Goal: Task Accomplishment & Management: Use online tool/utility

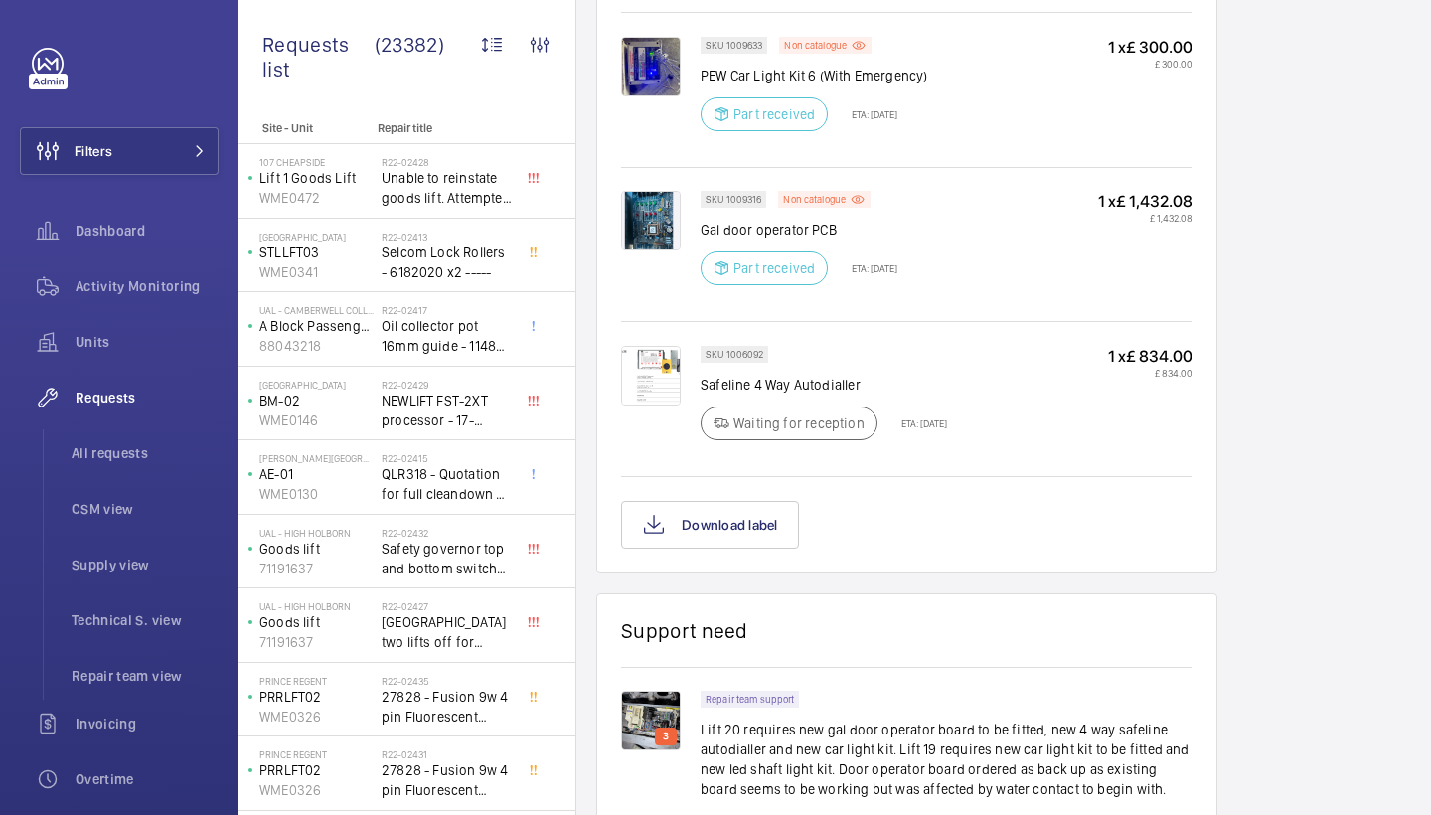
scroll to position [1269, 0]
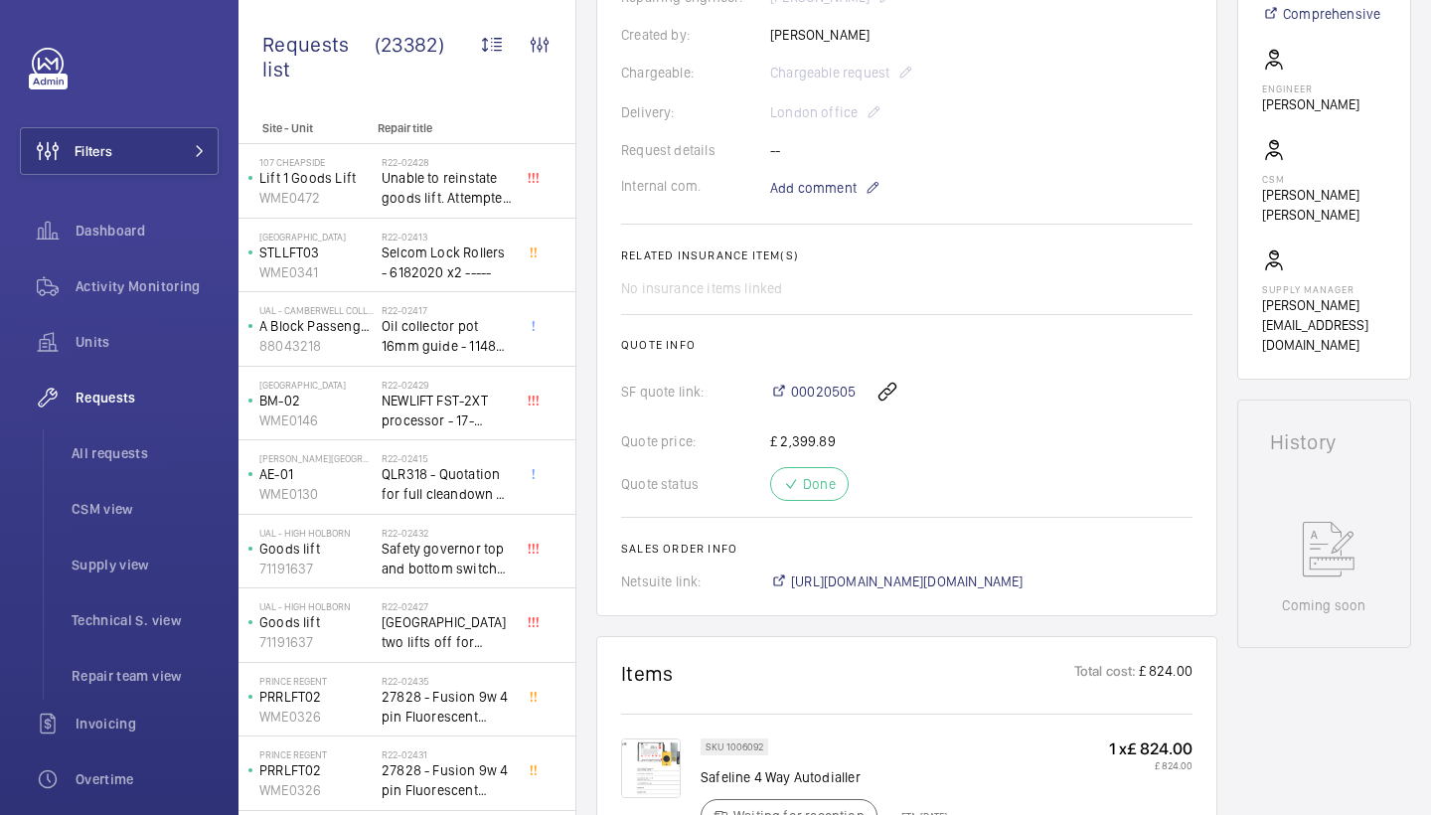
scroll to position [708, 0]
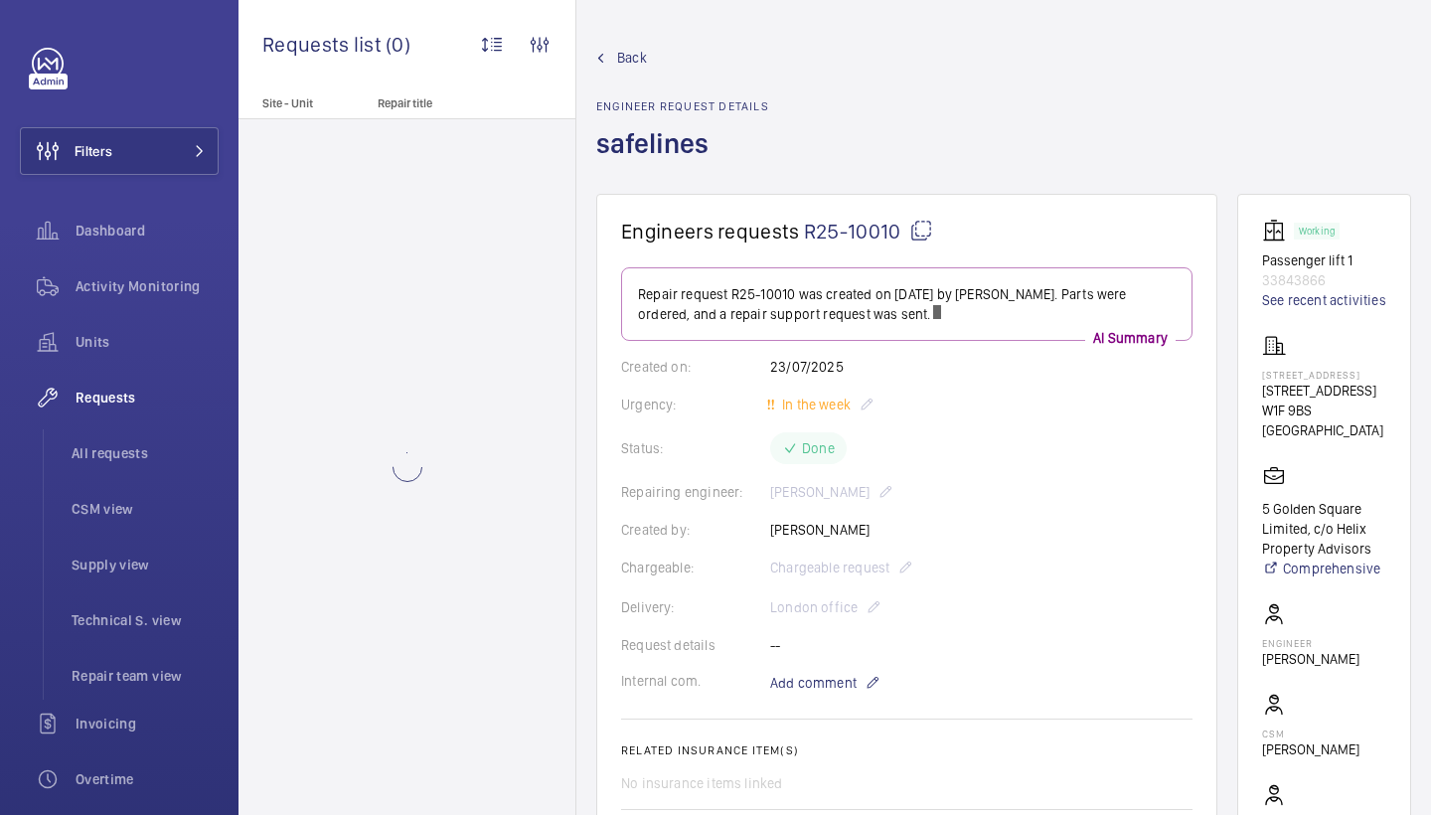
scroll to position [363, 0]
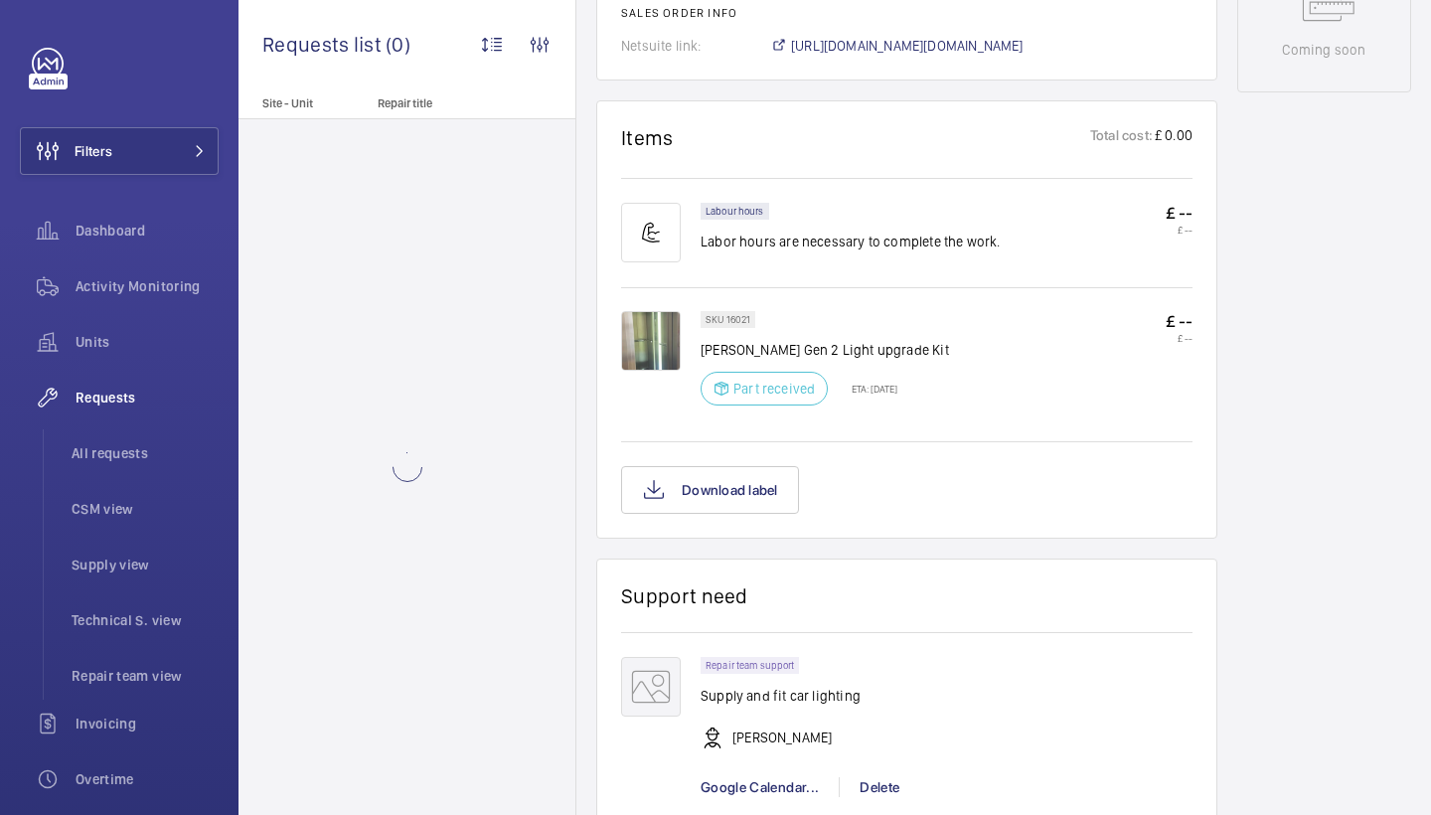
scroll to position [599, 0]
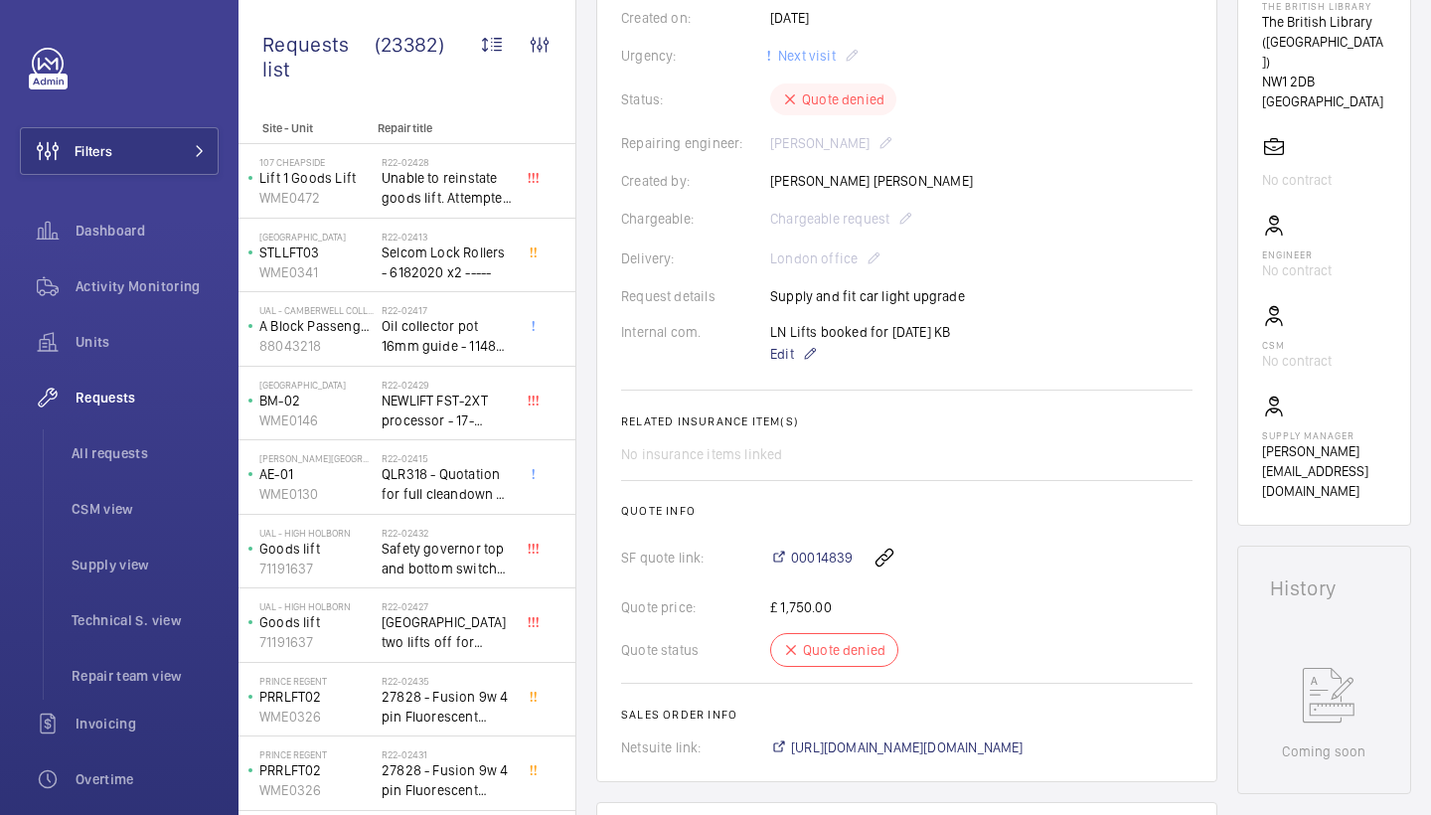
scroll to position [349, 0]
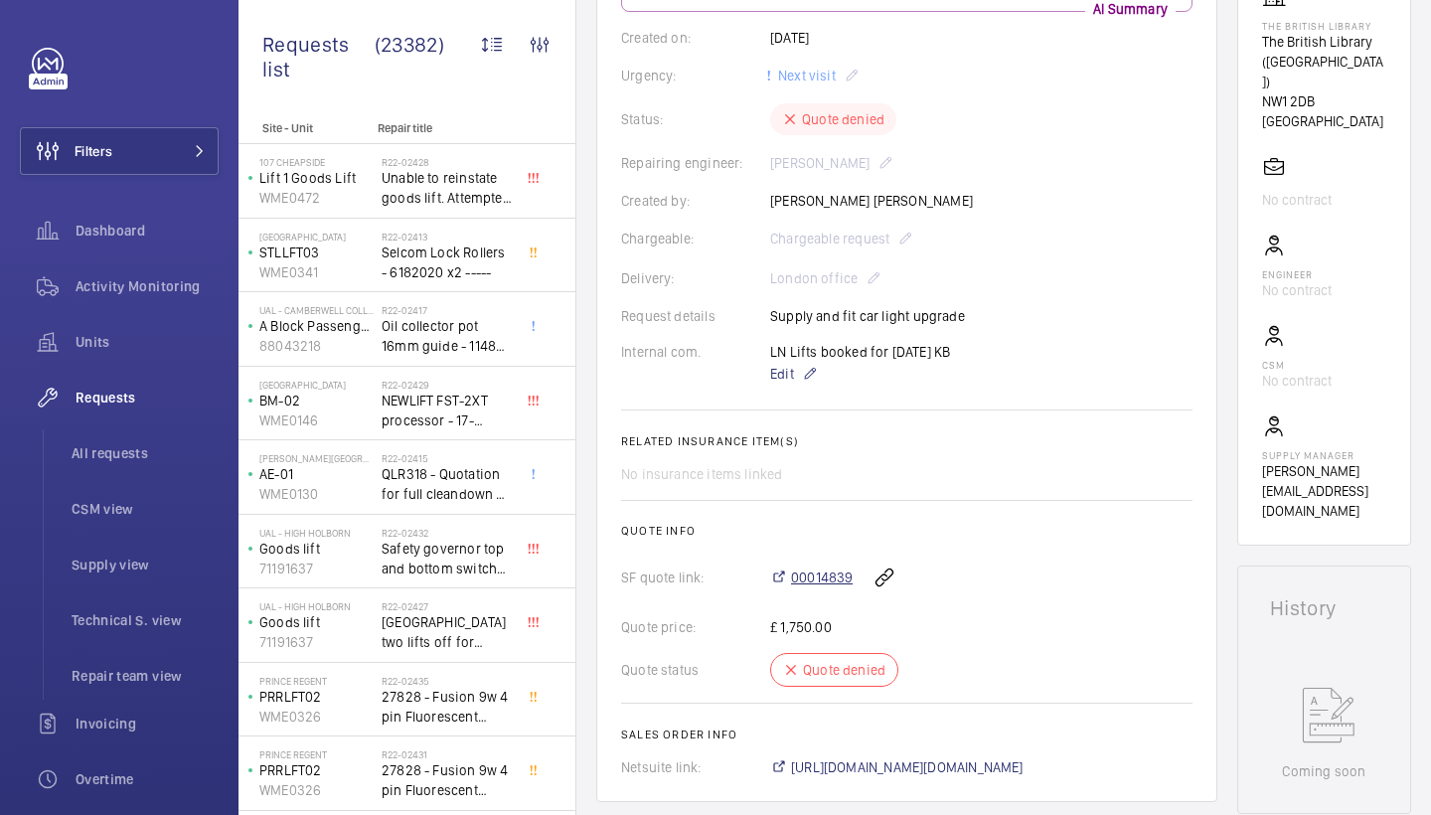
click at [817, 578] on span "00014839" at bounding box center [822, 578] width 62 height 20
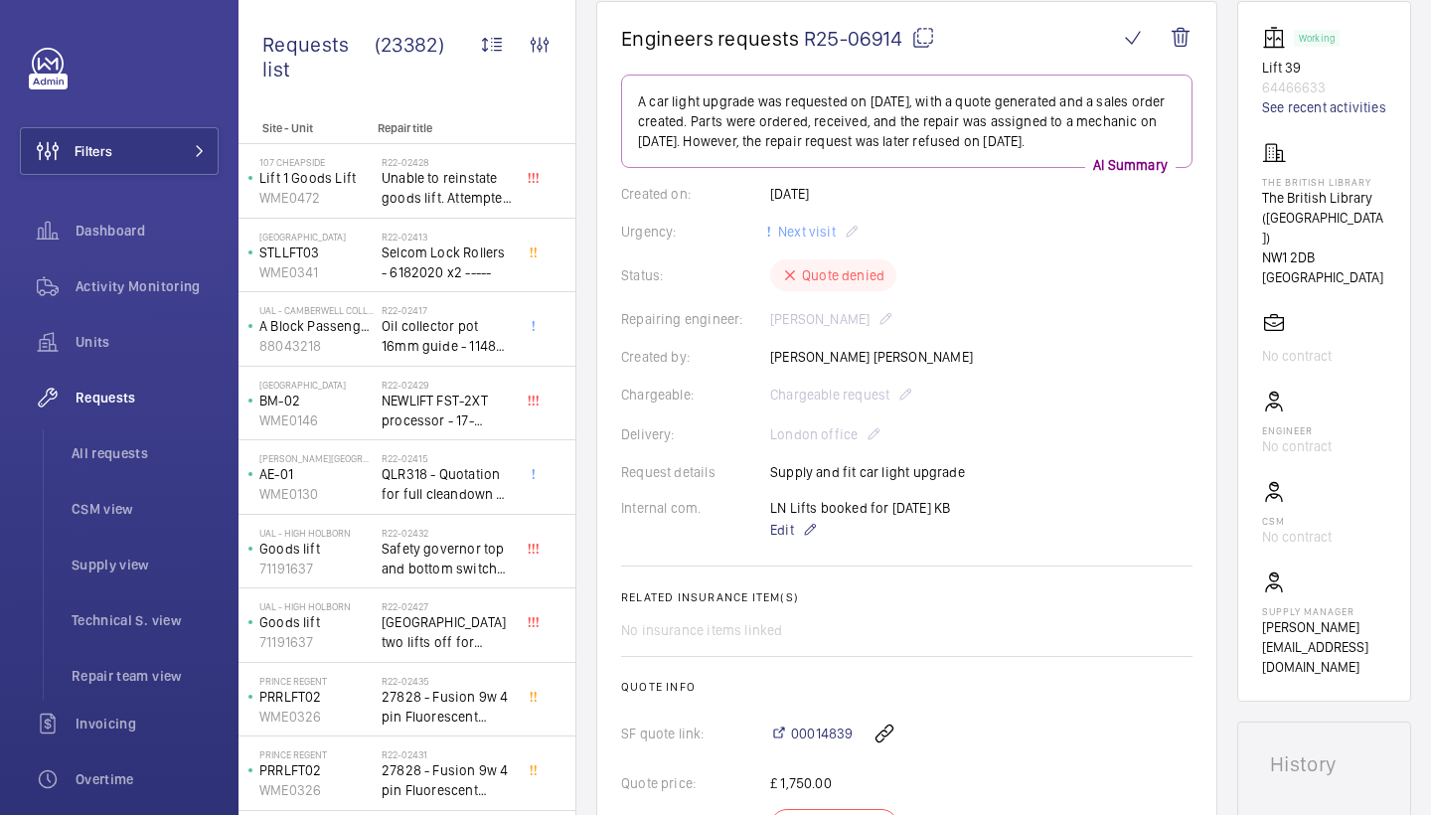
scroll to position [79, 0]
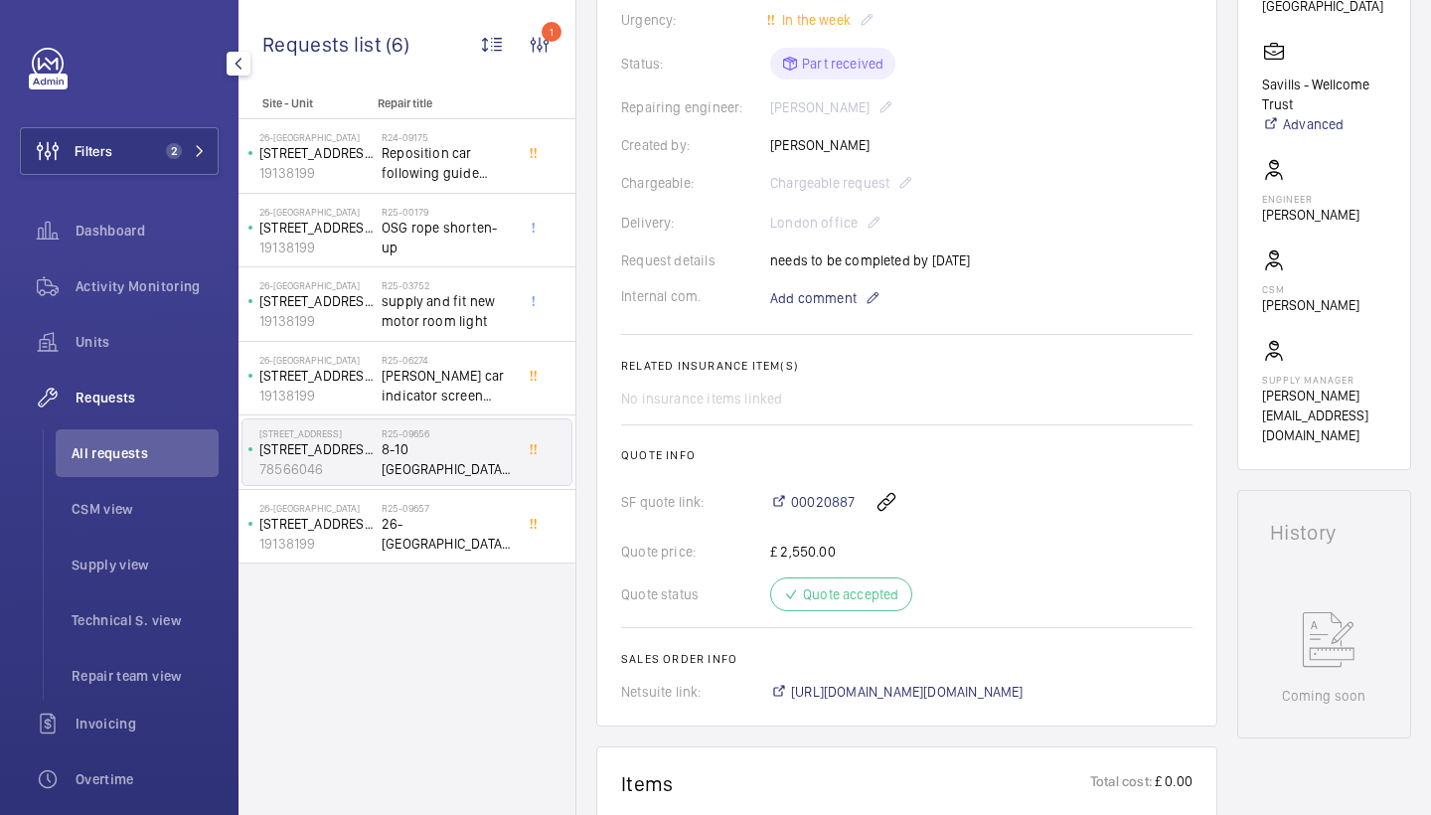
scroll to position [676, 0]
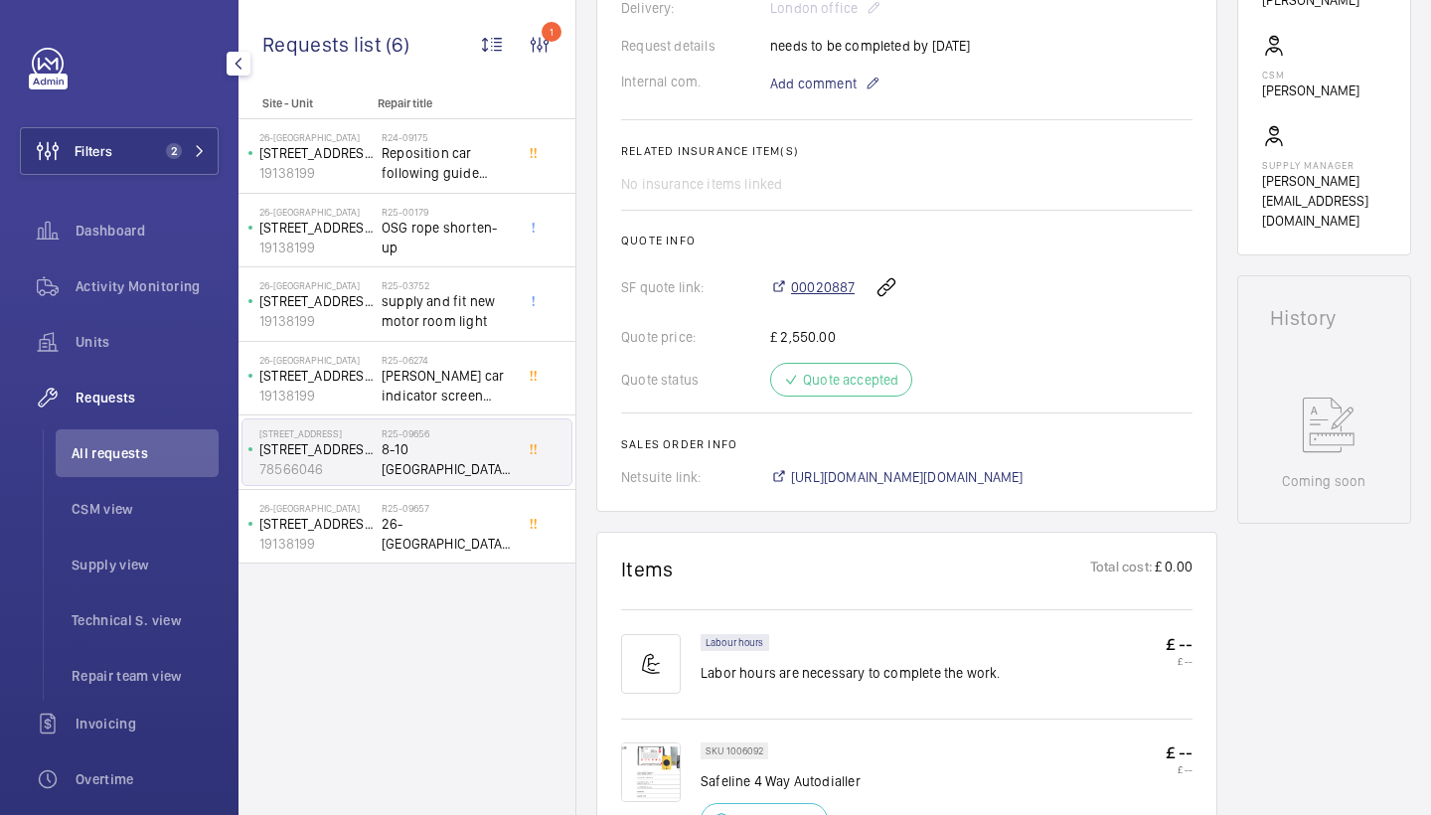
click at [829, 277] on span "00020887" at bounding box center [823, 287] width 64 height 20
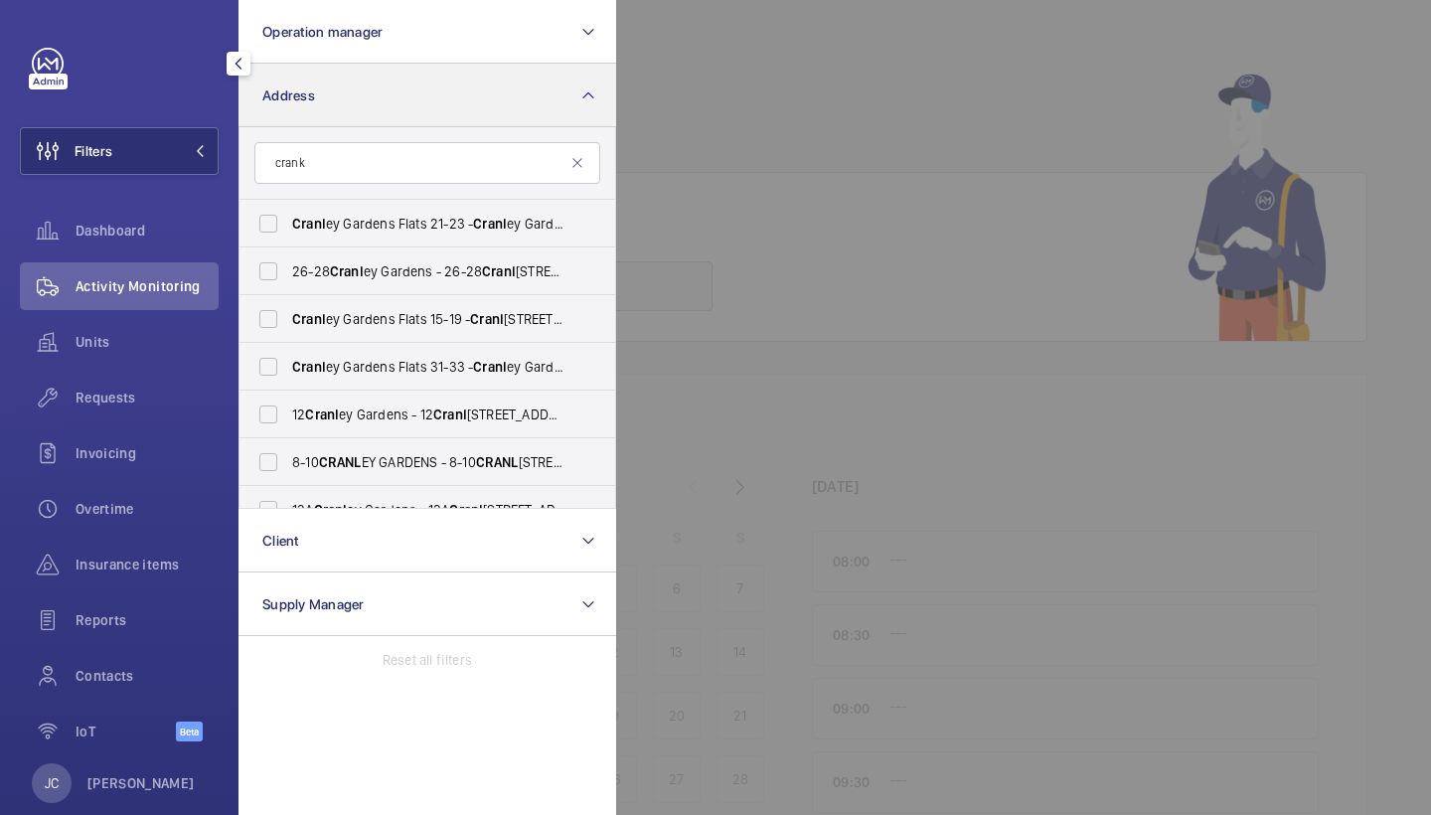
type input "crank"
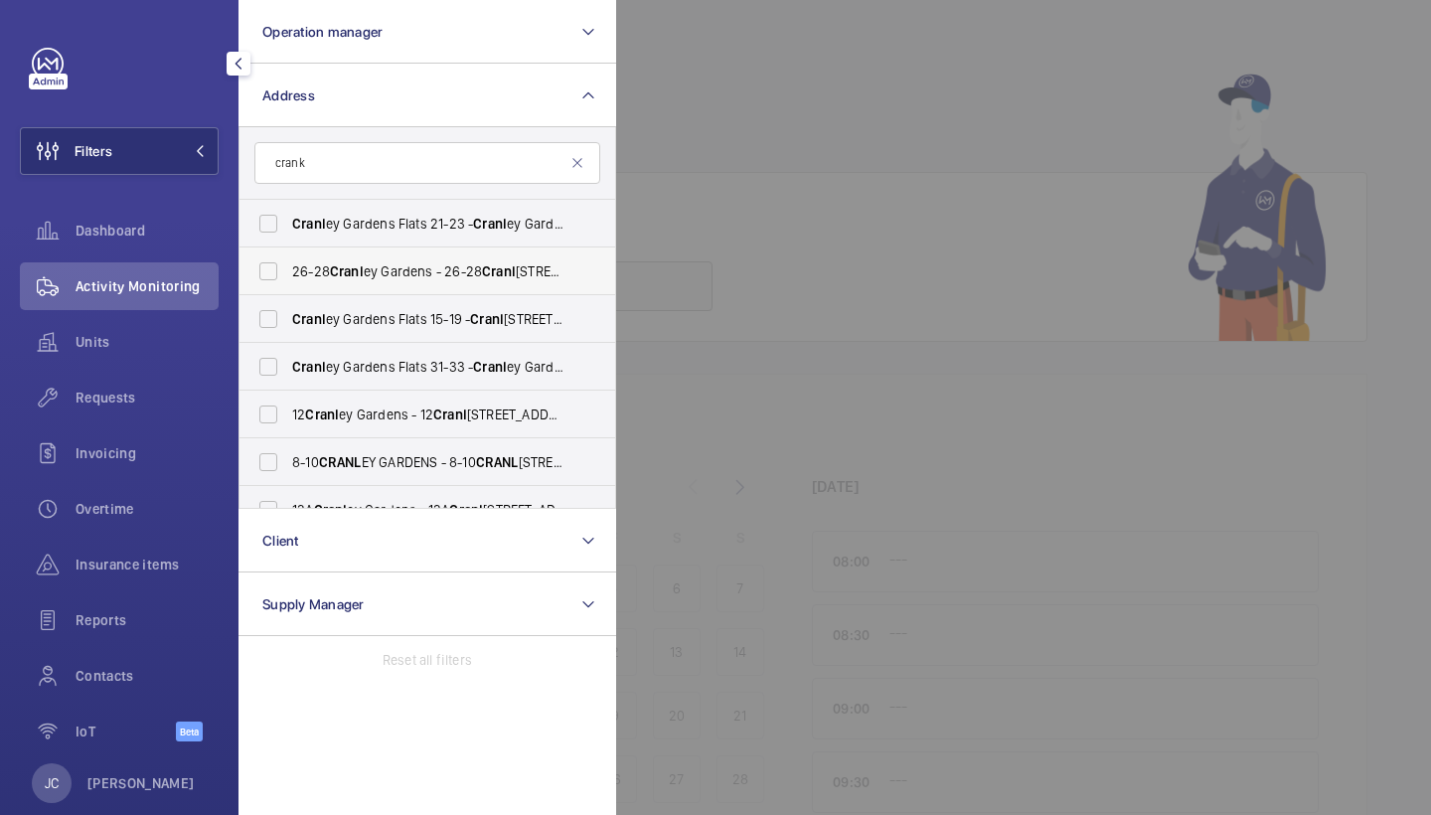
drag, startPoint x: 320, startPoint y: 75, endPoint x: 407, endPoint y: 268, distance: 212.2
click at [407, 268] on span "26-28 Cranl ey Gardens - 26-28 Cranl ey Gardens, LONDON SW7 3BD" at bounding box center [428, 271] width 273 height 20
click at [288, 268] on input "26-28 Cranl ey Gardens - 26-28 Cranl ey Gardens, LONDON SW7 3BD" at bounding box center [269, 271] width 40 height 40
checkbox input "true"
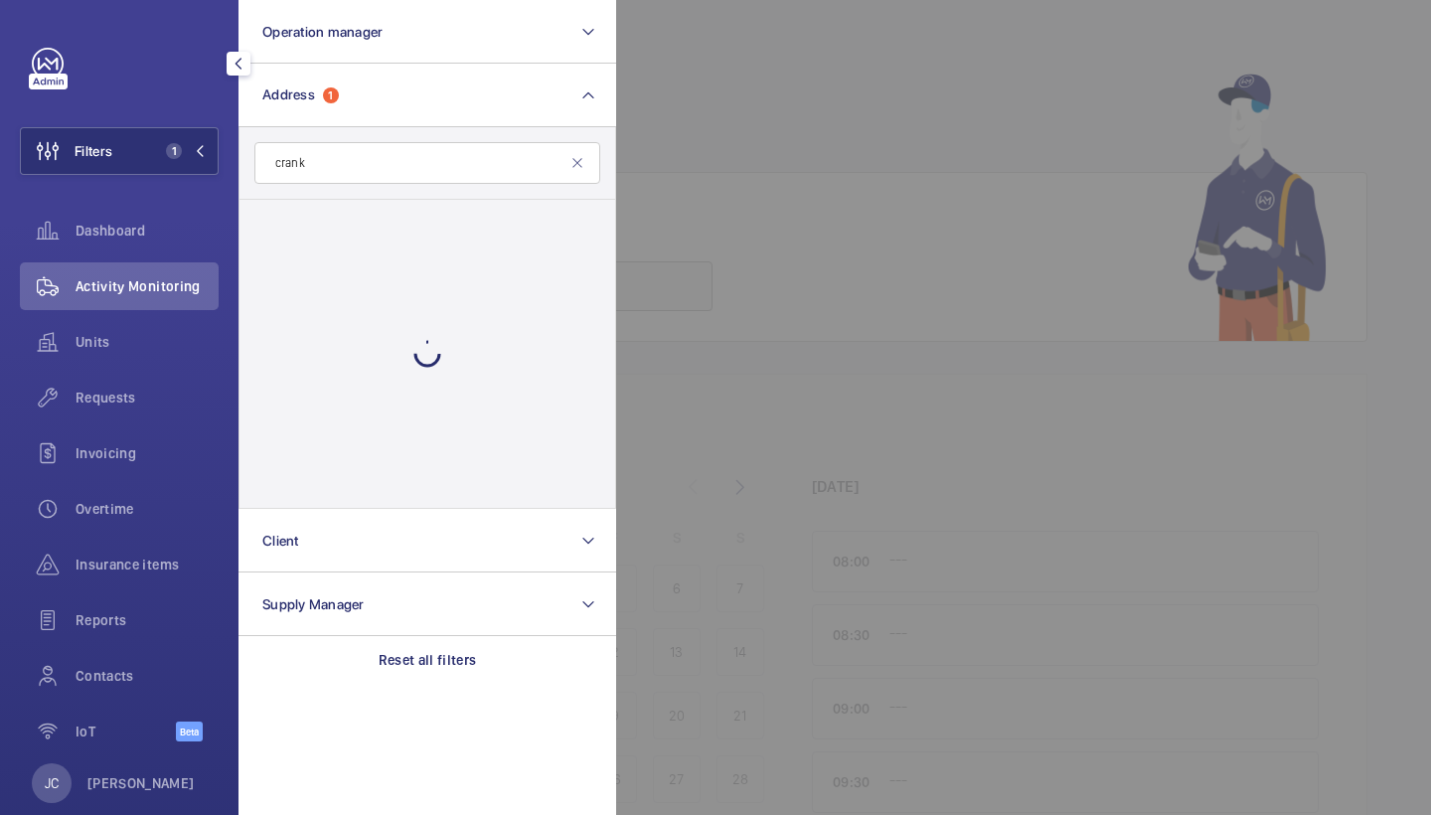
click at [795, 109] on div at bounding box center [1331, 407] width 1431 height 815
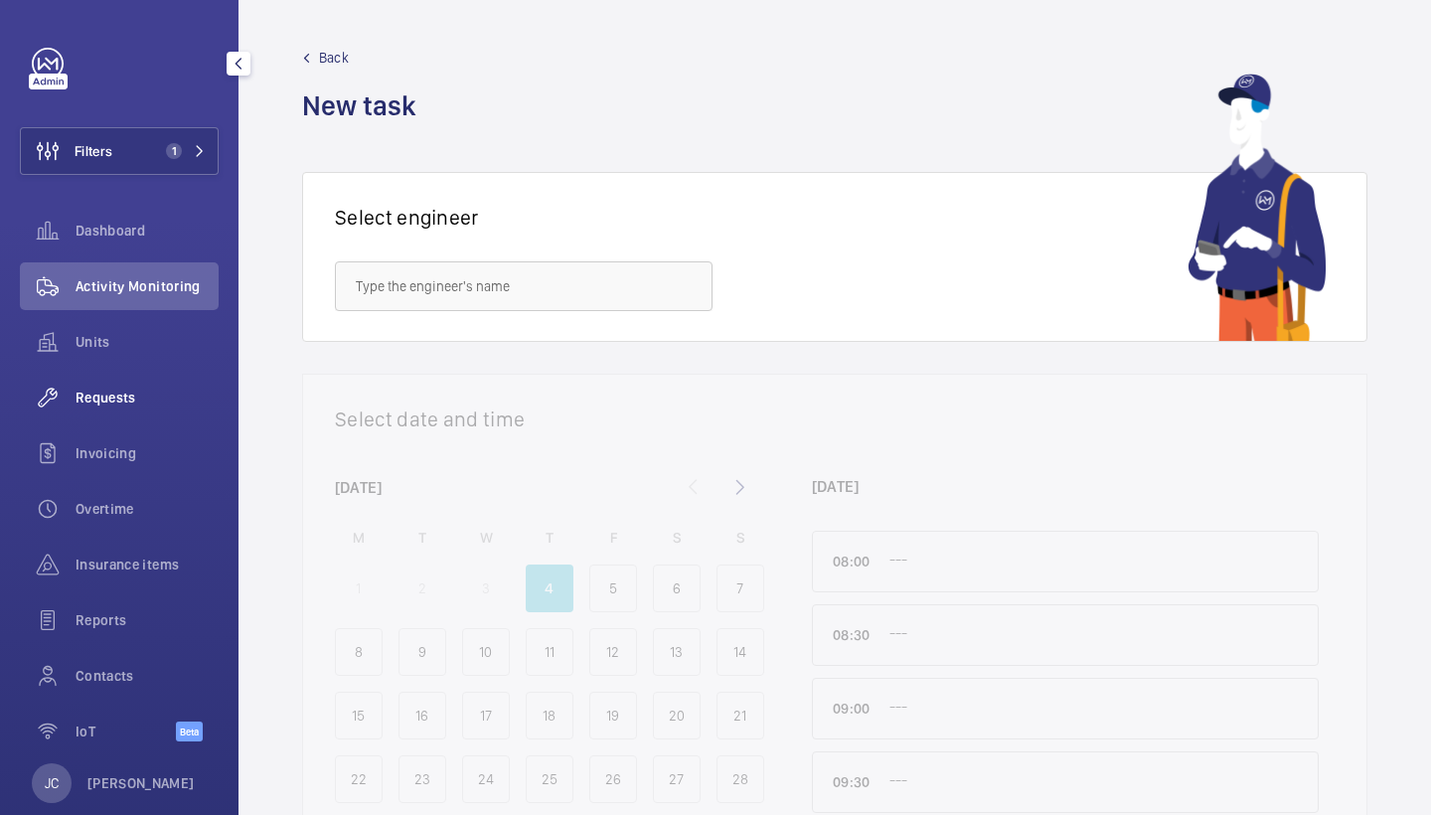
click at [104, 397] on span "Requests" at bounding box center [147, 398] width 143 height 20
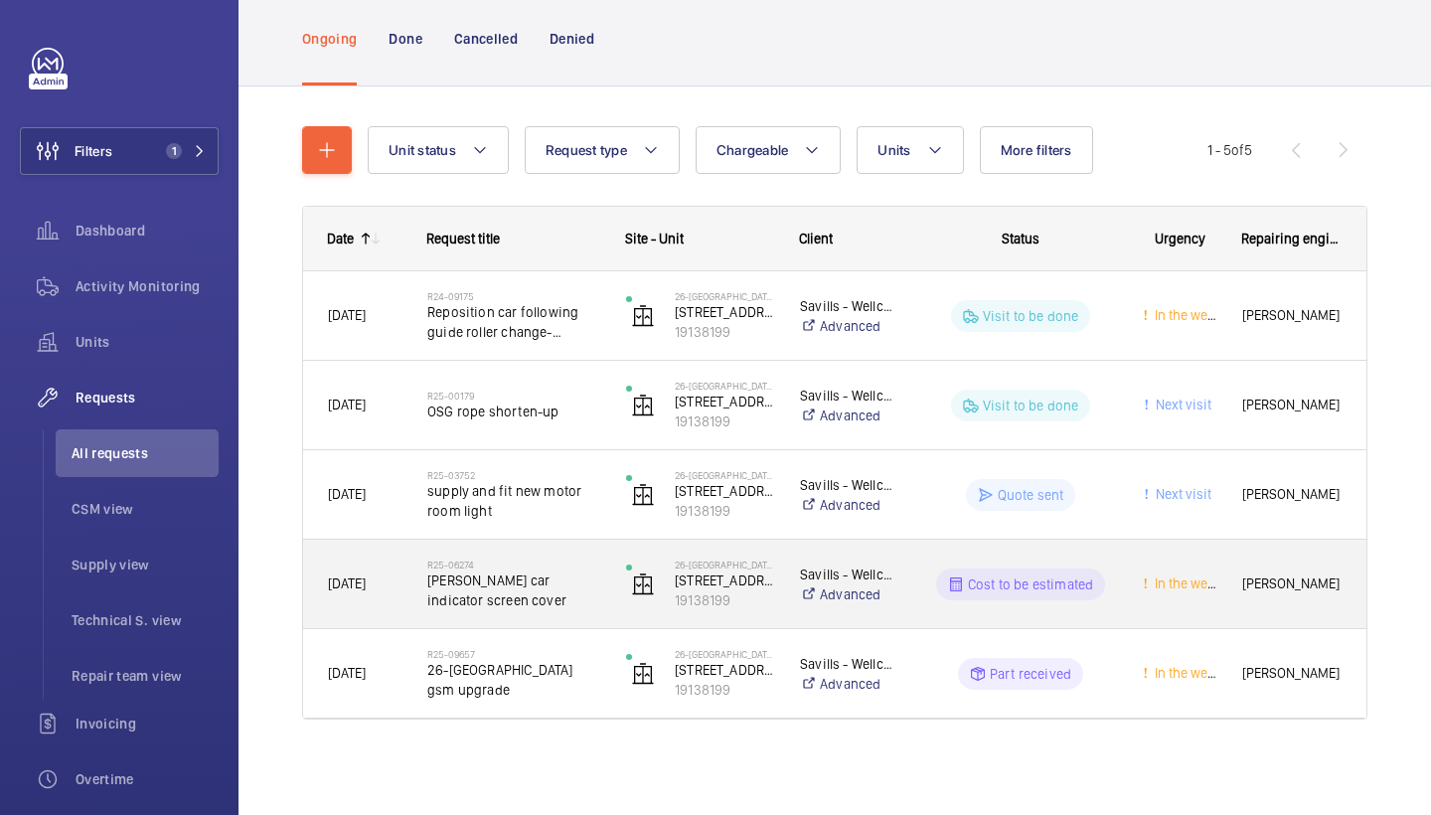
scroll to position [119, 0]
click at [525, 672] on span "26-28 Cranley Gardens gsm upgrade" at bounding box center [513, 680] width 173 height 40
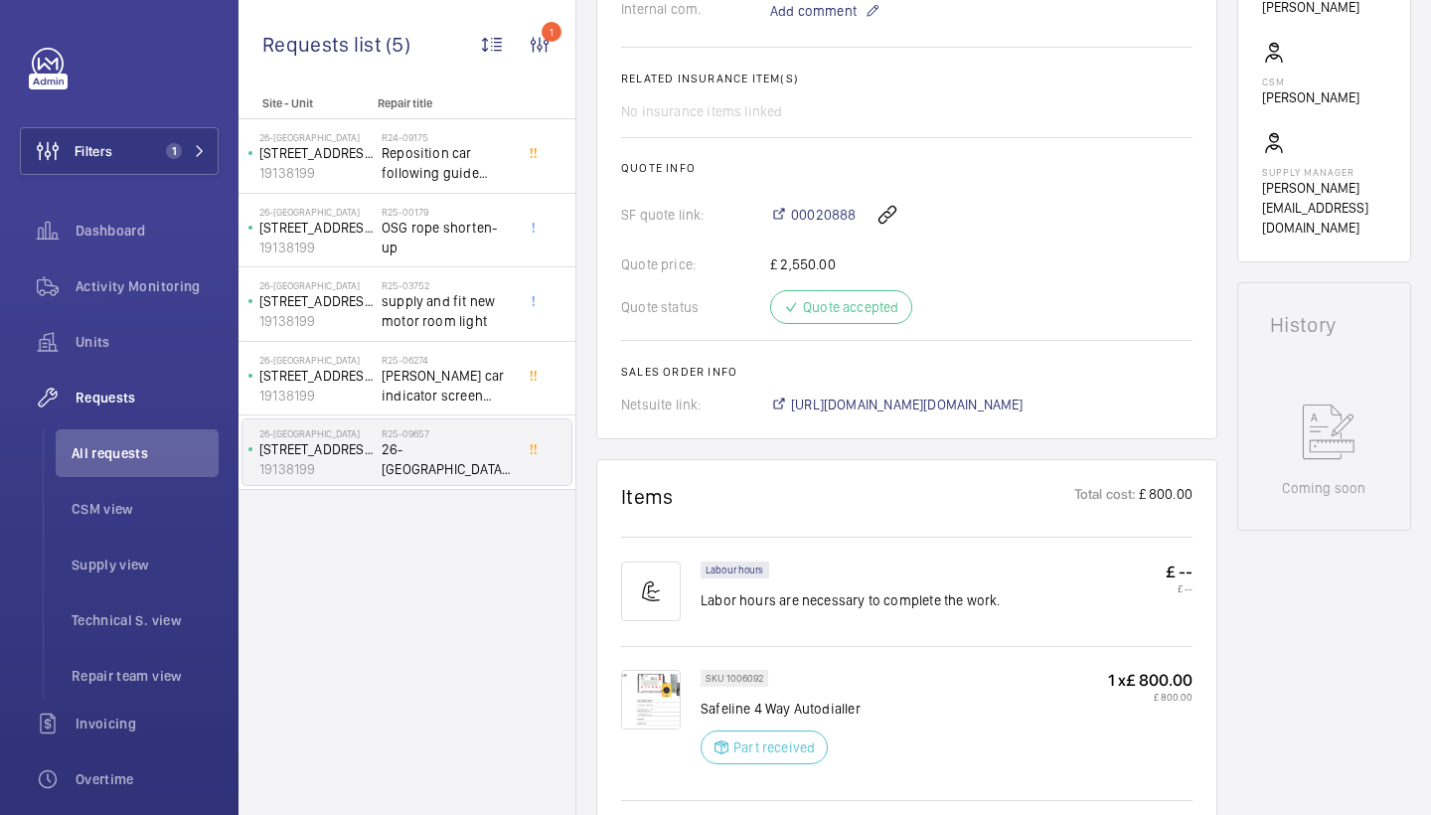
scroll to position [656, 0]
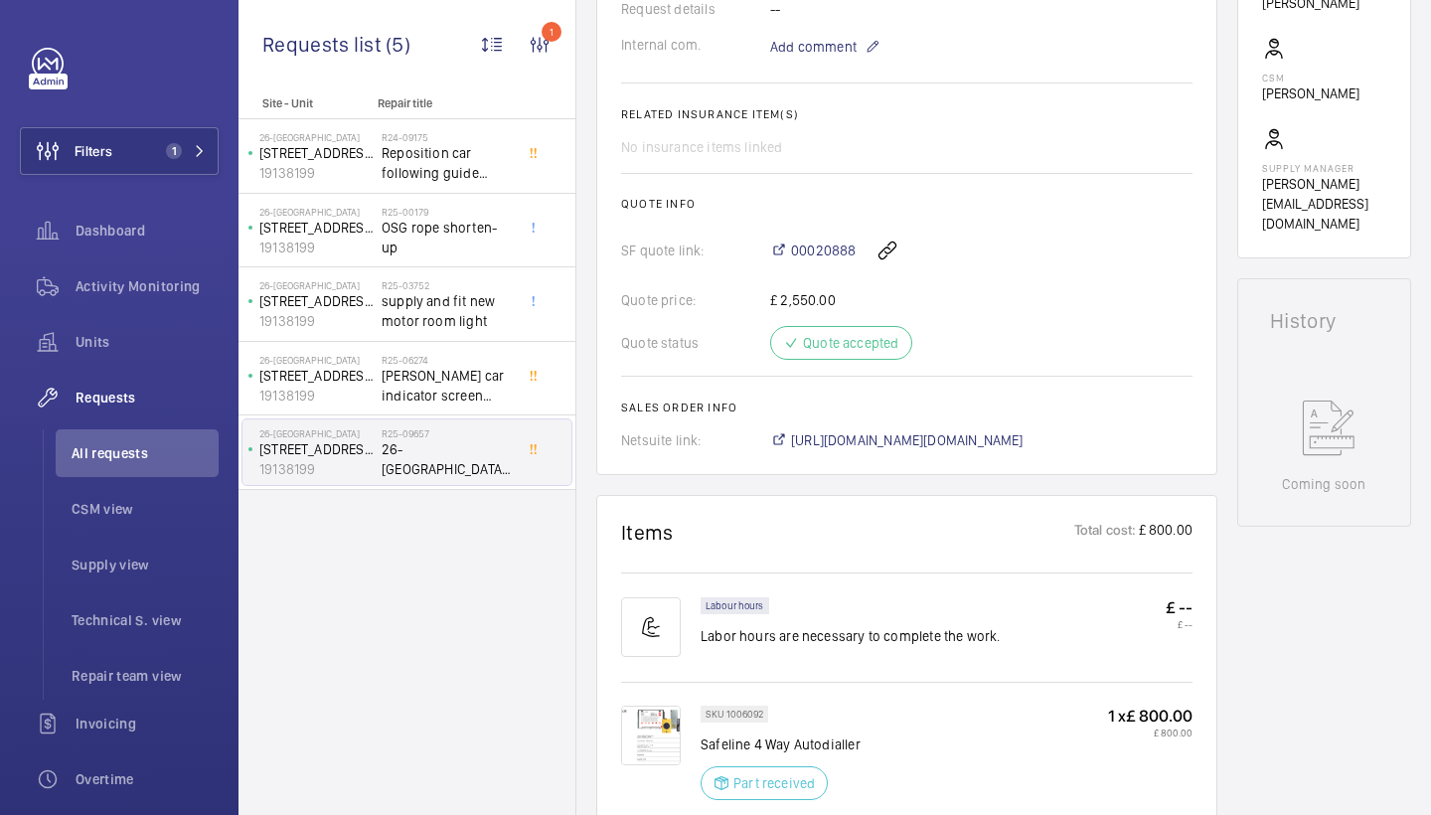
click at [830, 230] on wm-front-card-body "A repair request was created on 2025-07-16 for a GSM upgrade at 26-28 Cranley G…" at bounding box center [907, 30] width 572 height 839
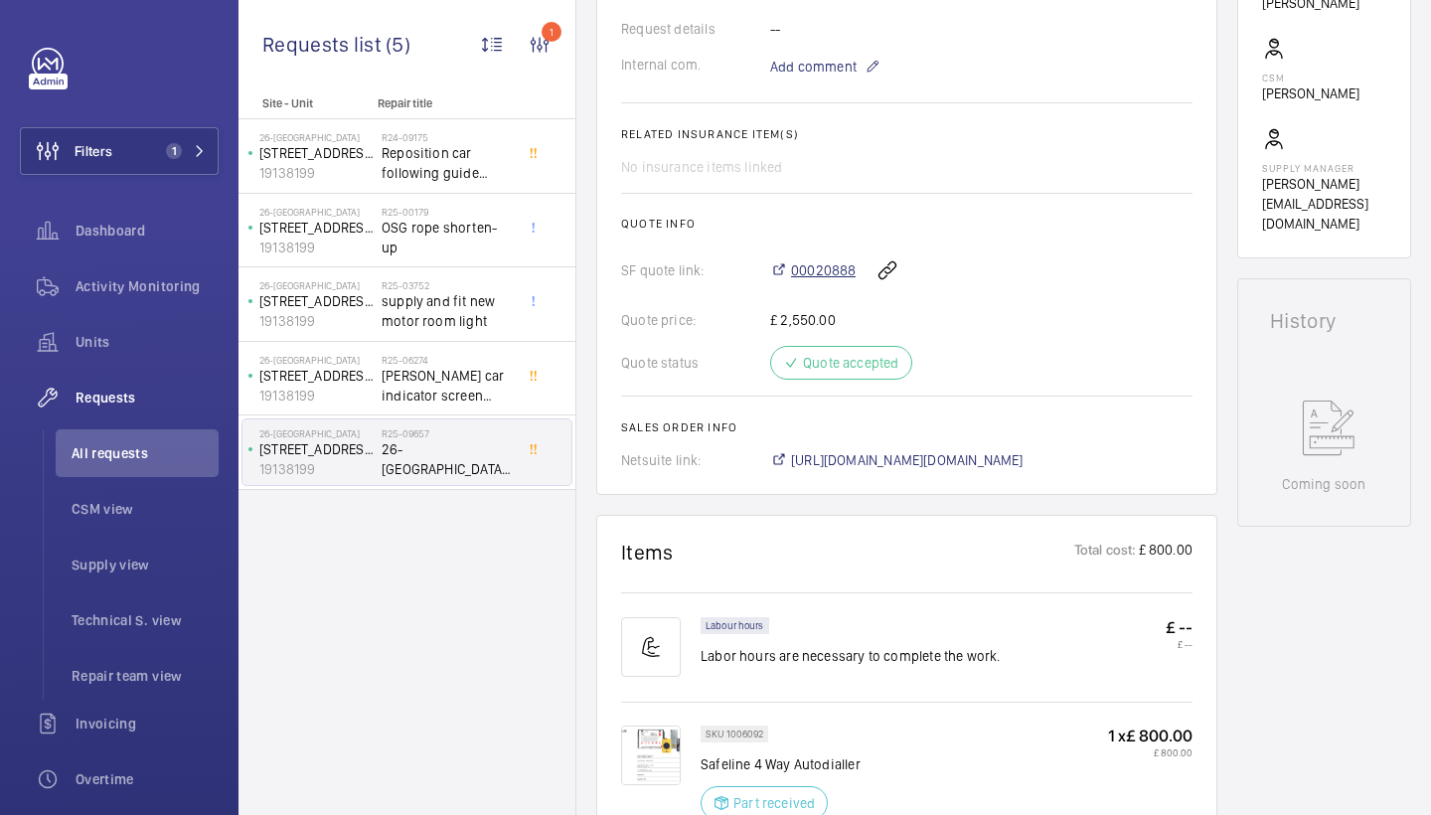
click at [828, 267] on span "00020888" at bounding box center [823, 270] width 65 height 20
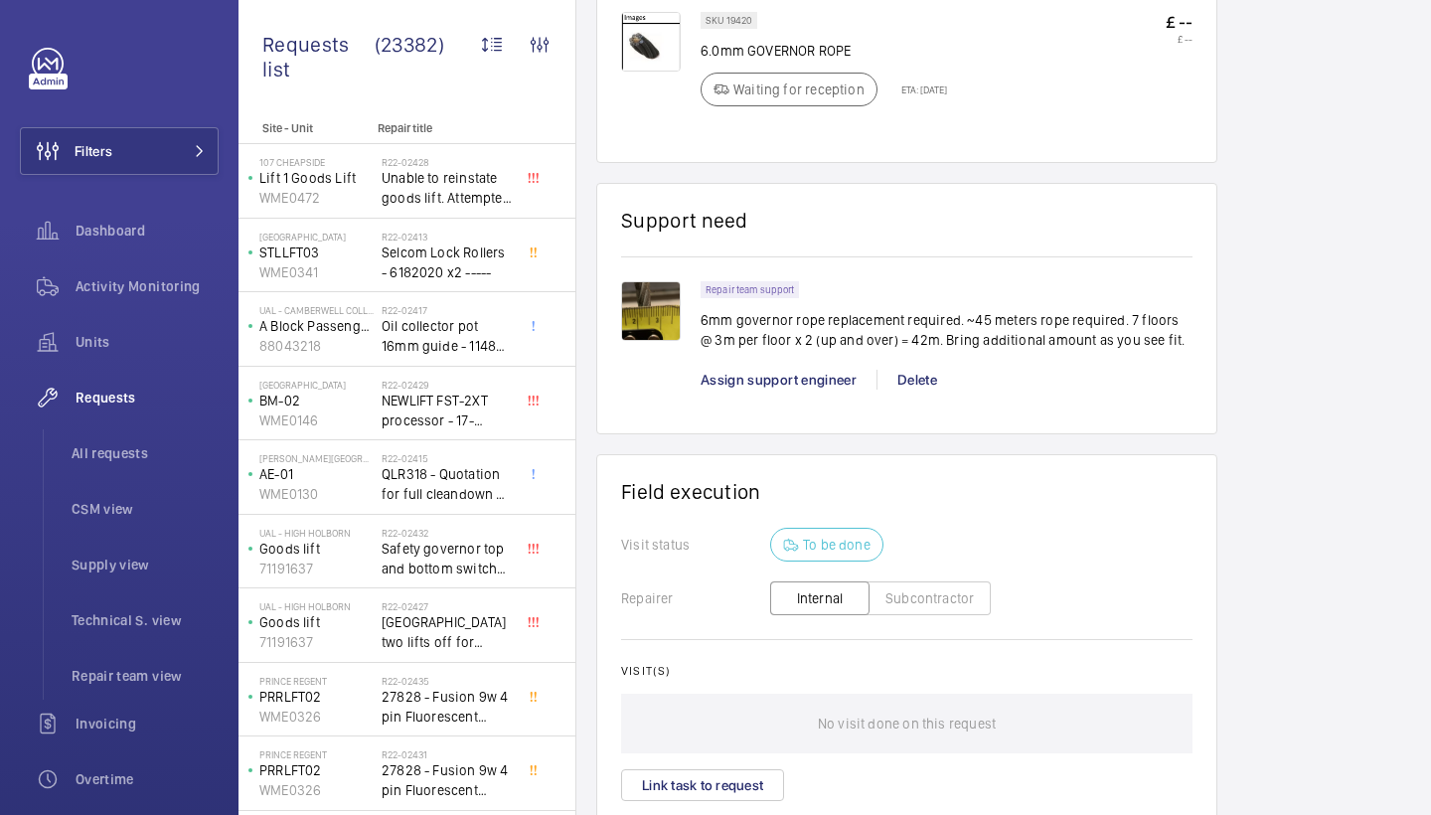
scroll to position [1463, 0]
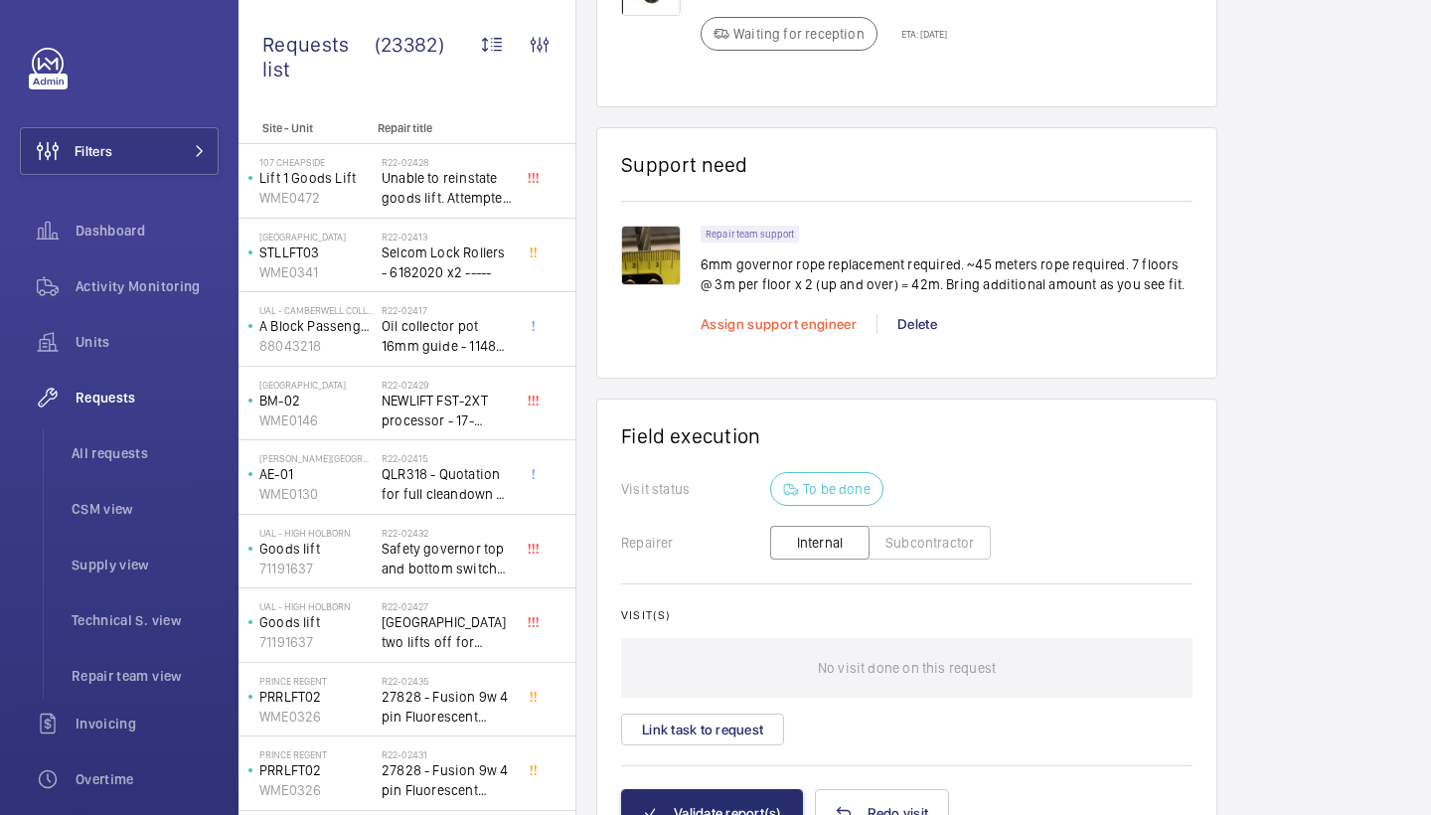
click at [793, 330] on span "Assign support engineer" at bounding box center [779, 324] width 156 height 16
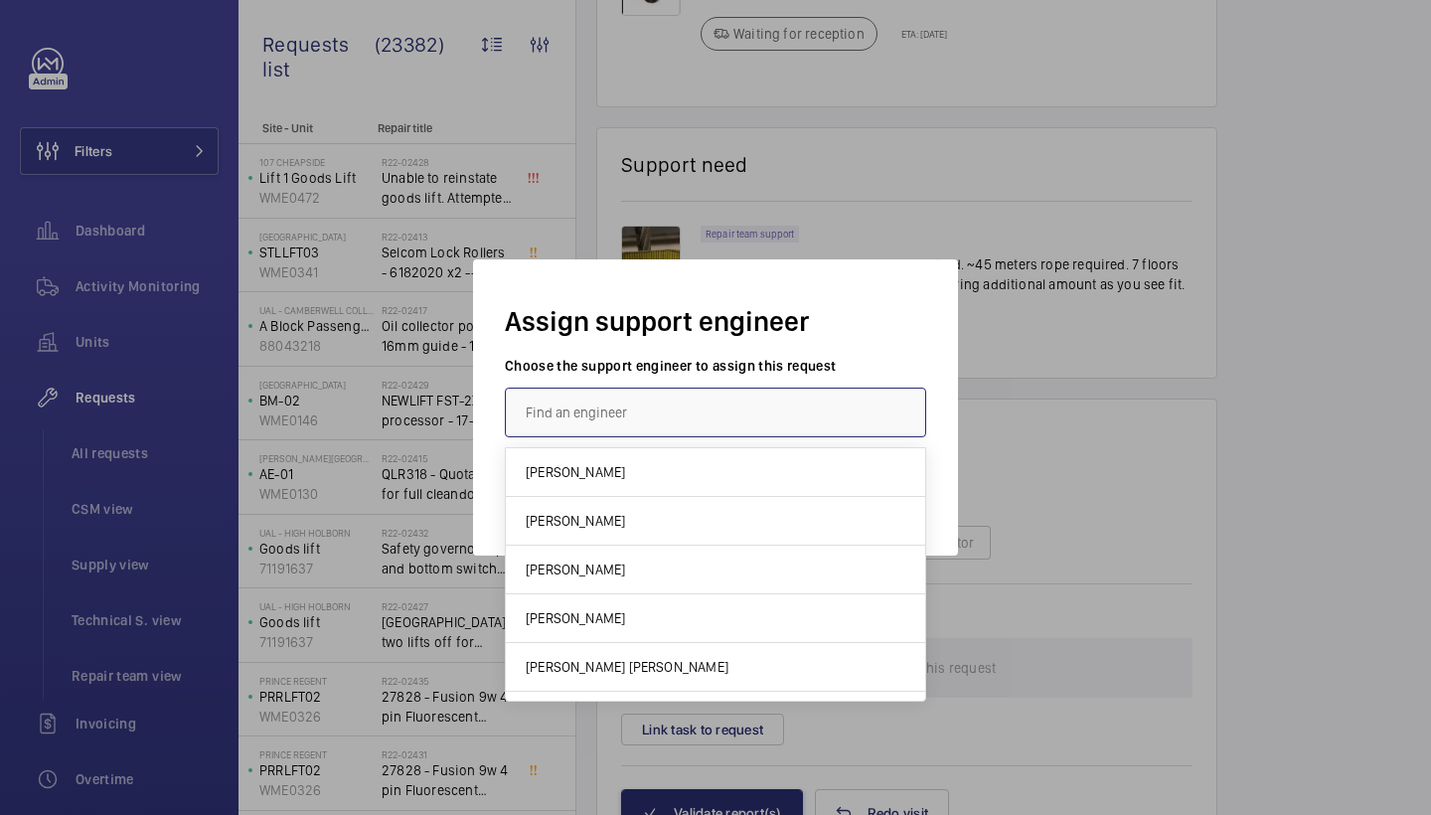
click at [632, 405] on input "text" at bounding box center [715, 413] width 421 height 50
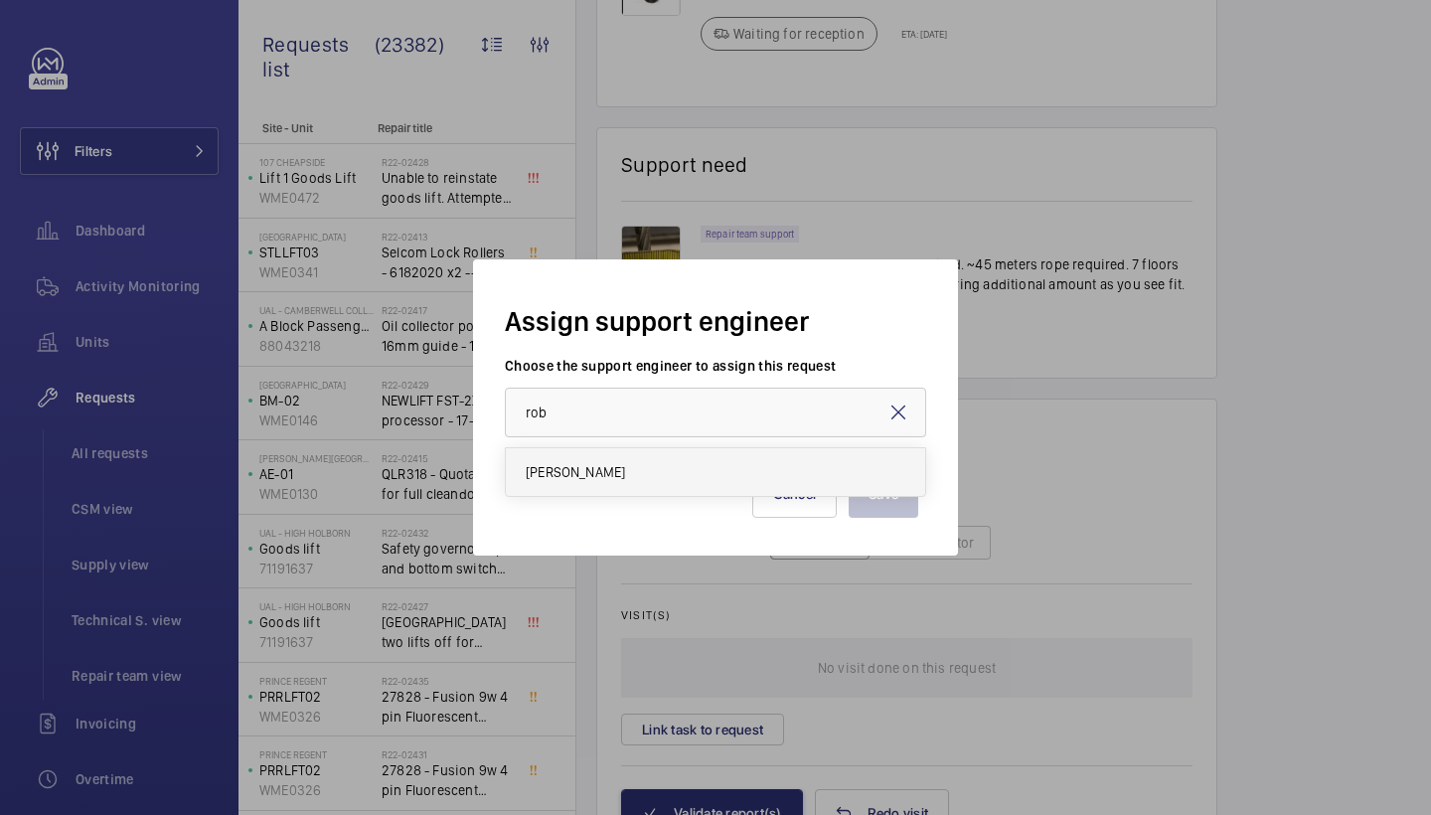
click at [623, 476] on mat-option "[PERSON_NAME]" at bounding box center [715, 472] width 419 height 48
type input "[PERSON_NAME]"
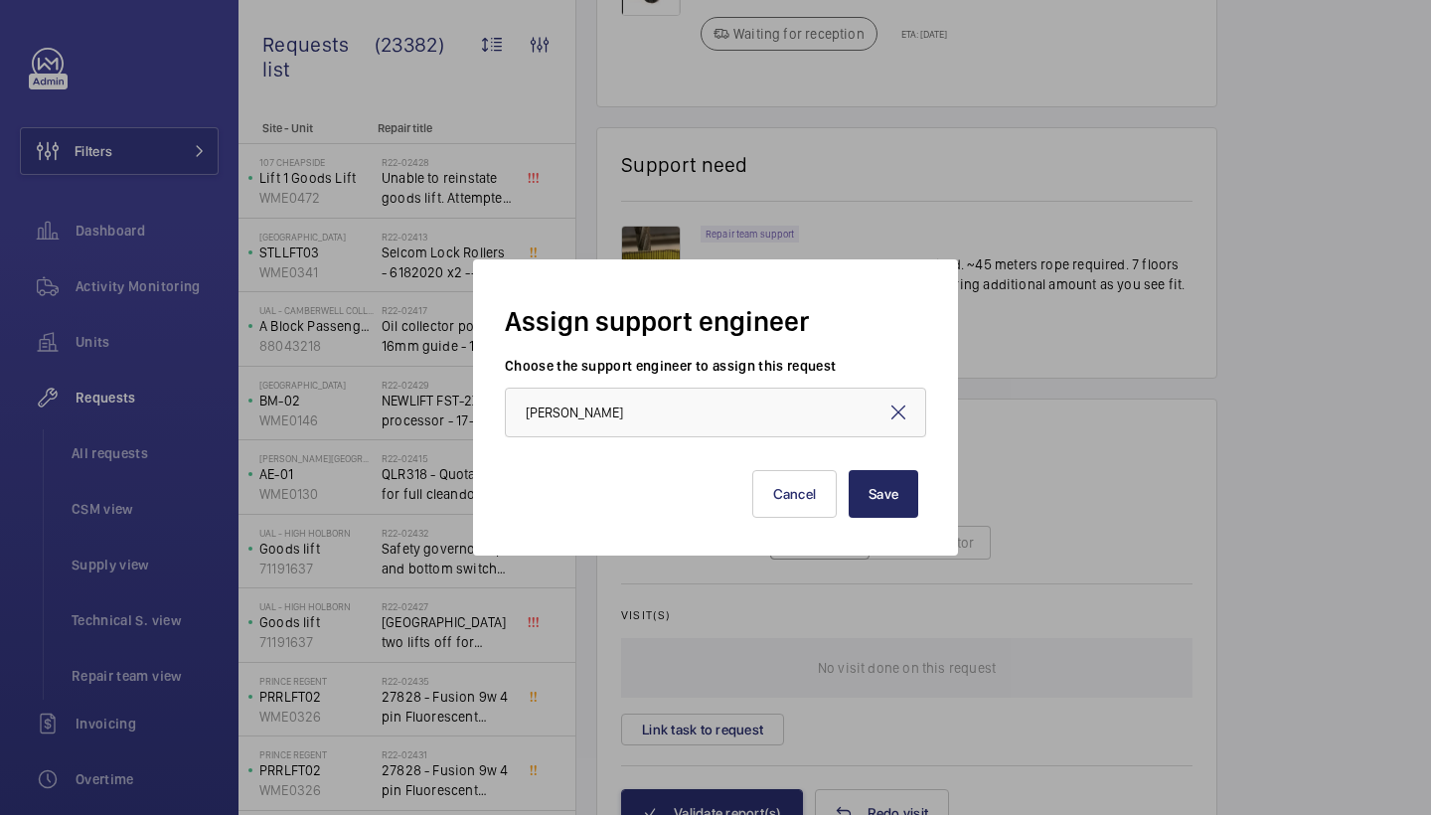
click at [900, 504] on button "Save" at bounding box center [884, 494] width 70 height 48
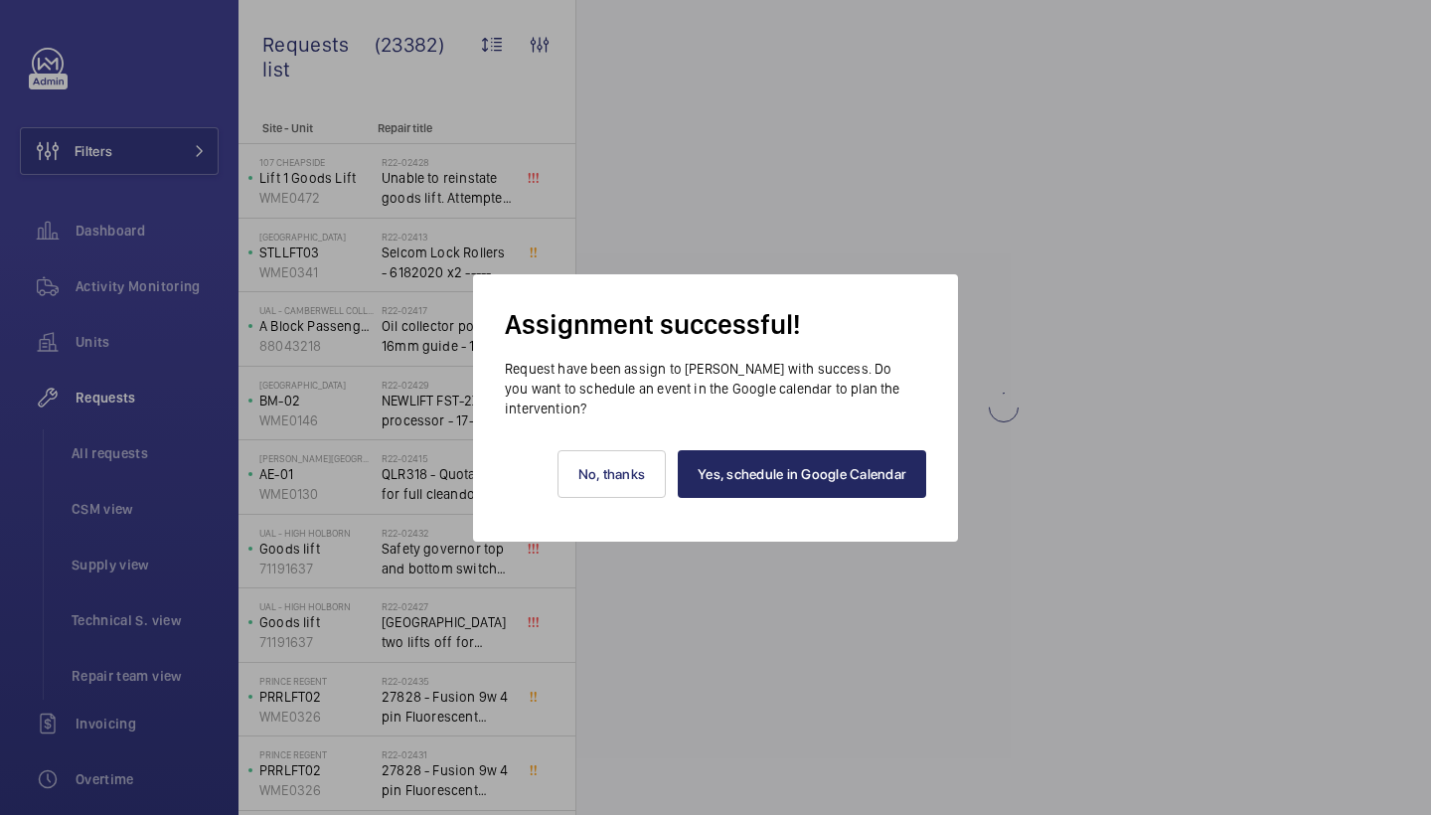
click at [830, 485] on link "Yes, schedule in Google Calendar" at bounding box center [802, 474] width 249 height 48
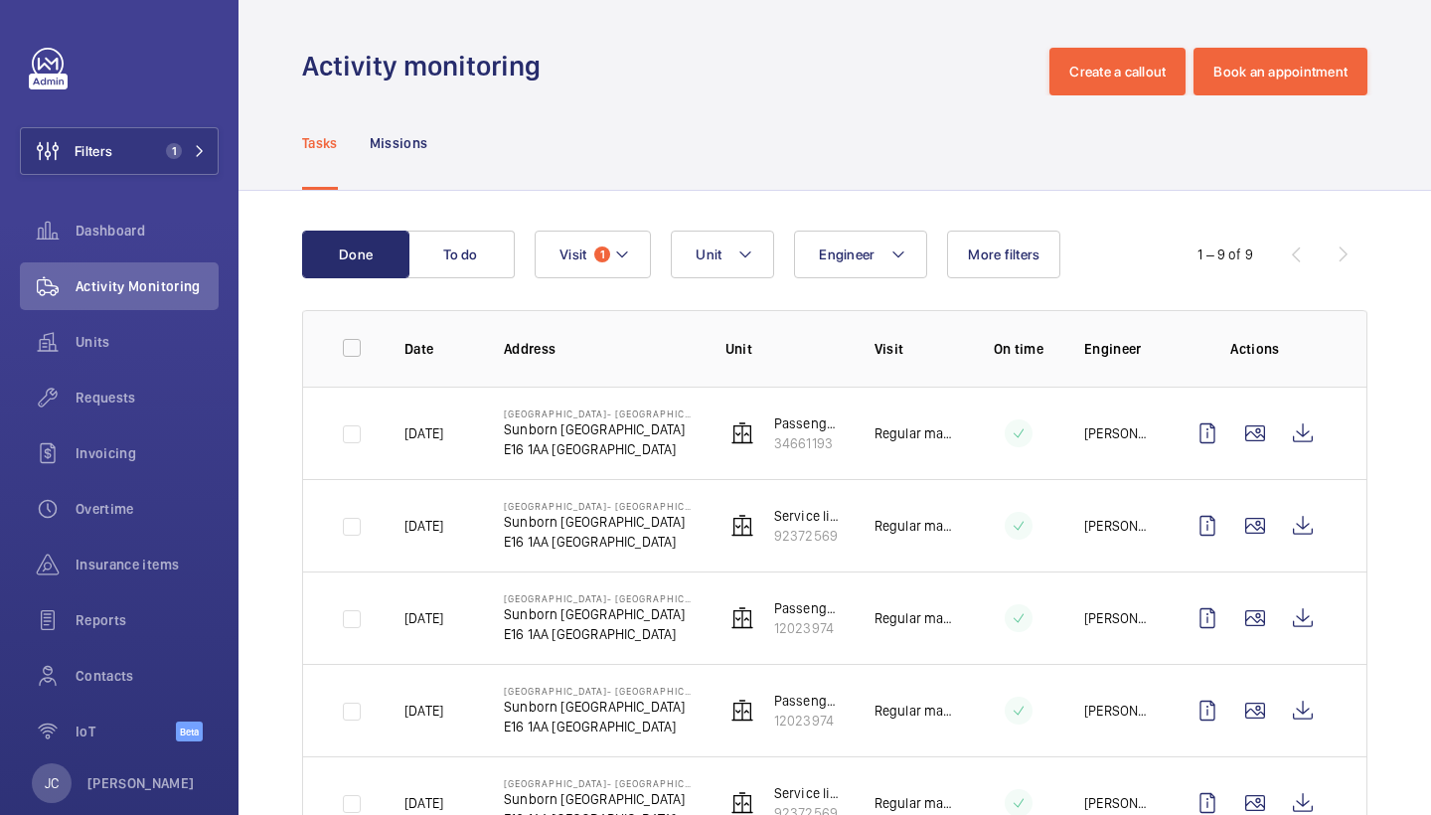
scroll to position [51, 0]
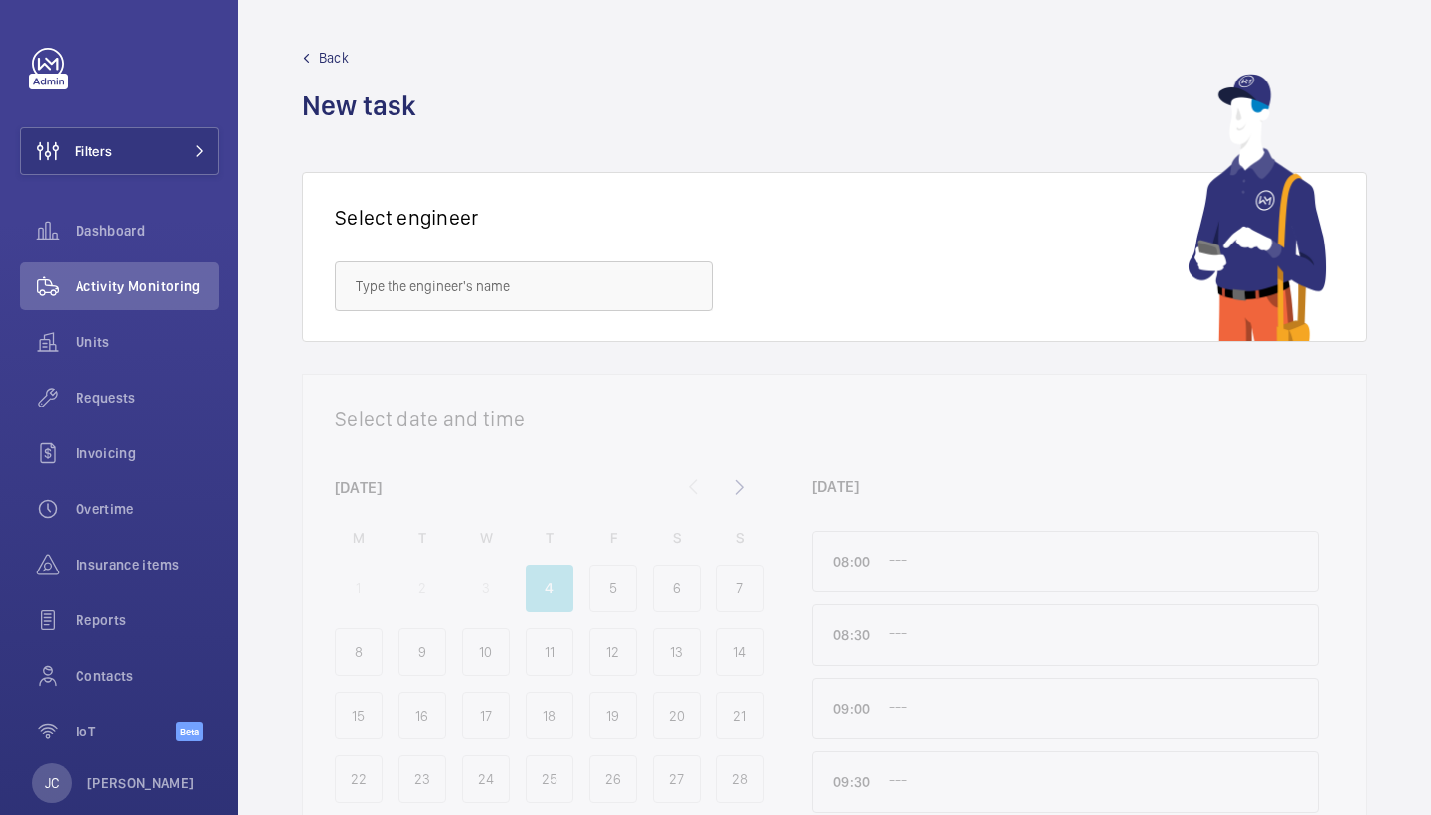
click at [1299, 1] on wm-front-admin-header "Back New task" at bounding box center [835, 86] width 1193 height 172
click at [132, 146] on button "Filters" at bounding box center [119, 151] width 199 height 48
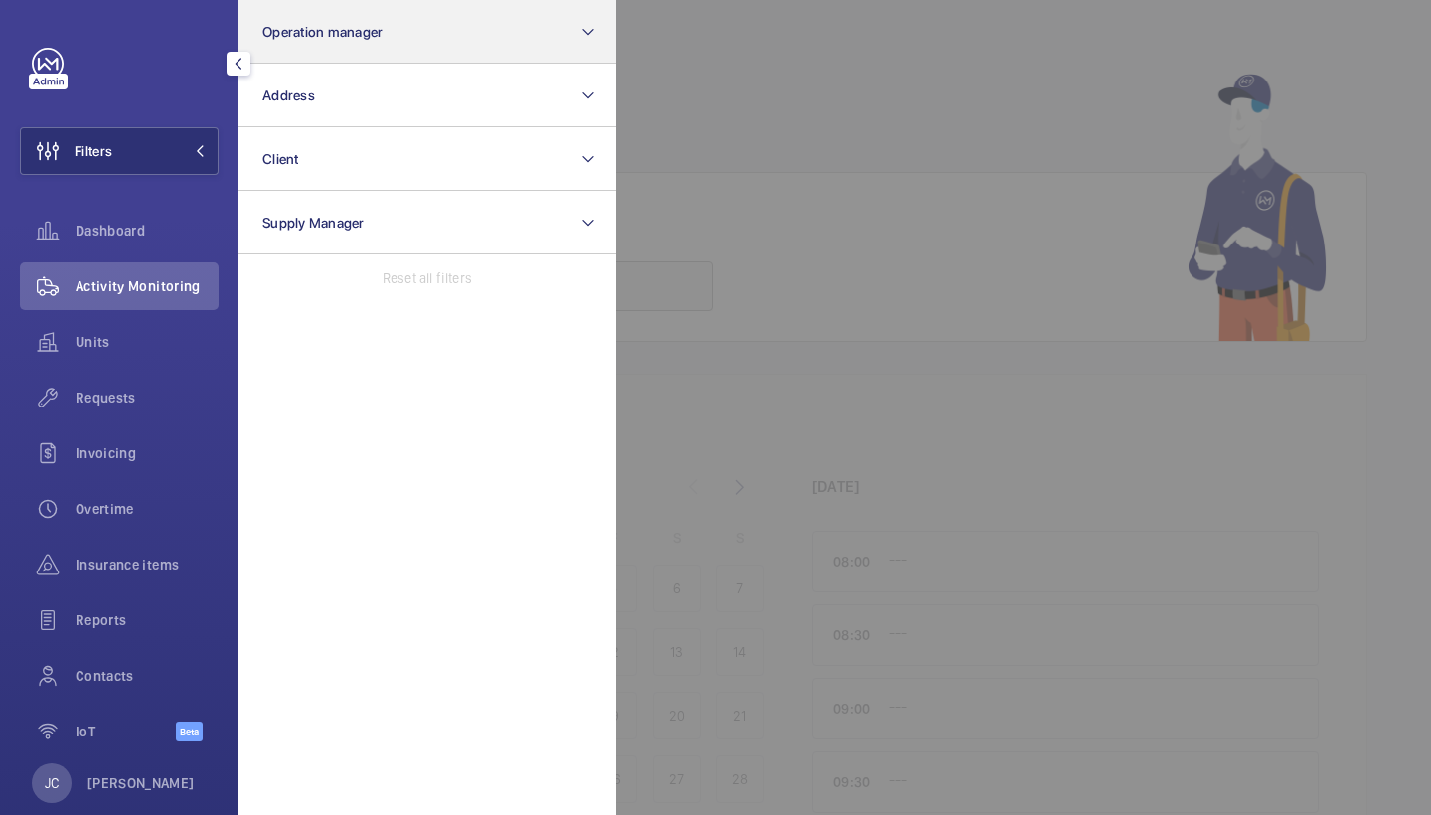
click at [365, 29] on span "Operation manager" at bounding box center [322, 32] width 120 height 16
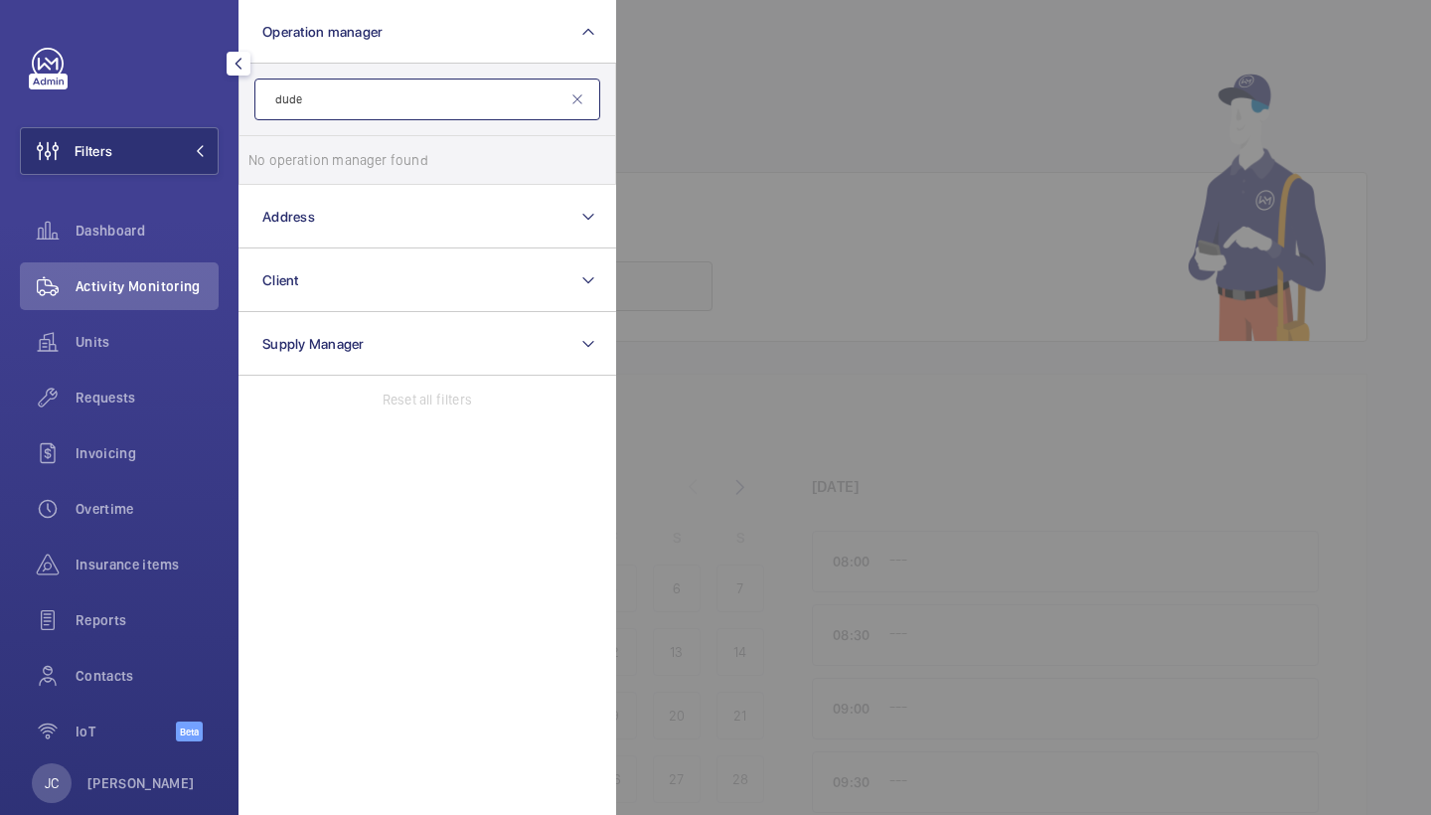
click at [337, 115] on input "dude" at bounding box center [427, 100] width 346 height 42
type input "dud"
click at [325, 139] on label "[PERSON_NAME] [PERSON_NAME]" at bounding box center [413, 160] width 346 height 48
click at [288, 140] on input "[PERSON_NAME] [PERSON_NAME]" at bounding box center [269, 160] width 40 height 40
checkbox input "true"
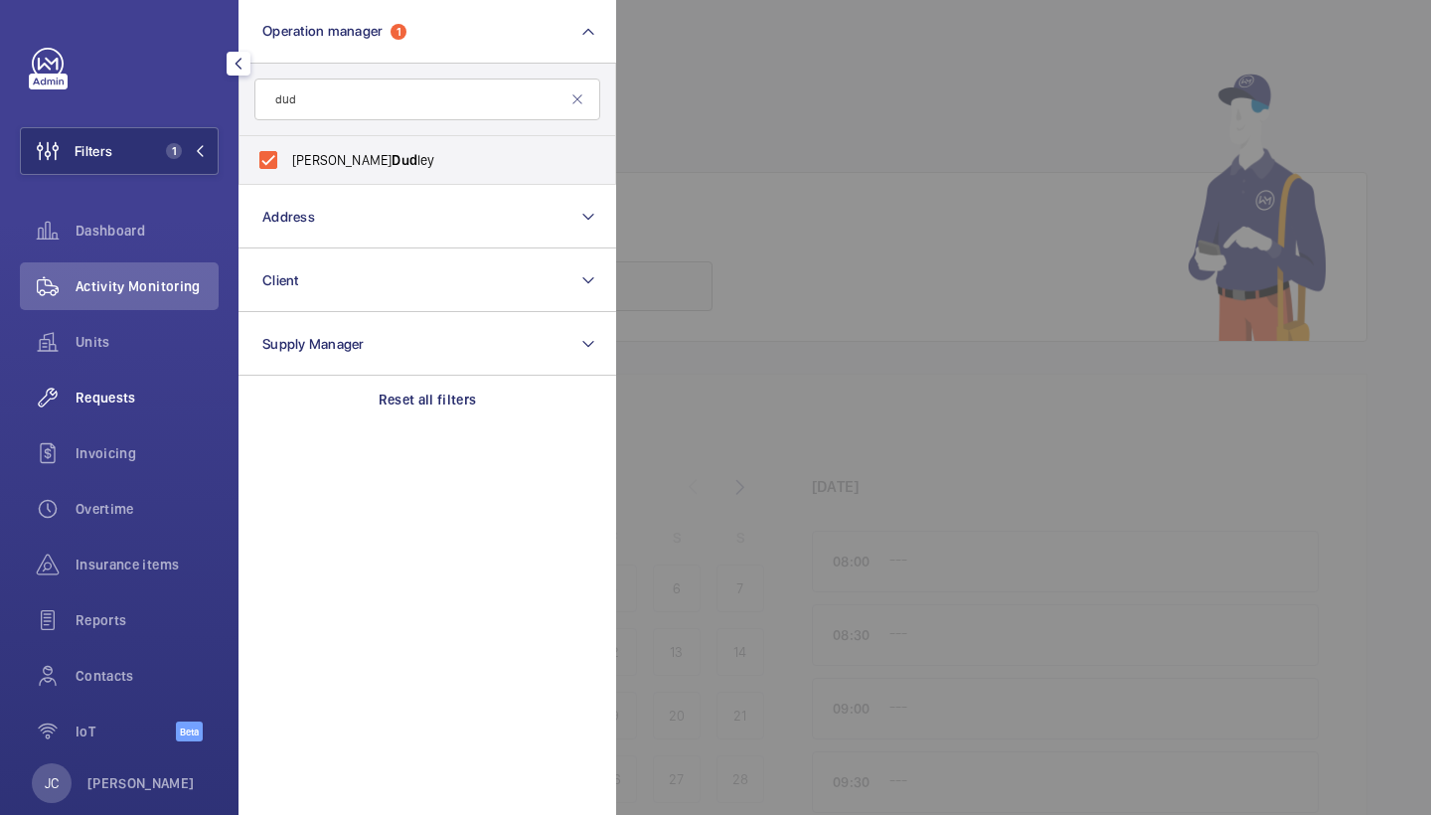
click at [128, 409] on div "Requests" at bounding box center [119, 398] width 199 height 48
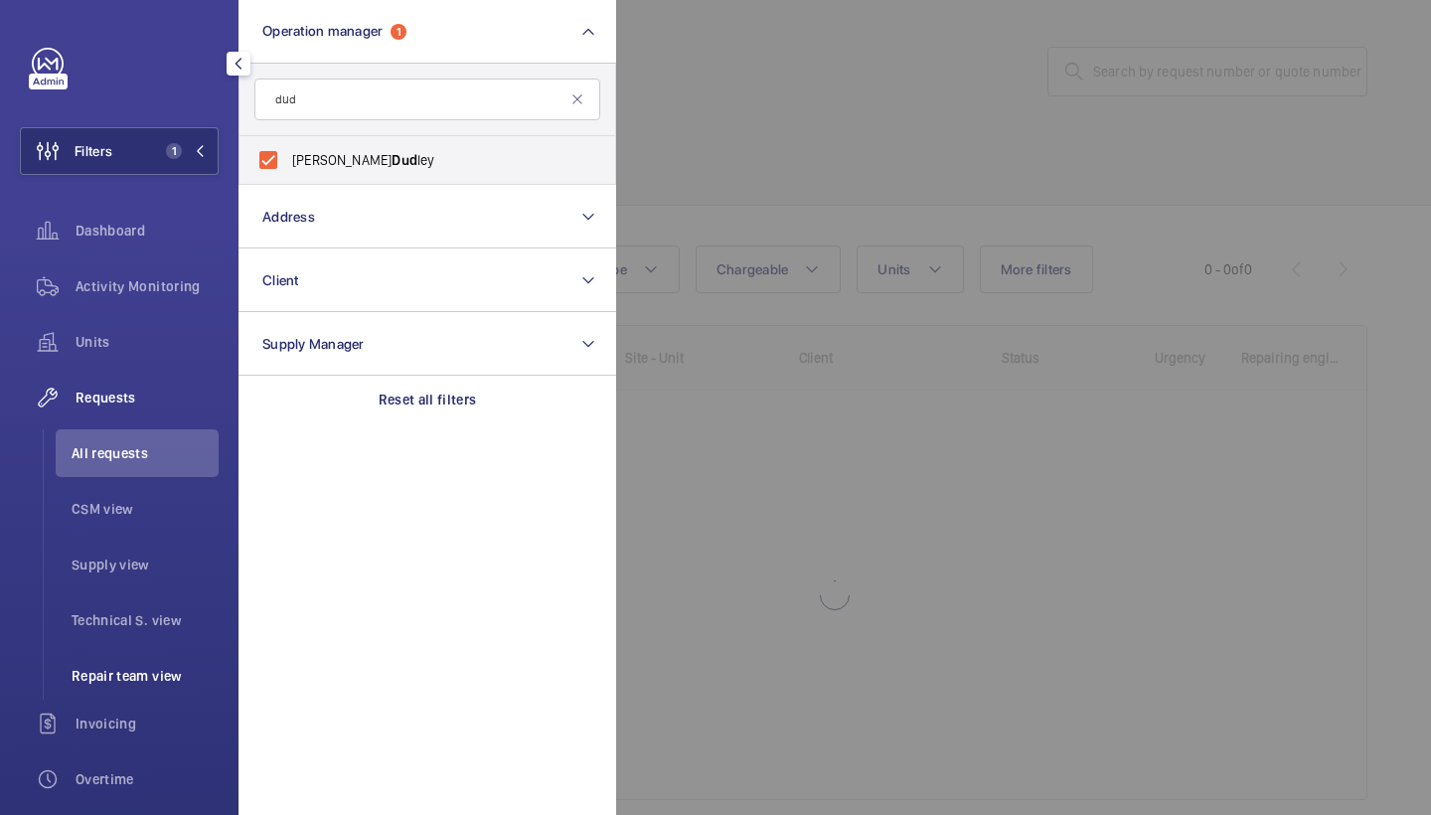
click at [134, 684] on span "Repair team view" at bounding box center [145, 676] width 147 height 20
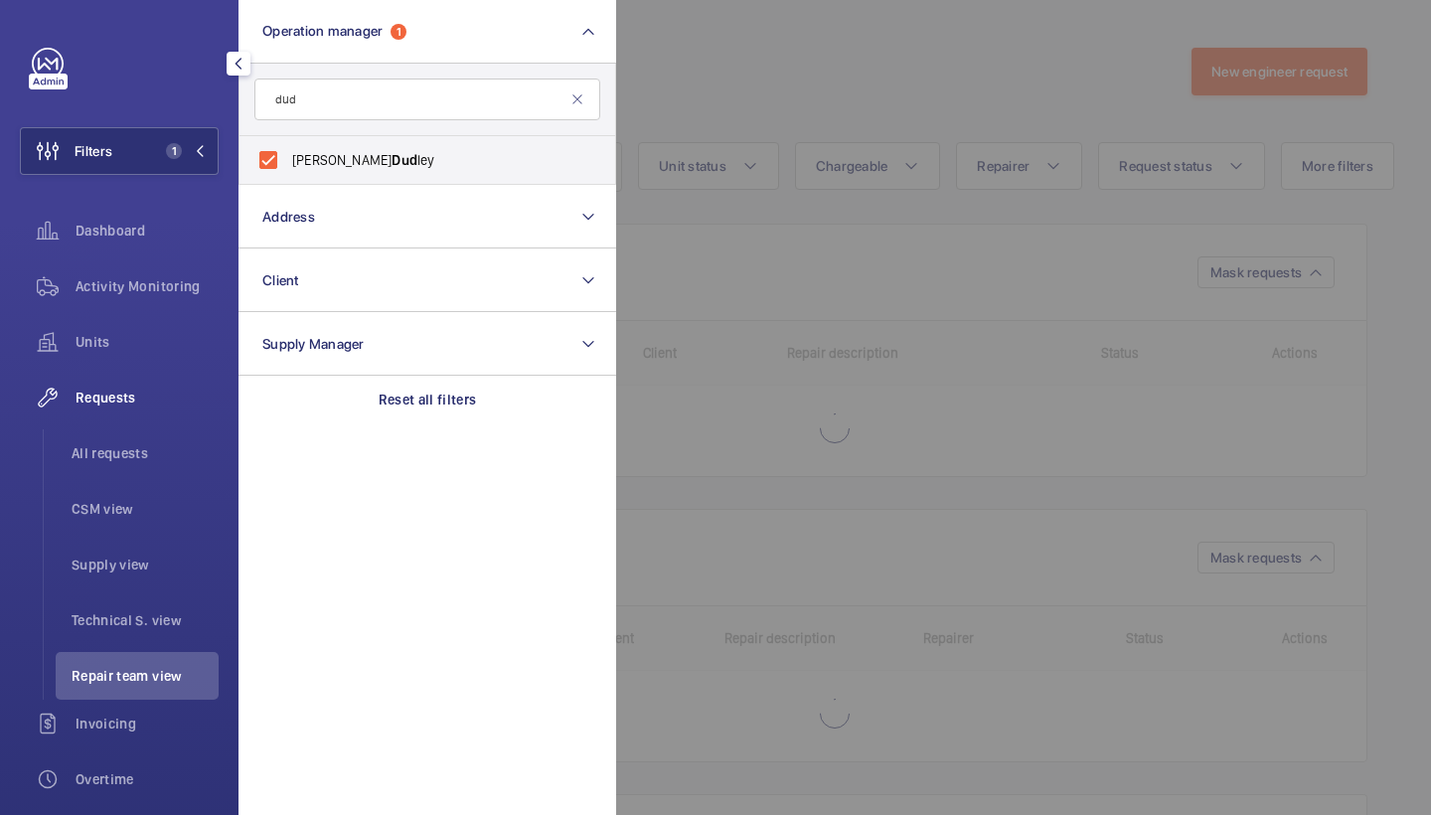
click at [786, 139] on div at bounding box center [1331, 407] width 1431 height 815
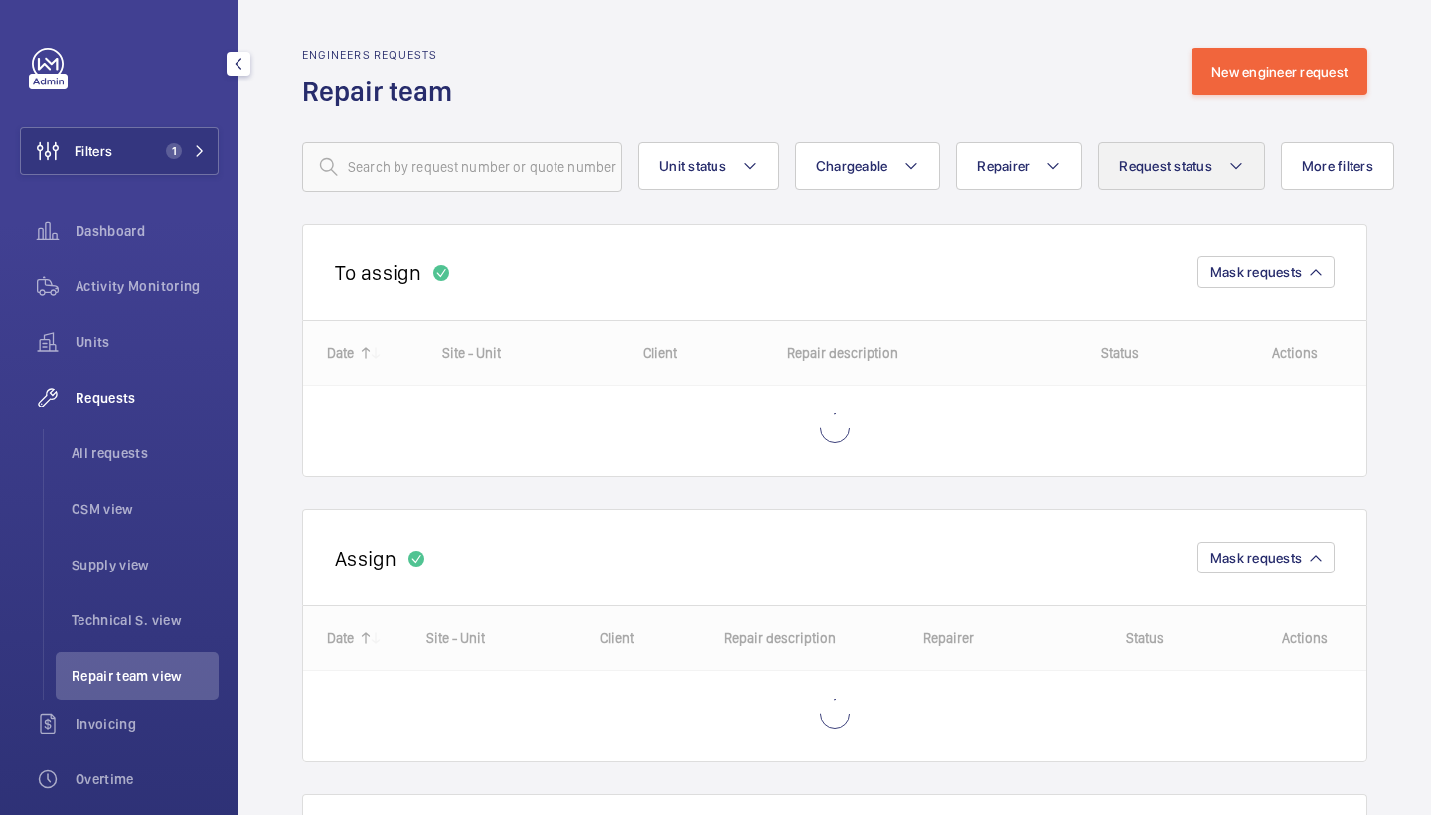
click at [1202, 160] on span "Request status" at bounding box center [1165, 166] width 93 height 16
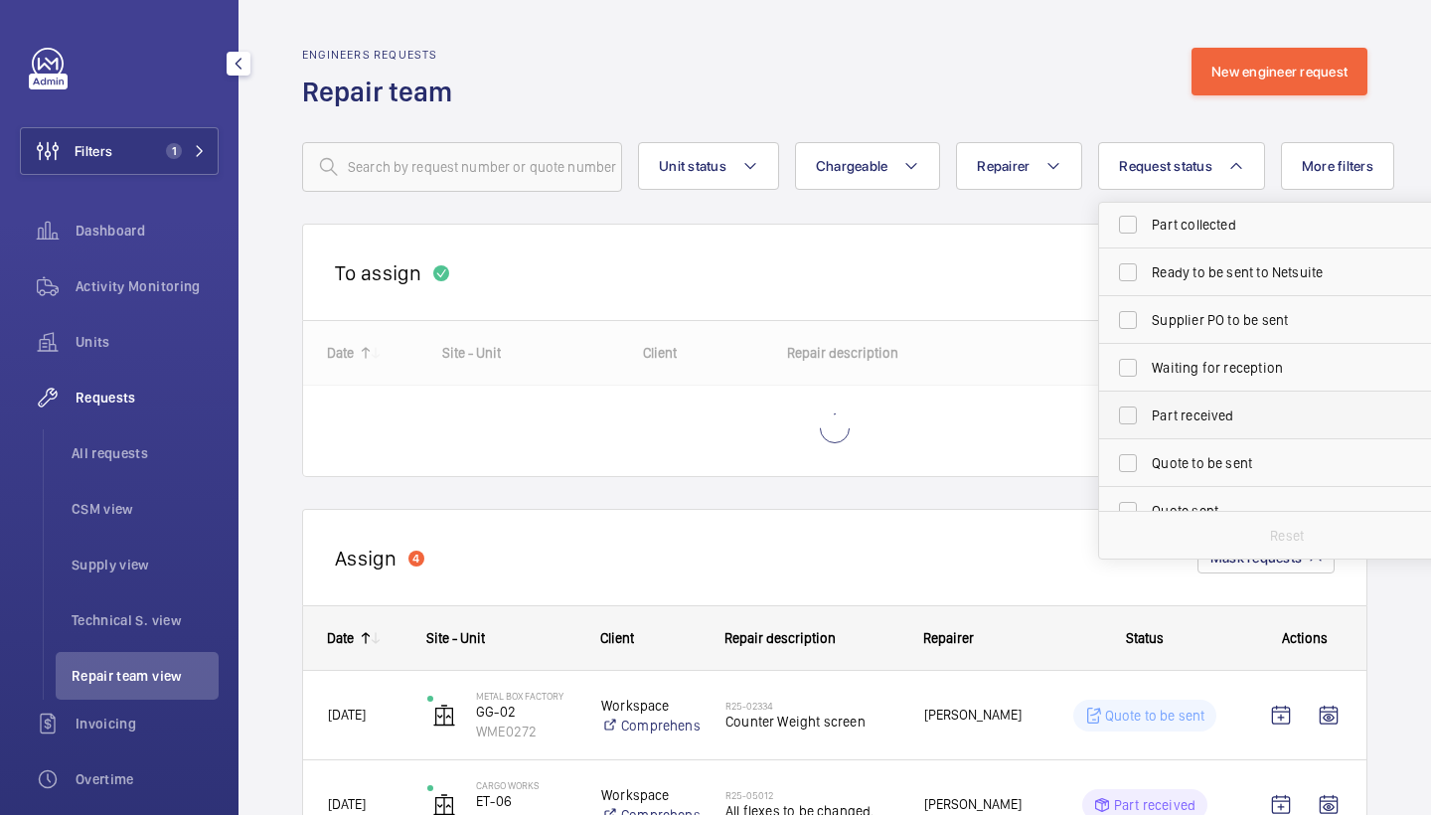
scroll to position [104, 0]
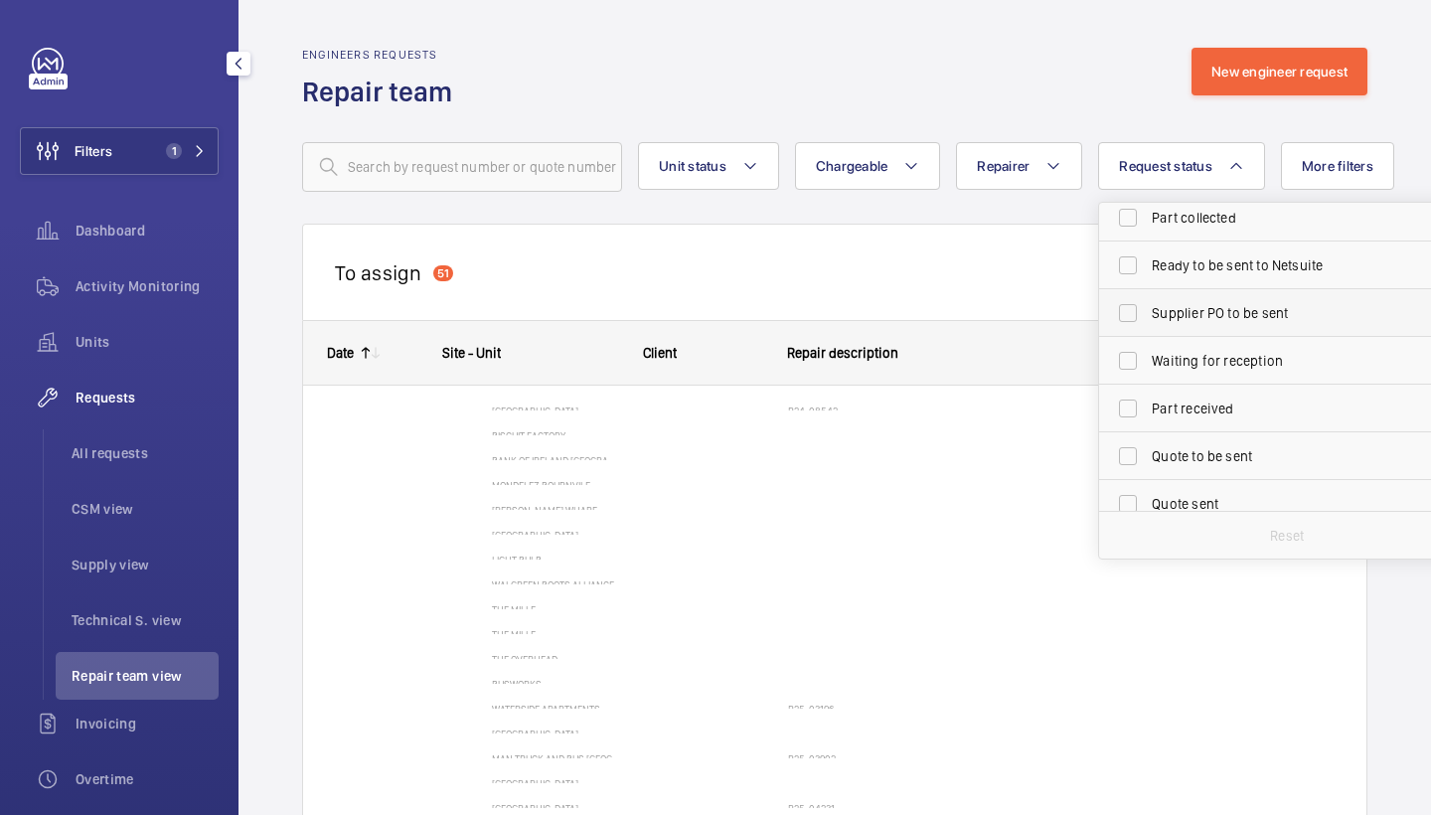
click at [1240, 330] on label "Supplier PO to be sent" at bounding box center [1272, 313] width 346 height 48
click at [1148, 330] on input "Supplier PO to be sent" at bounding box center [1128, 313] width 40 height 40
checkbox input "true"
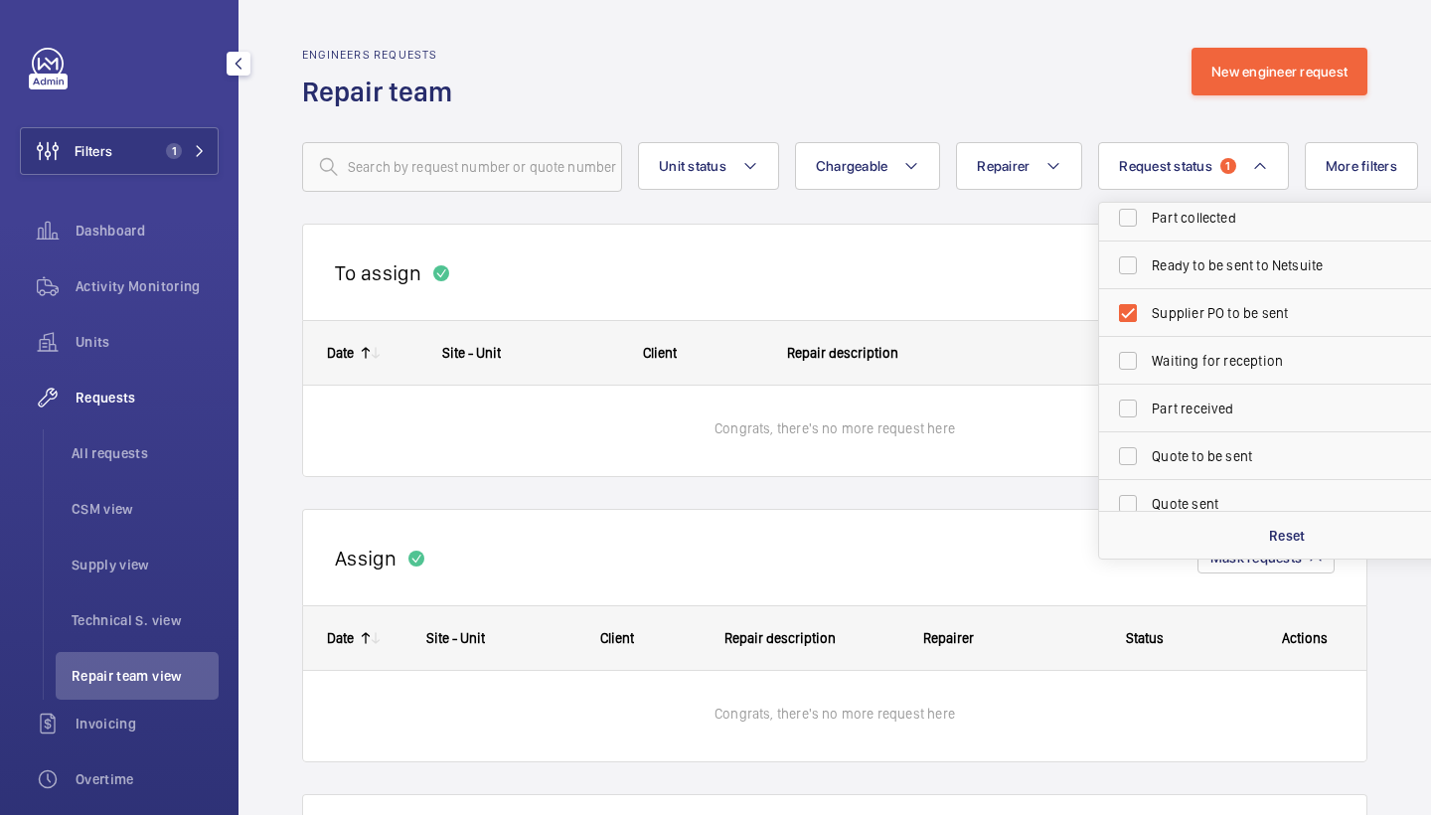
click at [1043, 99] on div "Engineers requests Repair team New engineer request" at bounding box center [835, 79] width 1066 height 63
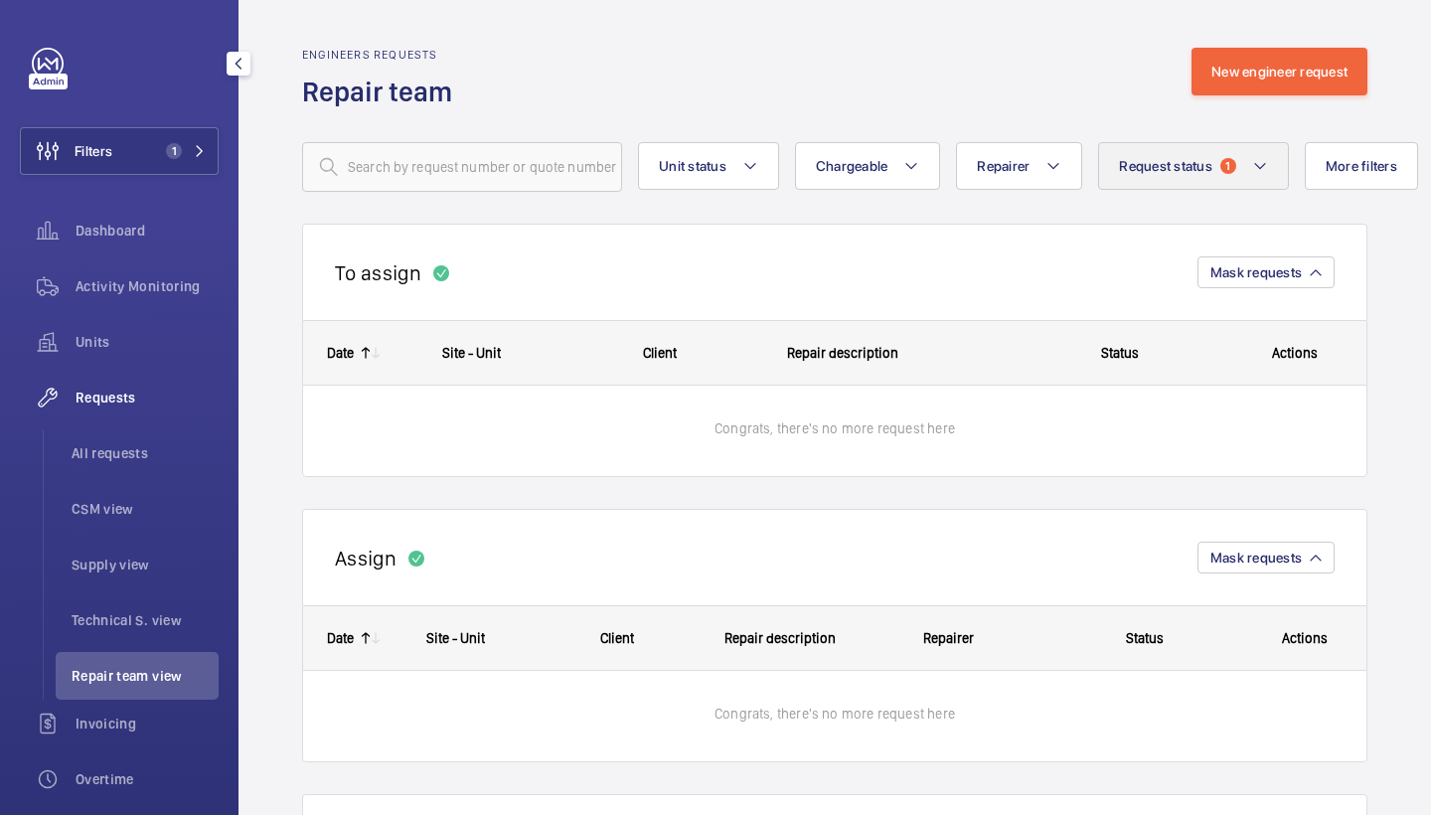
click at [1218, 185] on button "Request status 1" at bounding box center [1193, 166] width 191 height 48
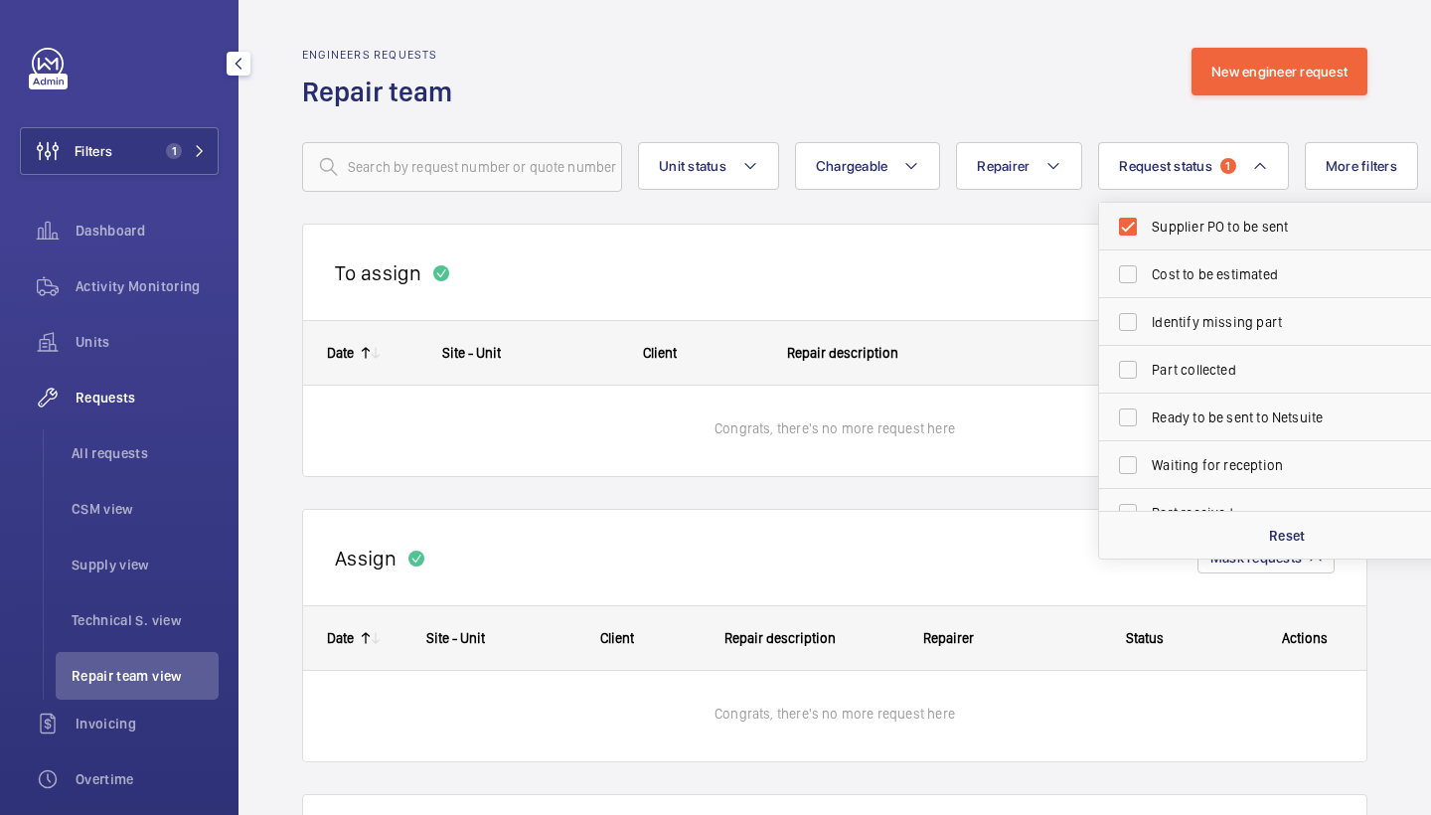
click at [1241, 240] on label "Supplier PO to be sent" at bounding box center [1272, 227] width 346 height 48
click at [1148, 240] on input "Supplier PO to be sent" at bounding box center [1128, 227] width 40 height 40
checkbox input "false"
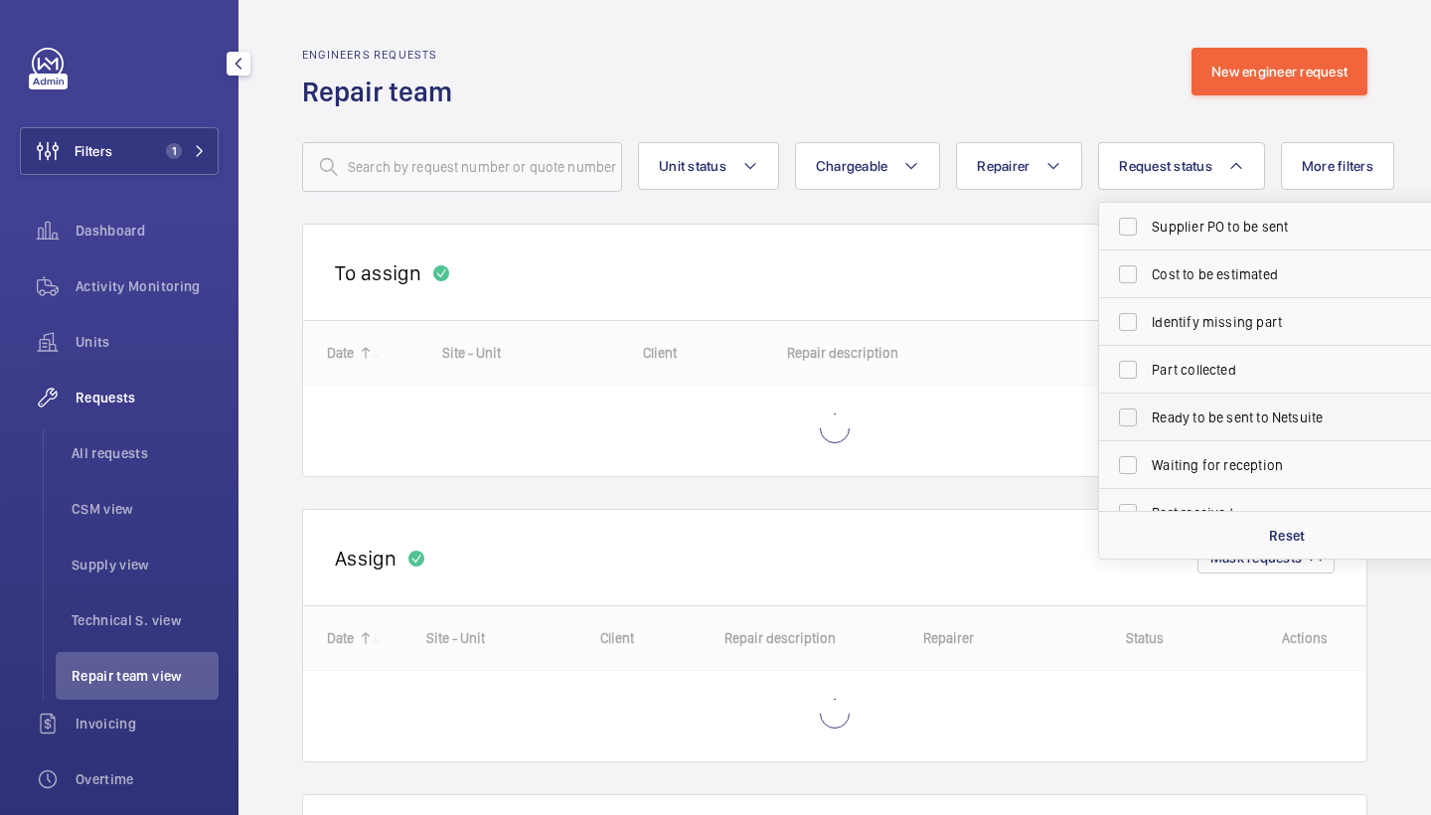
click at [1241, 413] on span "Ready to be sent to Netsuite" at bounding box center [1288, 418] width 273 height 20
click at [1148, 413] on input "Ready to be sent to Netsuite" at bounding box center [1128, 418] width 40 height 40
checkbox input "true"
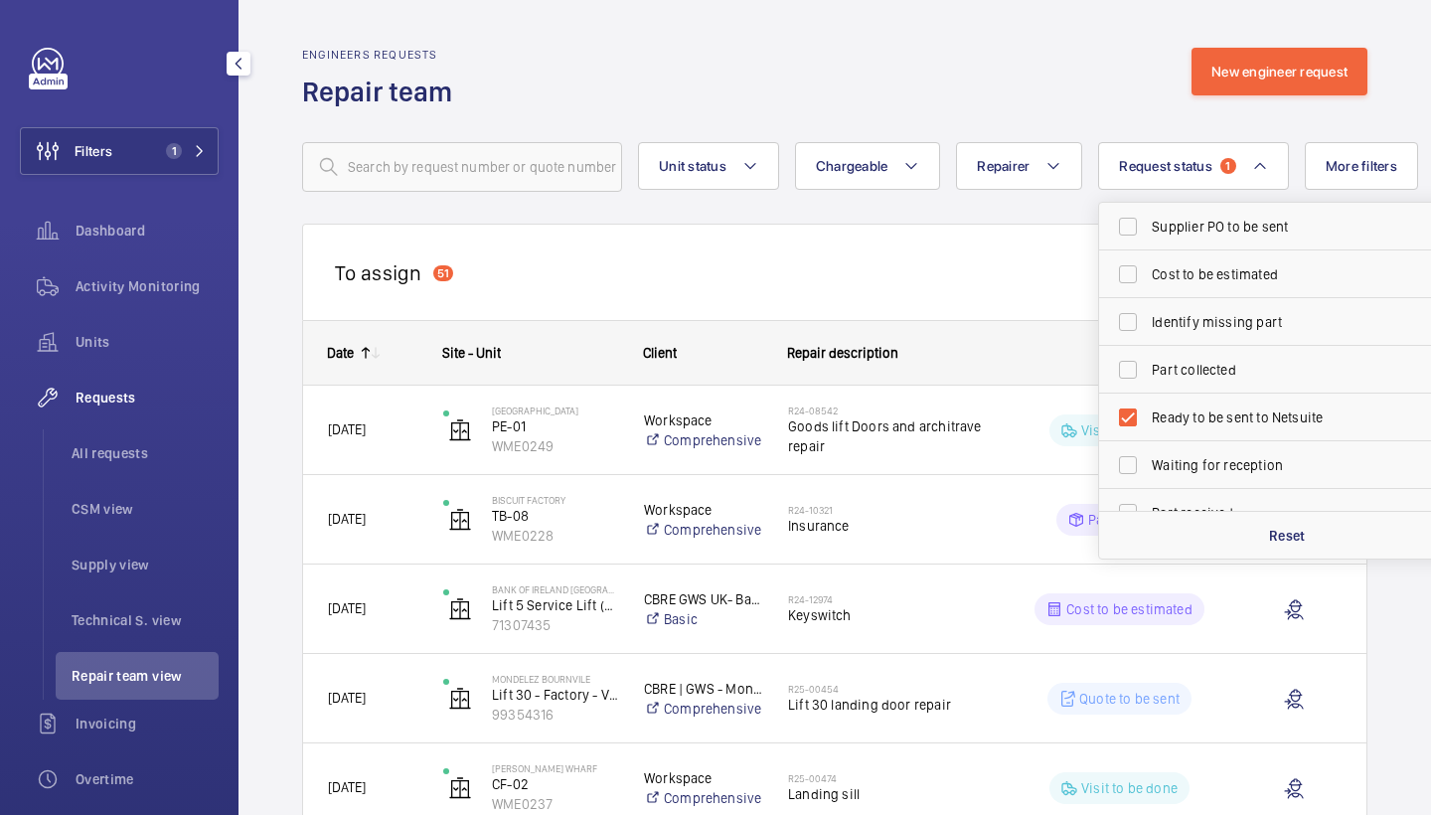
click at [1024, 63] on div "Engineers requests Repair team New engineer request" at bounding box center [835, 79] width 1066 height 63
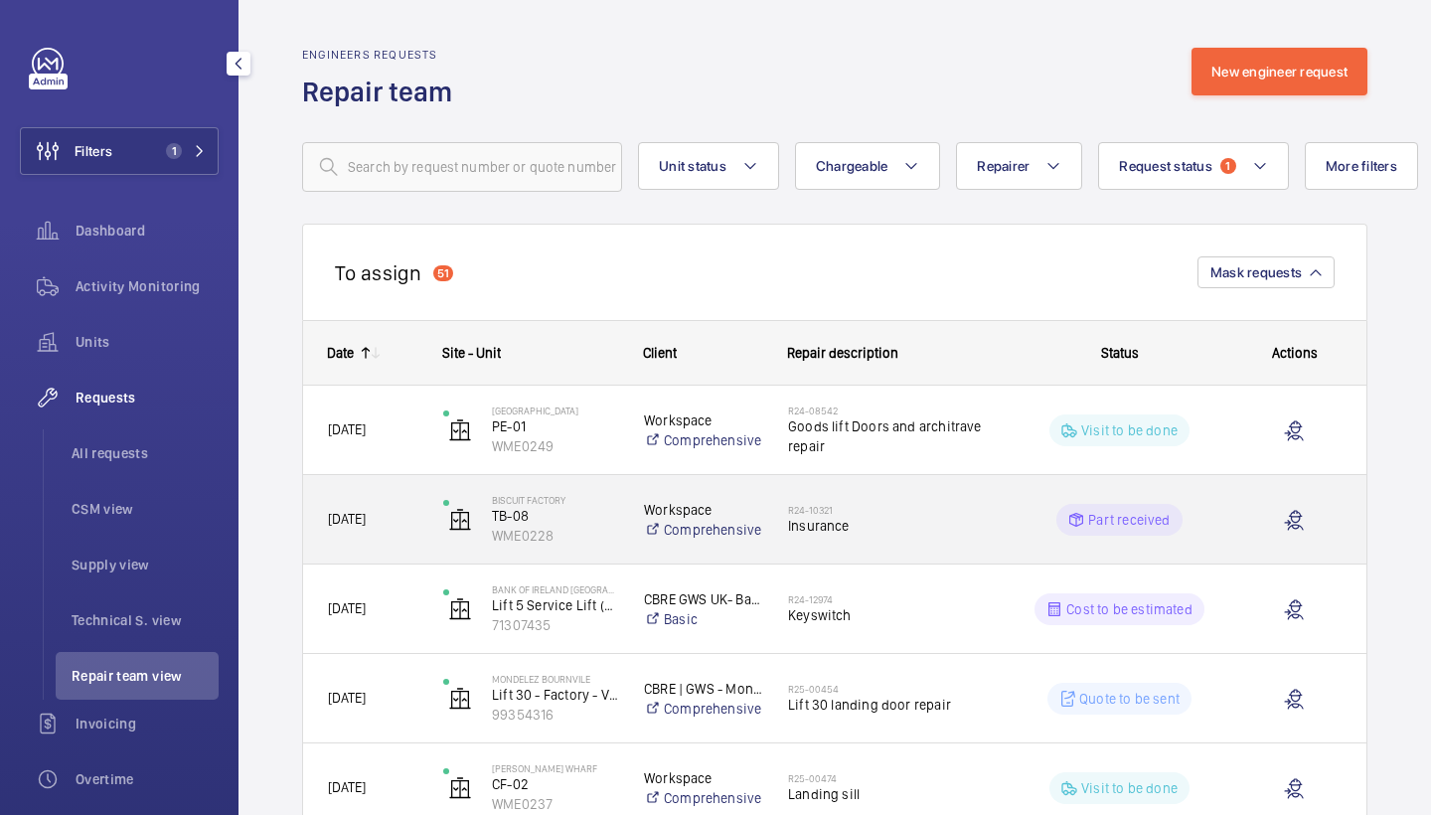
scroll to position [23, 0]
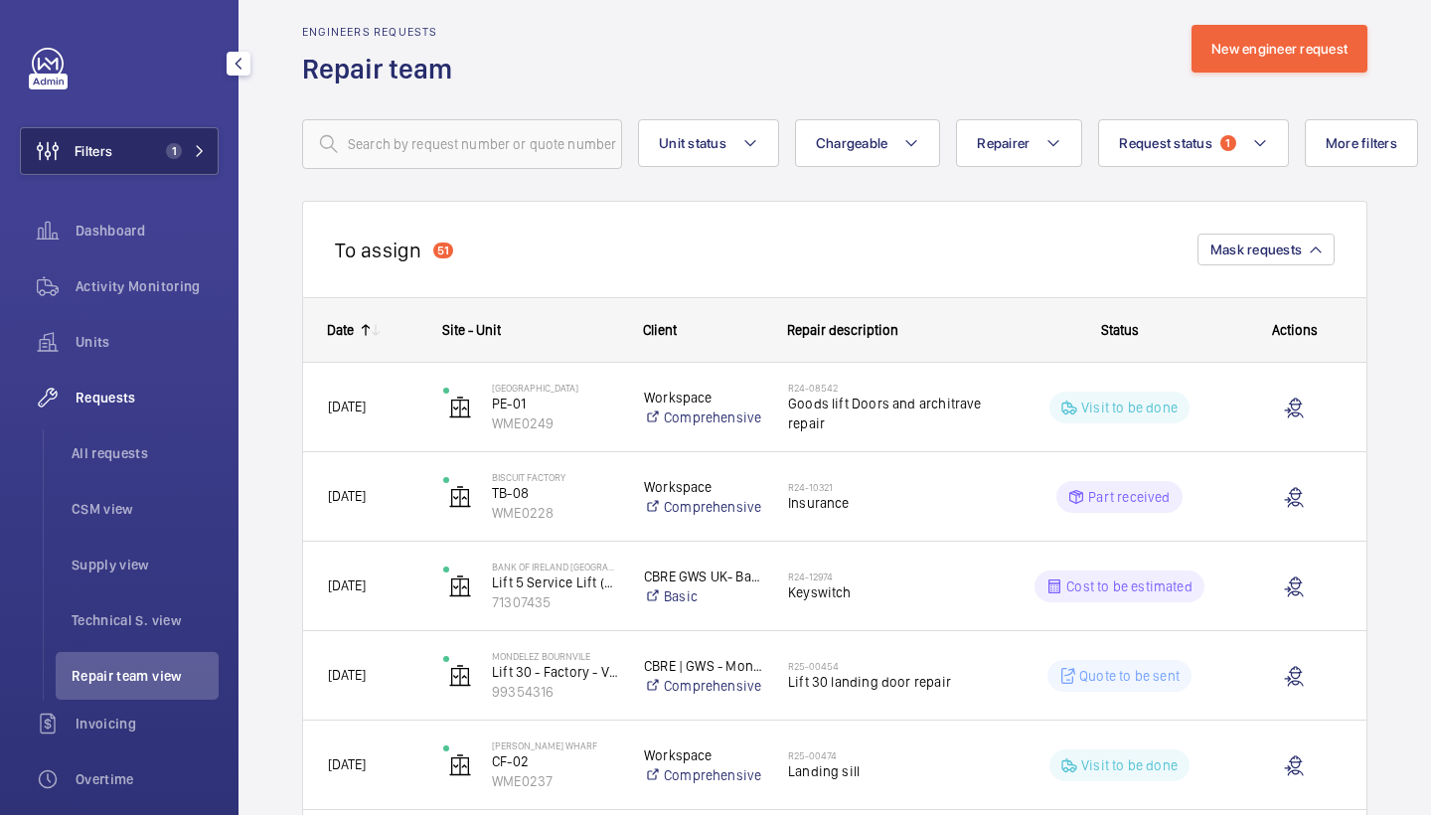
click at [183, 159] on button "Filters 1" at bounding box center [119, 151] width 199 height 48
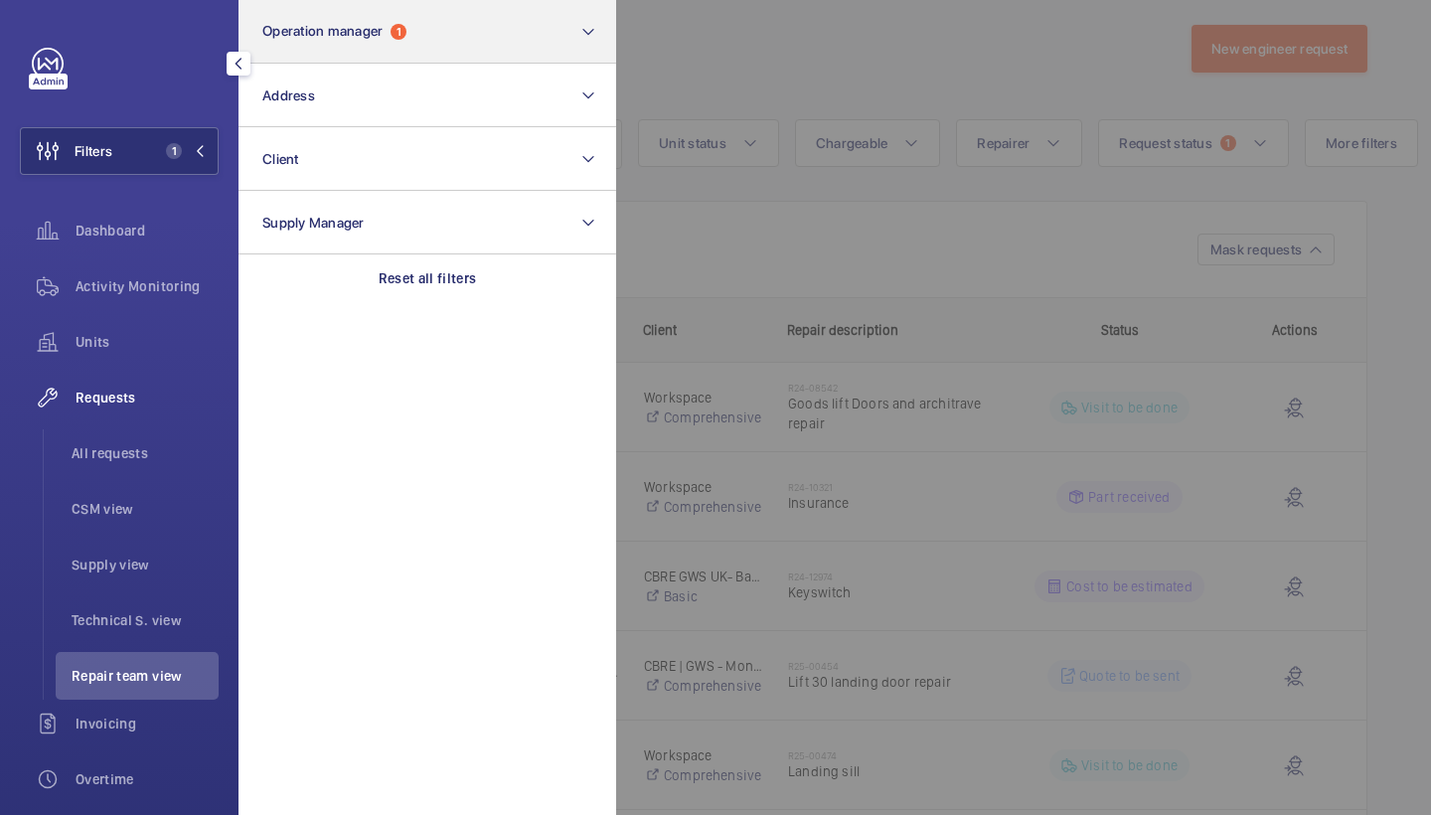
click at [381, 19] on button "Operation manager 1" at bounding box center [428, 32] width 378 height 64
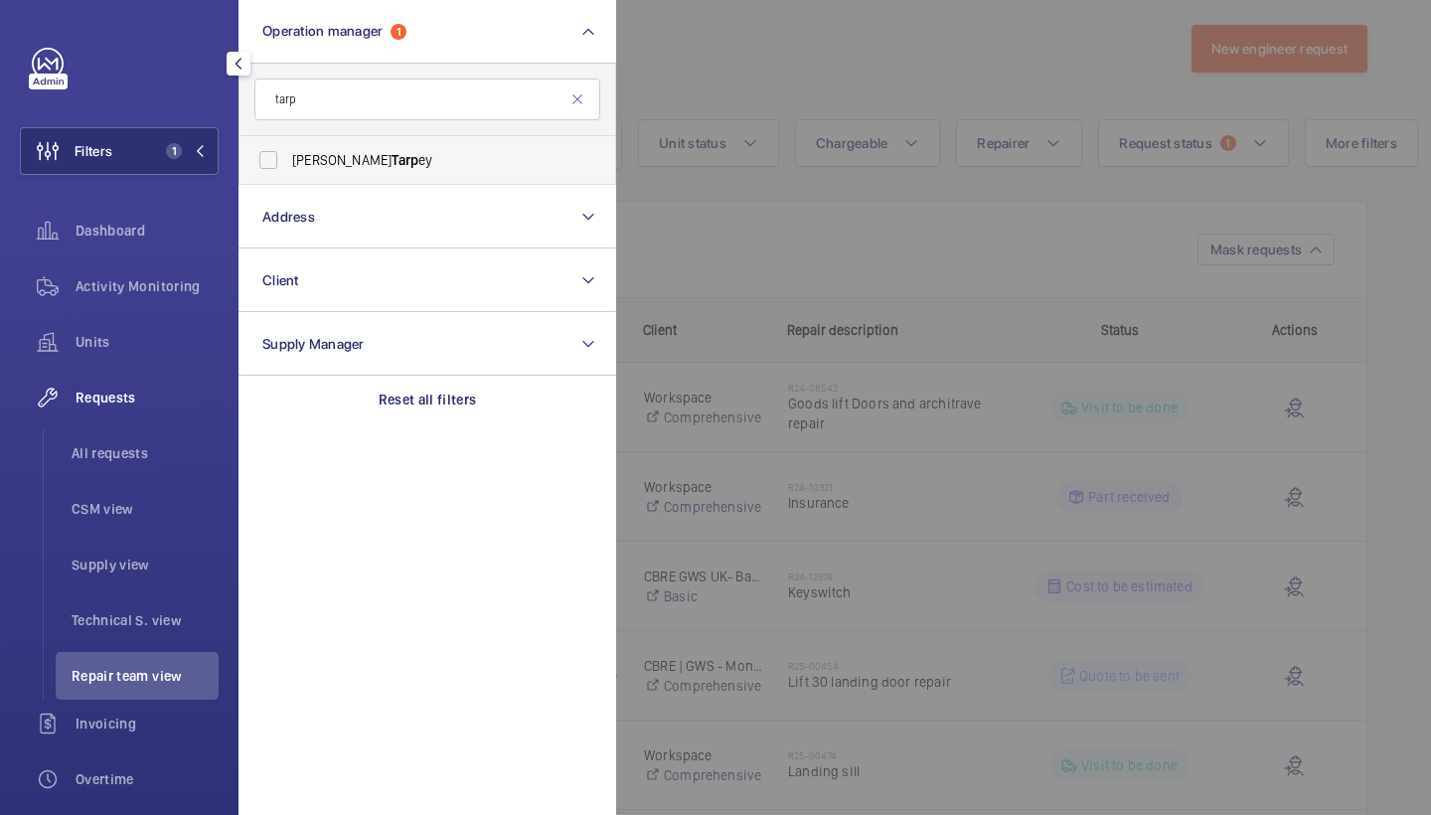
type input "tarp"
click at [375, 178] on label "Connor Tarp ey" at bounding box center [413, 160] width 346 height 48
click at [288, 178] on input "Connor Tarp ey" at bounding box center [269, 160] width 40 height 40
checkbox input "true"
click at [338, 115] on input "tarp" at bounding box center [427, 100] width 346 height 42
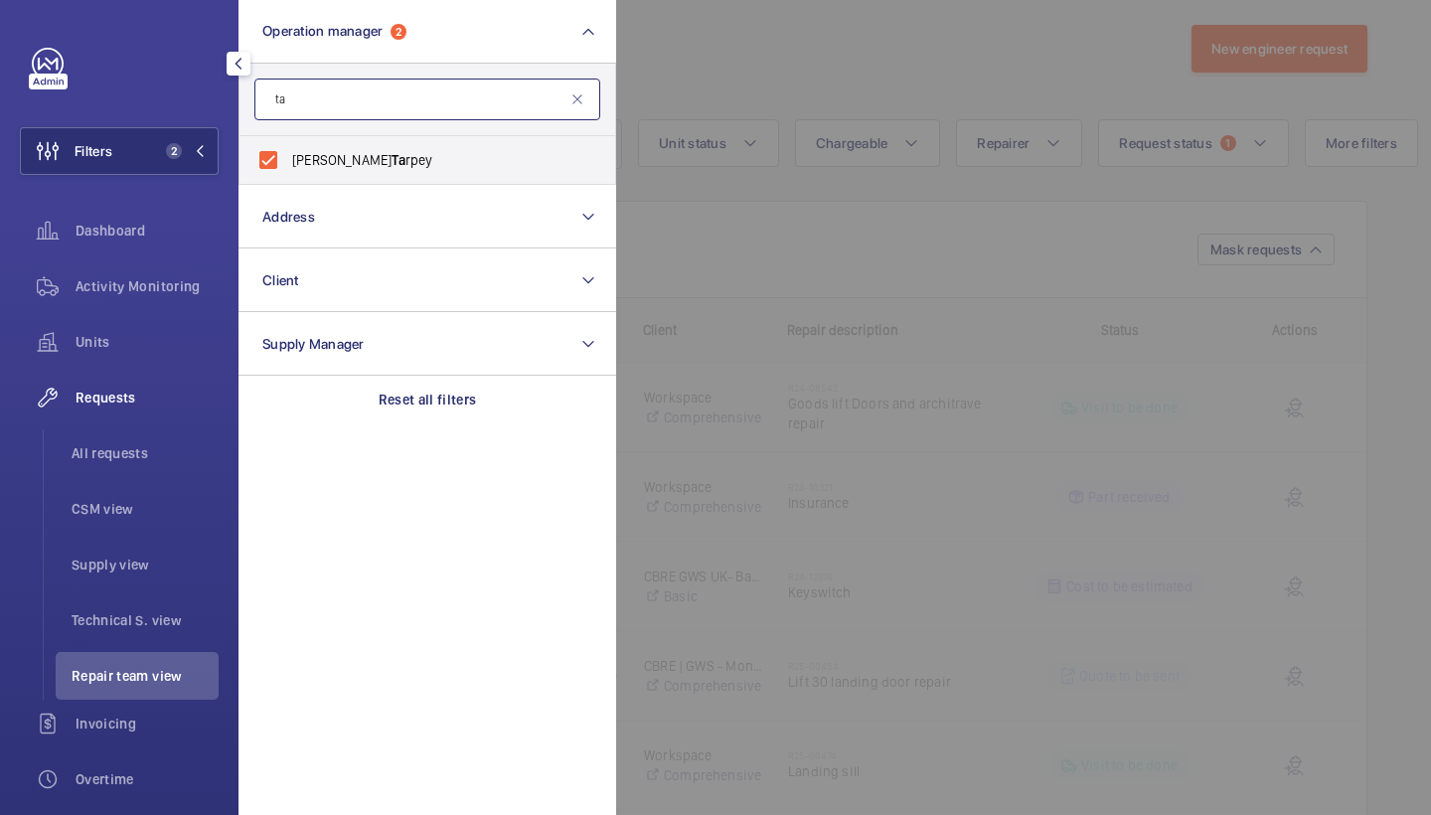
type input "t"
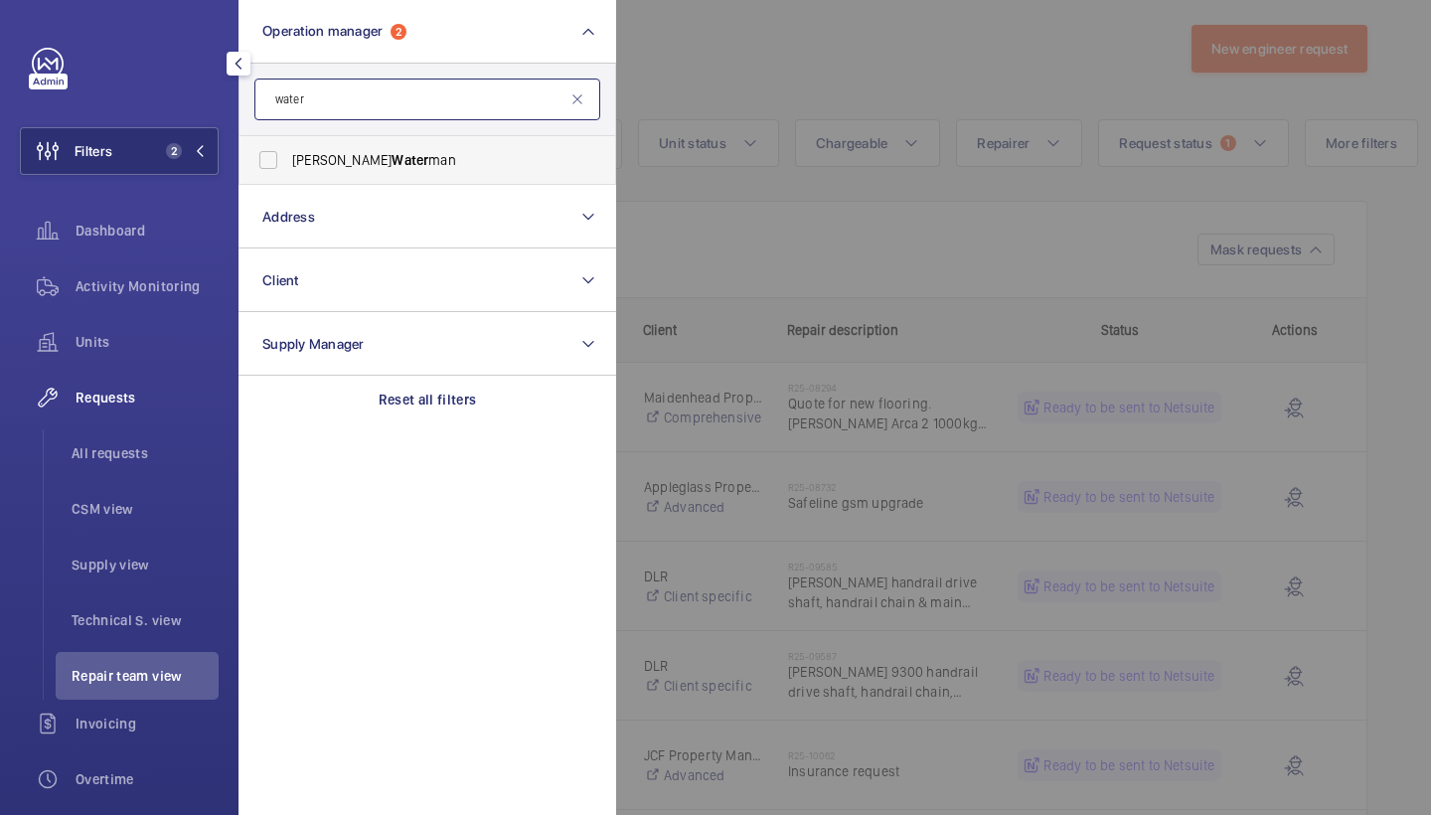
type input "water"
click at [348, 170] on label "Alex Water man" at bounding box center [413, 160] width 346 height 48
click at [288, 170] on input "Alex Water man" at bounding box center [269, 160] width 40 height 40
checkbox input "true"
click at [900, 83] on div at bounding box center [1331, 407] width 1431 height 815
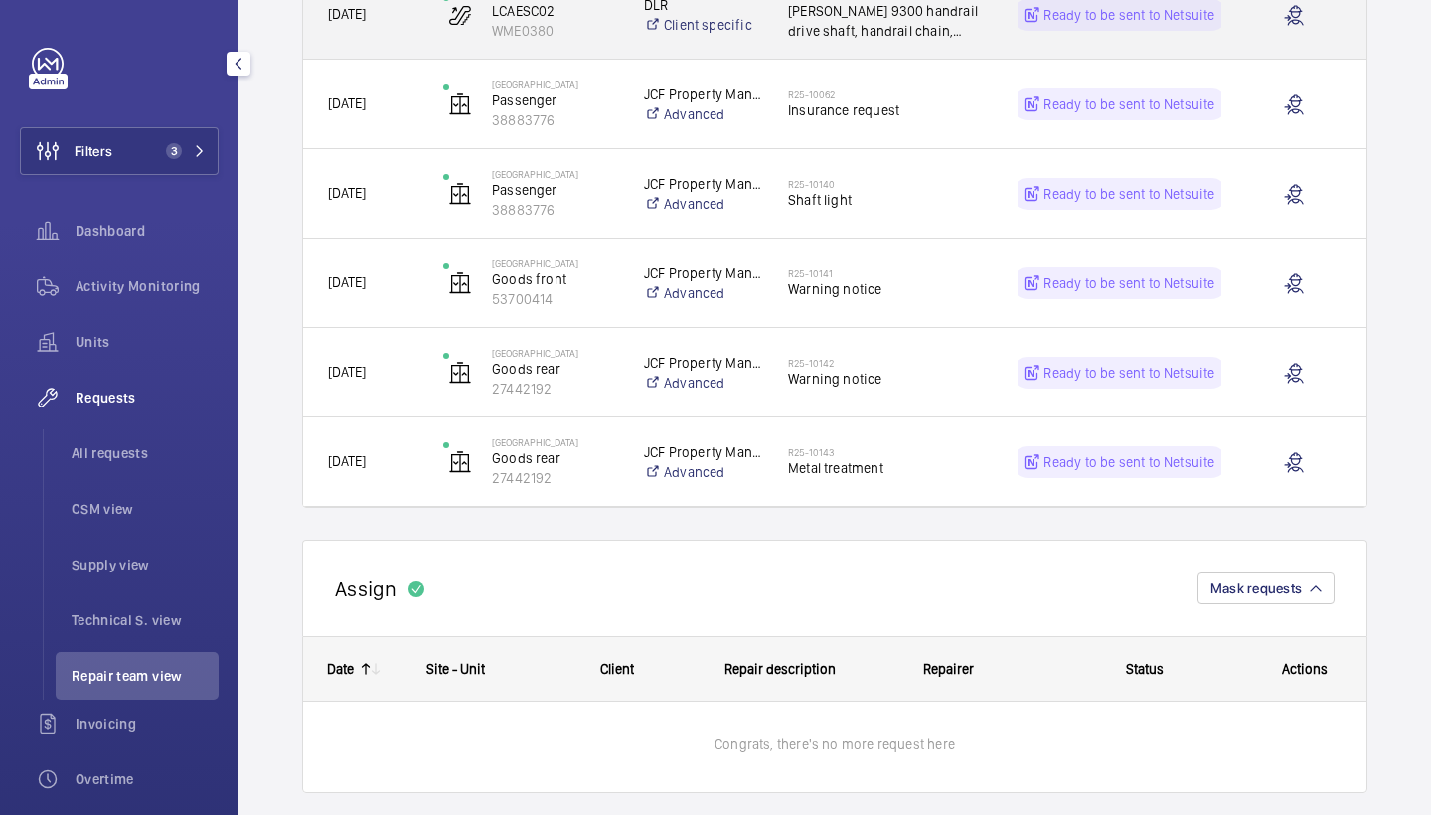
scroll to position [690, 0]
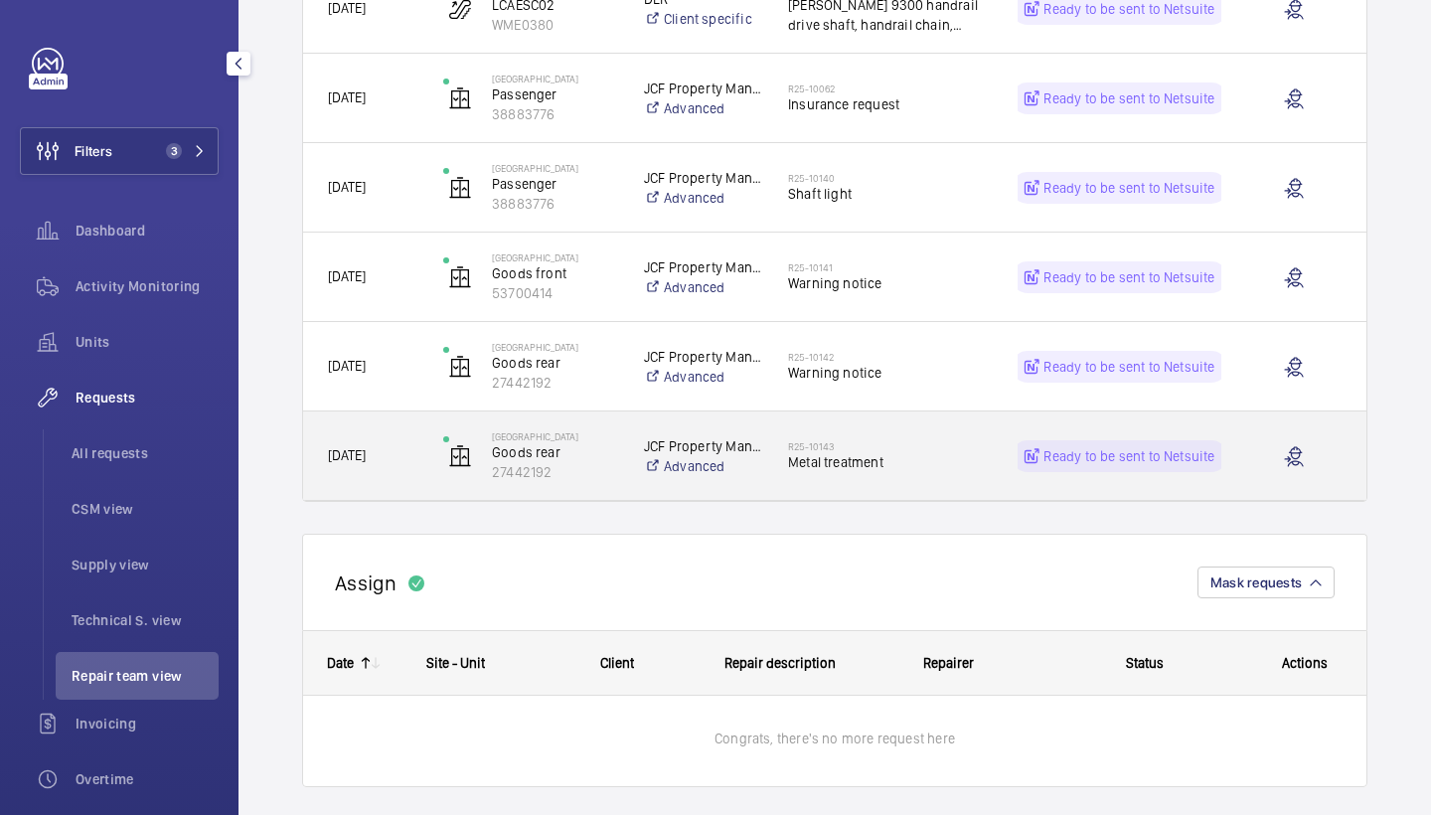
click at [897, 450] on h2 "R25-10143" at bounding box center [890, 446] width 204 height 12
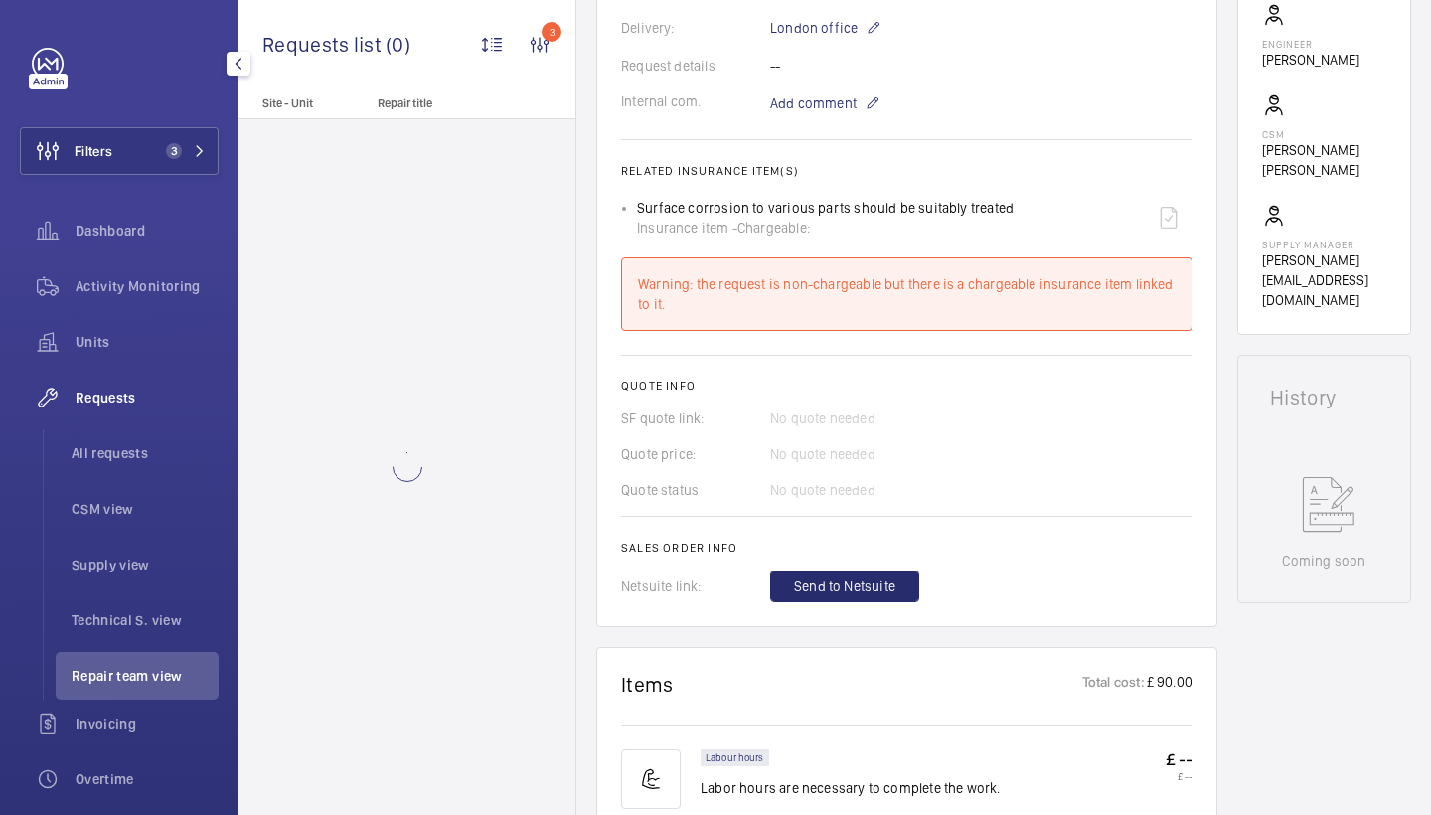
scroll to position [968, 0]
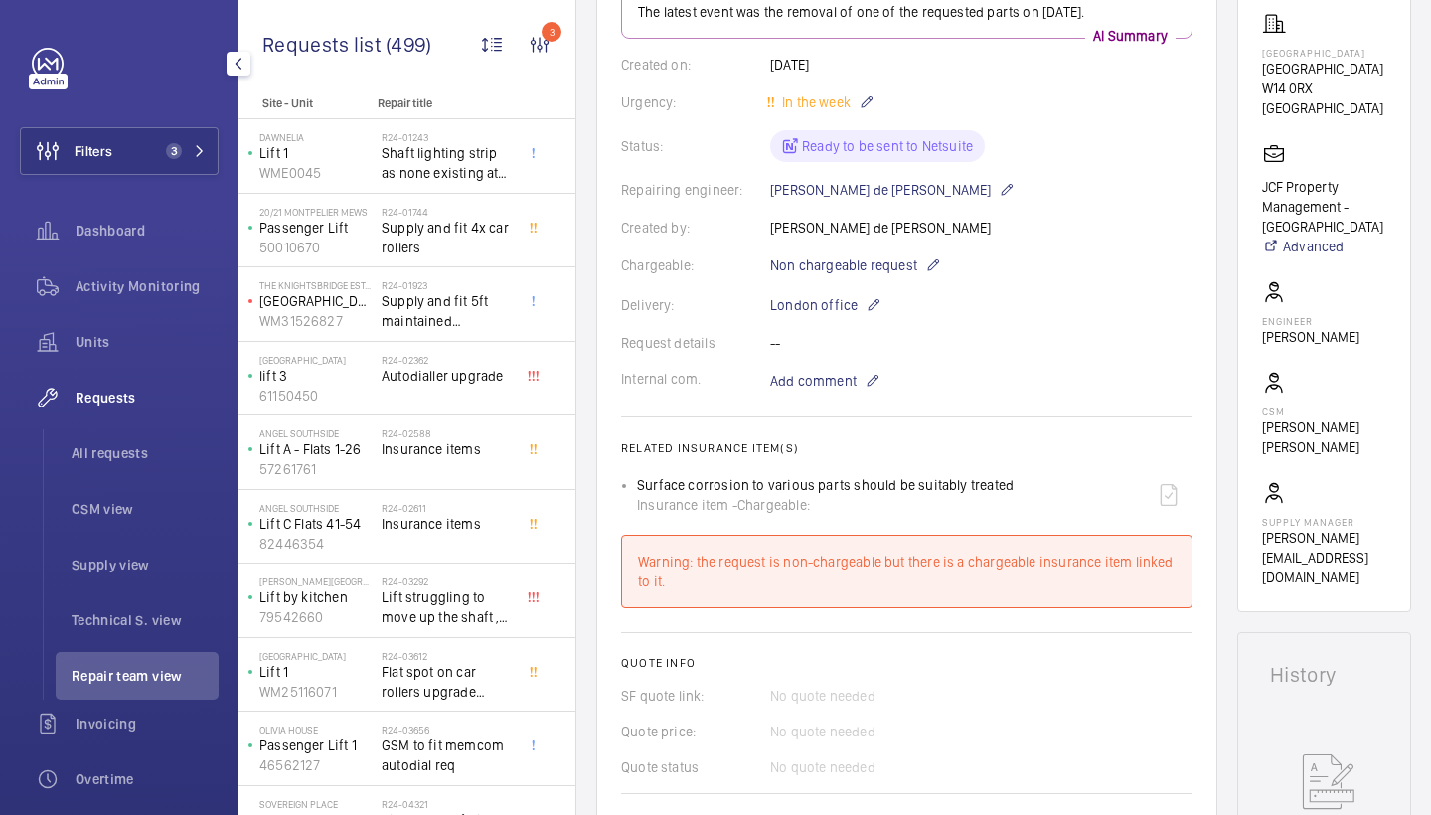
scroll to position [309, 0]
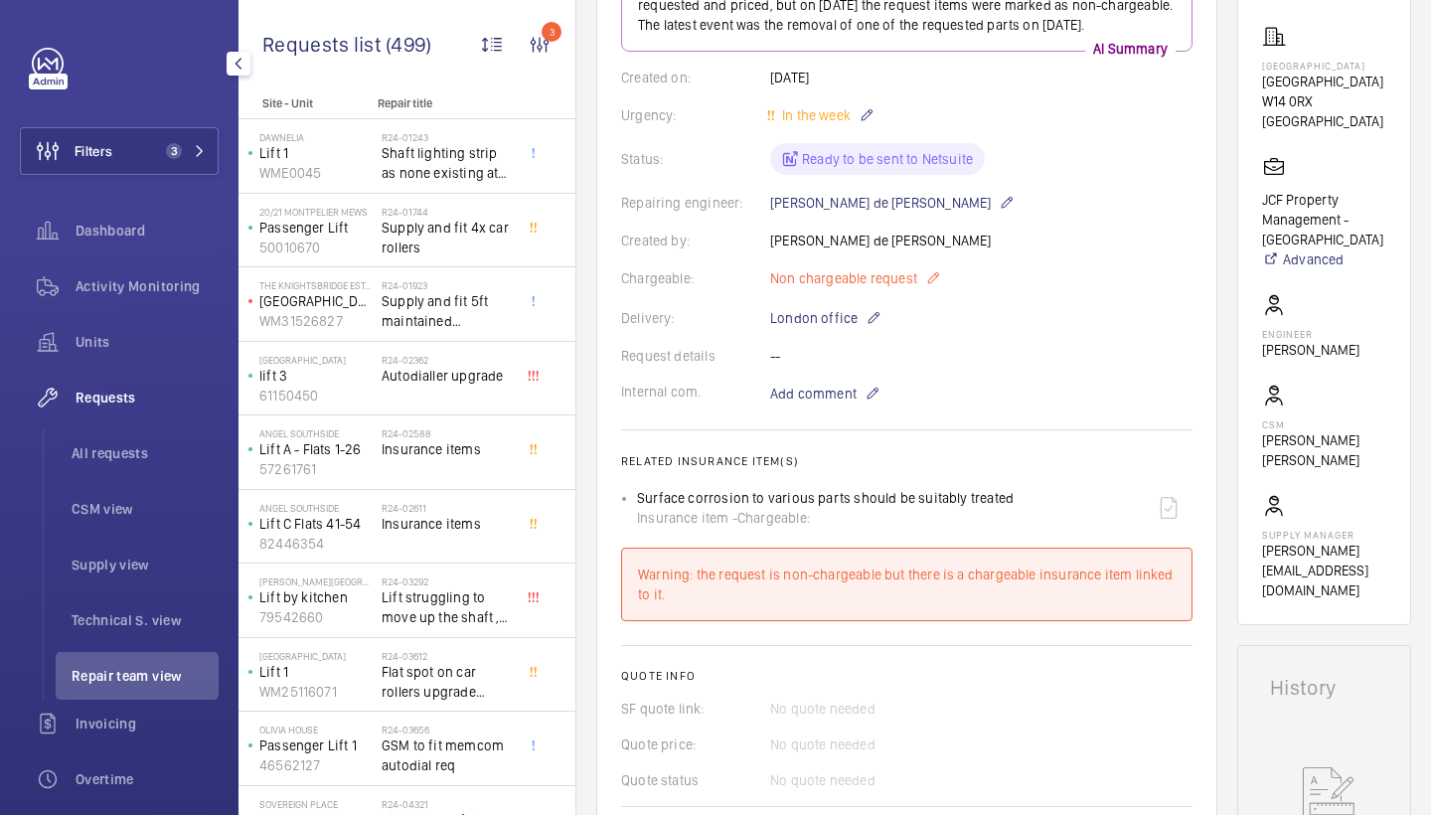
click at [906, 288] on span "Non chargeable request" at bounding box center [843, 278] width 147 height 20
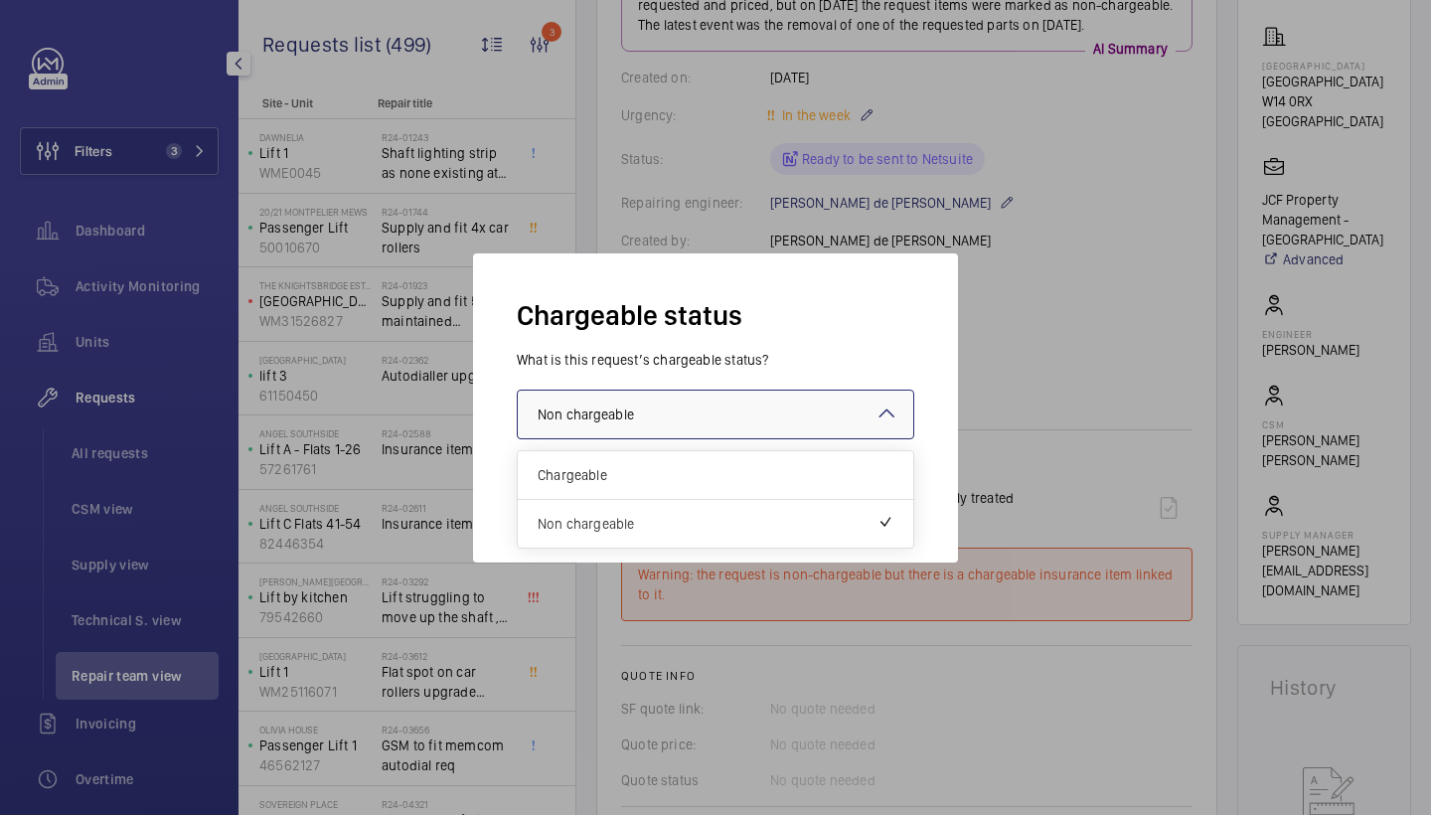
click at [786, 427] on div at bounding box center [716, 415] width 396 height 48
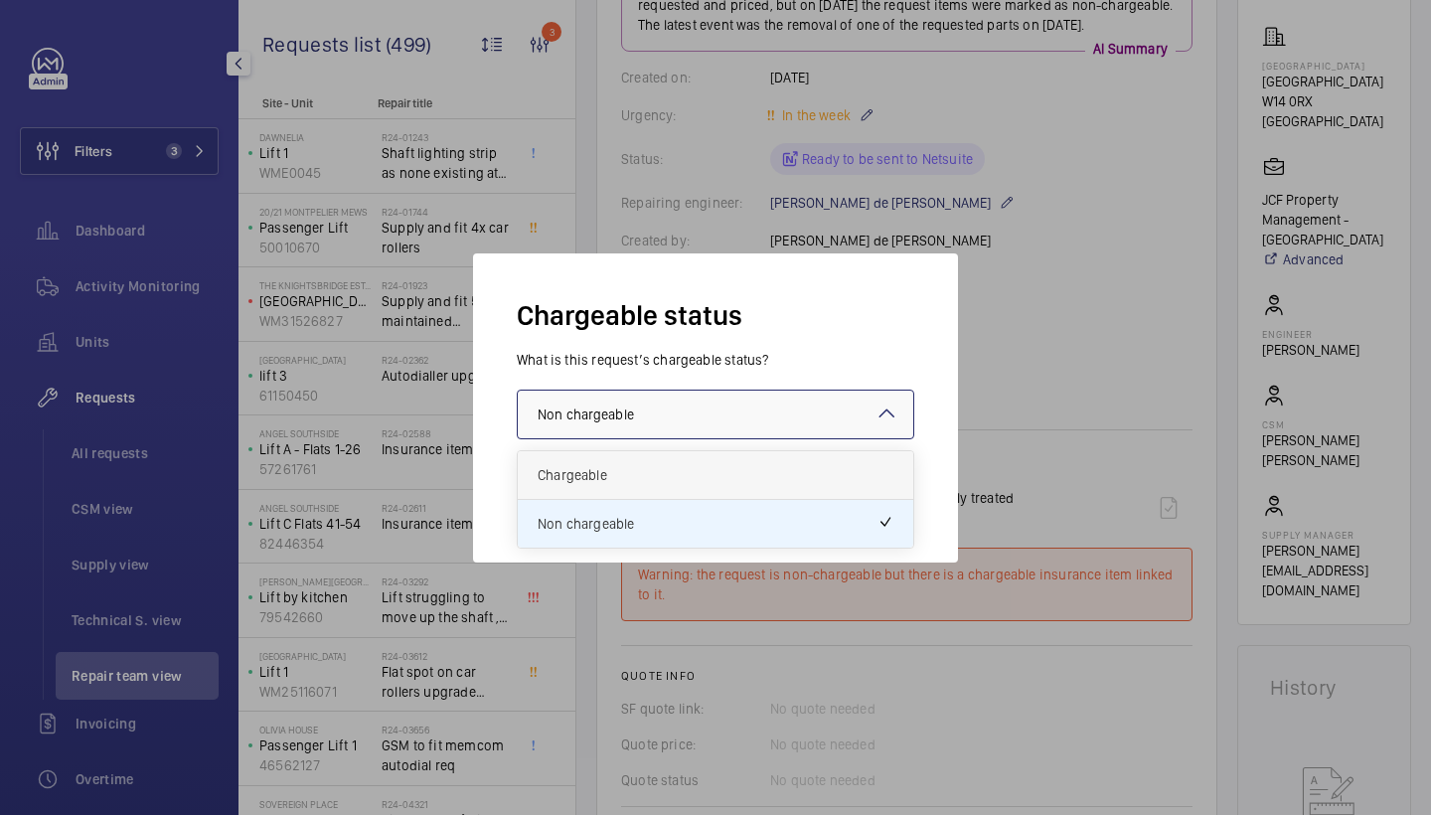
click at [720, 470] on span "Chargeable" at bounding box center [716, 475] width 356 height 20
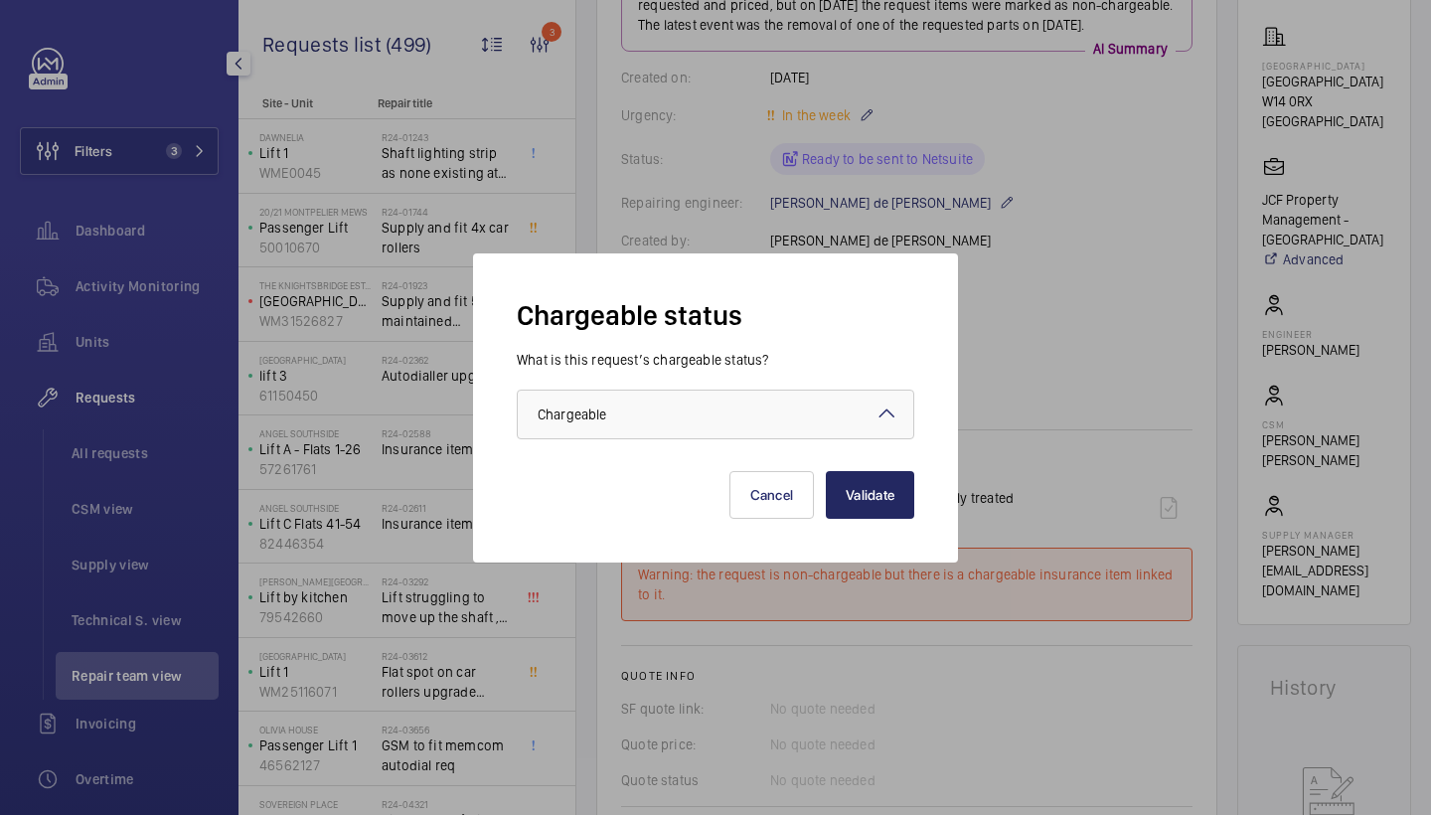
click at [905, 500] on button "Validate" at bounding box center [870, 495] width 88 height 48
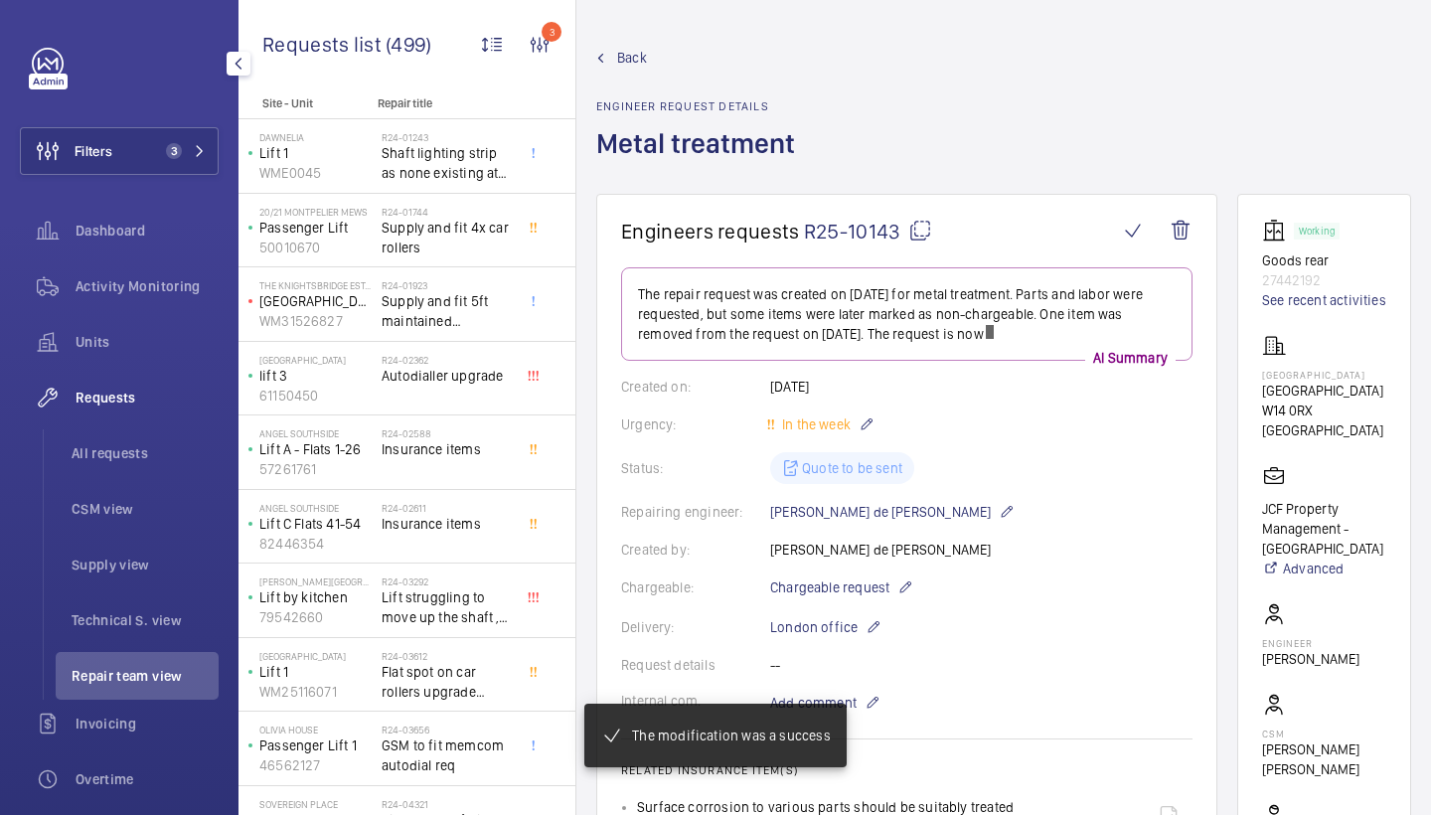
scroll to position [0, 0]
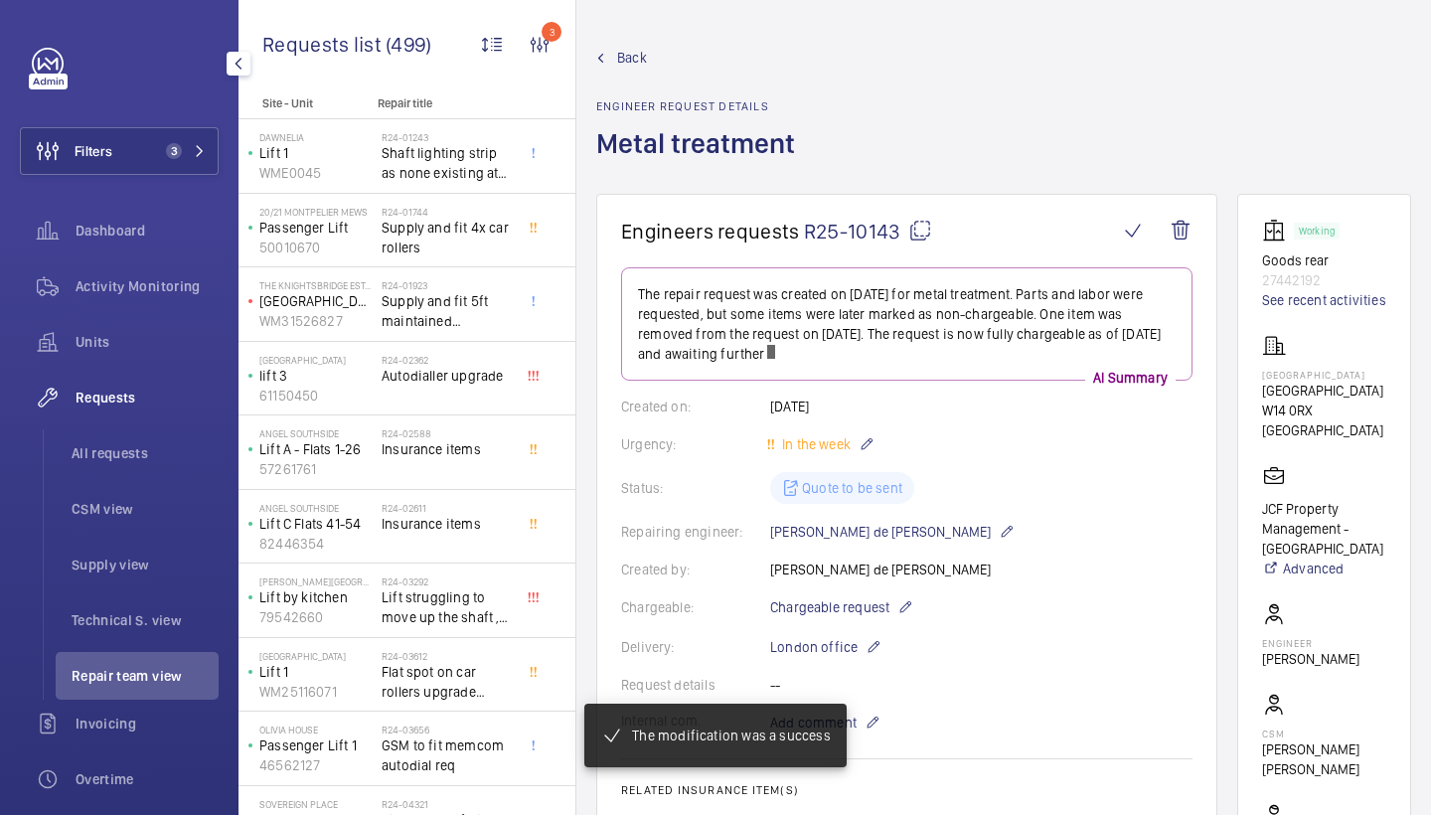
click at [632, 58] on span "Back" at bounding box center [632, 58] width 30 height 20
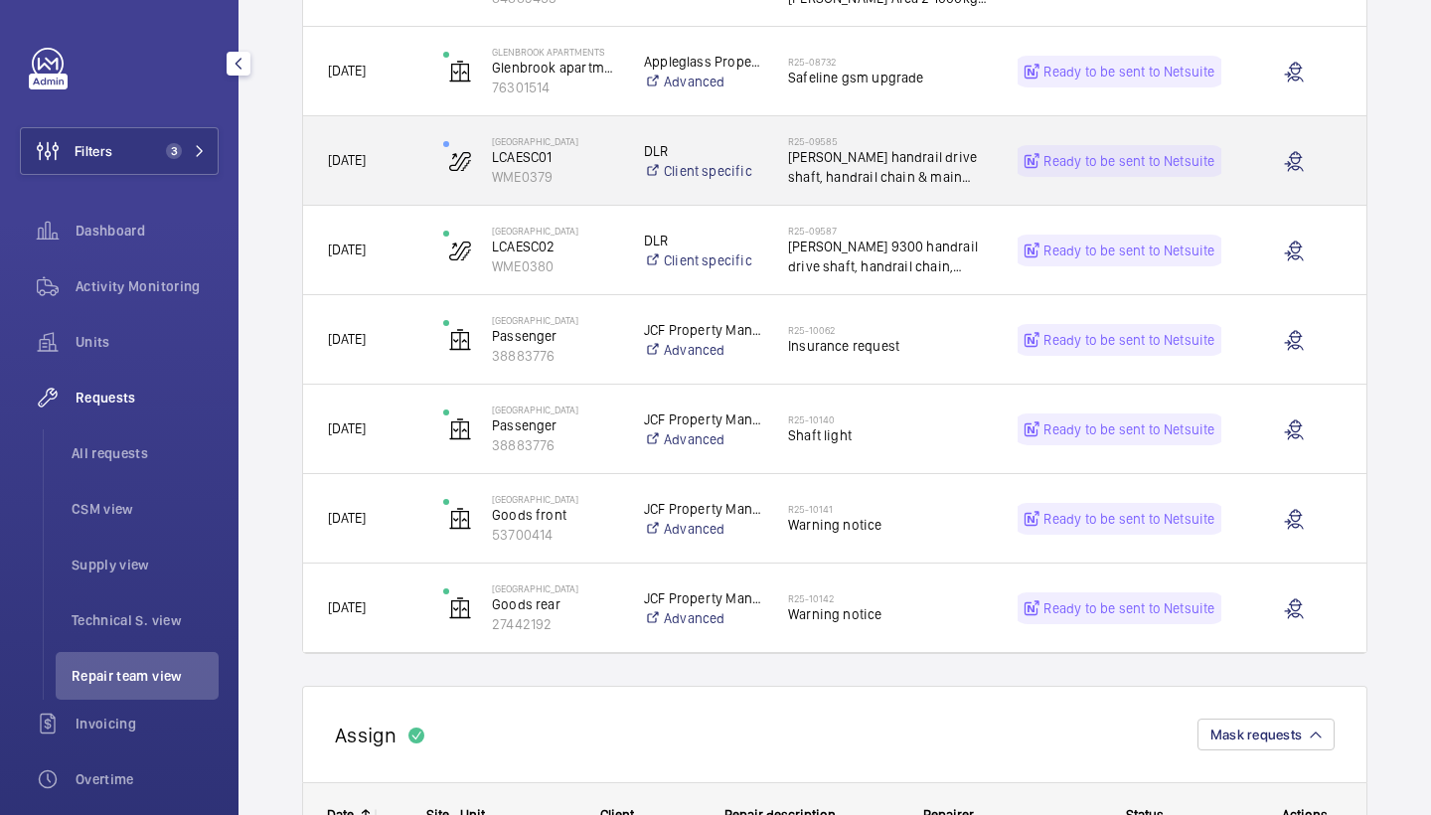
scroll to position [451, 0]
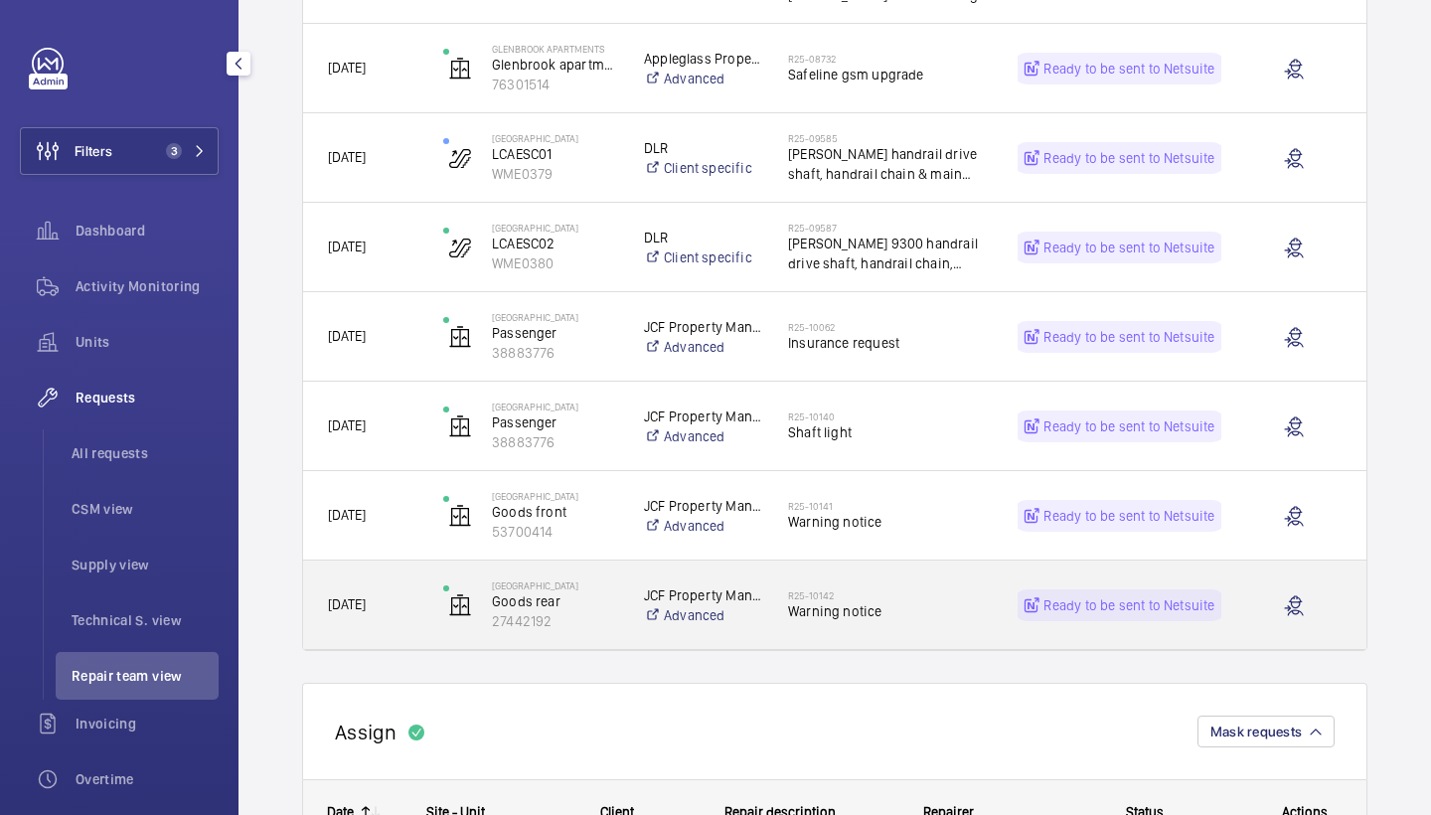
click at [888, 605] on span "Warning notice" at bounding box center [890, 611] width 204 height 20
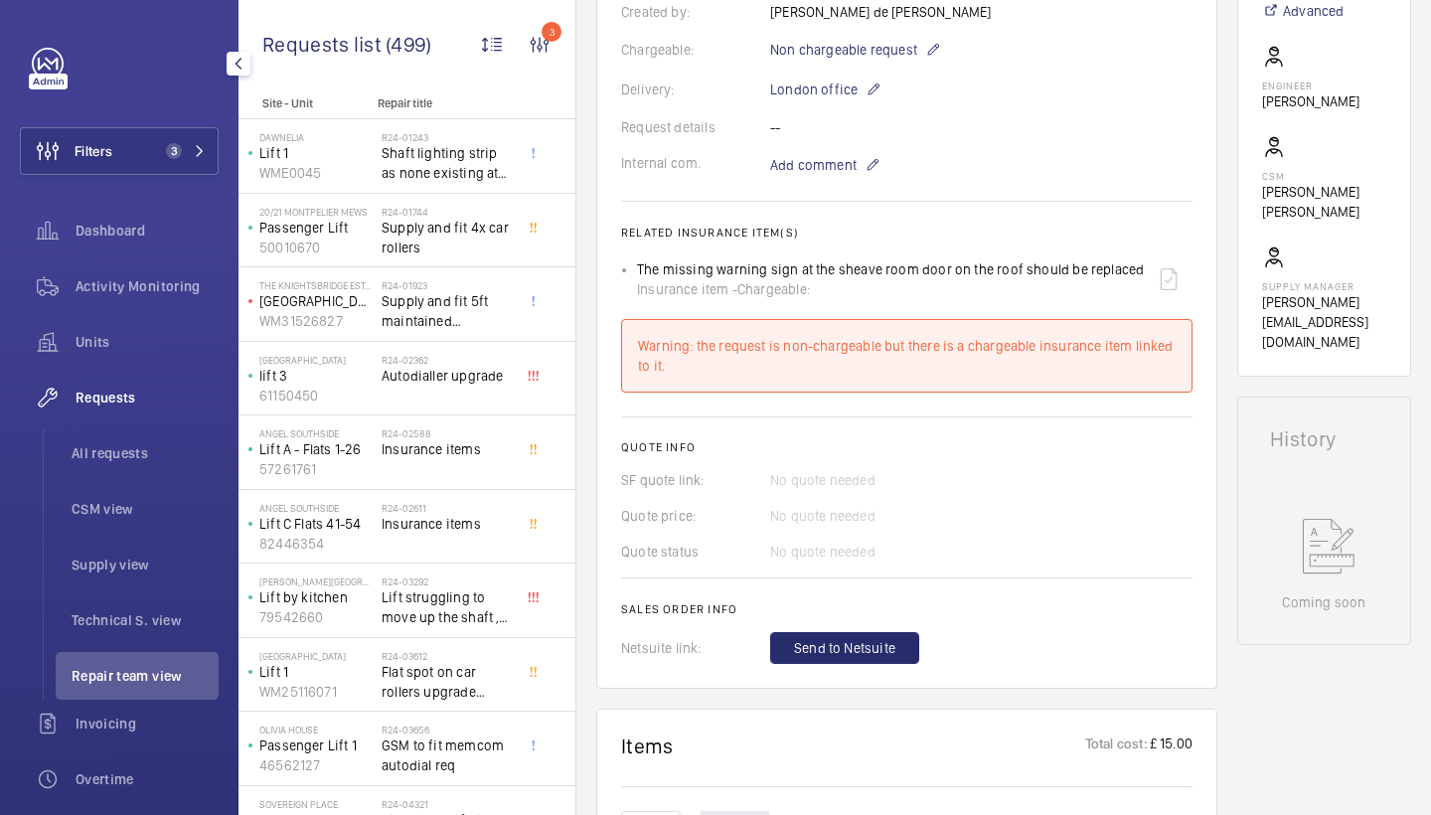
scroll to position [108, 0]
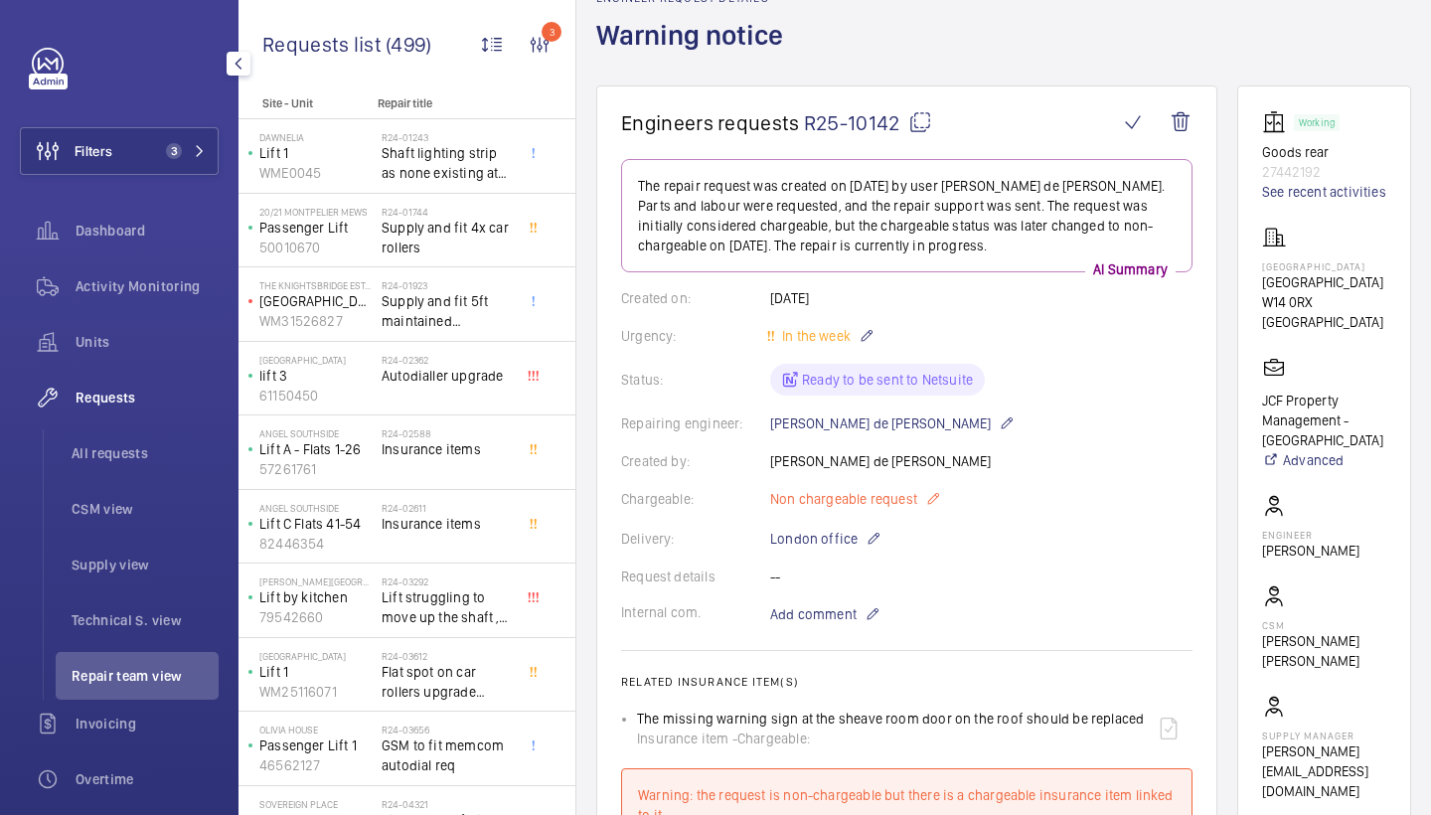
click at [853, 508] on span "Non chargeable request" at bounding box center [843, 499] width 147 height 20
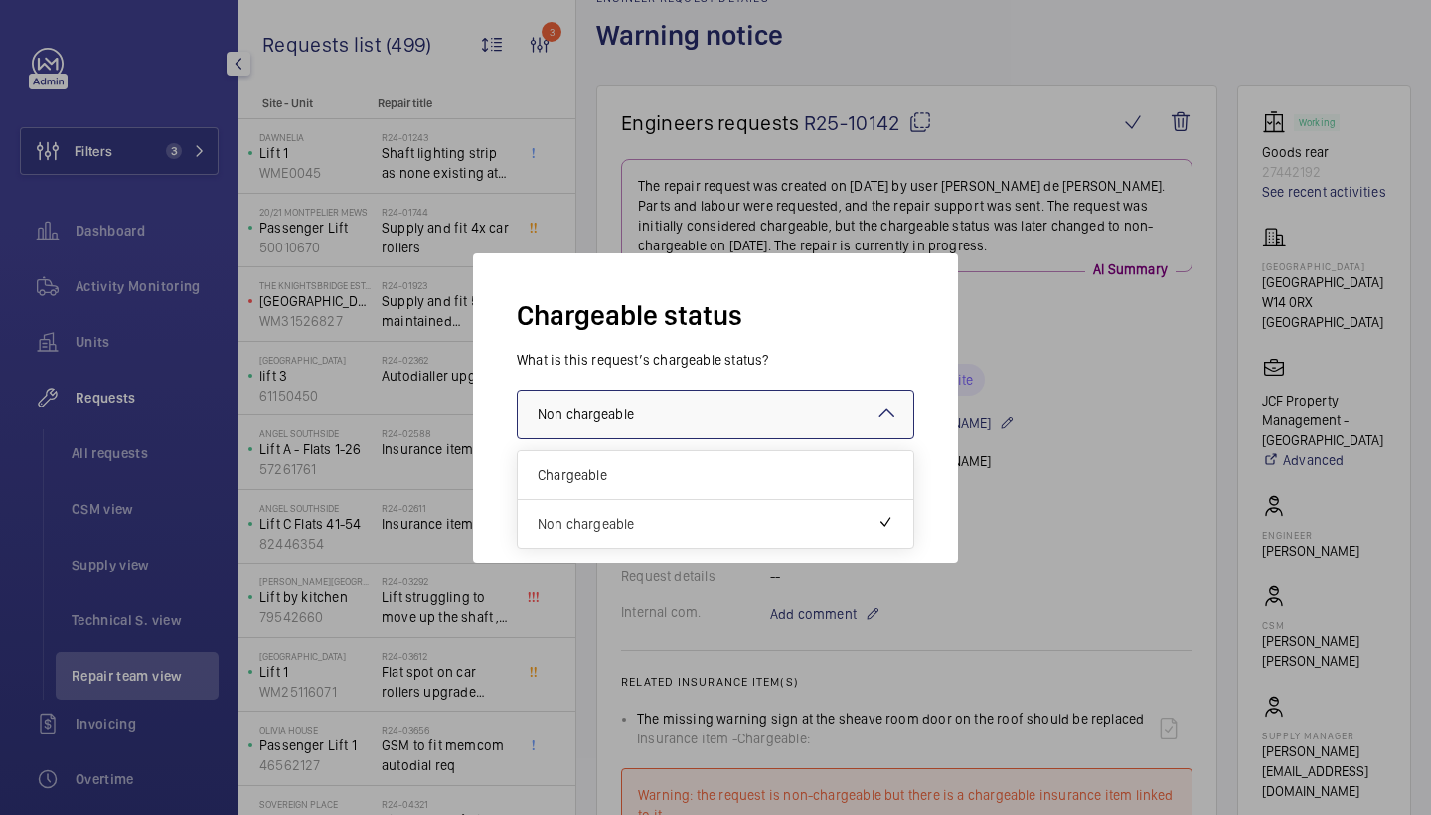
click at [775, 426] on div at bounding box center [716, 415] width 396 height 48
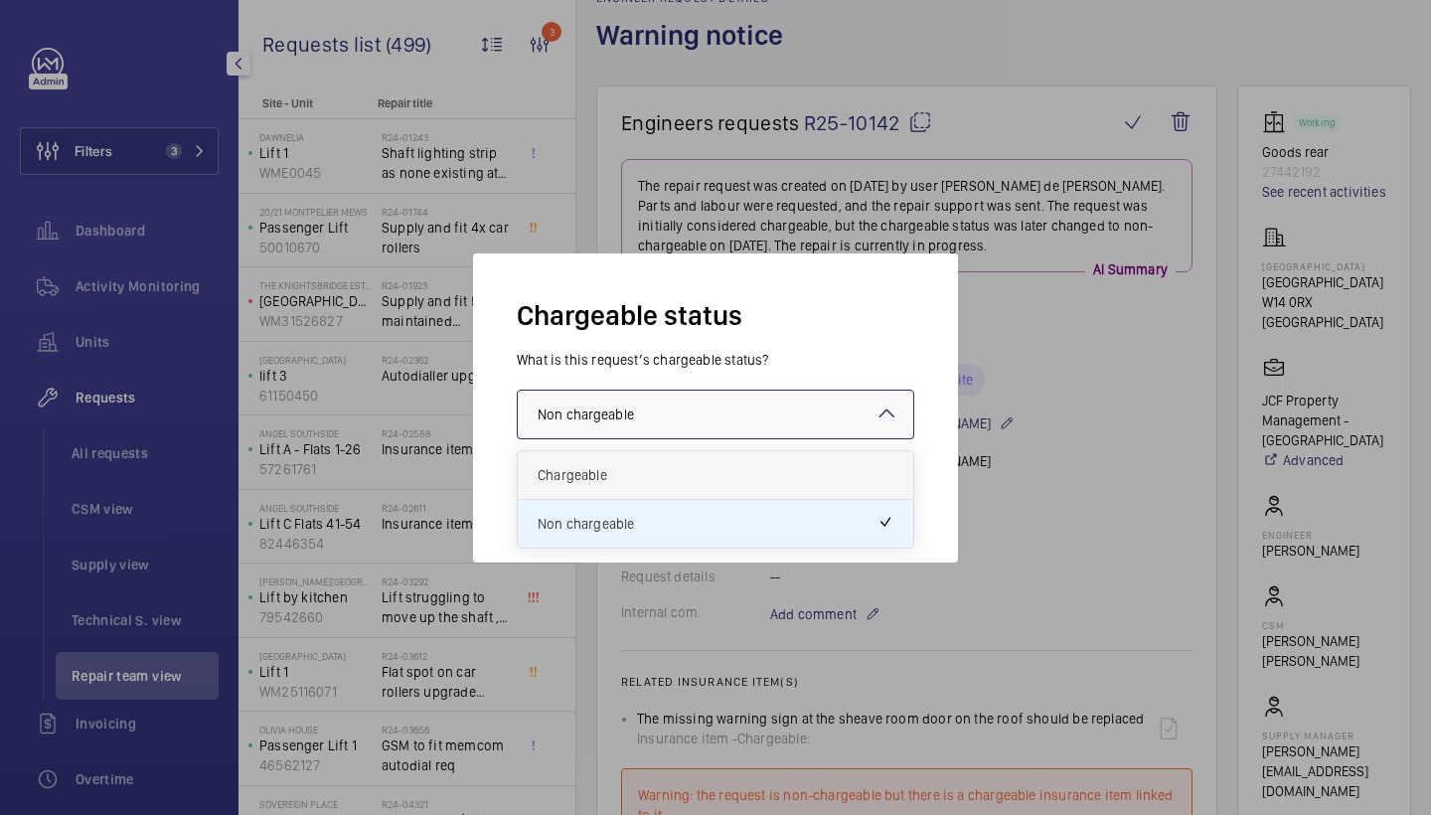
click at [736, 469] on span "Chargeable" at bounding box center [716, 475] width 356 height 20
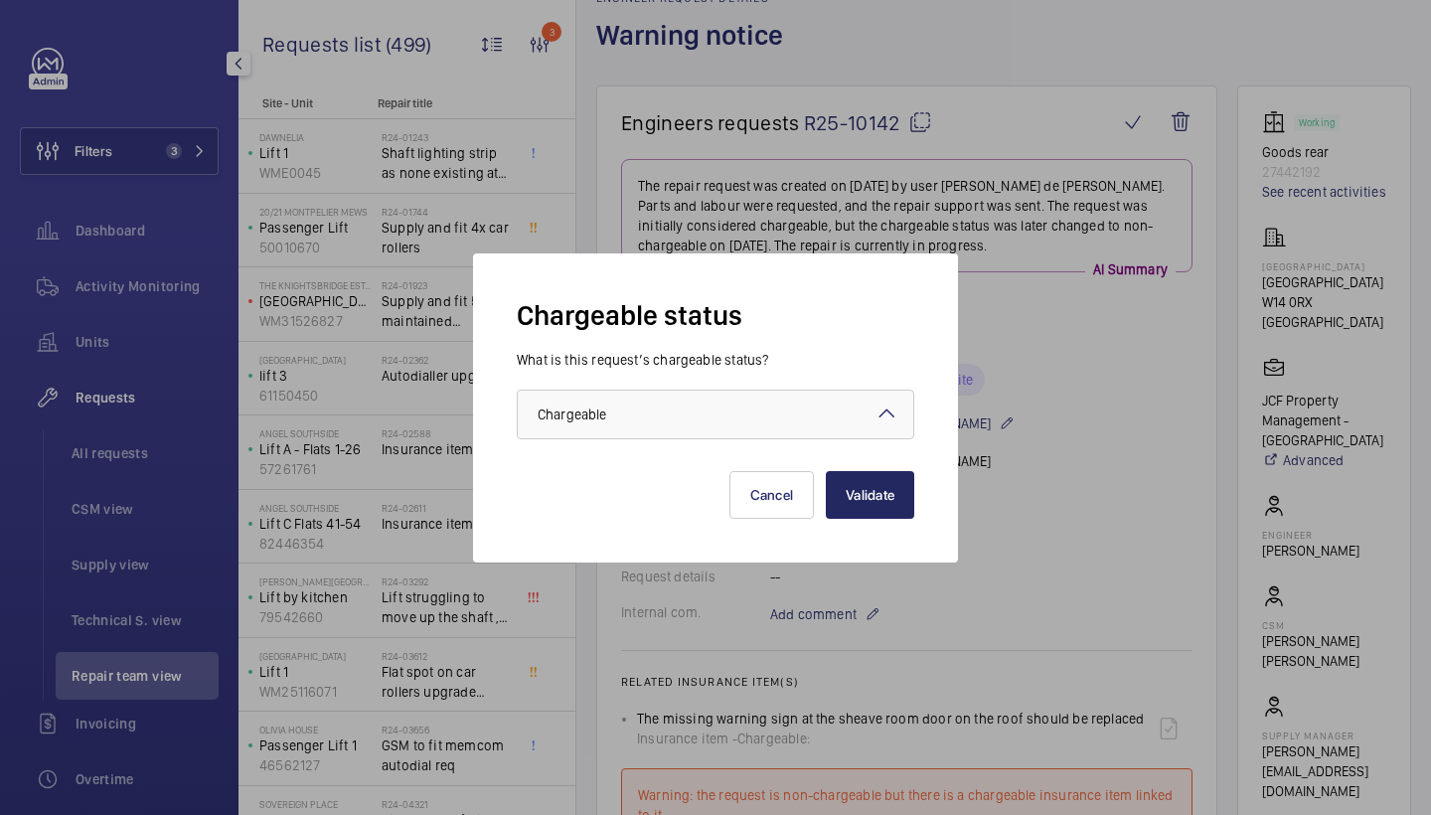
click at [858, 503] on button "Validate" at bounding box center [870, 495] width 88 height 48
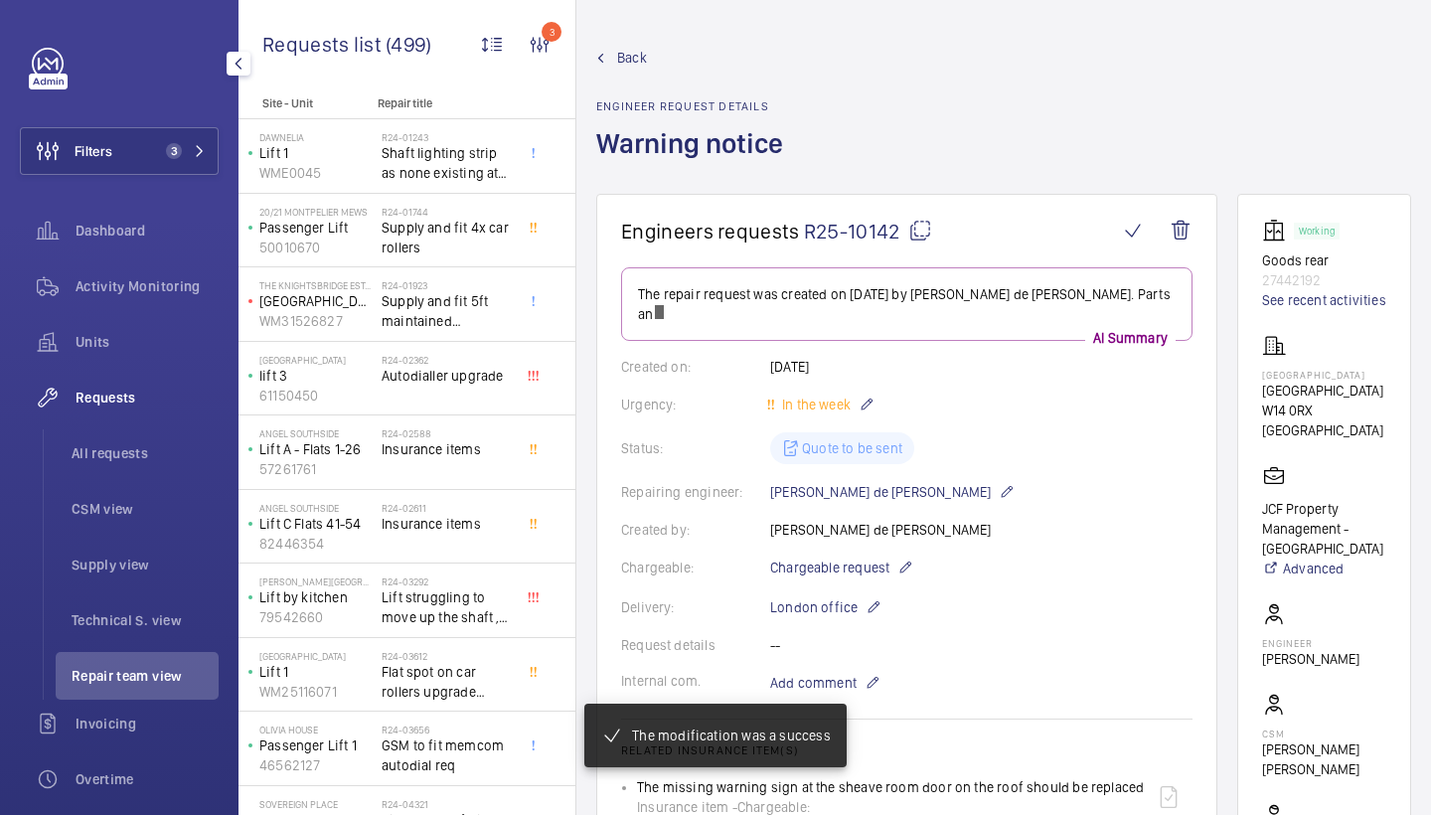
click at [625, 58] on span "Back" at bounding box center [632, 58] width 30 height 20
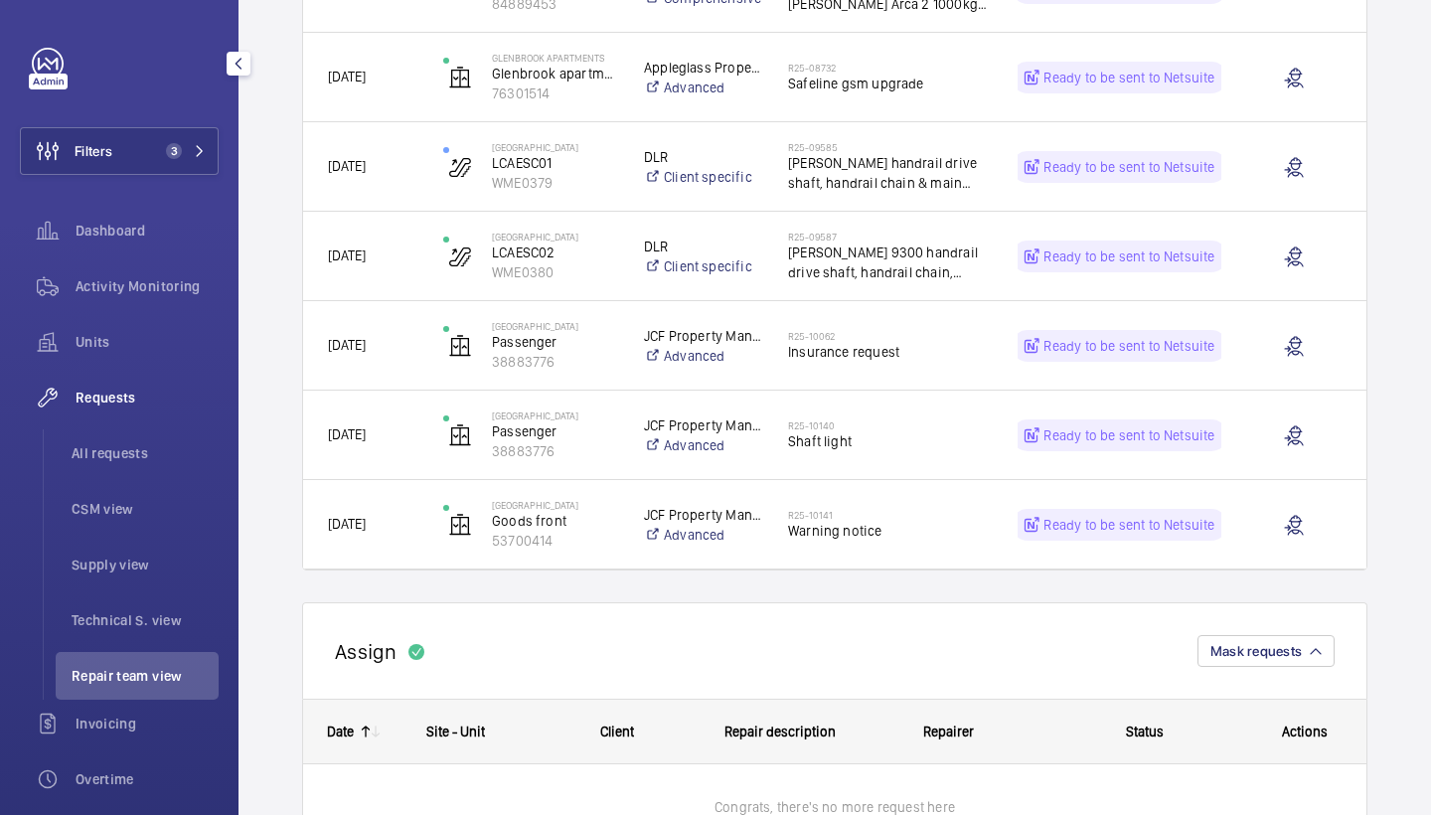
scroll to position [815, 0]
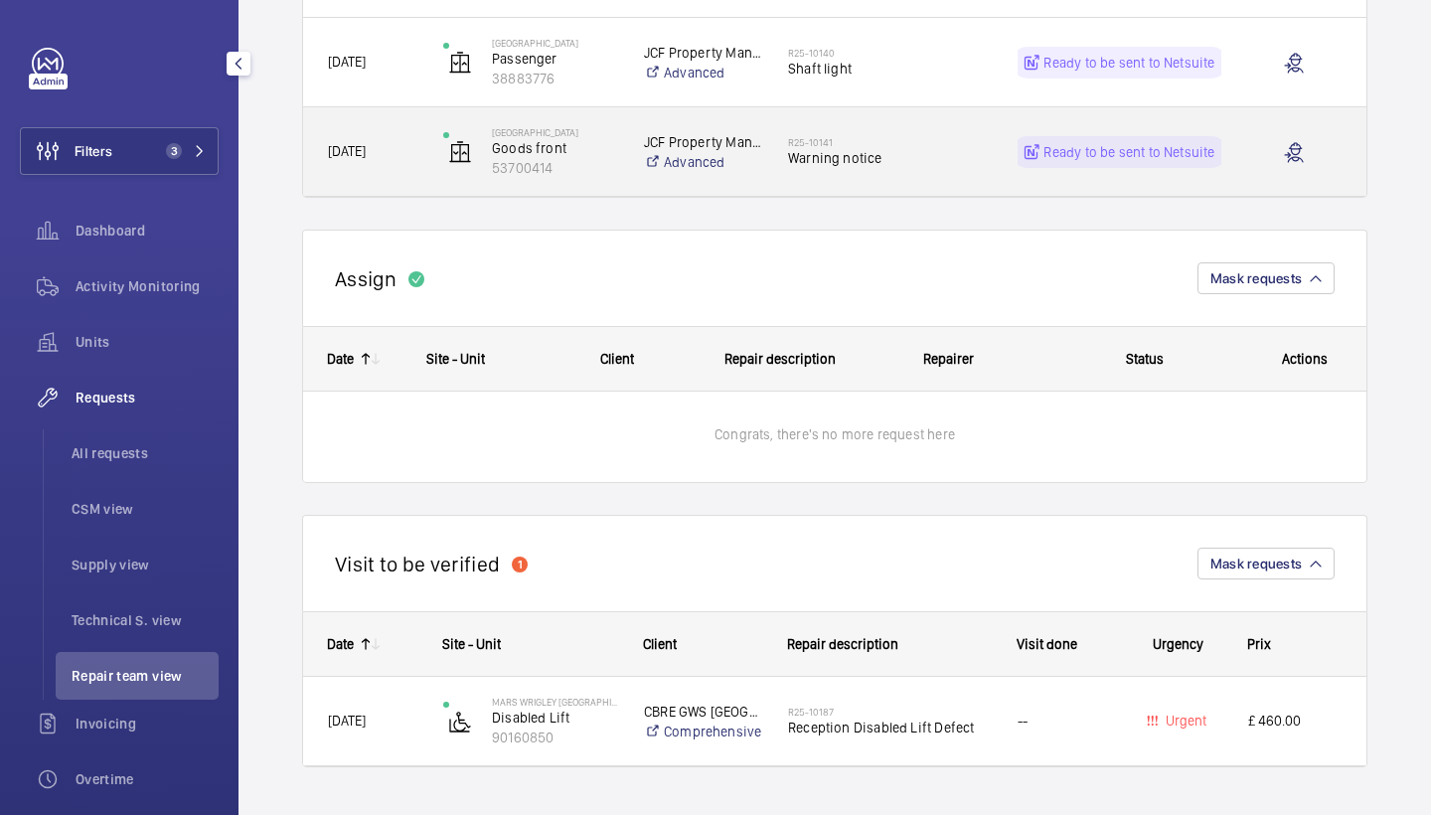
click at [855, 185] on div "R25-10141 Warning notice" at bounding box center [878, 151] width 228 height 89
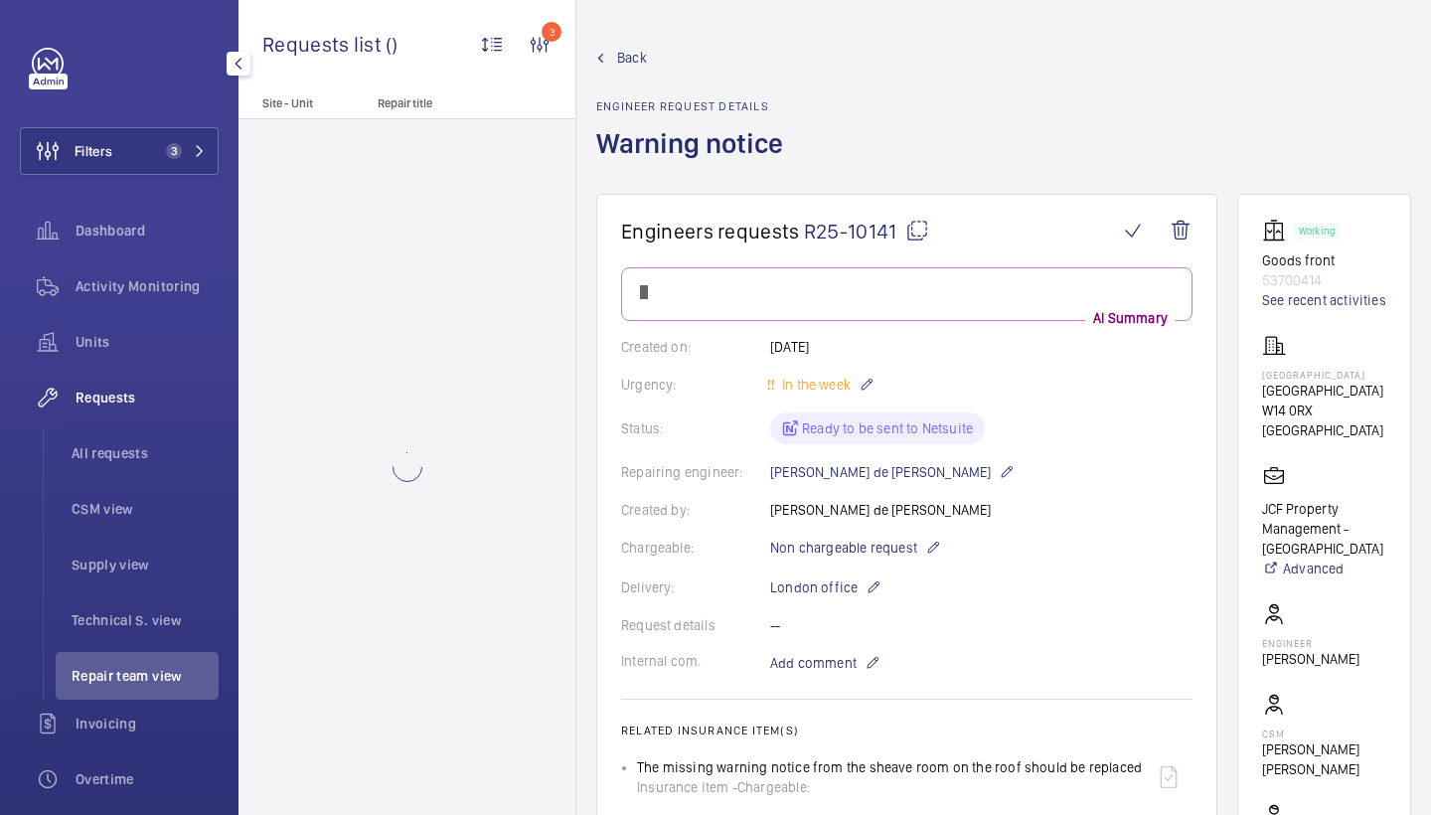
scroll to position [127, 0]
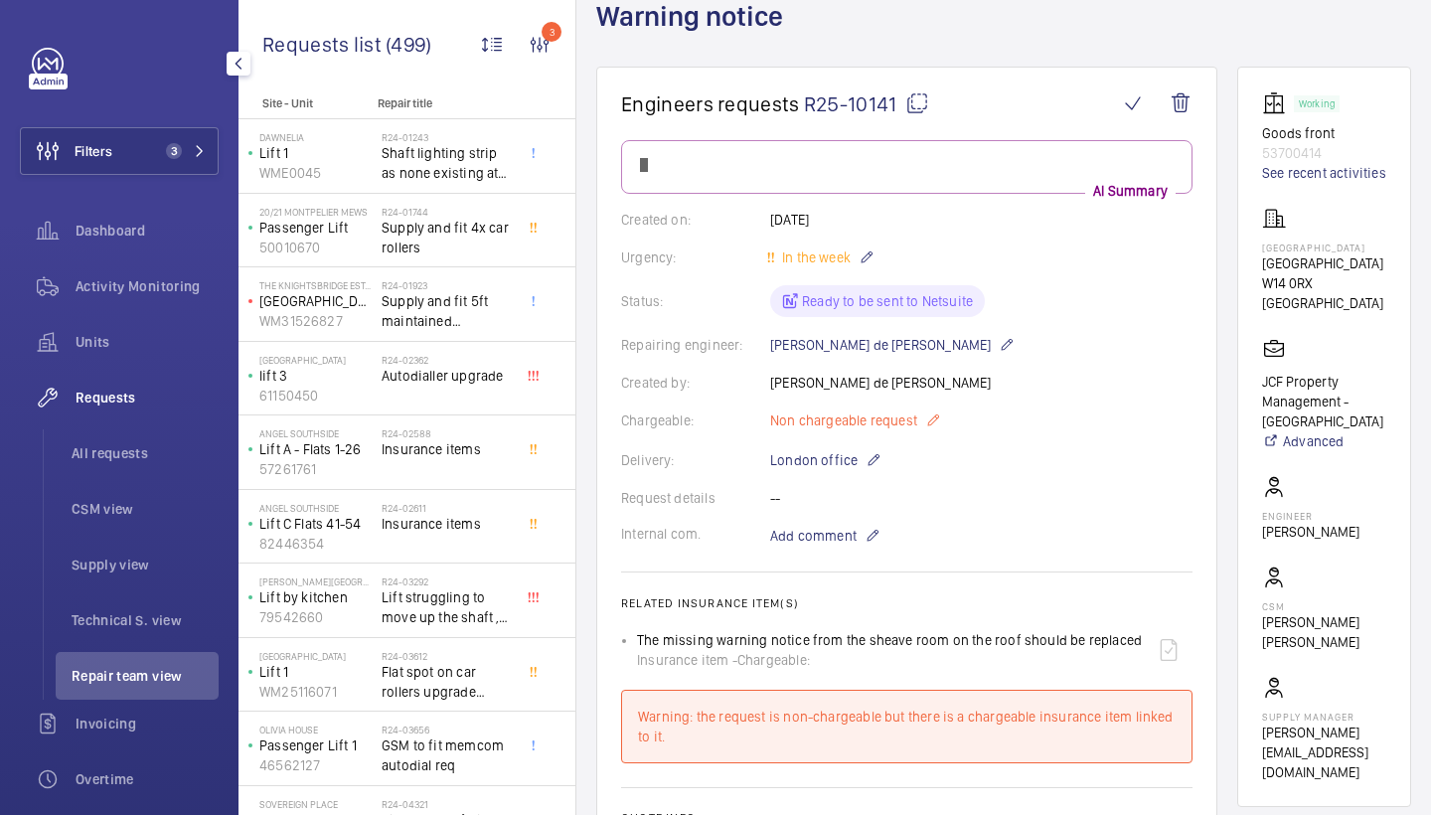
click at [883, 418] on span "Non chargeable request" at bounding box center [843, 421] width 147 height 20
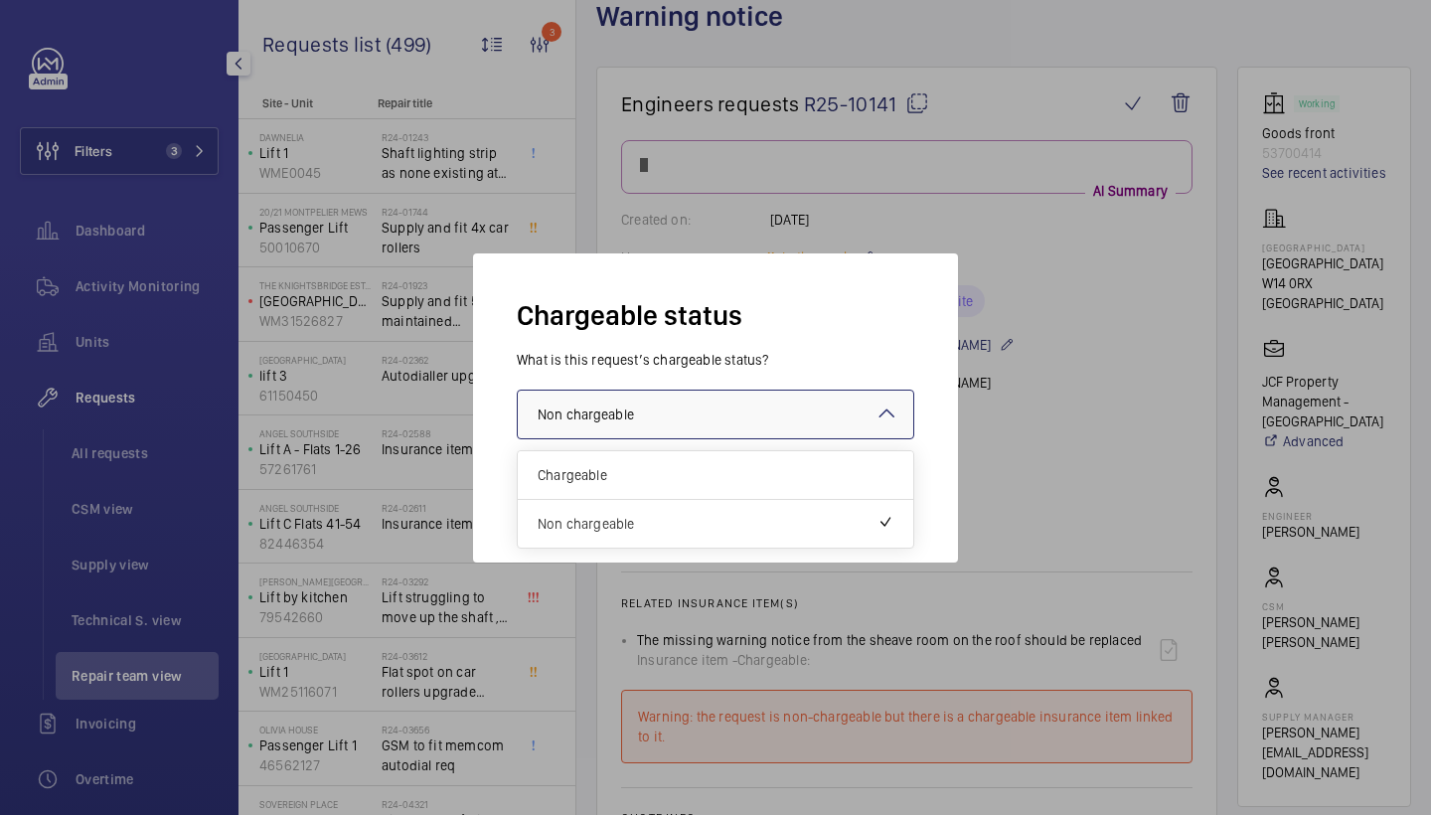
click at [795, 411] on div at bounding box center [716, 415] width 396 height 48
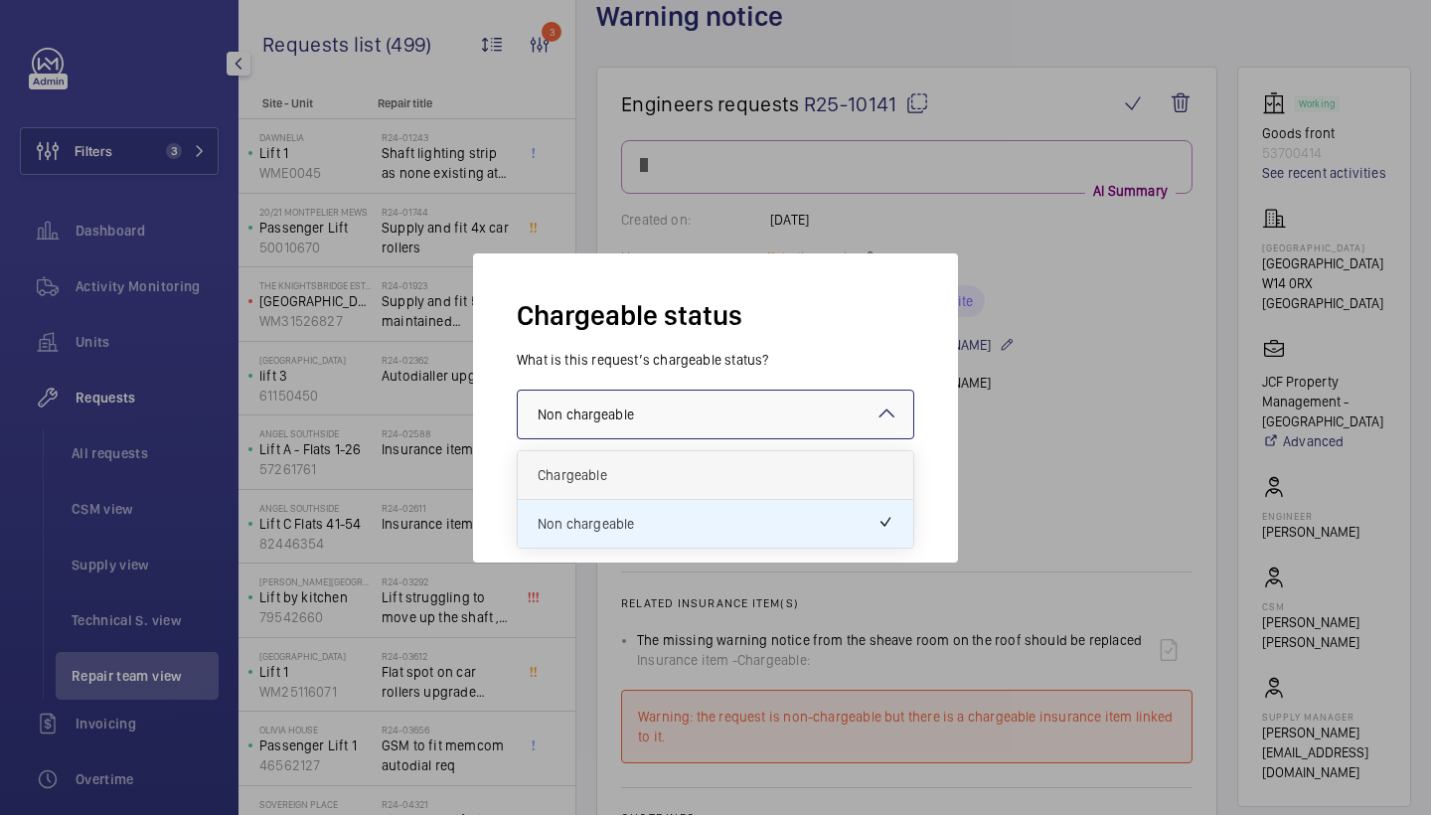
click at [767, 474] on span "Chargeable" at bounding box center [716, 475] width 356 height 20
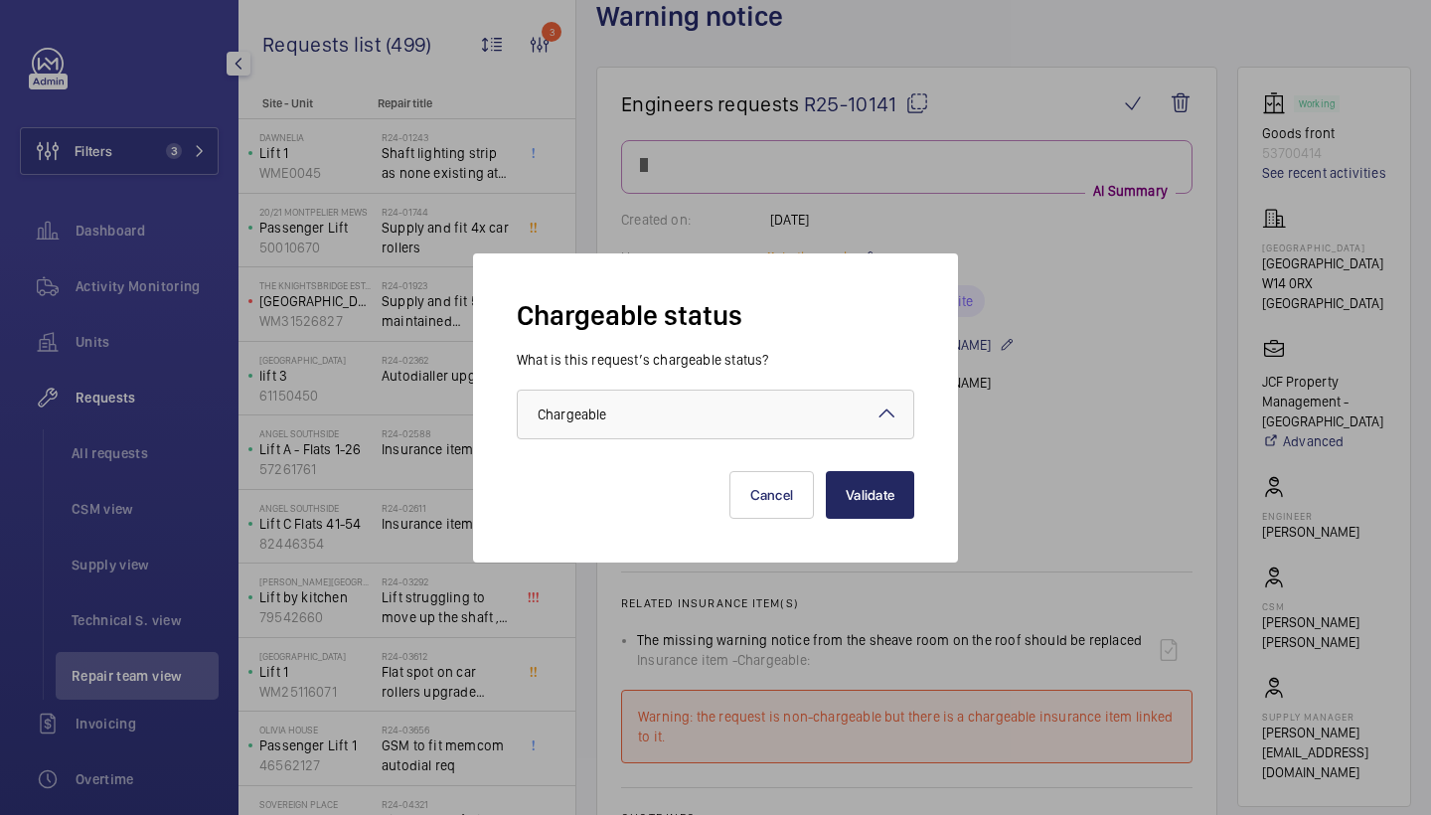
click at [888, 500] on button "Validate" at bounding box center [870, 495] width 88 height 48
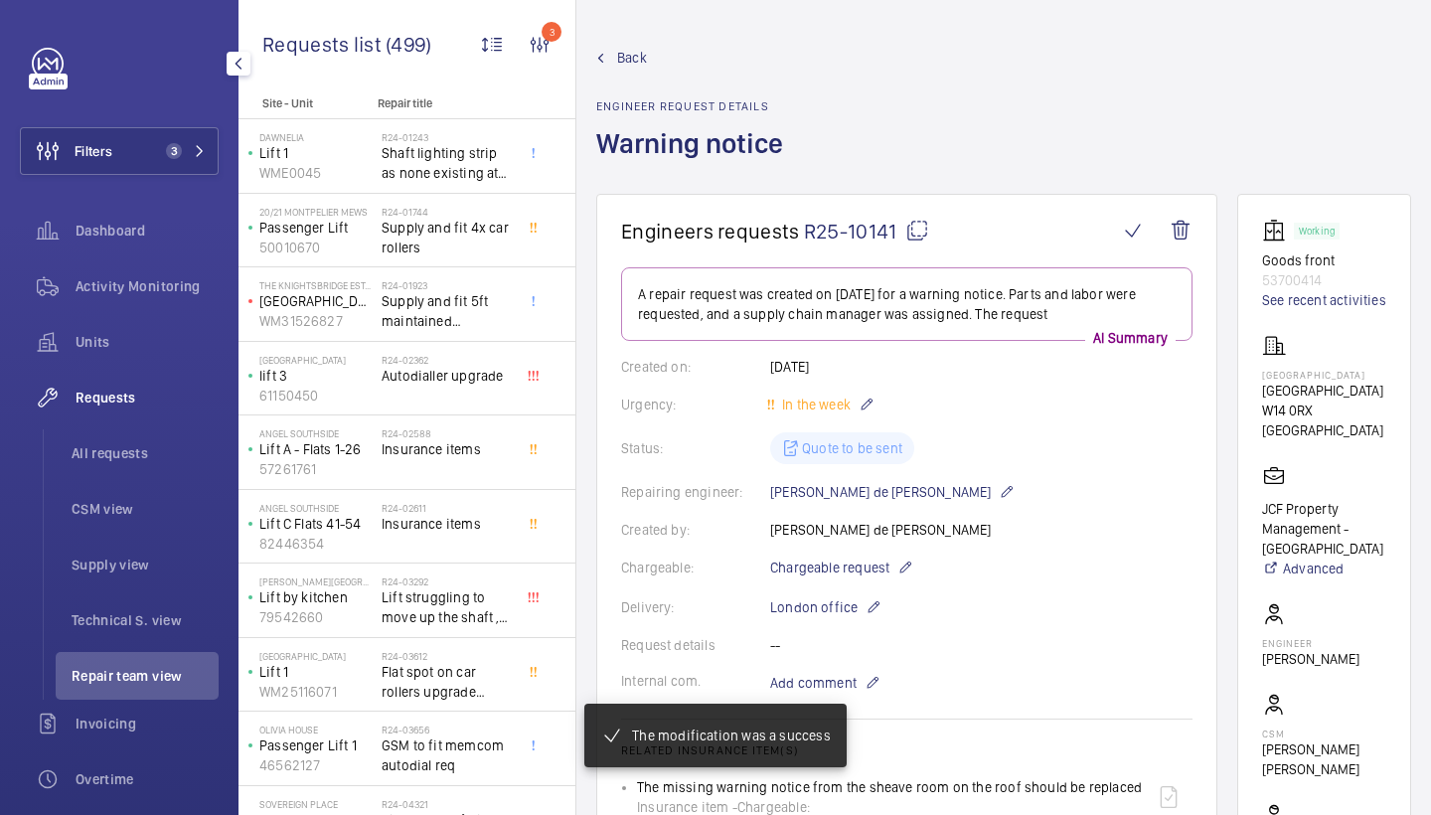
click at [625, 67] on span "Back" at bounding box center [632, 58] width 30 height 20
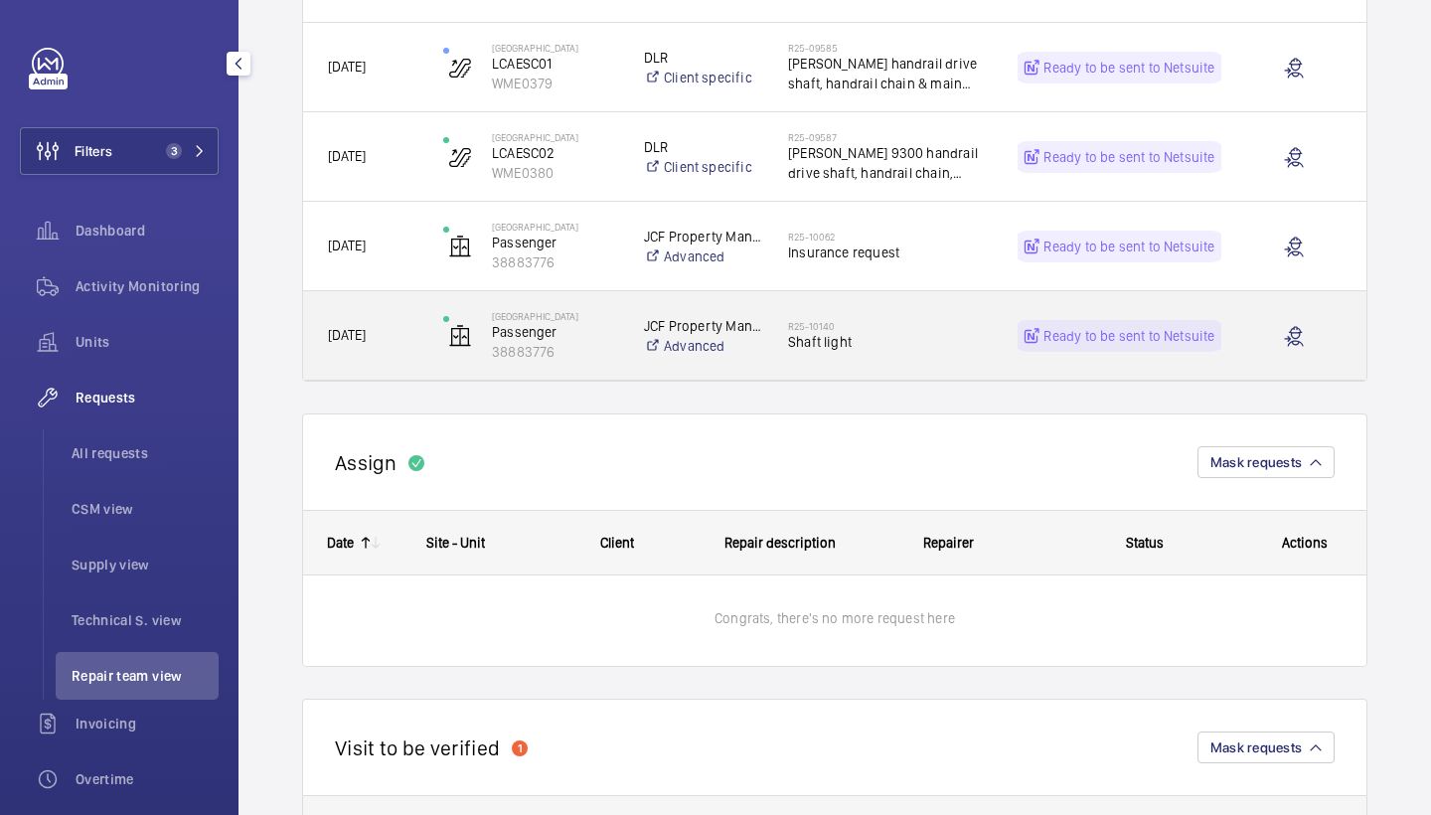
scroll to position [540, 0]
click at [909, 314] on div "R25-10140 Shaft light" at bounding box center [890, 338] width 204 height 58
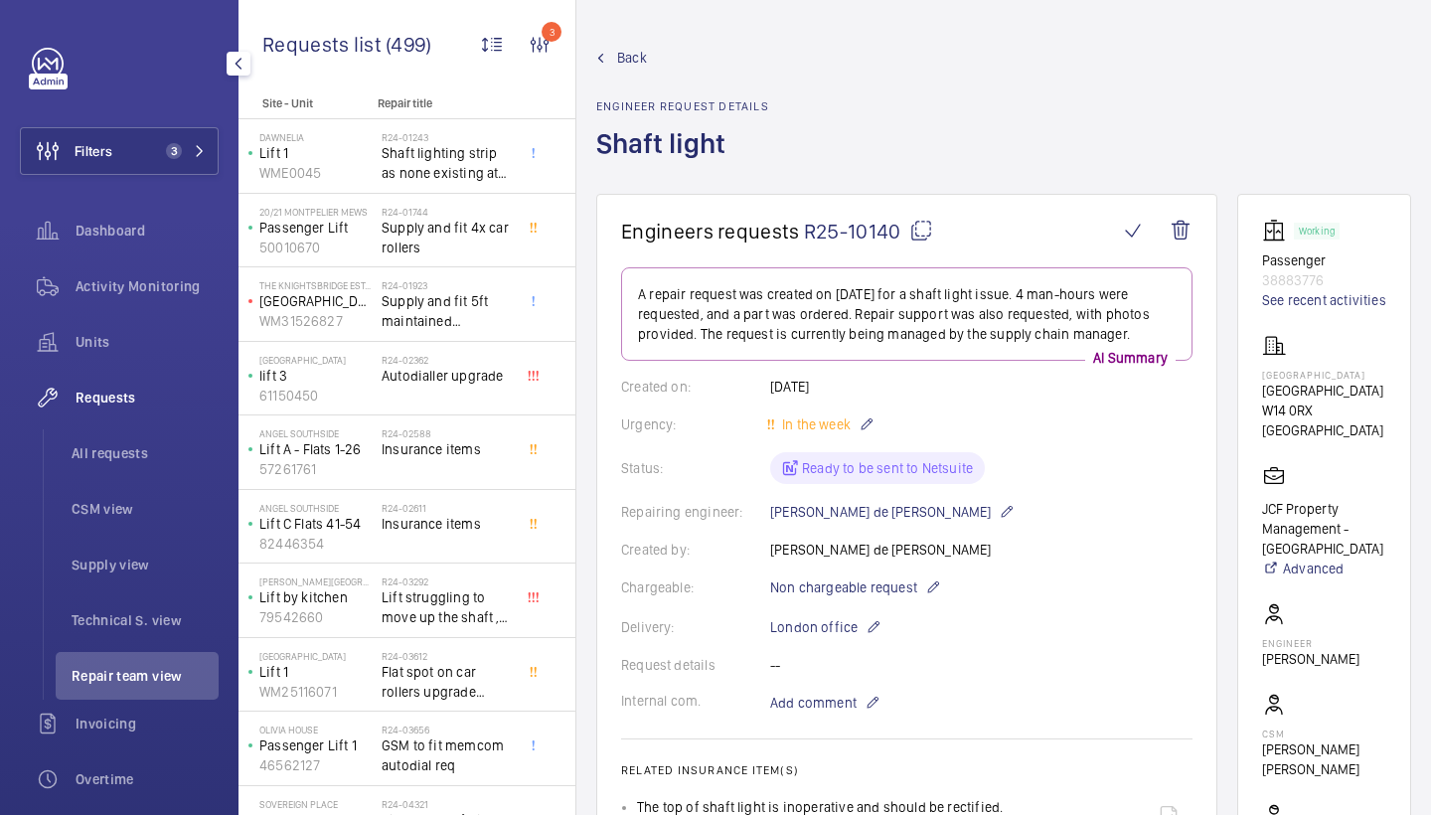
click at [637, 55] on span "Back" at bounding box center [632, 58] width 30 height 20
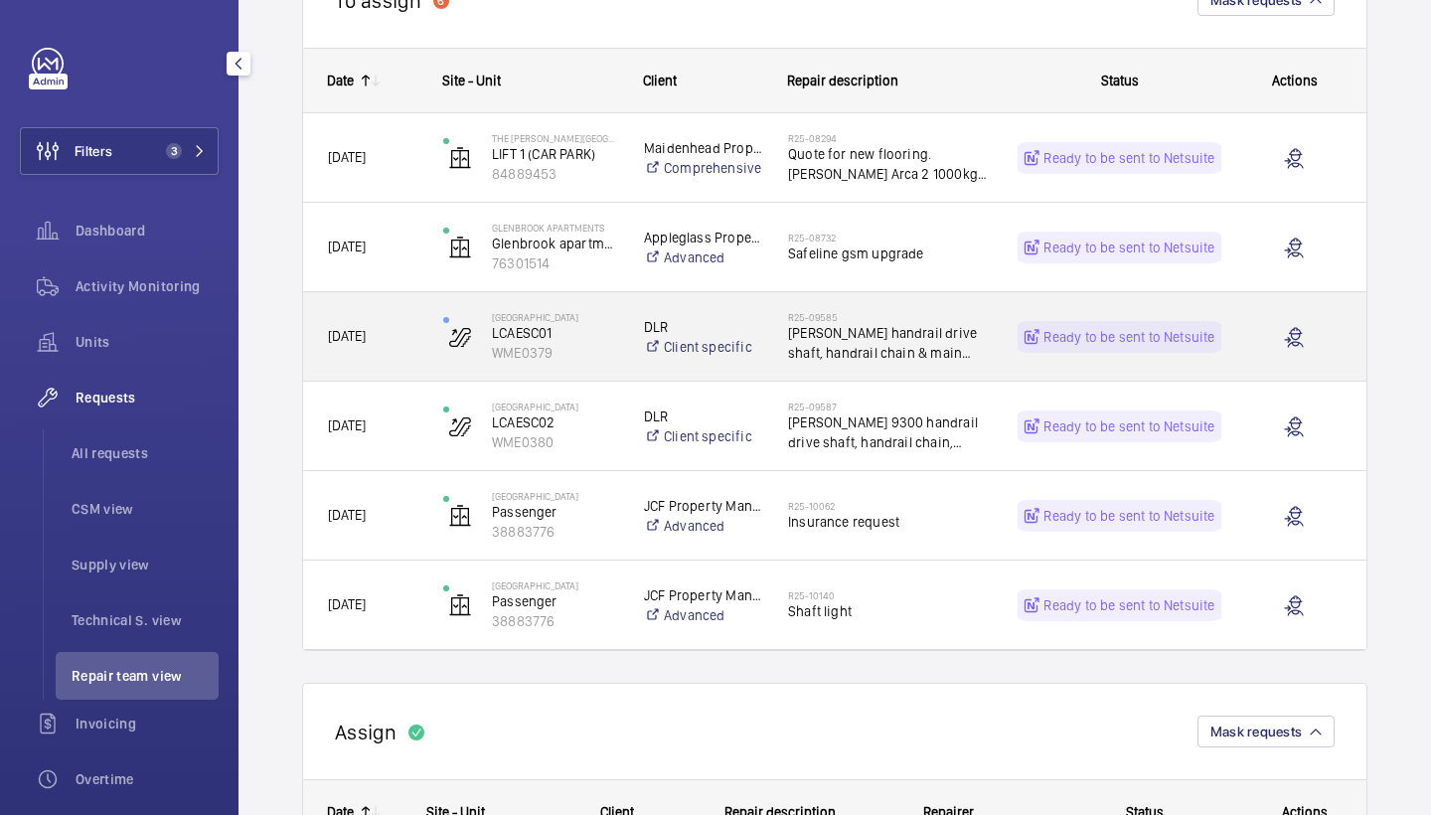
scroll to position [271, 0]
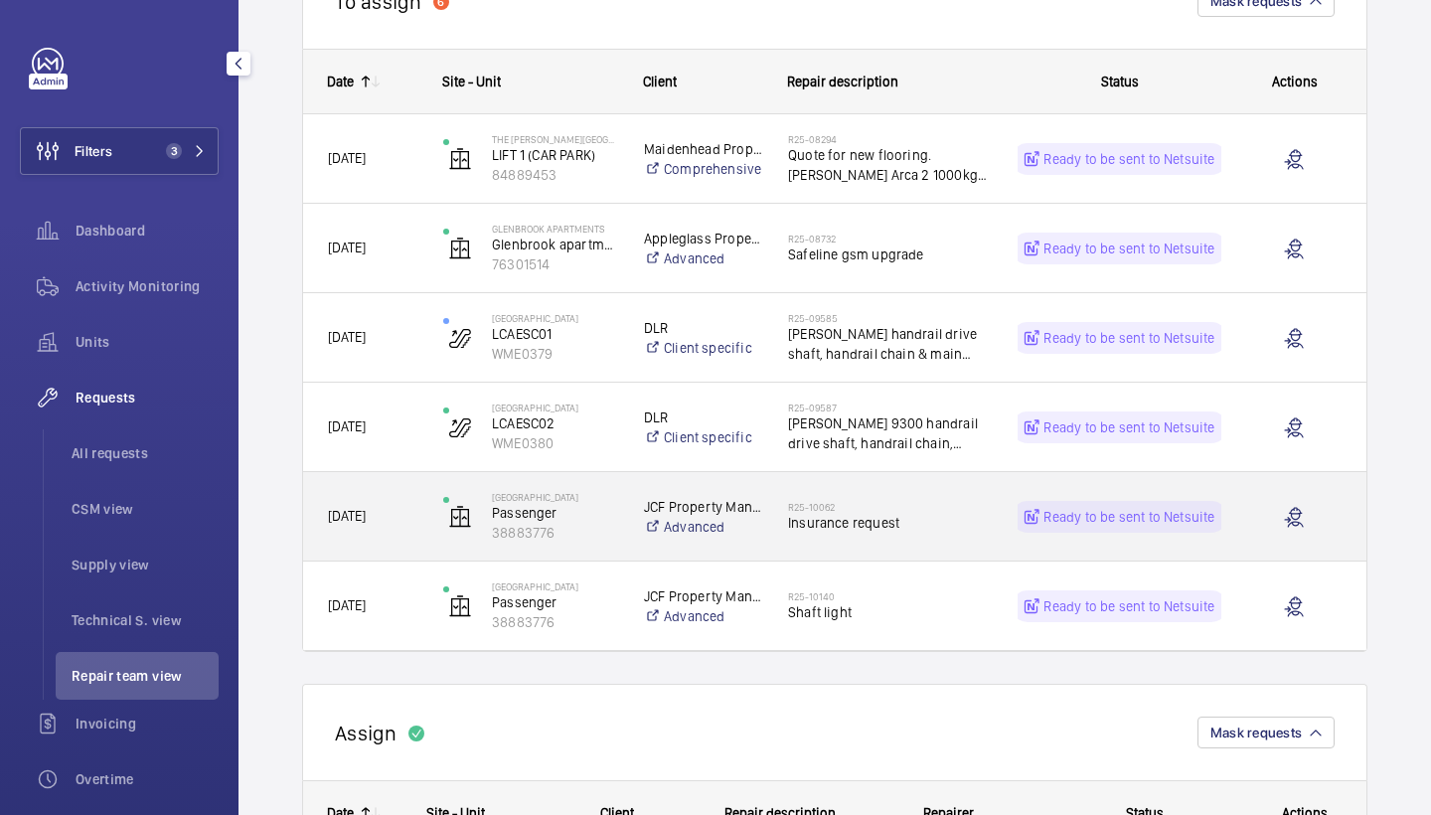
click at [886, 532] on span "Insurance request" at bounding box center [890, 523] width 204 height 20
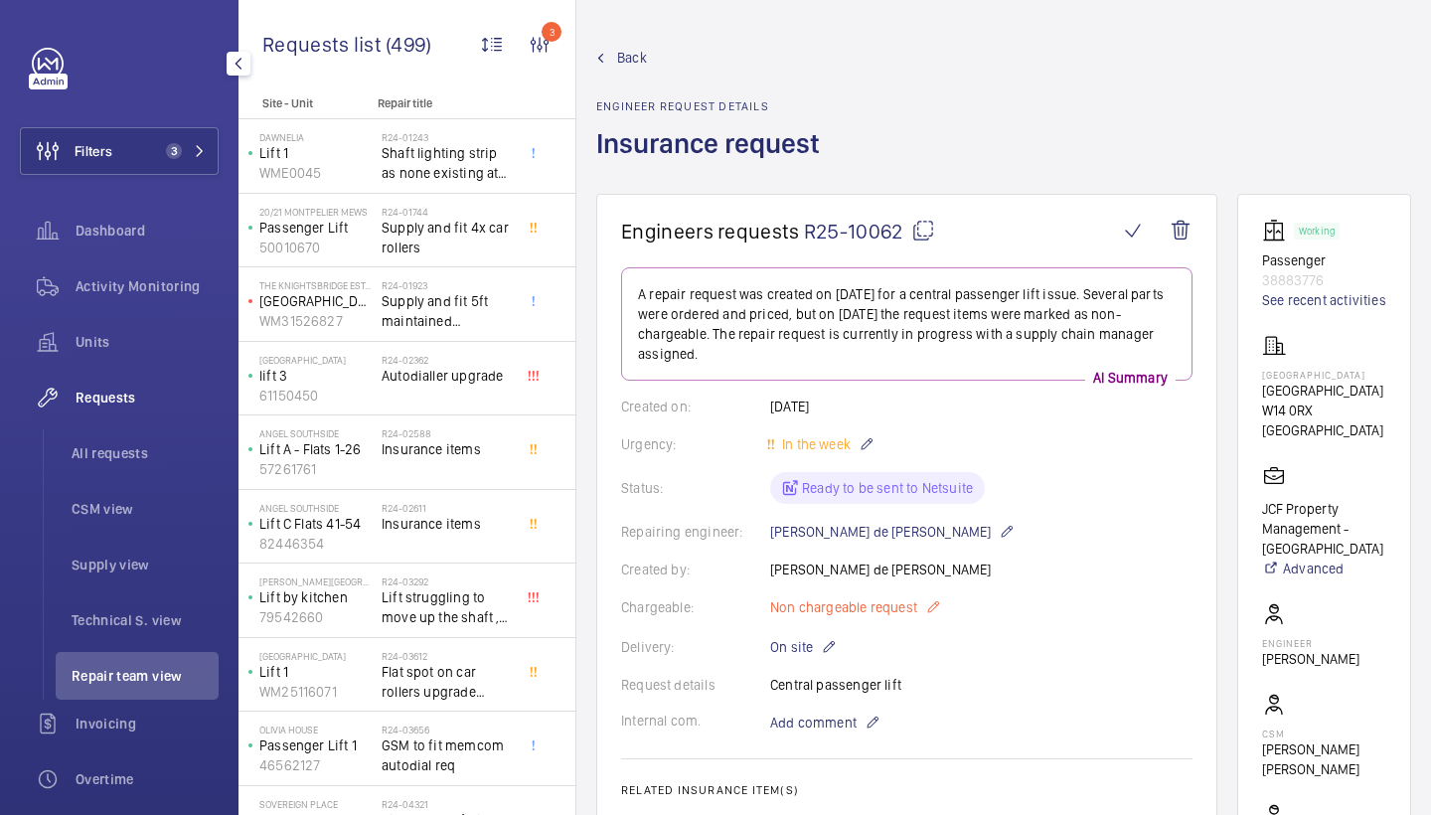
click at [888, 615] on span "Non chargeable request" at bounding box center [843, 607] width 147 height 20
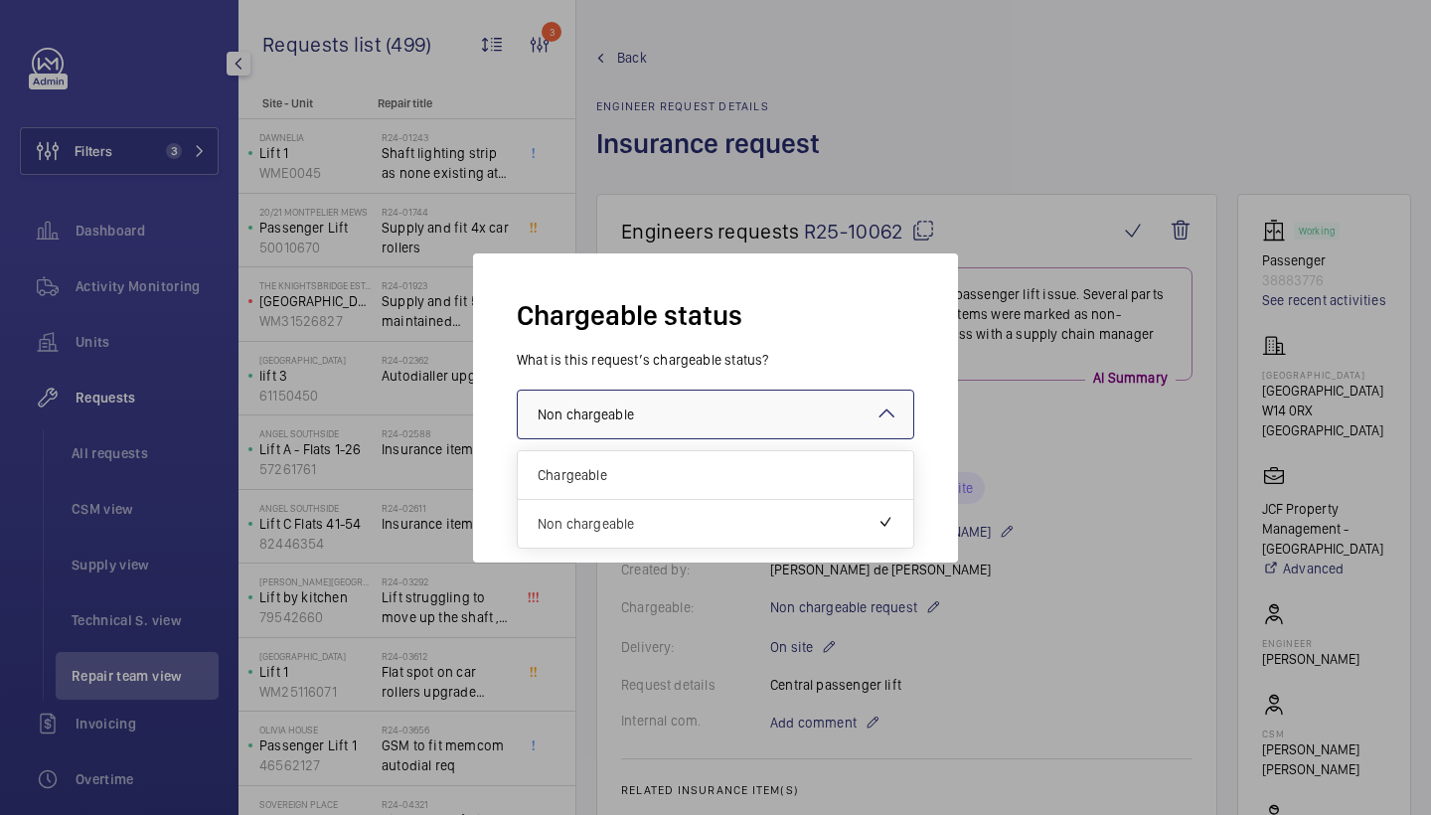
click at [756, 402] on div at bounding box center [716, 415] width 396 height 48
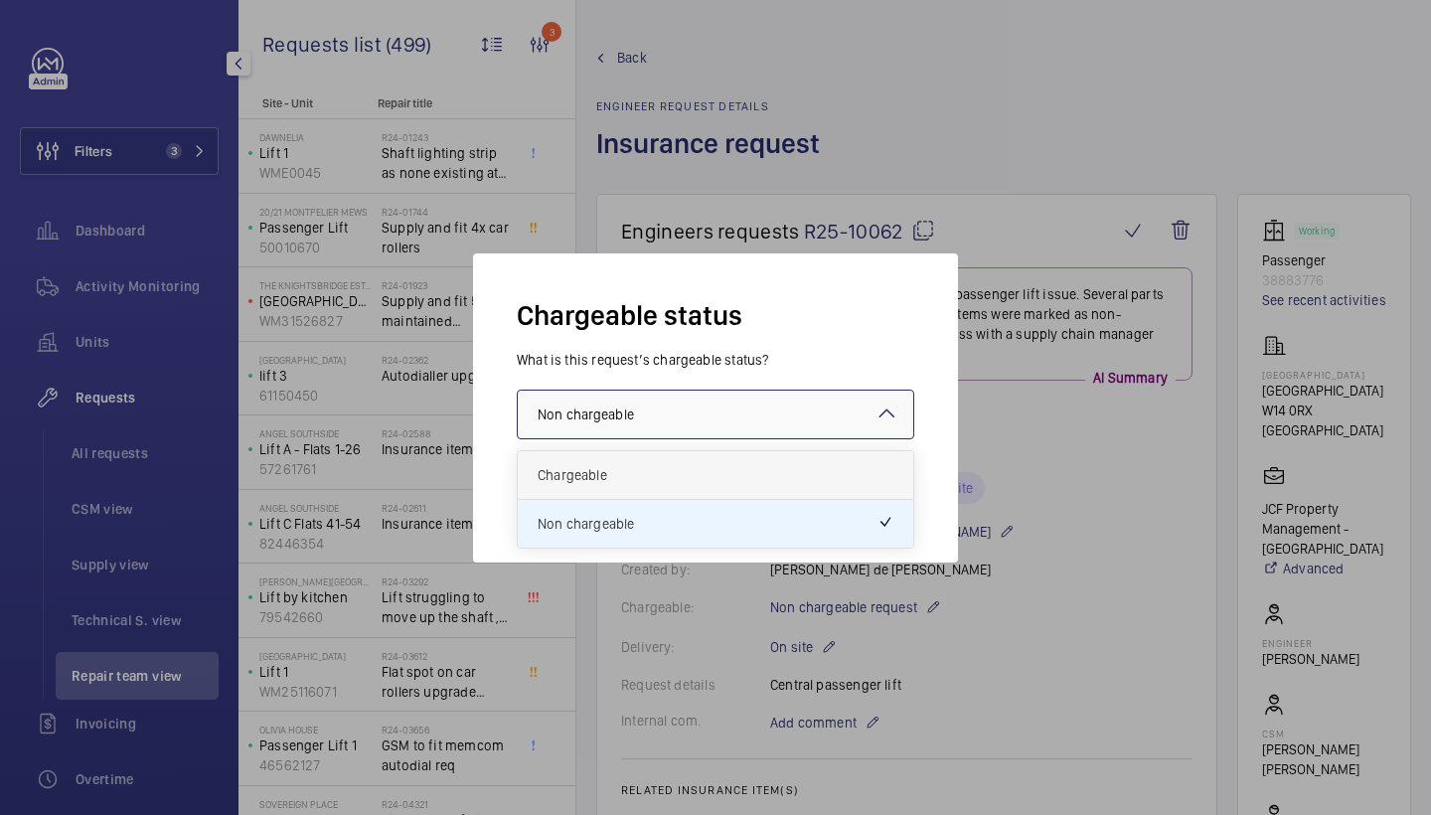
click at [654, 474] on span "Chargeable" at bounding box center [716, 475] width 356 height 20
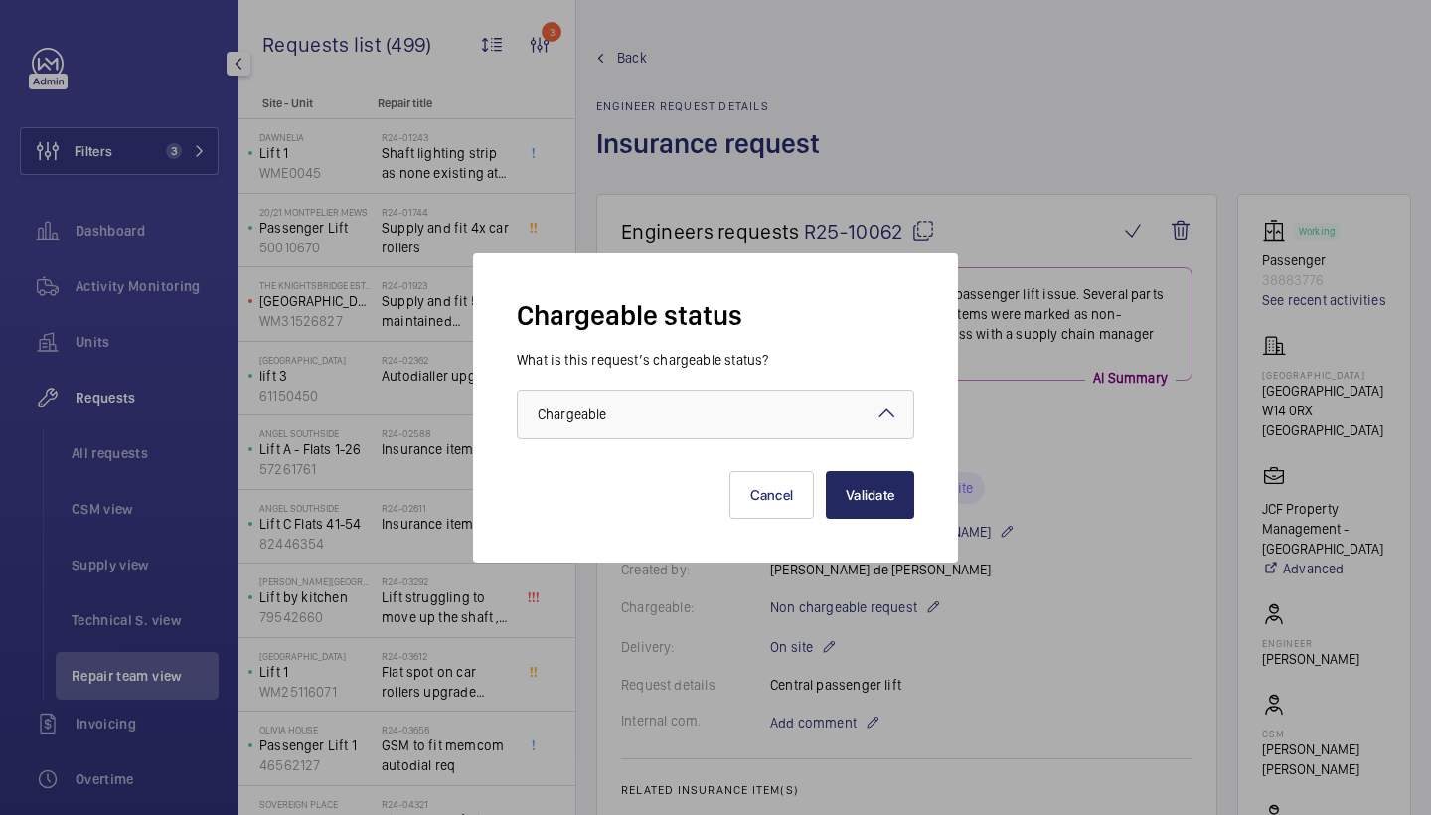
click at [860, 490] on button "Validate" at bounding box center [870, 495] width 88 height 48
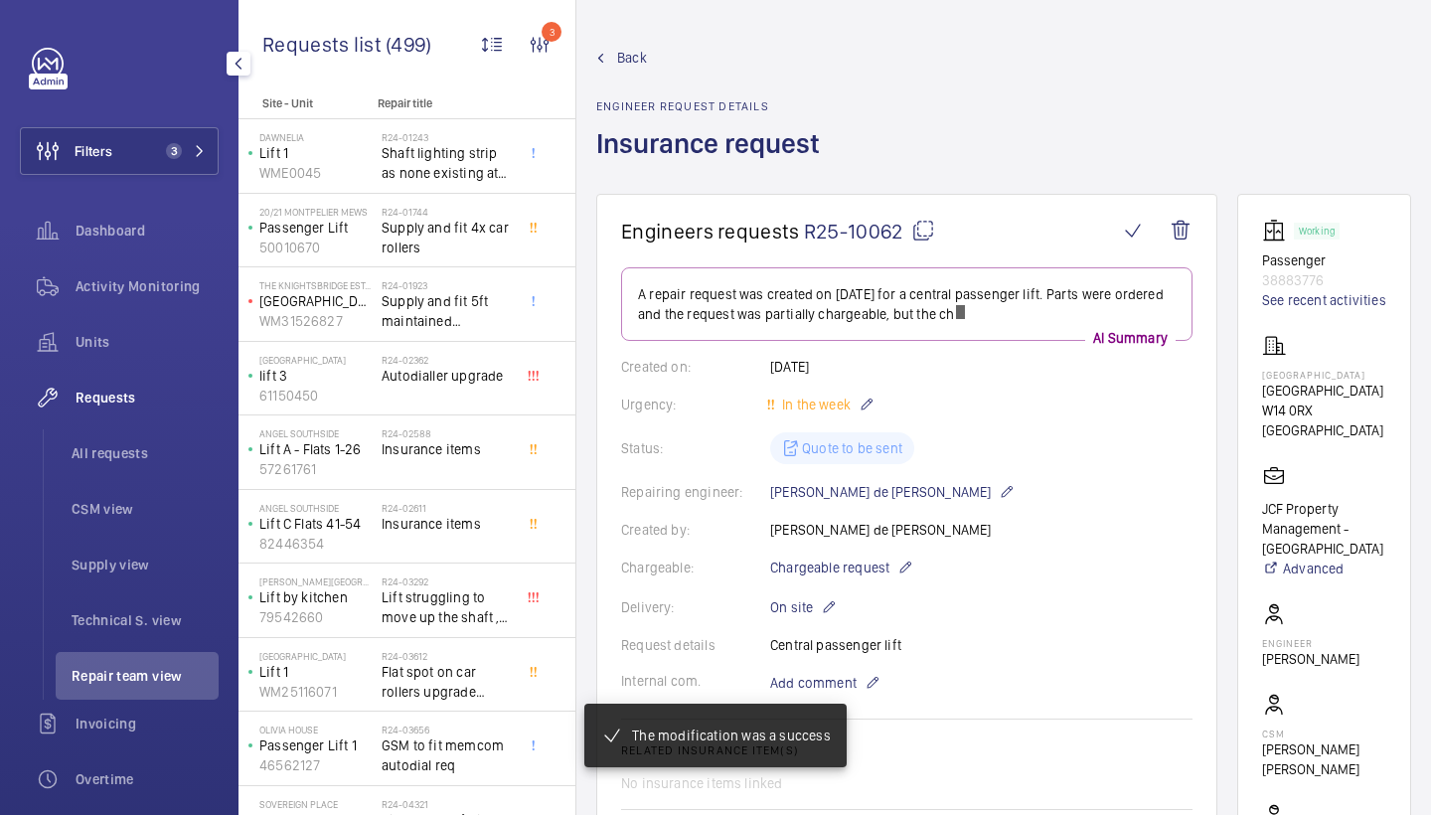
click at [624, 60] on span "Back" at bounding box center [632, 58] width 30 height 20
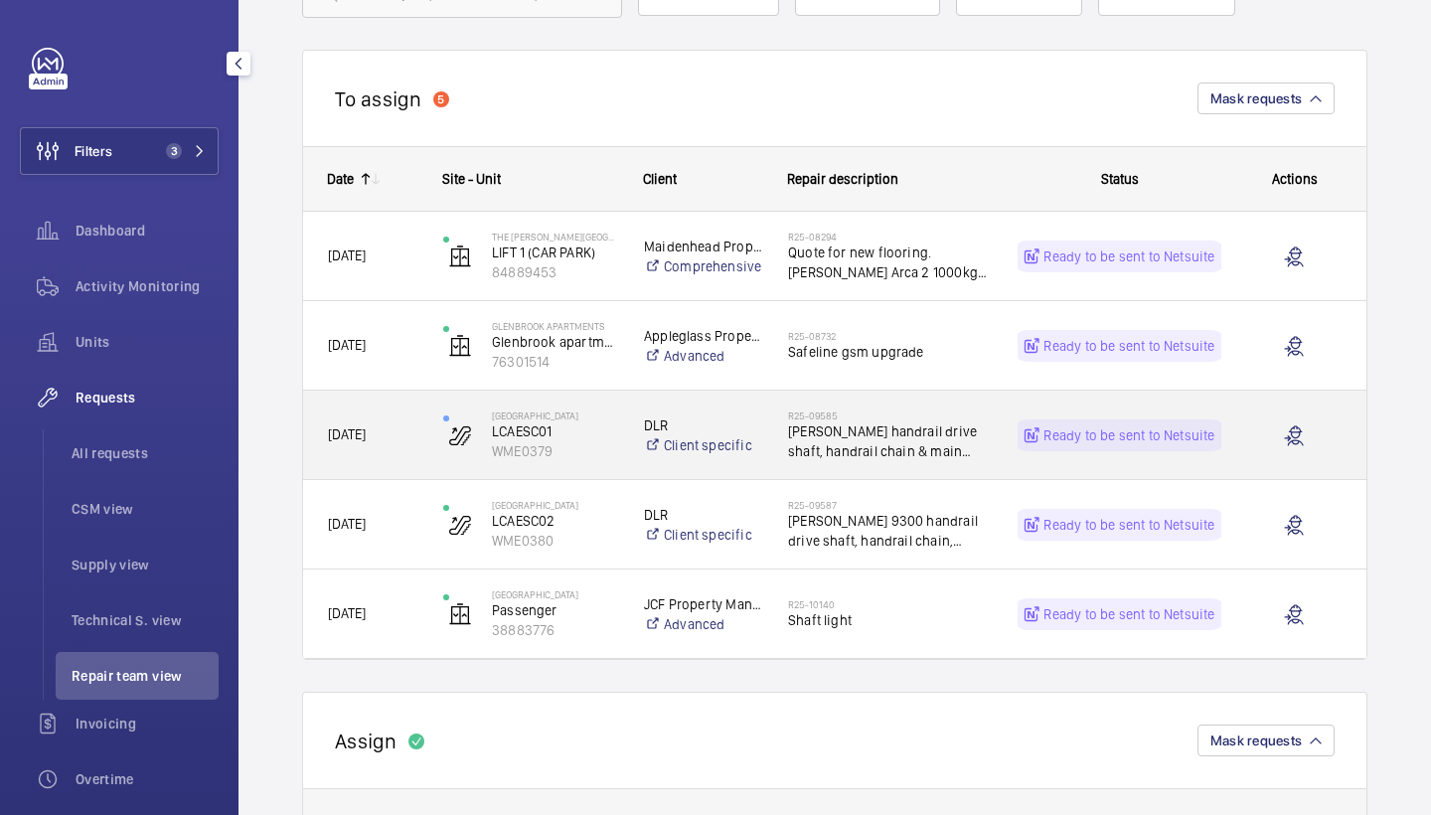
scroll to position [177, 0]
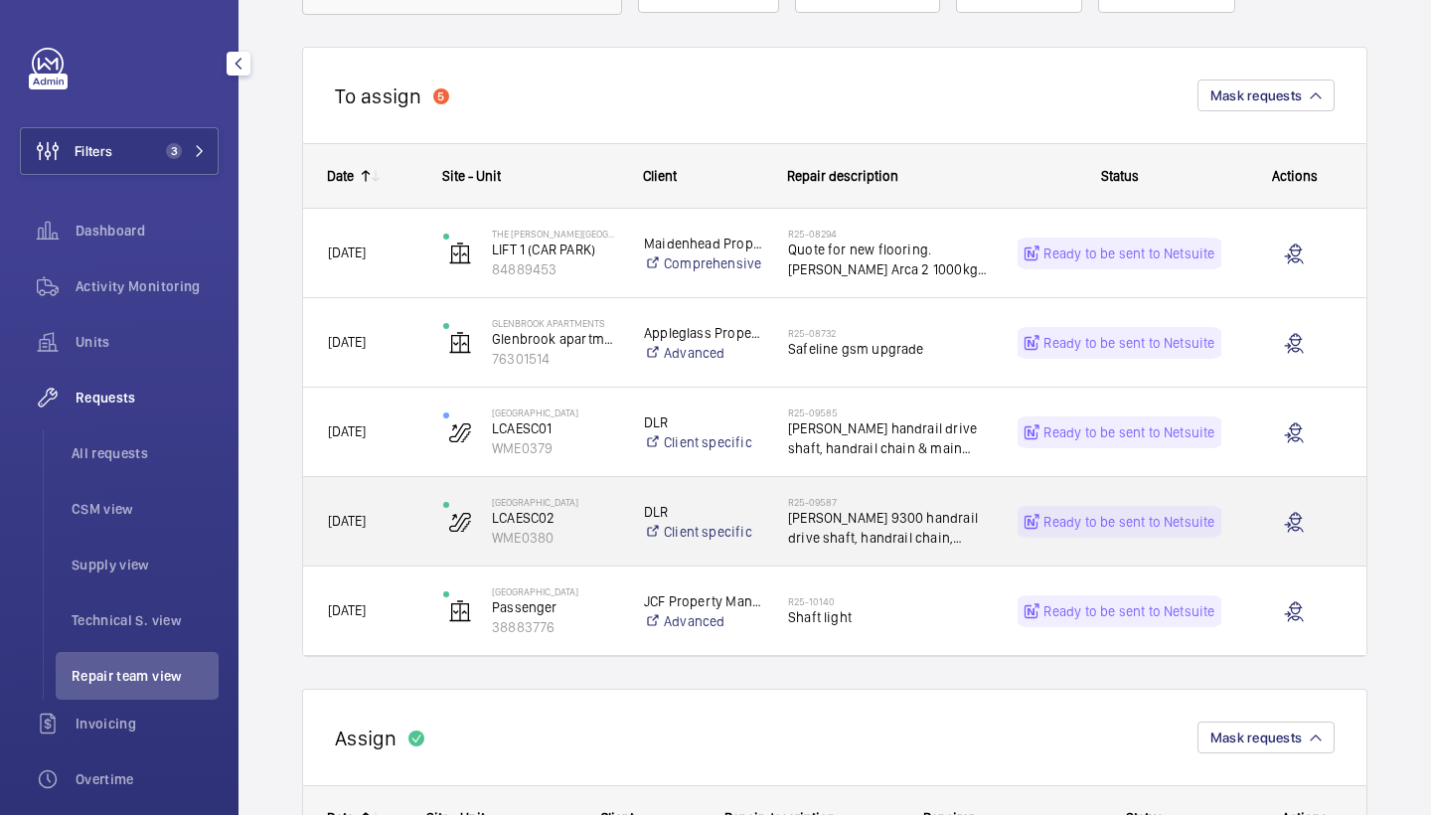
click at [899, 540] on span "[PERSON_NAME] 9300 handrail drive shaft, handrail chain, bearings & main shaft …" at bounding box center [890, 528] width 204 height 40
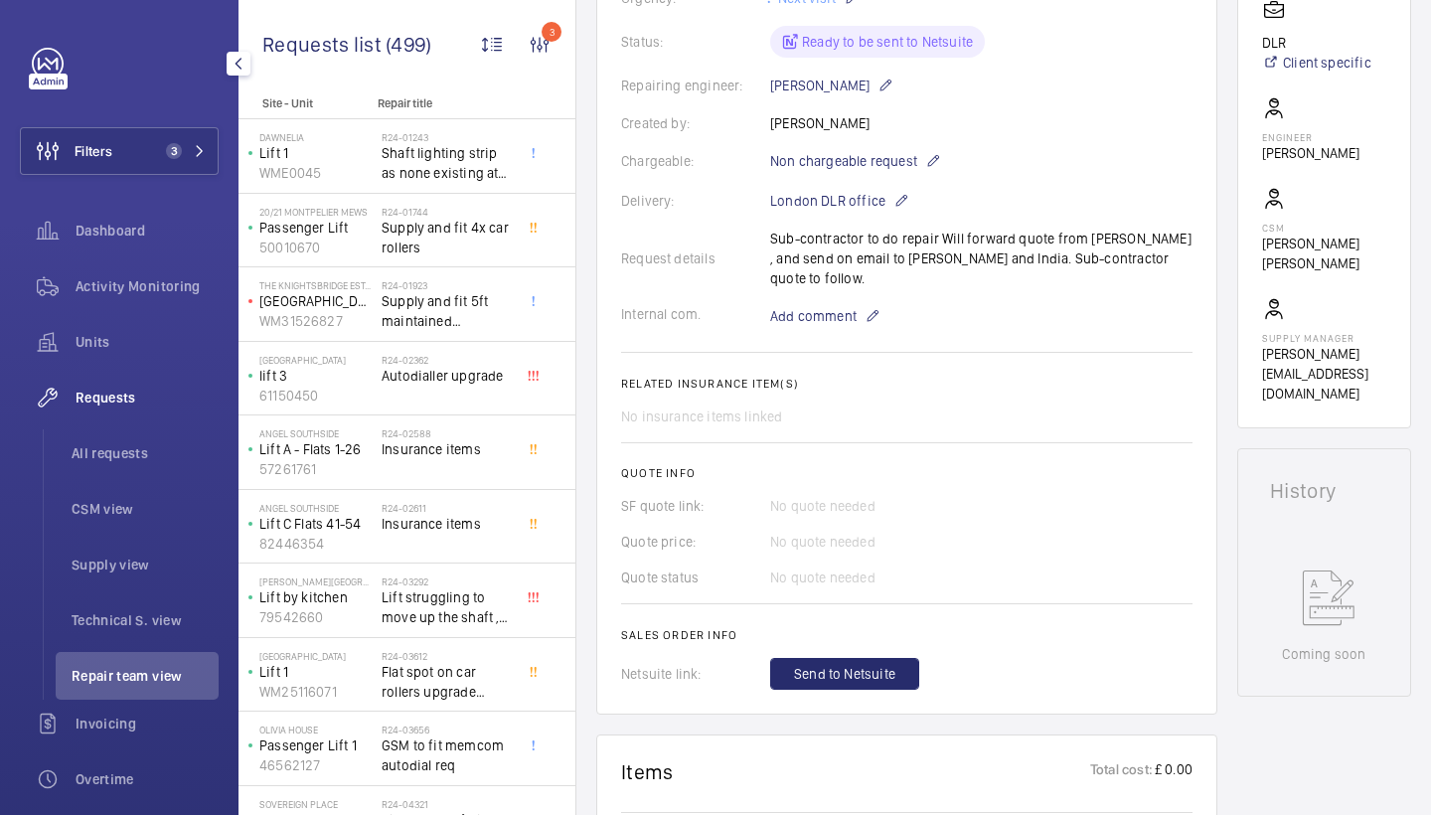
scroll to position [375, 0]
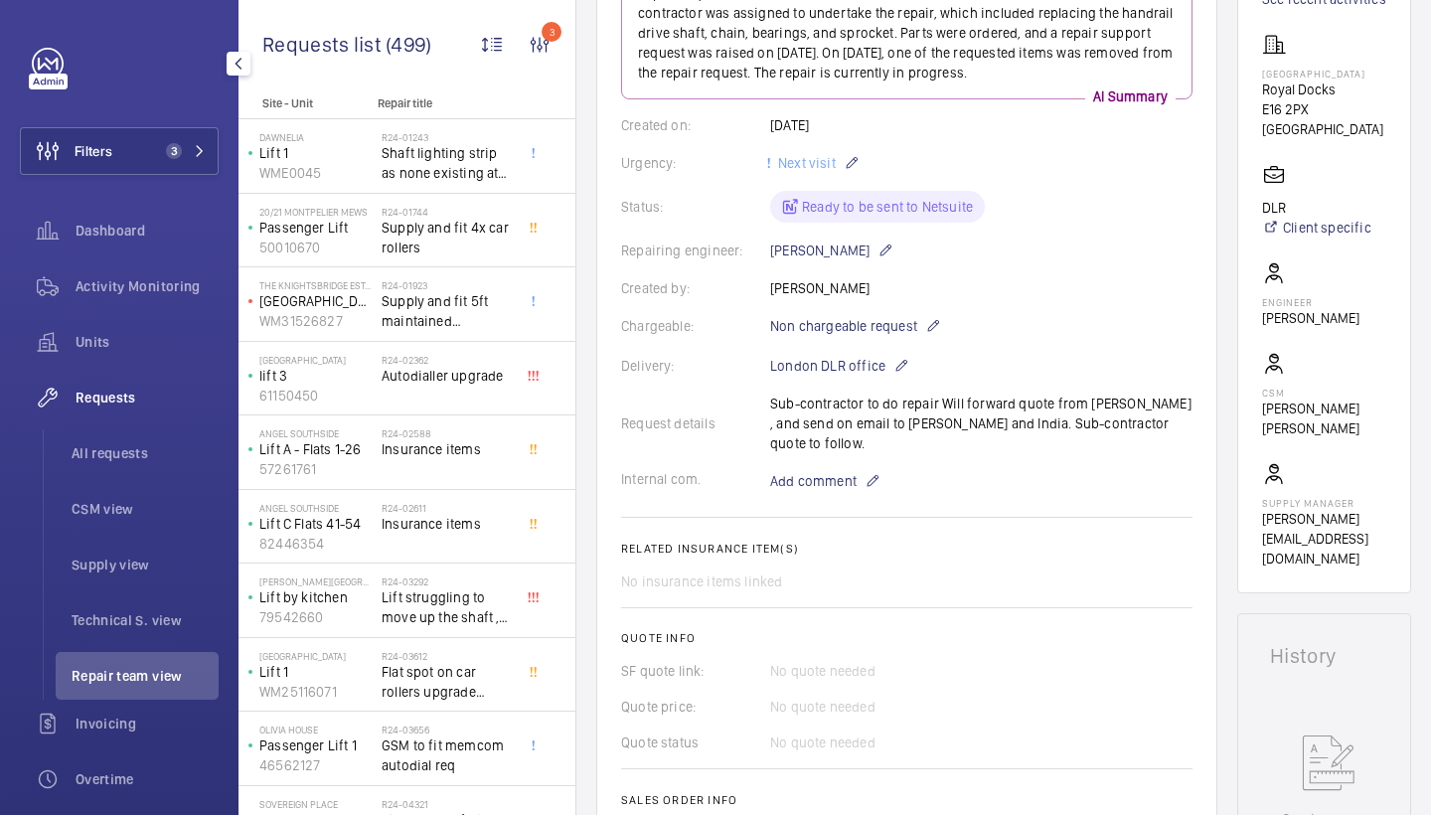
click at [860, 274] on wm-front-card-body "Repair request for a Schindler 9300 elevator was created on 15 July 2025. A sub…" at bounding box center [907, 410] width 572 height 889
click at [859, 316] on span "Non chargeable request" at bounding box center [843, 326] width 147 height 20
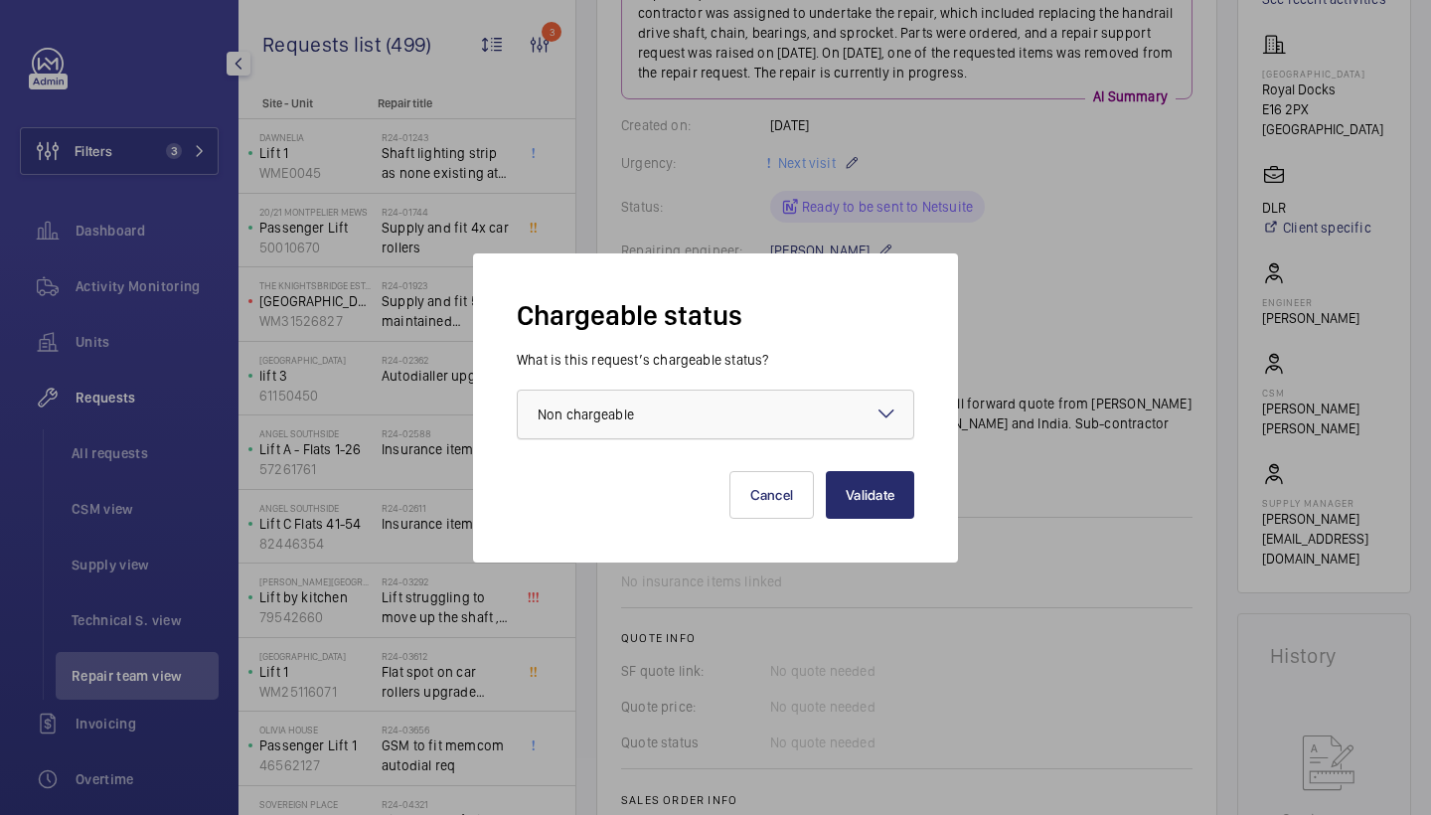
click at [753, 410] on div at bounding box center [716, 415] width 396 height 48
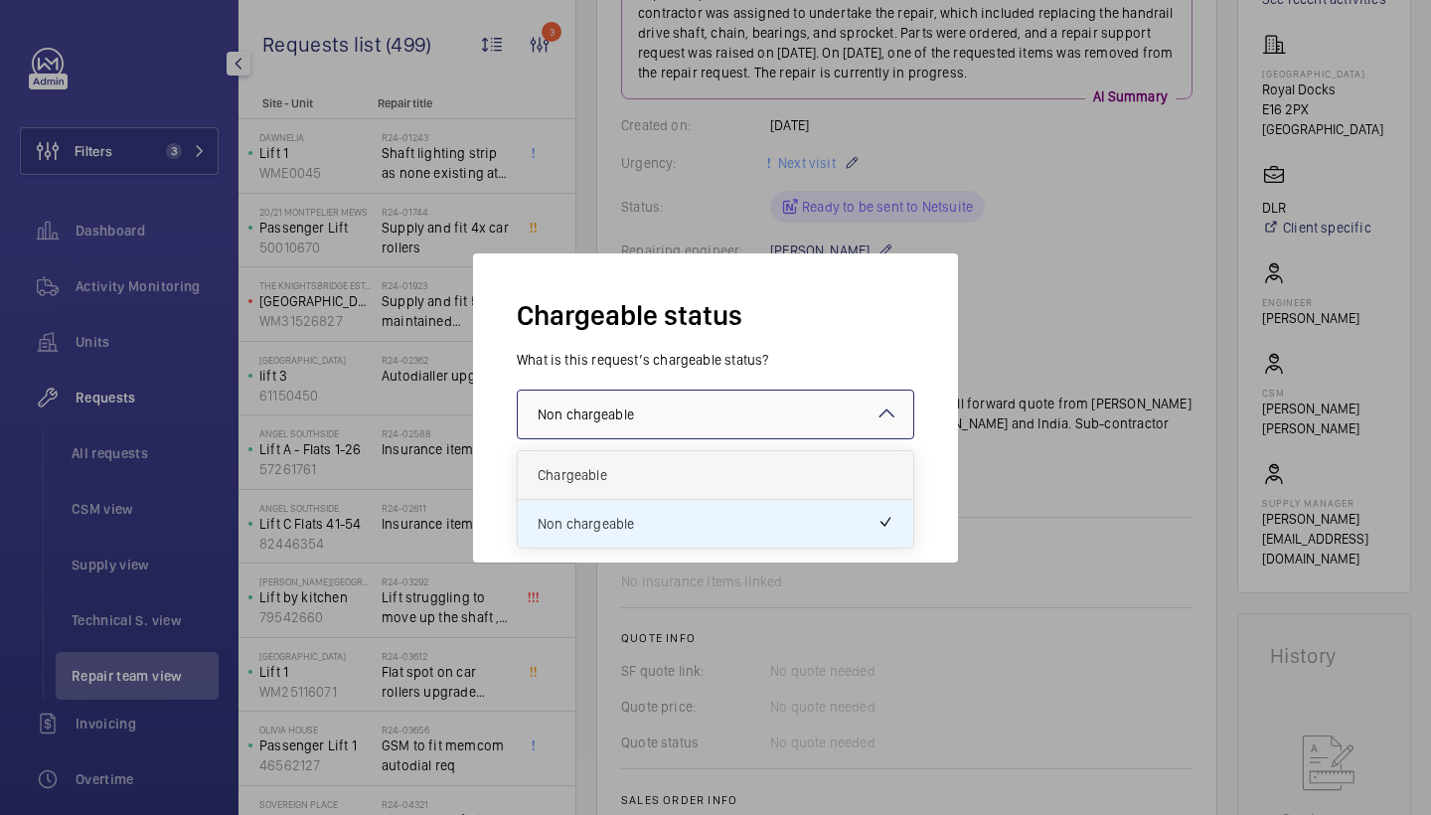
click at [686, 474] on span "Chargeable" at bounding box center [716, 475] width 356 height 20
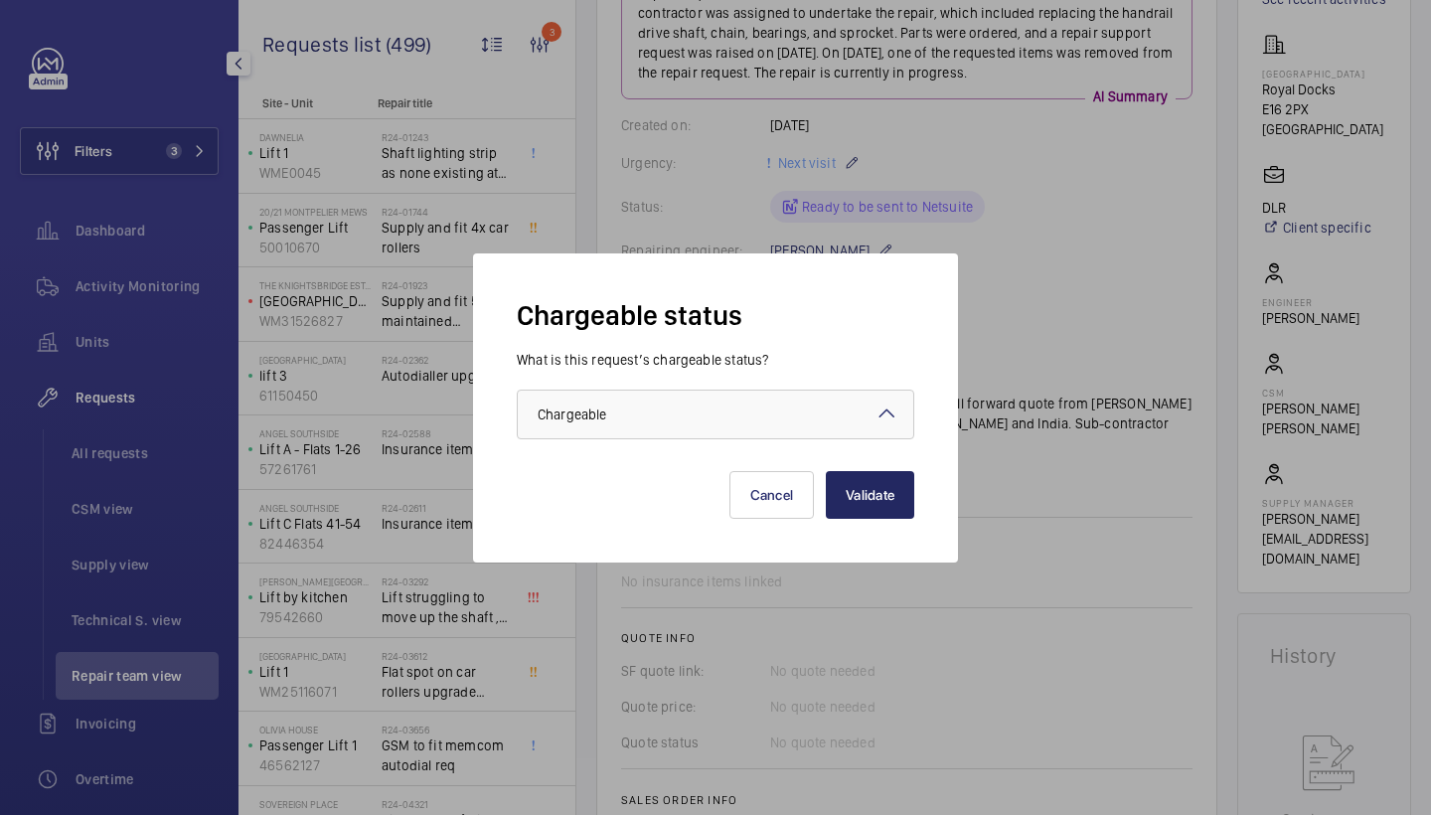
click at [846, 495] on button "Validate" at bounding box center [870, 495] width 88 height 48
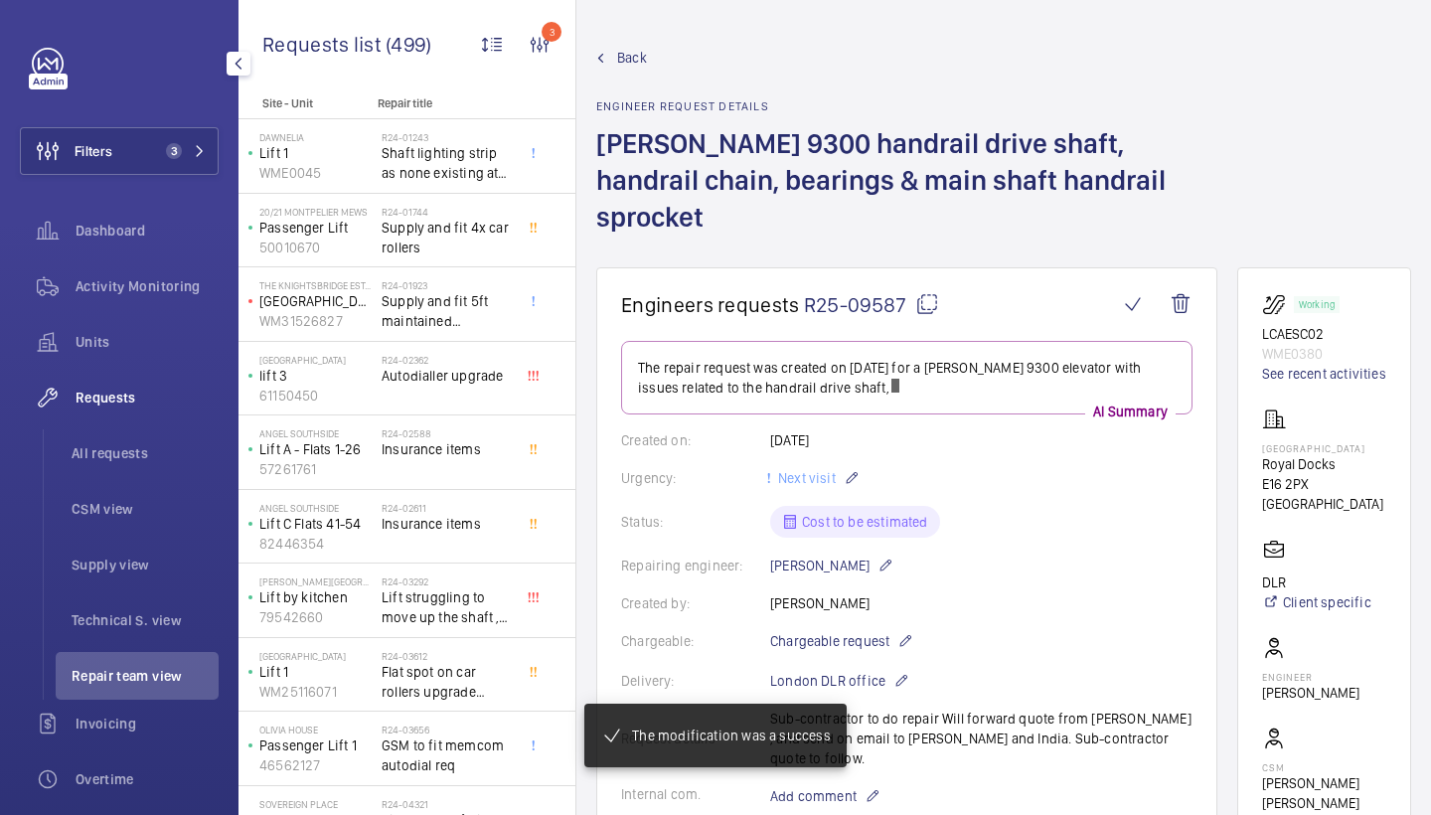
click at [634, 56] on span "Back" at bounding box center [632, 58] width 30 height 20
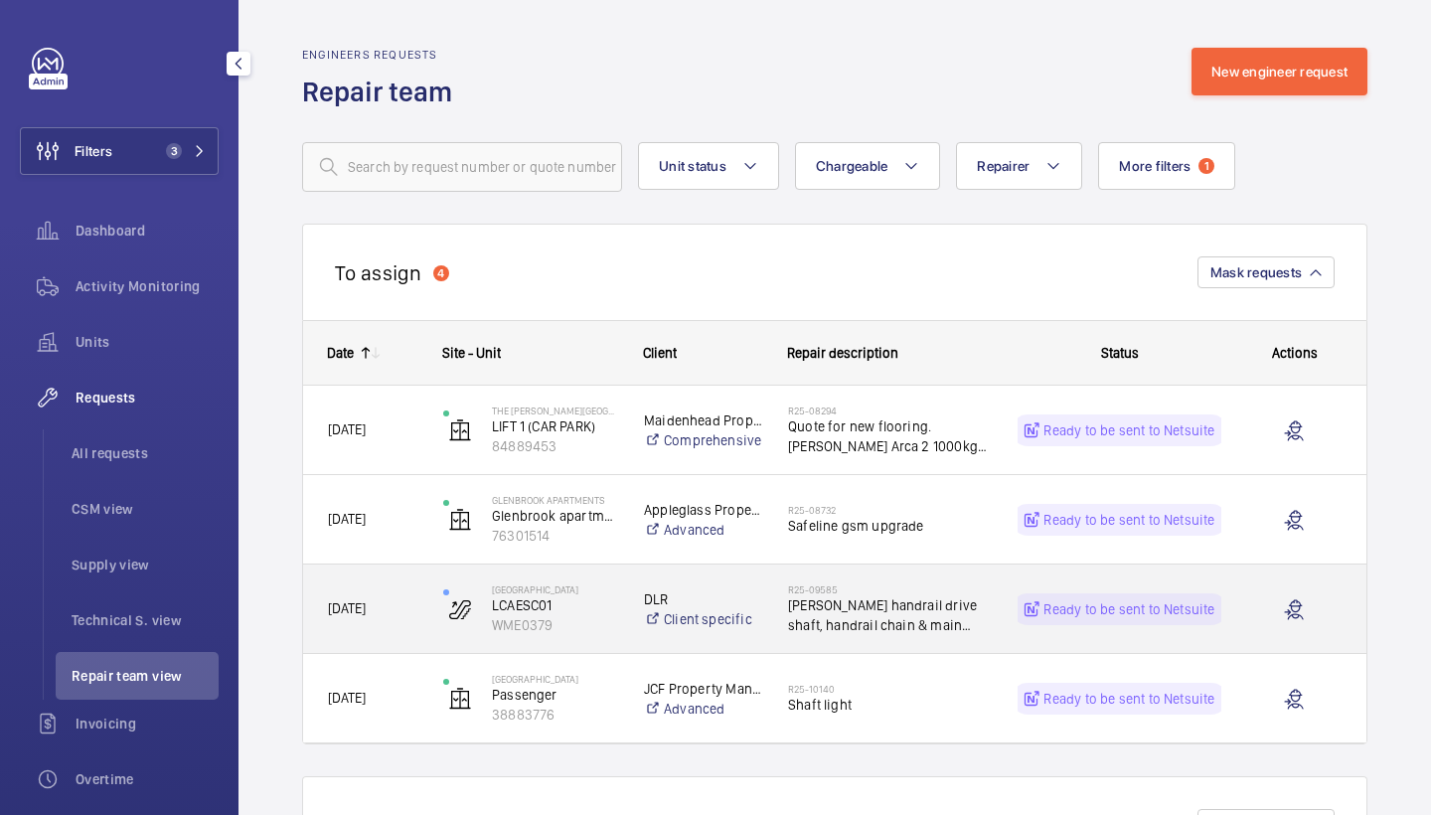
click at [877, 604] on span "[PERSON_NAME] handrail drive shaft, handrail chain & main handrail sprocket" at bounding box center [890, 615] width 204 height 40
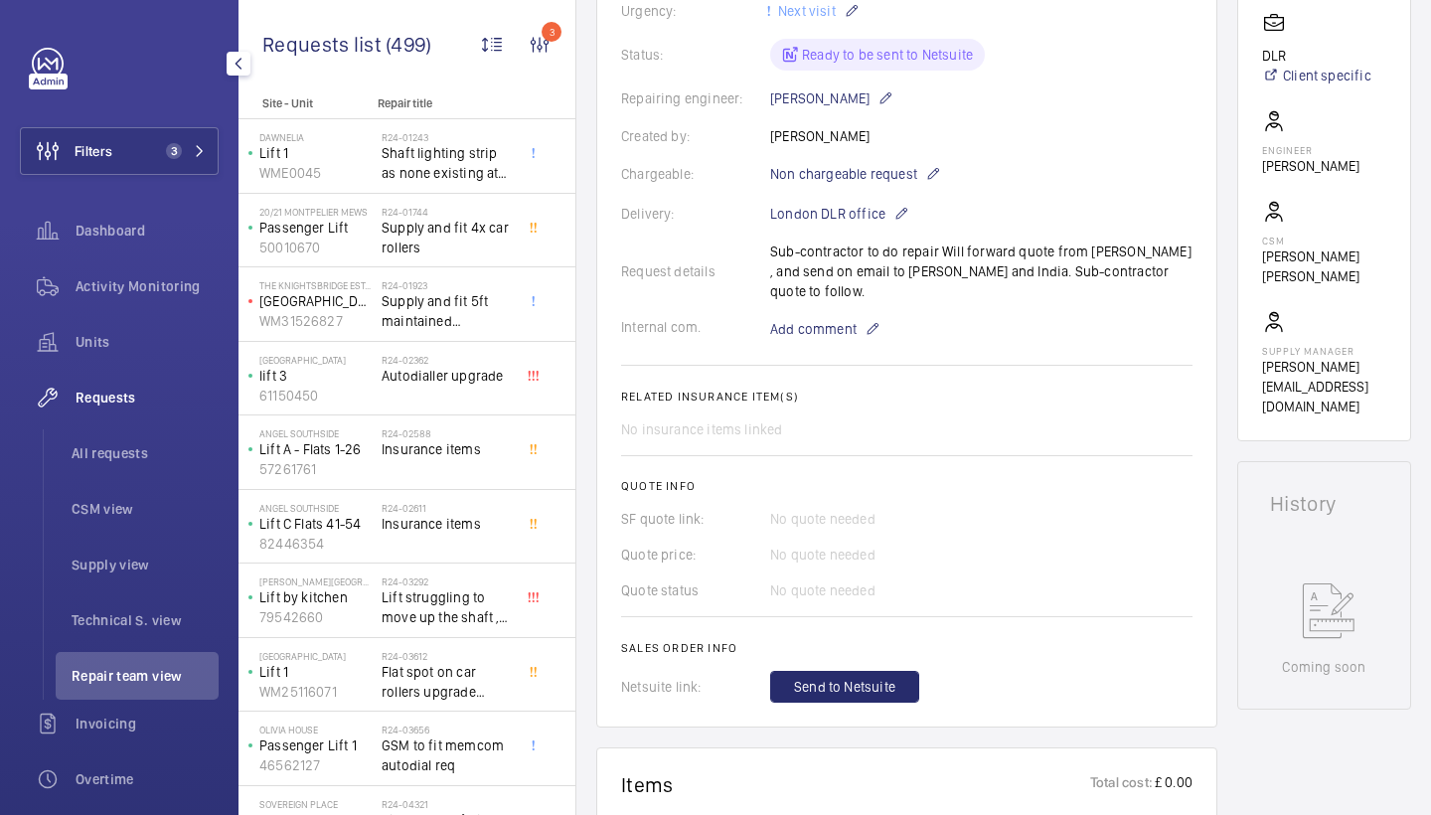
scroll to position [489, 0]
click at [872, 176] on span "Non chargeable request" at bounding box center [843, 175] width 147 height 20
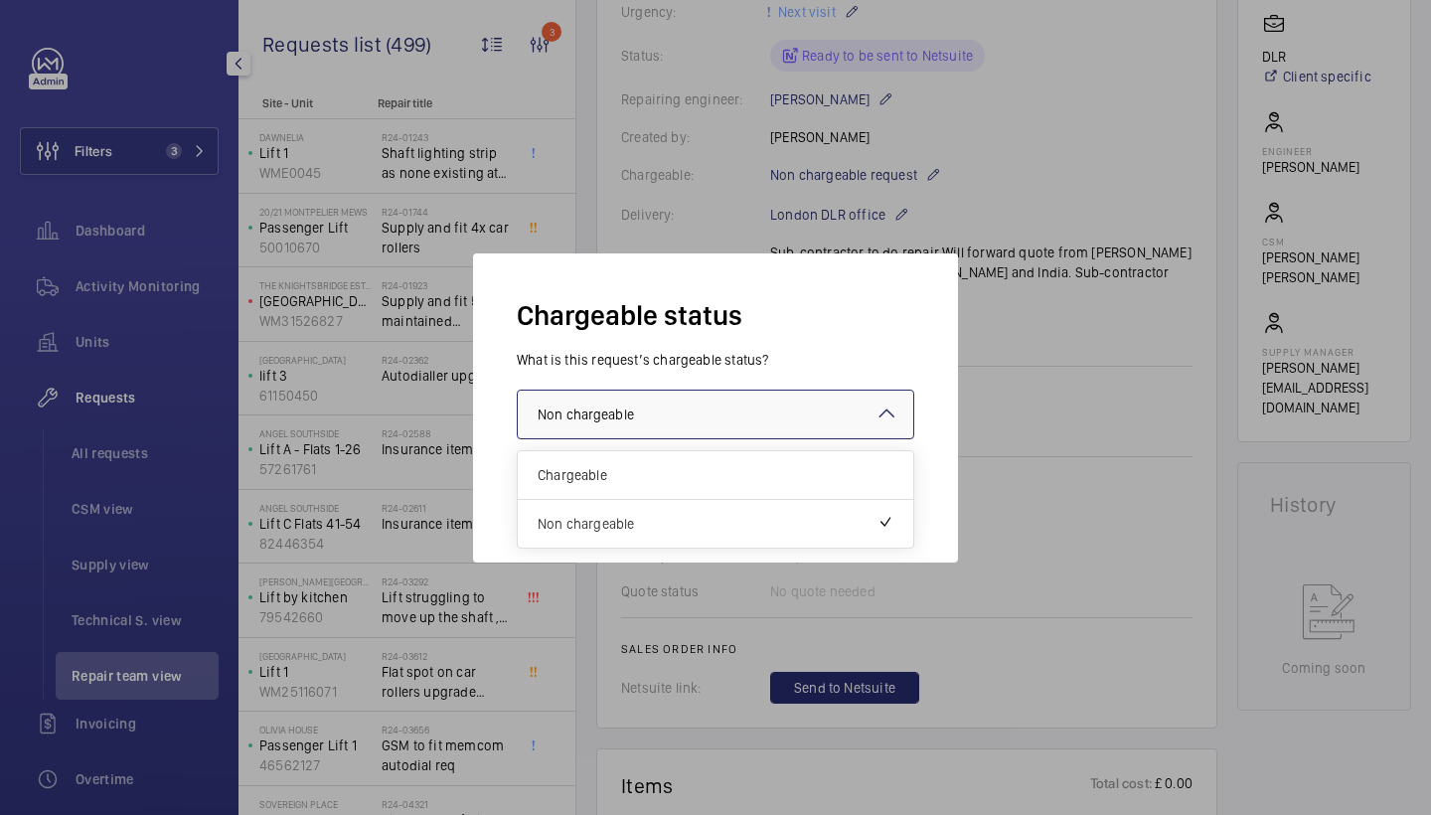
click at [681, 398] on div at bounding box center [716, 415] width 396 height 48
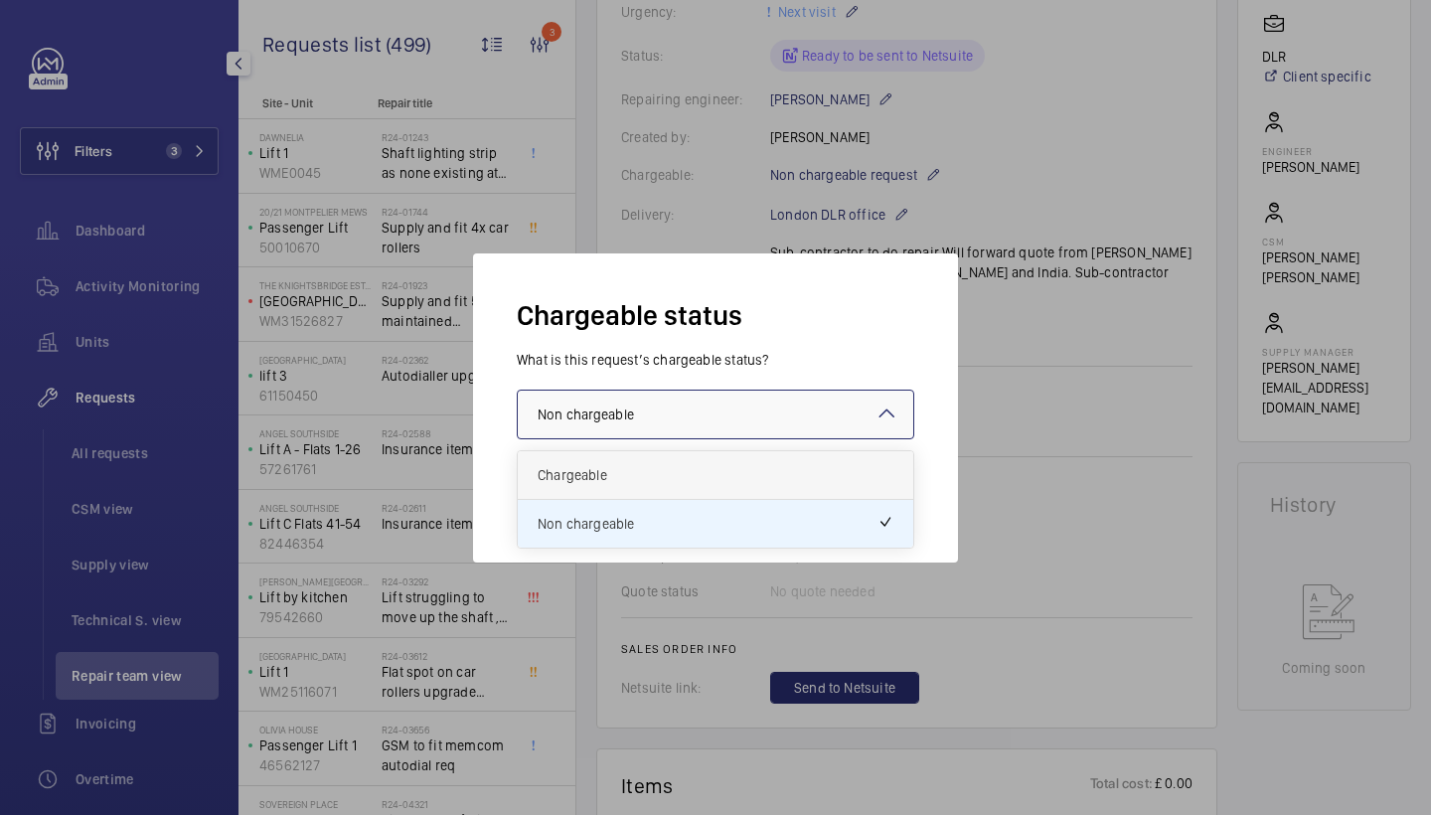
click at [678, 465] on span "Chargeable" at bounding box center [716, 475] width 356 height 20
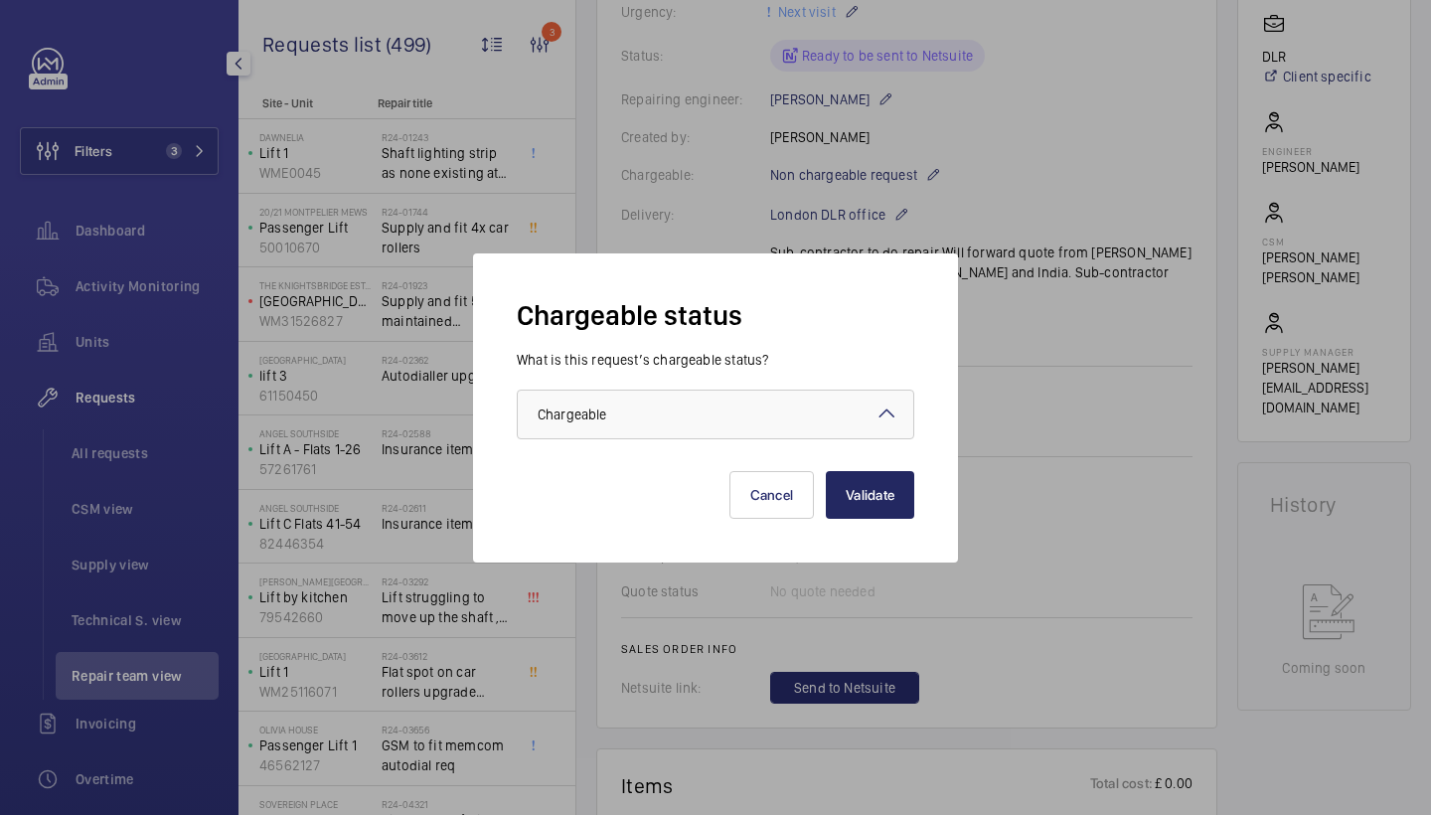
click at [874, 480] on button "Validate" at bounding box center [870, 495] width 88 height 48
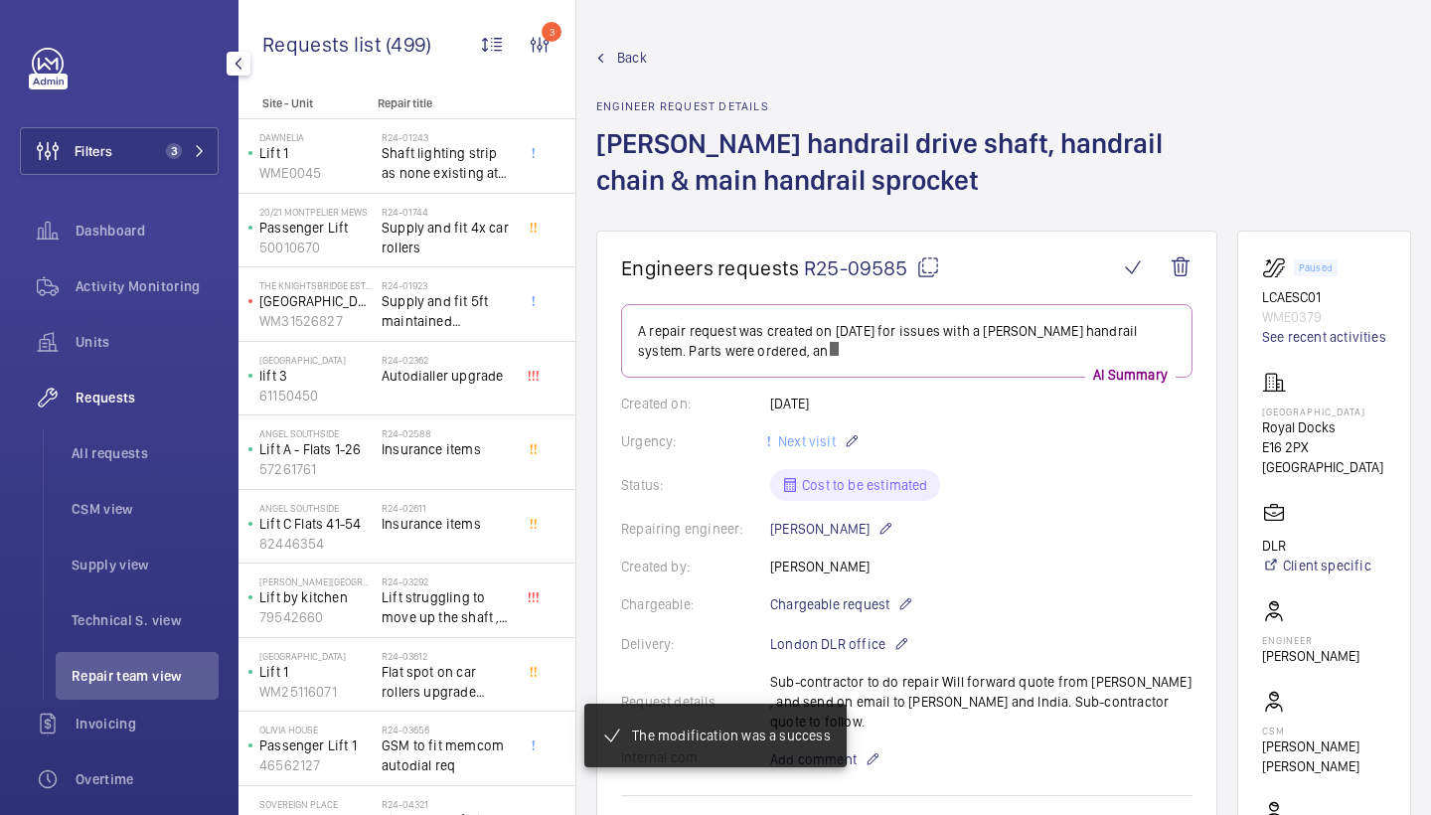
click at [624, 64] on span "Back" at bounding box center [632, 58] width 30 height 20
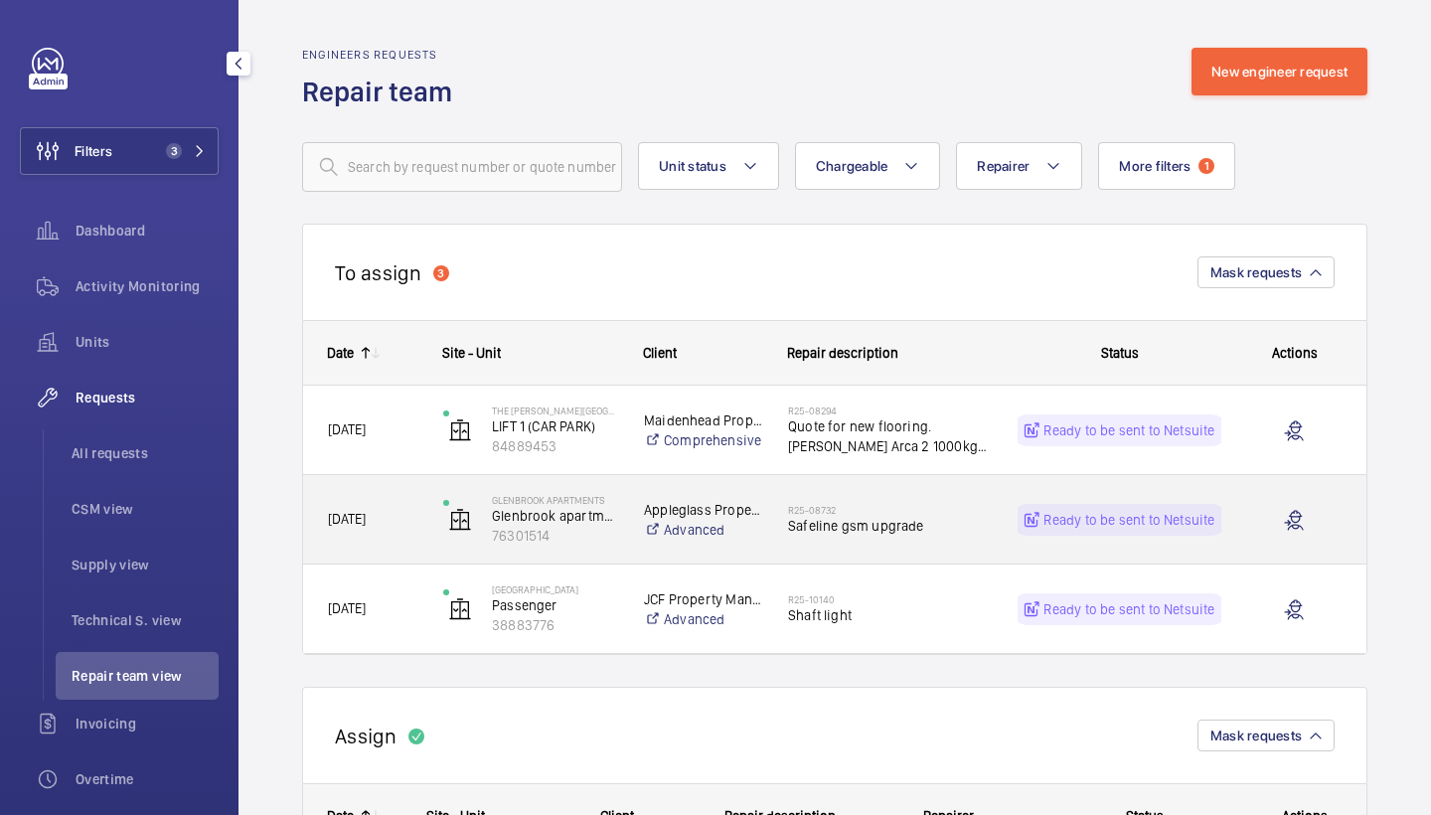
click at [878, 513] on h2 "R25-08732" at bounding box center [890, 510] width 204 height 12
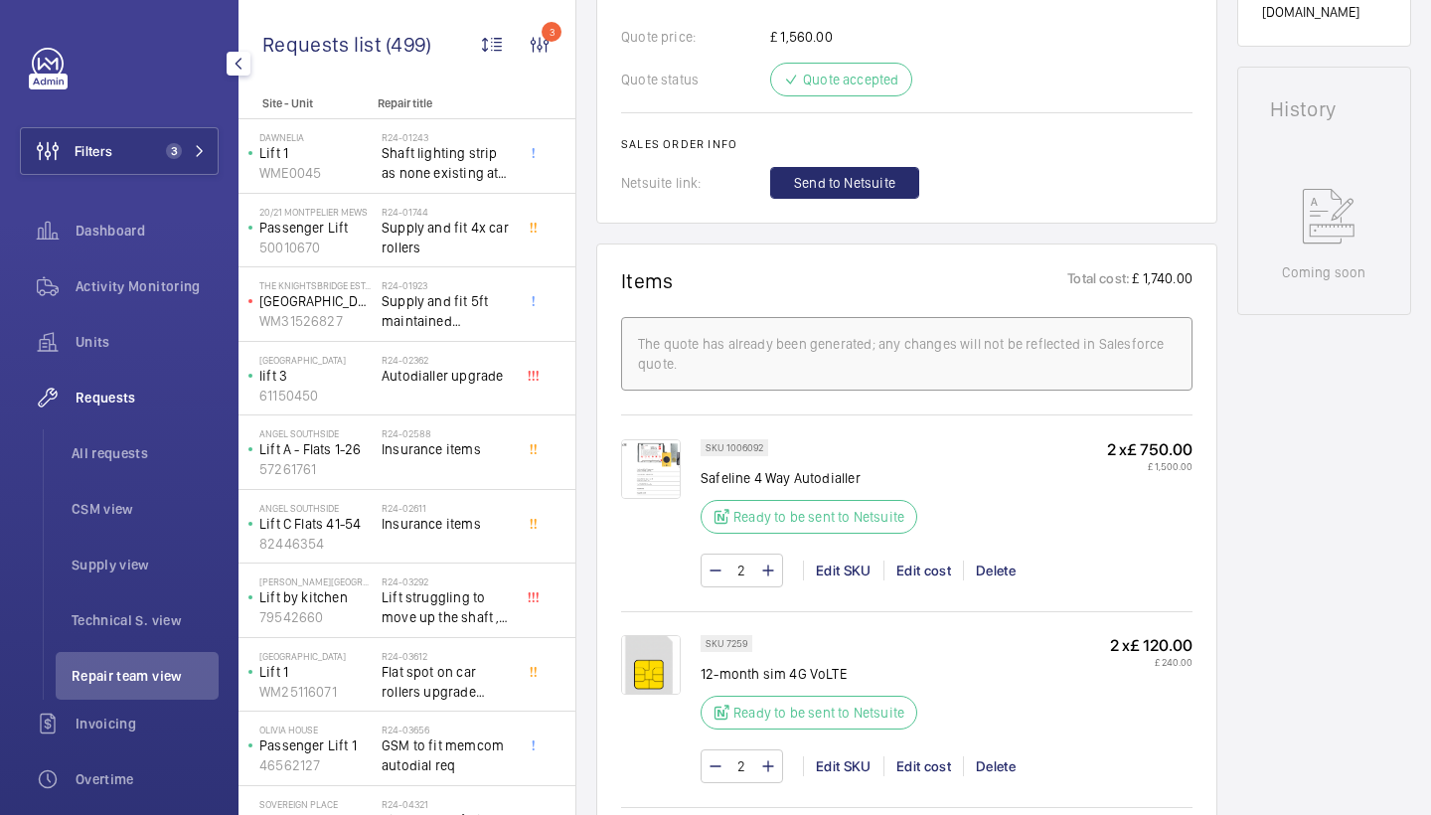
scroll to position [937, 0]
click at [889, 188] on span "Send to Netsuite" at bounding box center [844, 185] width 101 height 20
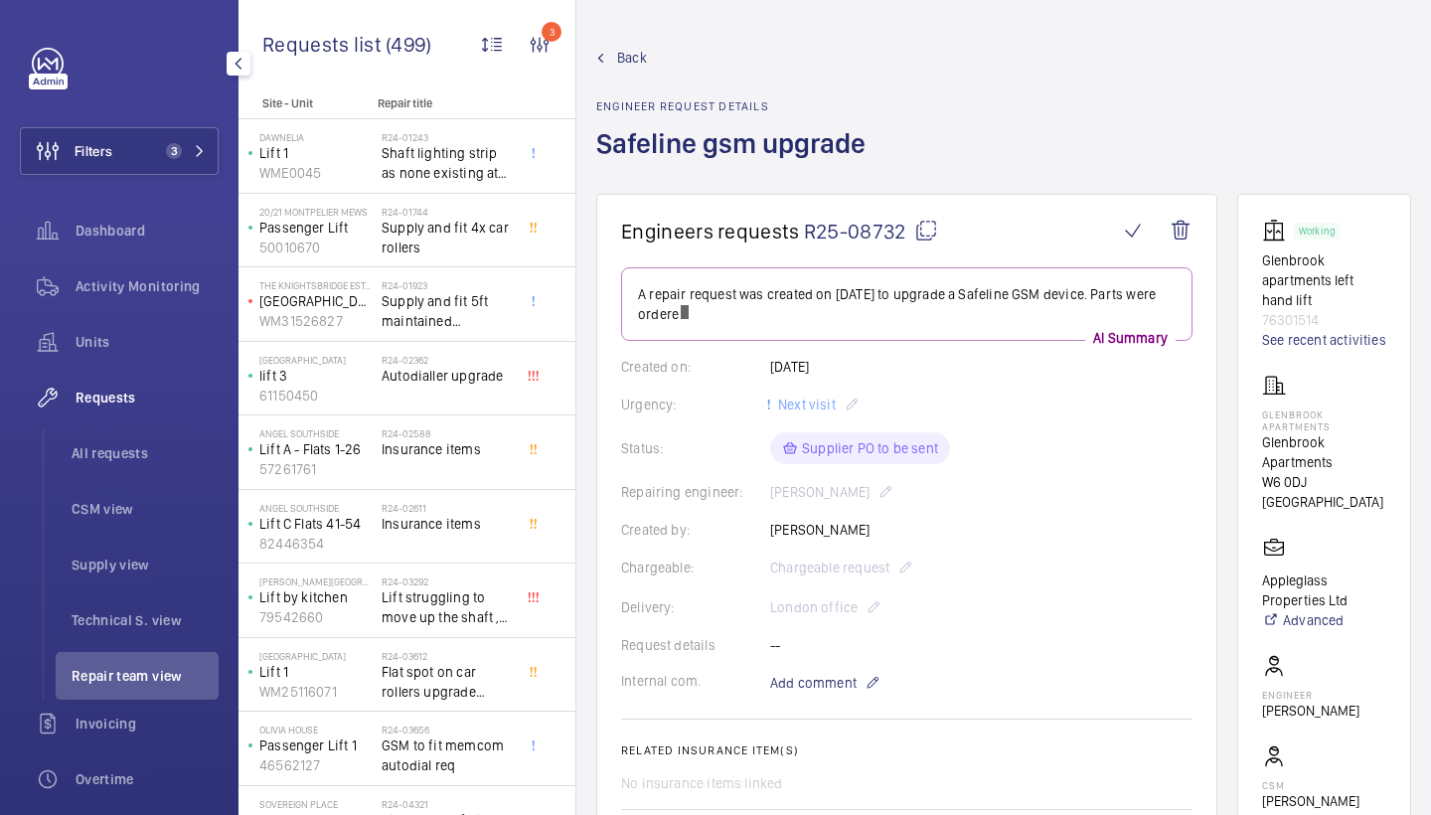
scroll to position [697, 0]
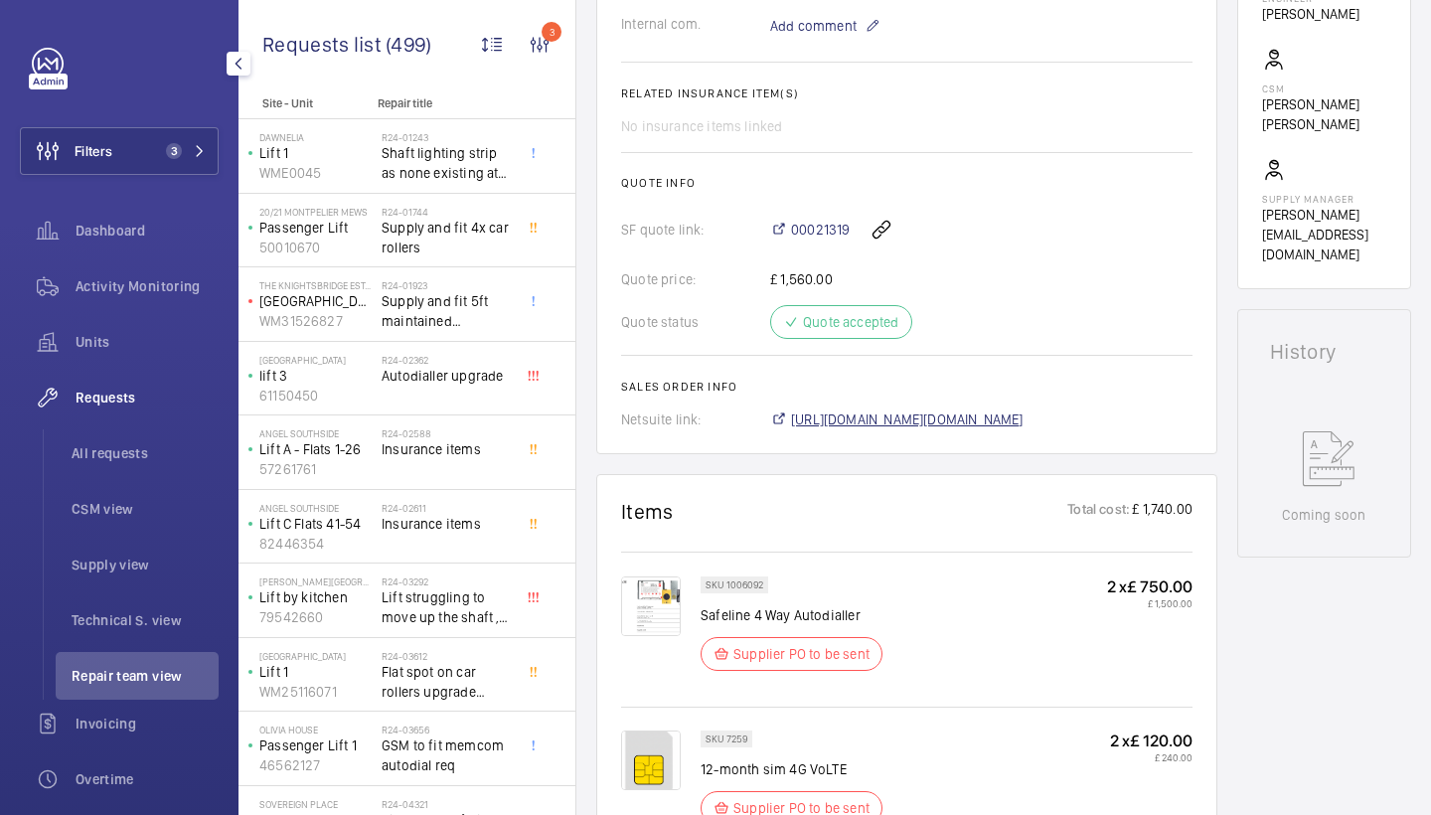
click at [965, 423] on span "https://6461500.app.netsuite.com/app/accounting/transactions/salesord.nl?id=298…" at bounding box center [907, 420] width 233 height 20
click at [829, 230] on span "00021319" at bounding box center [820, 230] width 59 height 20
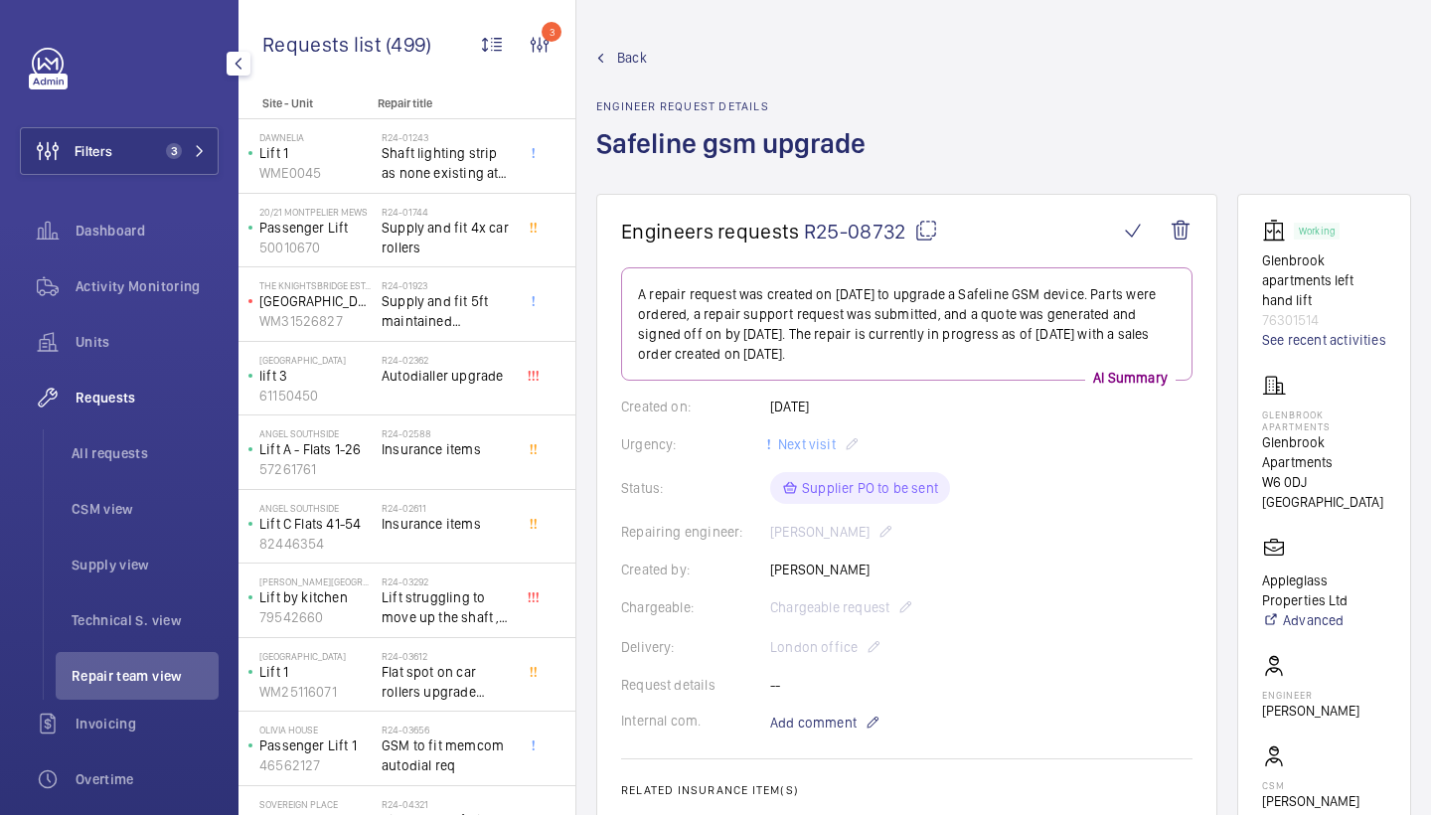
scroll to position [0, 0]
click at [629, 60] on span "Back" at bounding box center [632, 58] width 30 height 20
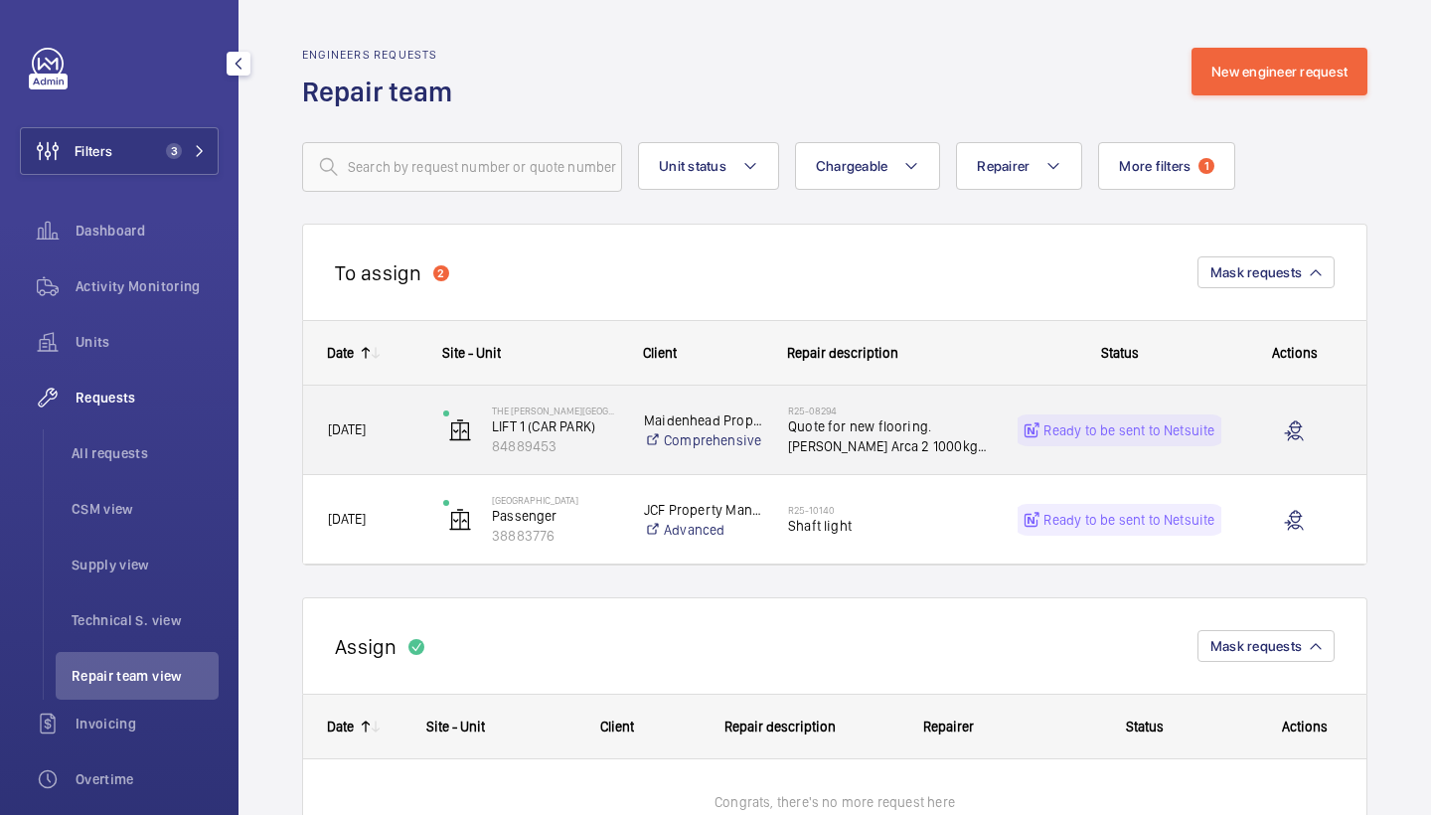
click at [883, 430] on span "Quote for new flooring. [PERSON_NAME] Arca 2 1000kg lift approx 2.5m x 1.5m" at bounding box center [890, 436] width 204 height 40
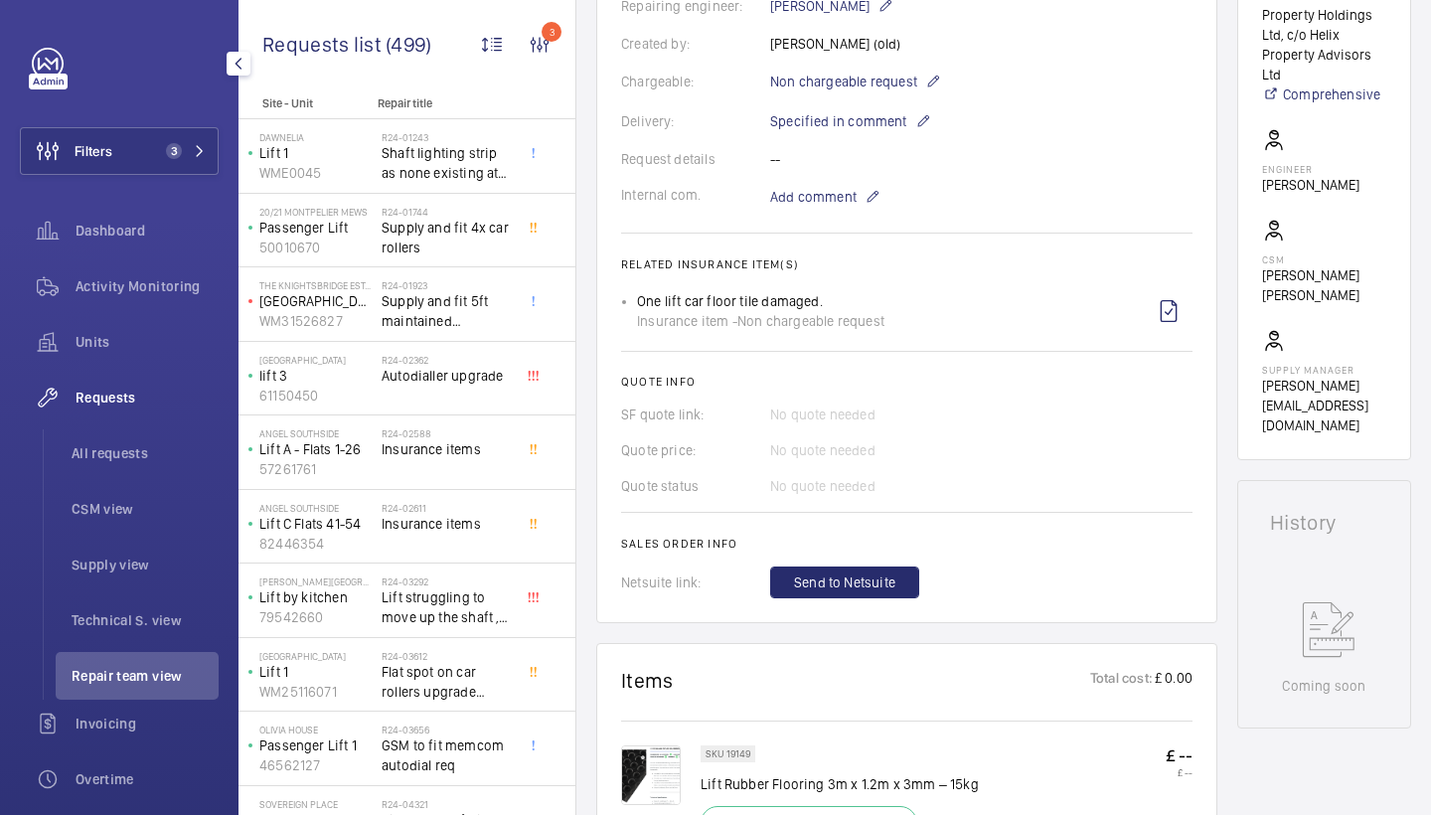
scroll to position [315, 0]
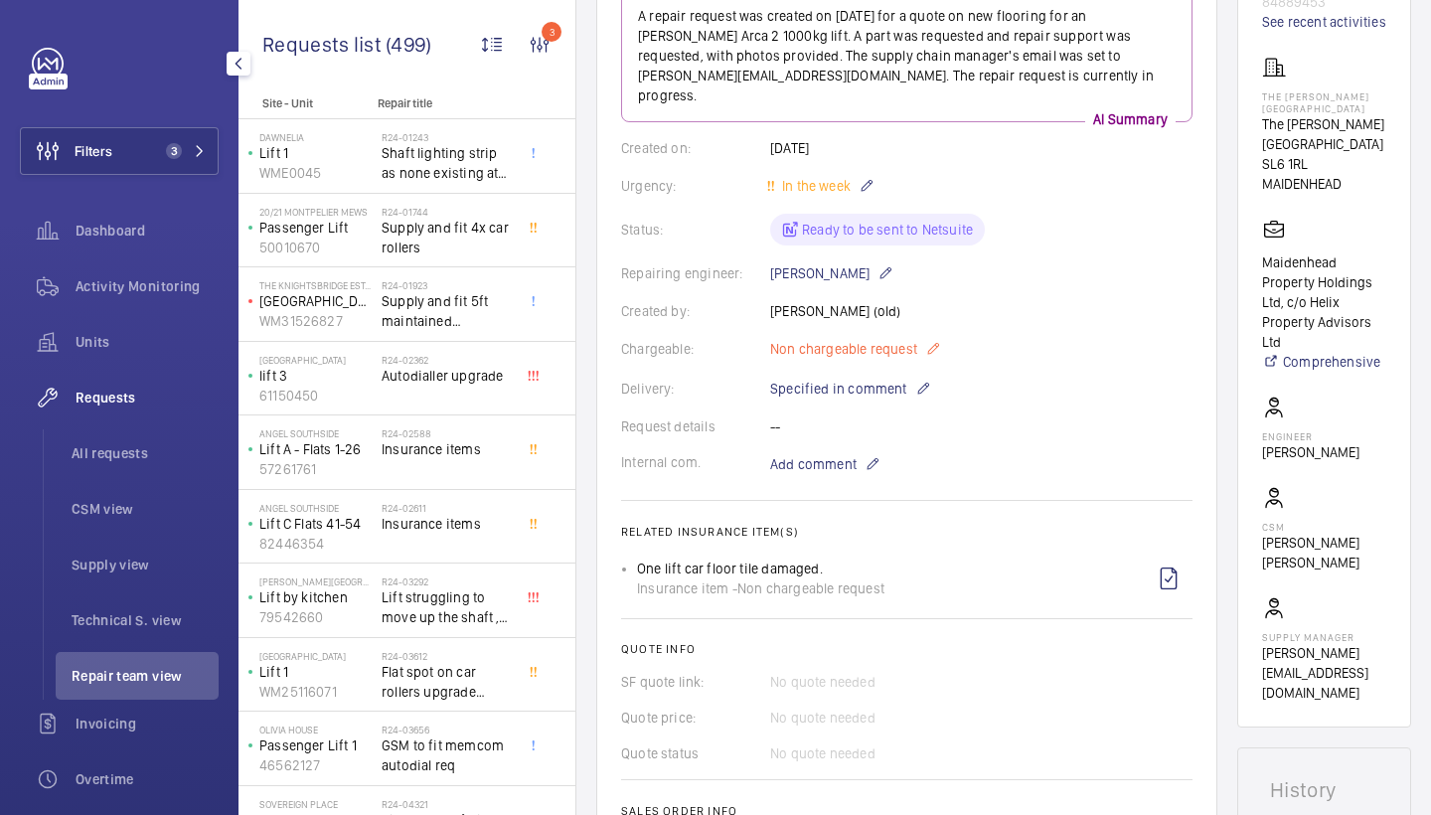
click at [874, 339] on span "Non chargeable request" at bounding box center [843, 349] width 147 height 20
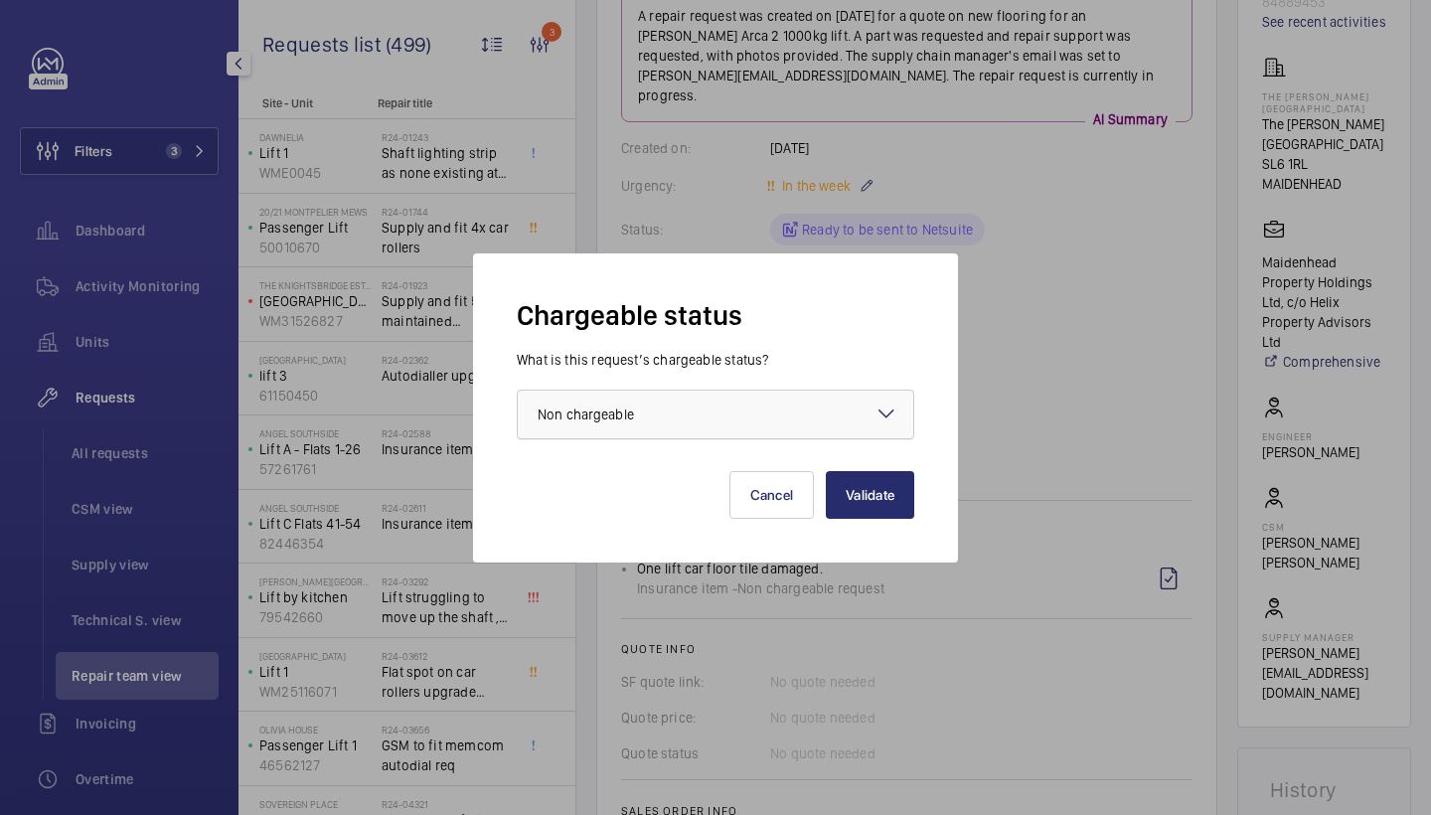
click at [738, 410] on div at bounding box center [716, 415] width 396 height 48
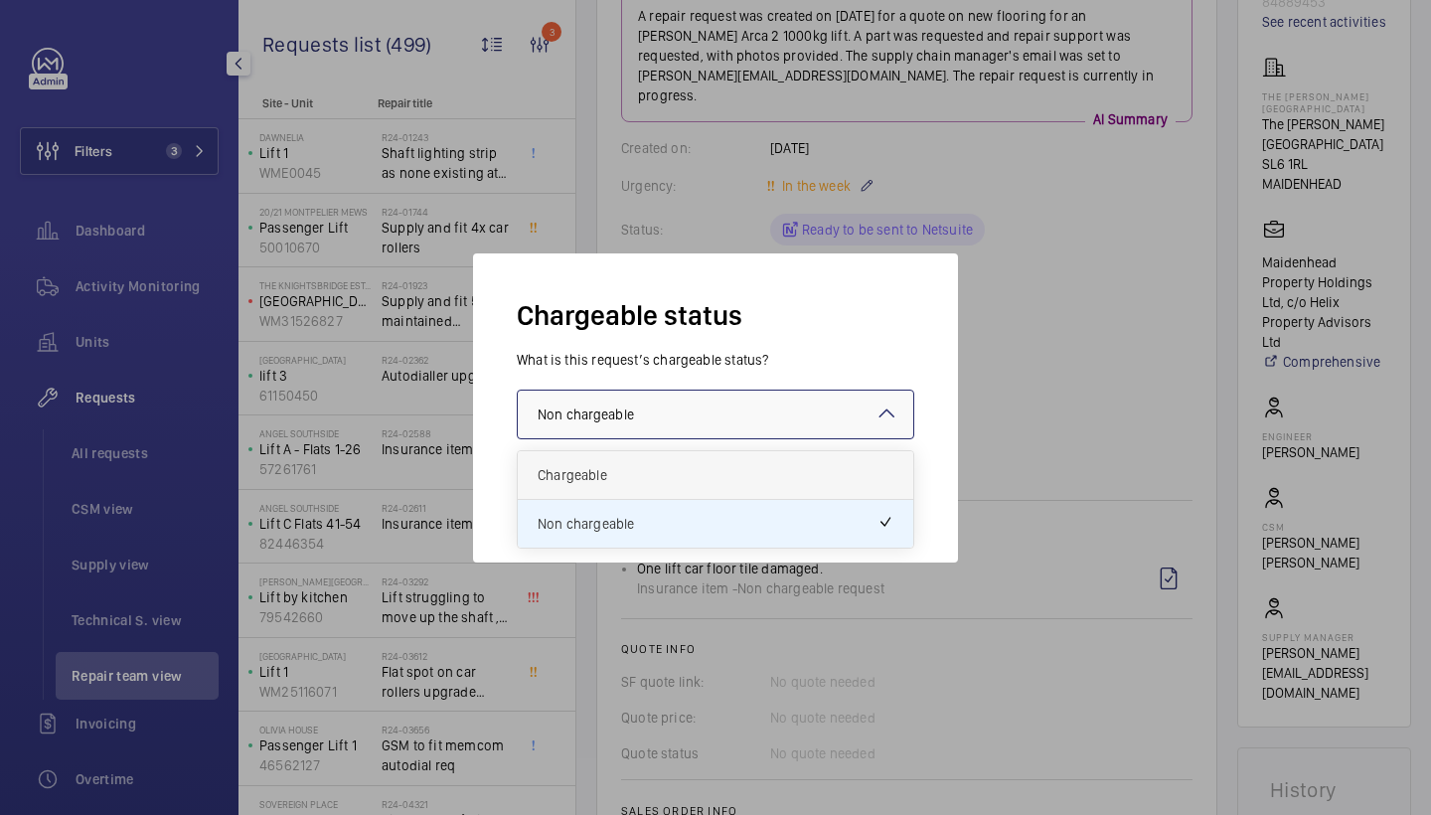
click at [622, 471] on span "Chargeable" at bounding box center [716, 475] width 356 height 20
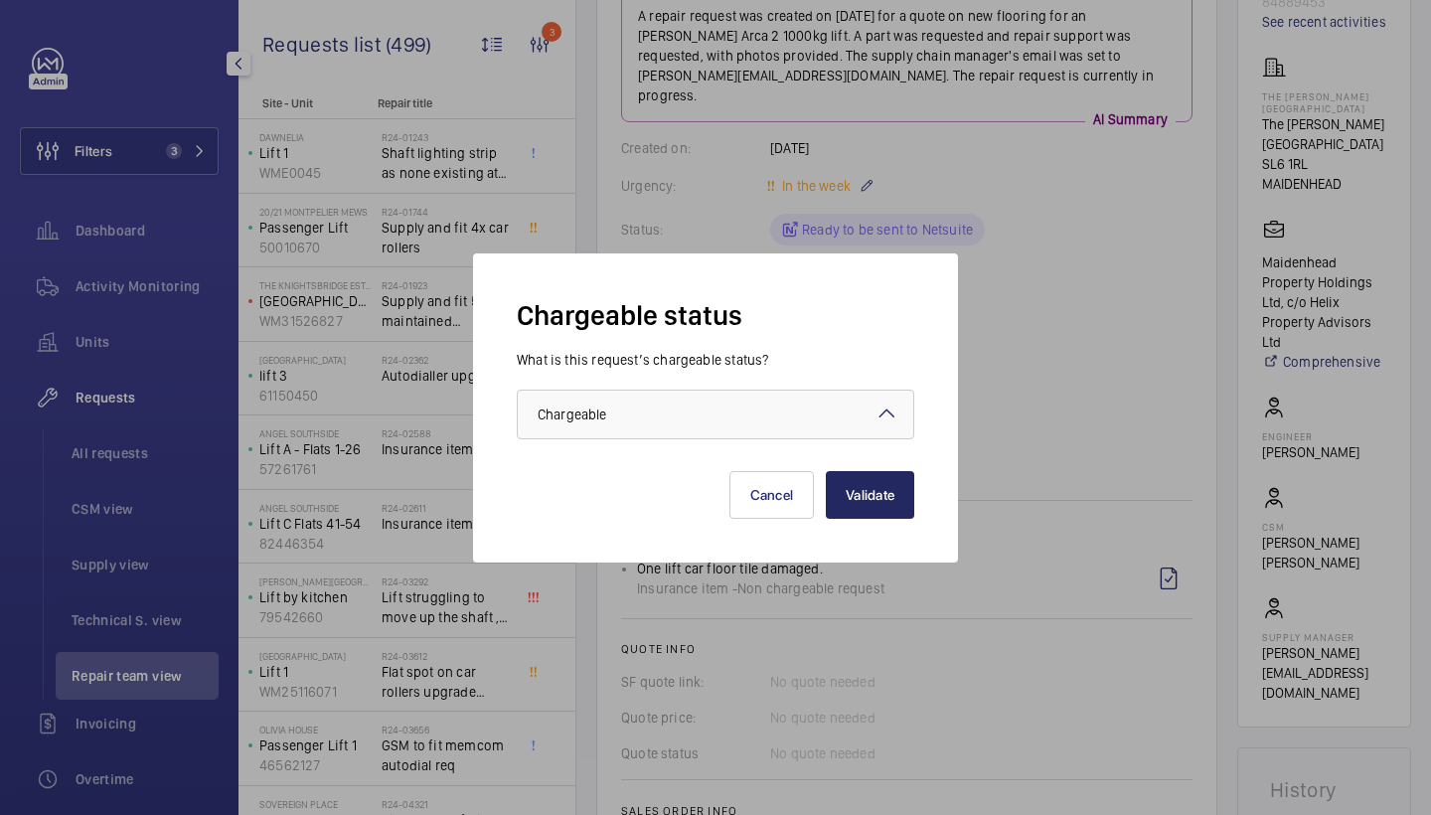
click at [898, 513] on button "Validate" at bounding box center [870, 495] width 88 height 48
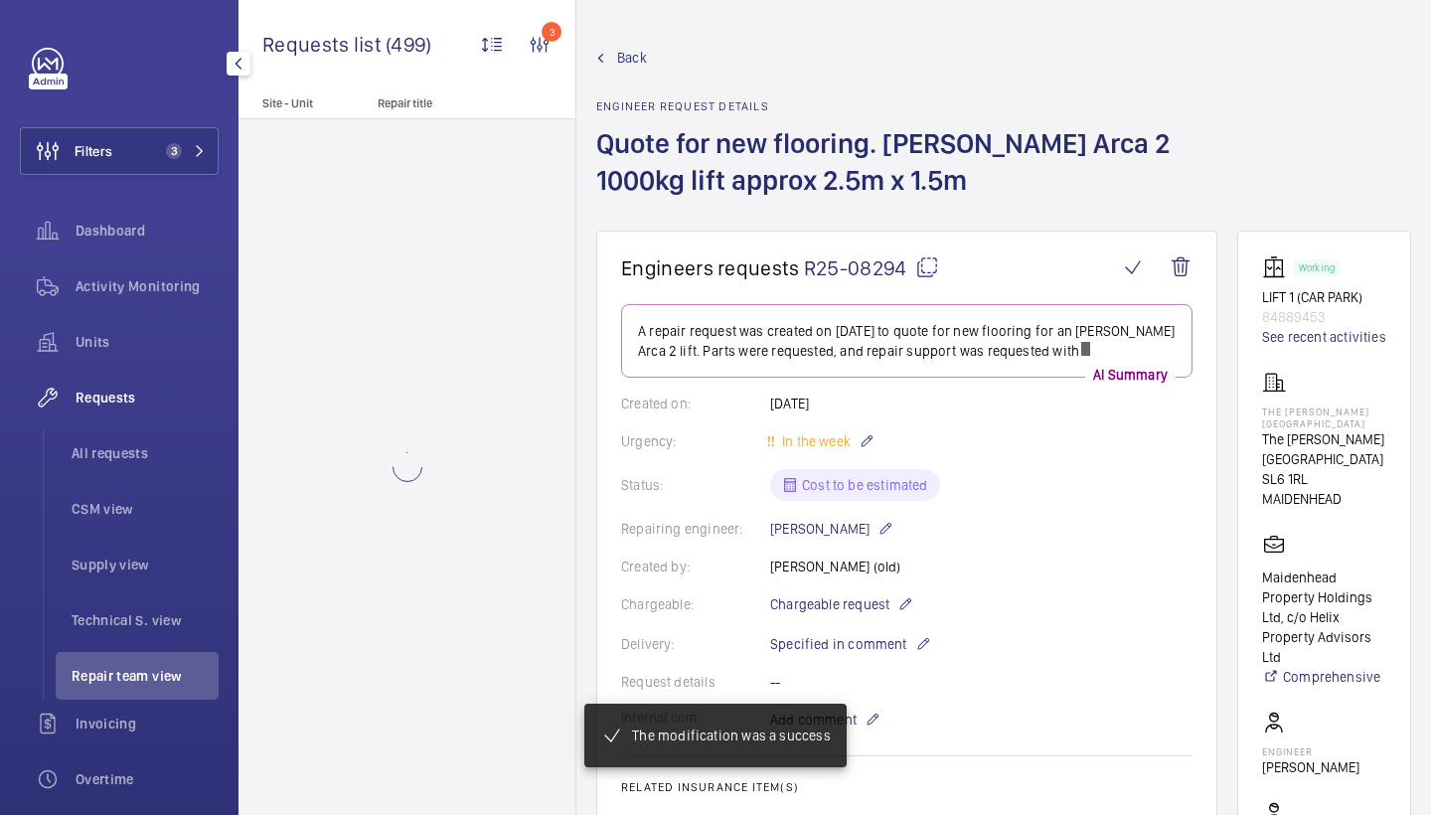
click at [629, 61] on span "Back" at bounding box center [632, 58] width 30 height 20
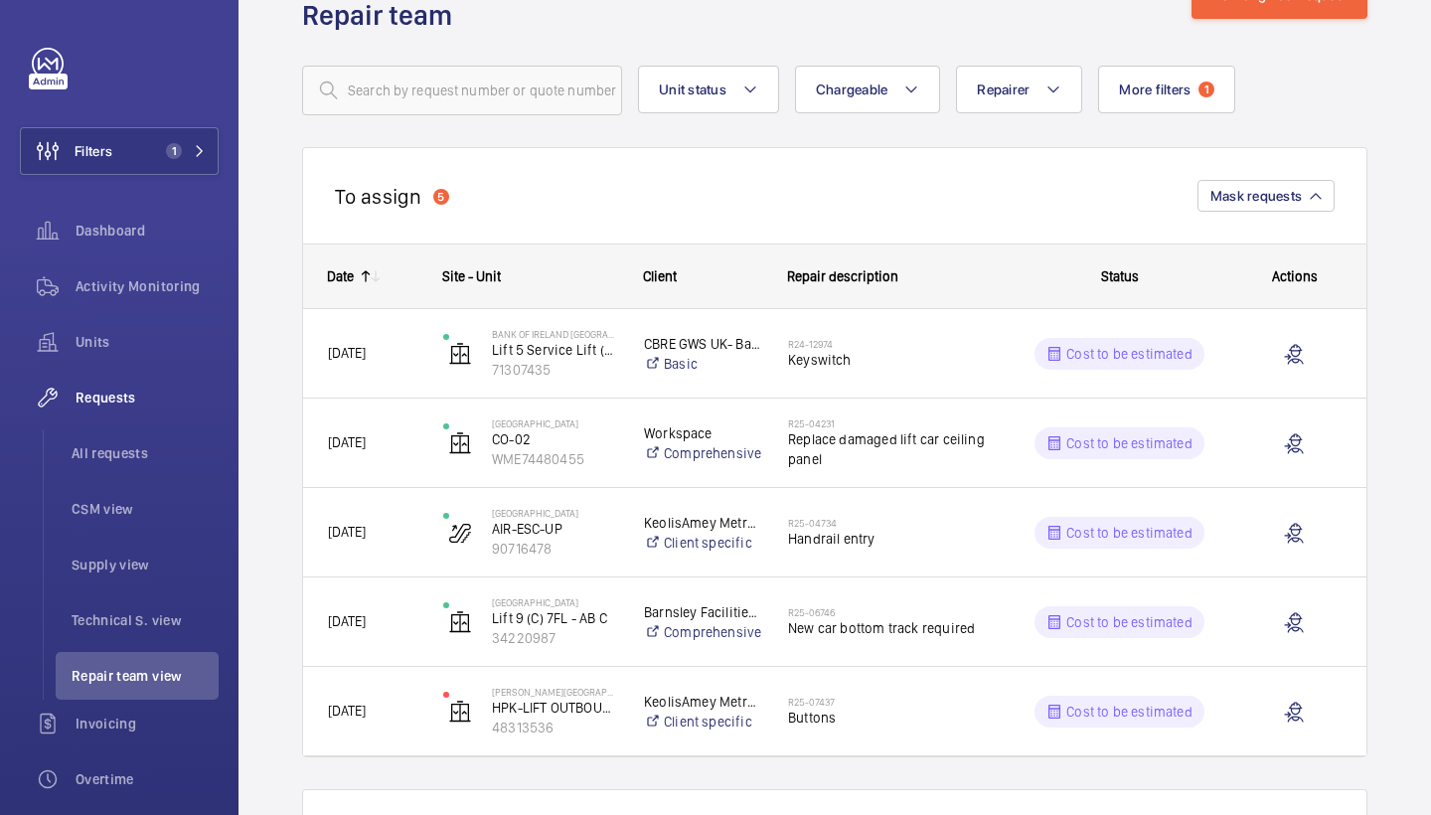
scroll to position [82, 0]
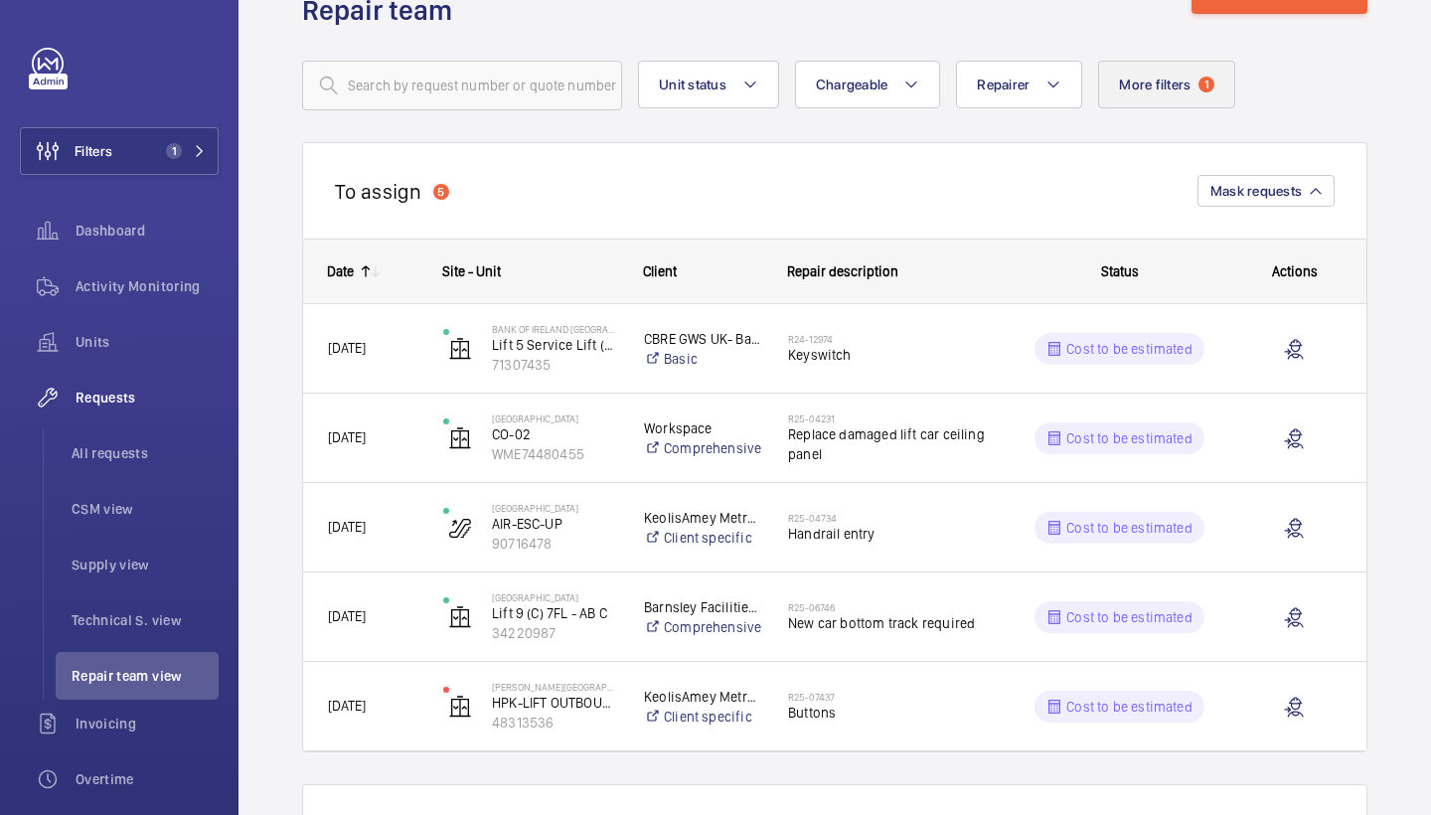
click at [1148, 79] on span "More filters" at bounding box center [1155, 85] width 72 height 16
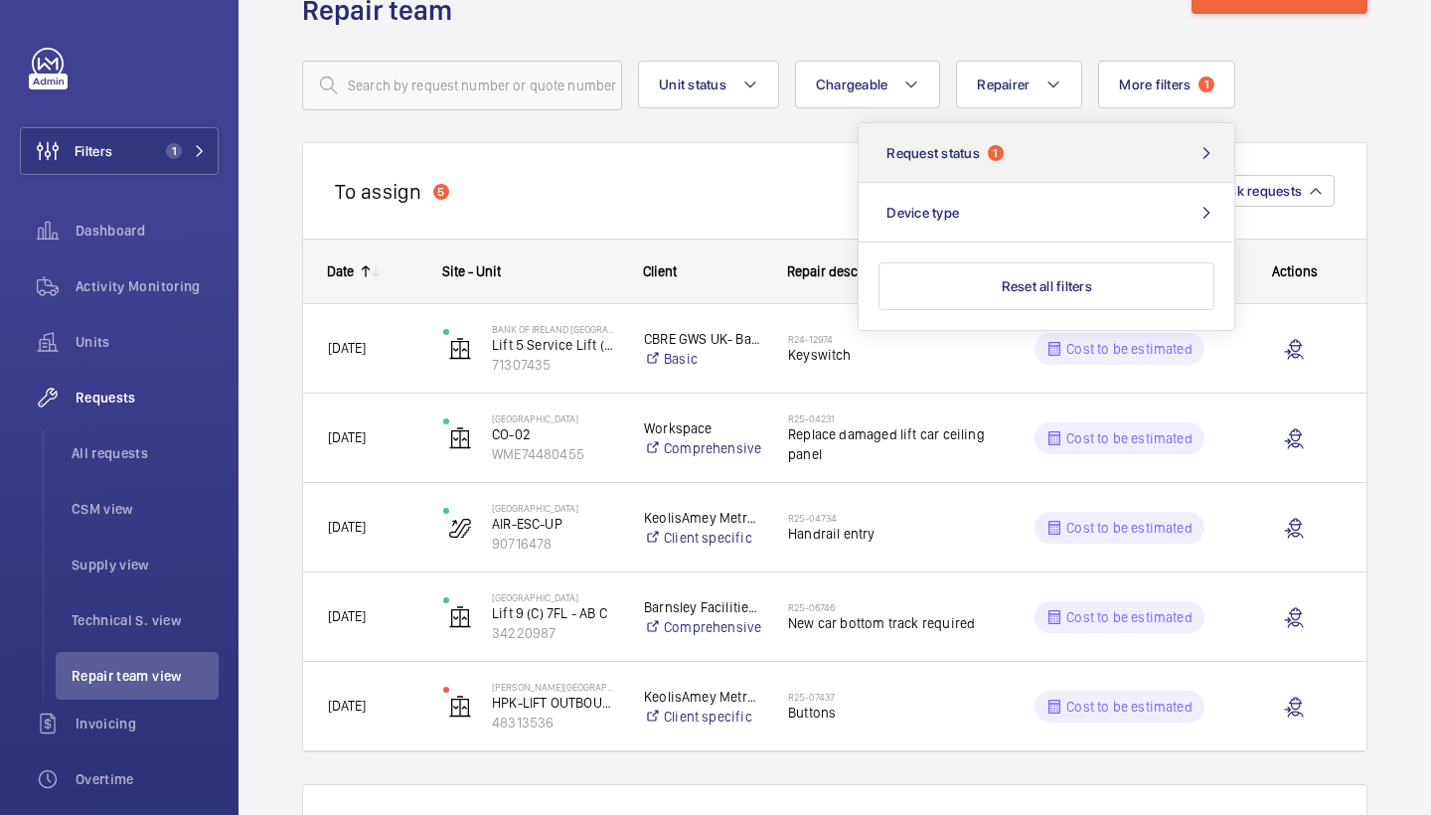
click at [1006, 161] on button "Request status 1" at bounding box center [1047, 153] width 376 height 60
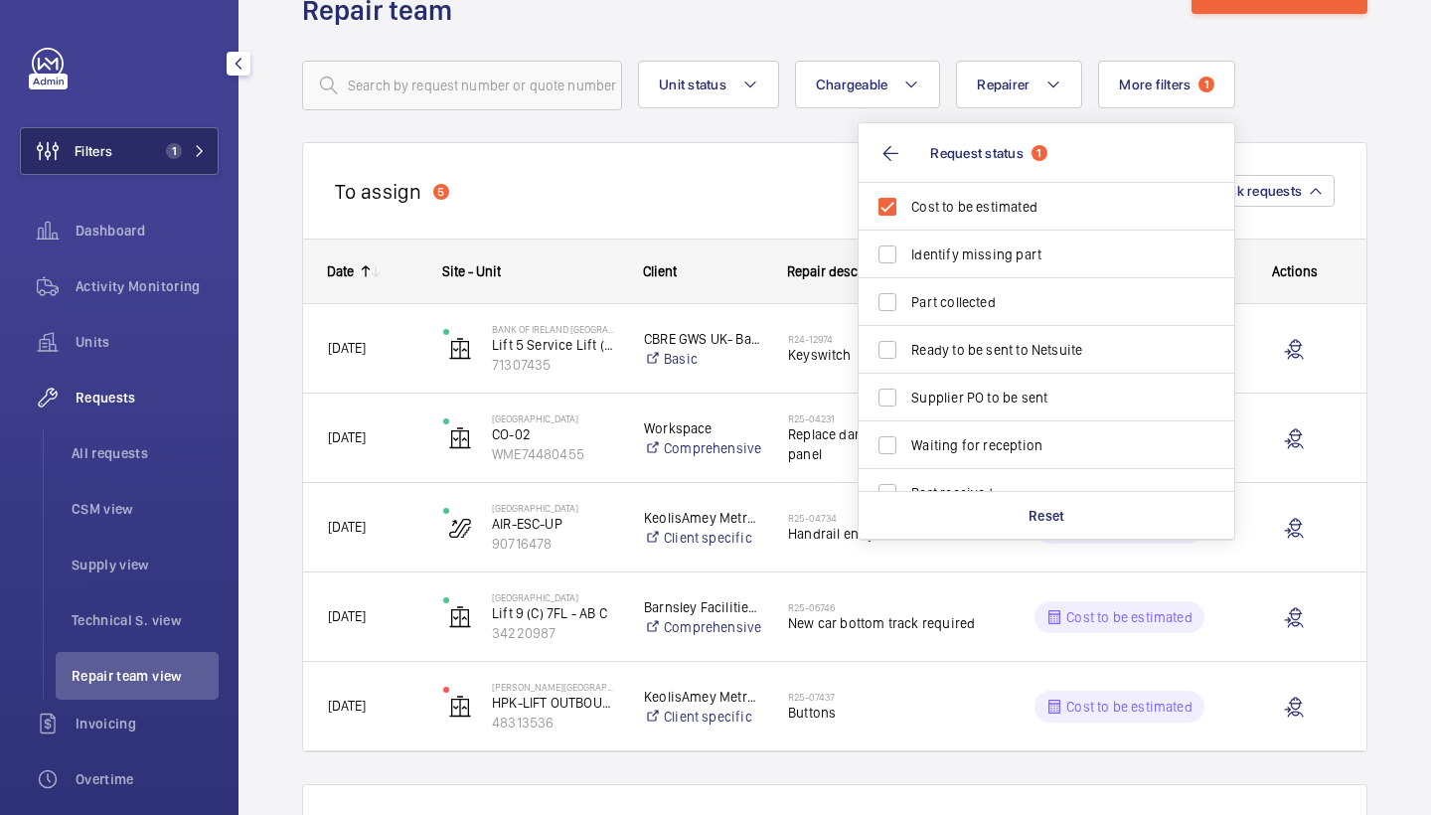
click at [184, 140] on button "Filters 1" at bounding box center [119, 151] width 199 height 48
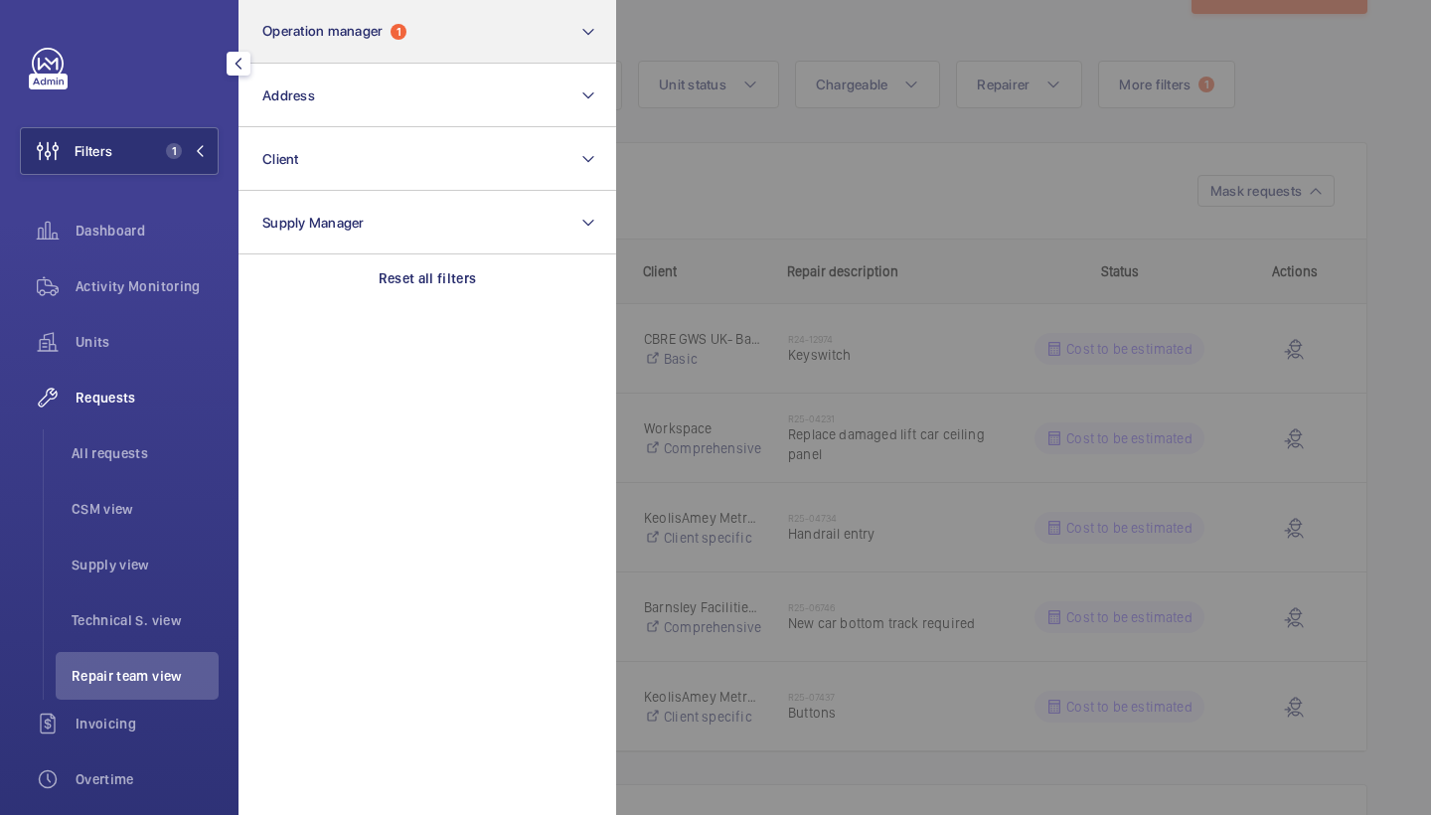
click at [394, 19] on button "Operation manager 1" at bounding box center [428, 32] width 378 height 64
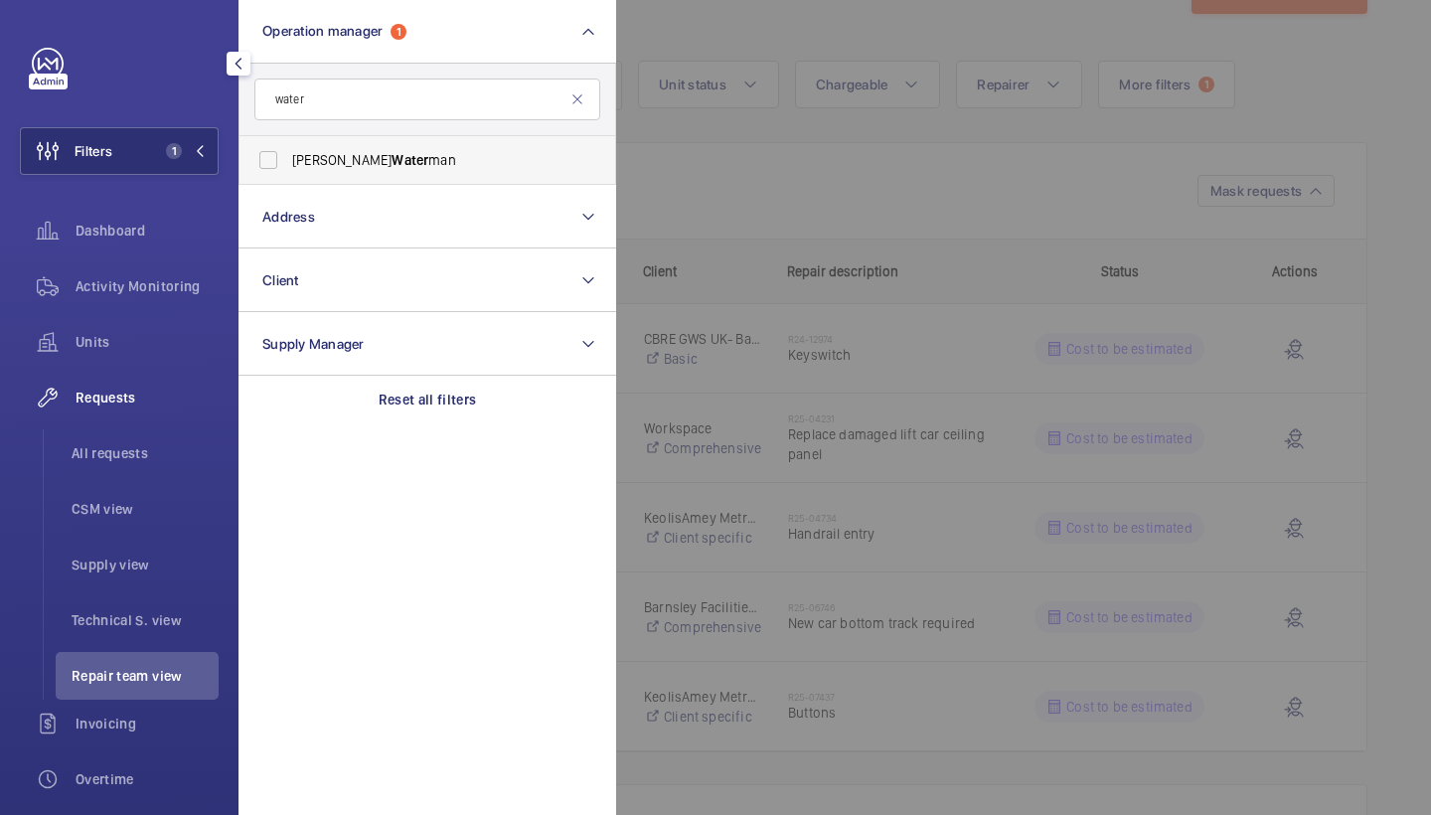
type input "water"
click at [369, 176] on label "Alex Water man" at bounding box center [413, 160] width 346 height 48
click at [288, 176] on input "Alex Water man" at bounding box center [269, 160] width 40 height 40
checkbox input "true"
click at [357, 107] on input "water" at bounding box center [427, 100] width 346 height 42
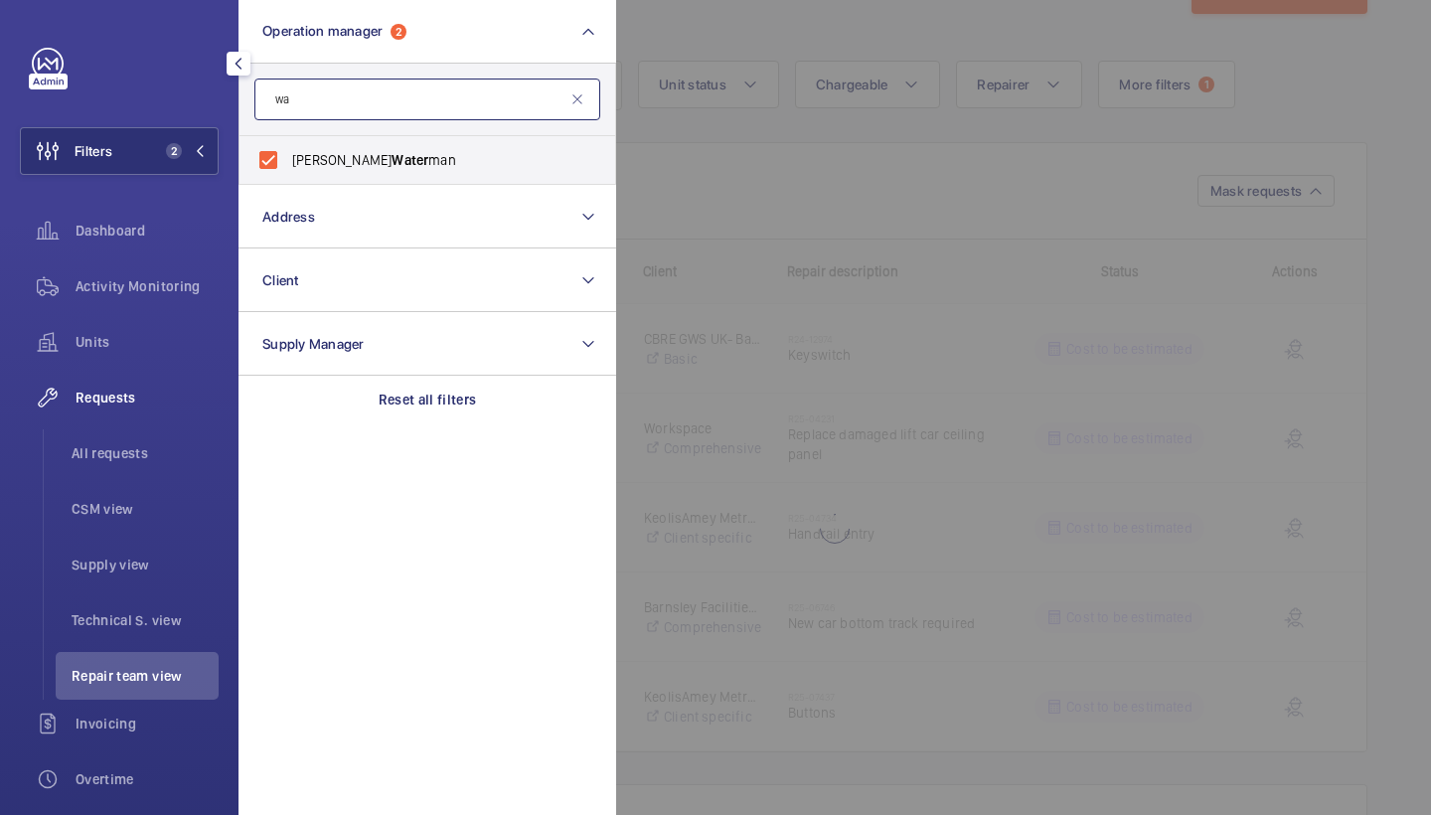
type input "w"
type input "tarp"
click at [336, 148] on label "Connor Tarp ey" at bounding box center [413, 160] width 346 height 48
click at [288, 148] on input "Connor Tarp ey" at bounding box center [269, 160] width 40 height 40
checkbox input "true"
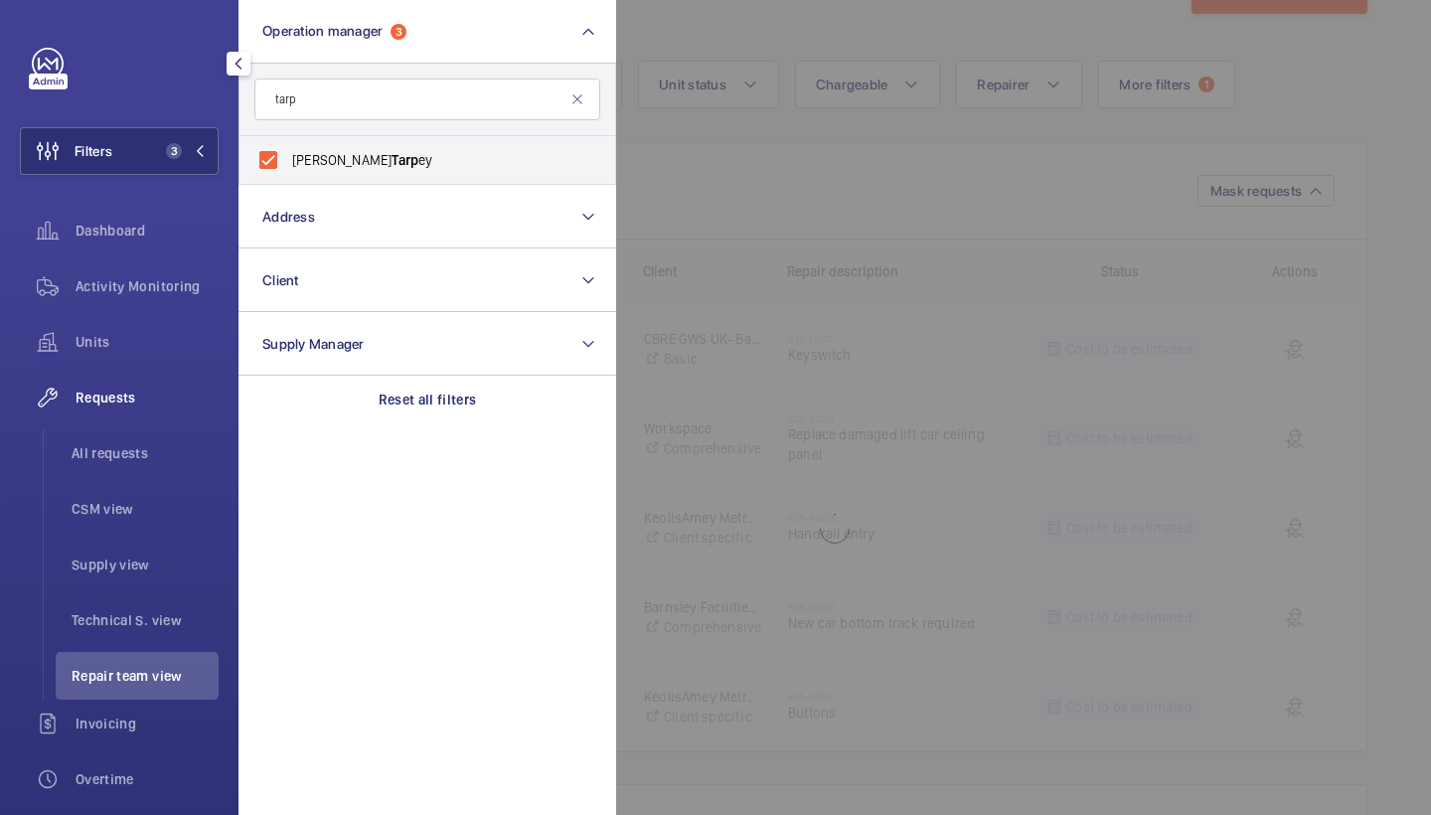
click at [1135, 119] on div at bounding box center [1331, 407] width 1431 height 815
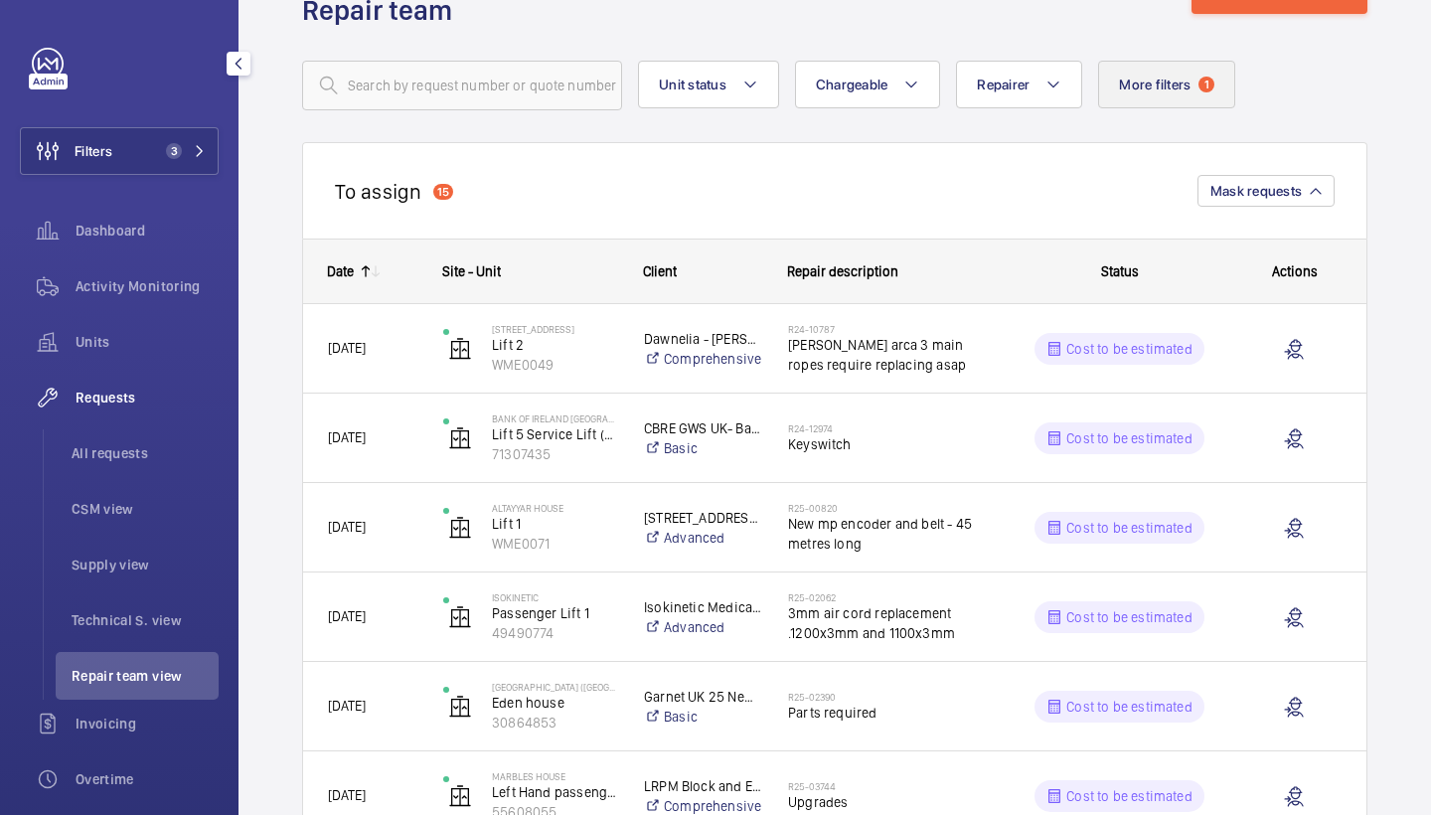
click at [1208, 84] on span "1" at bounding box center [1207, 85] width 16 height 16
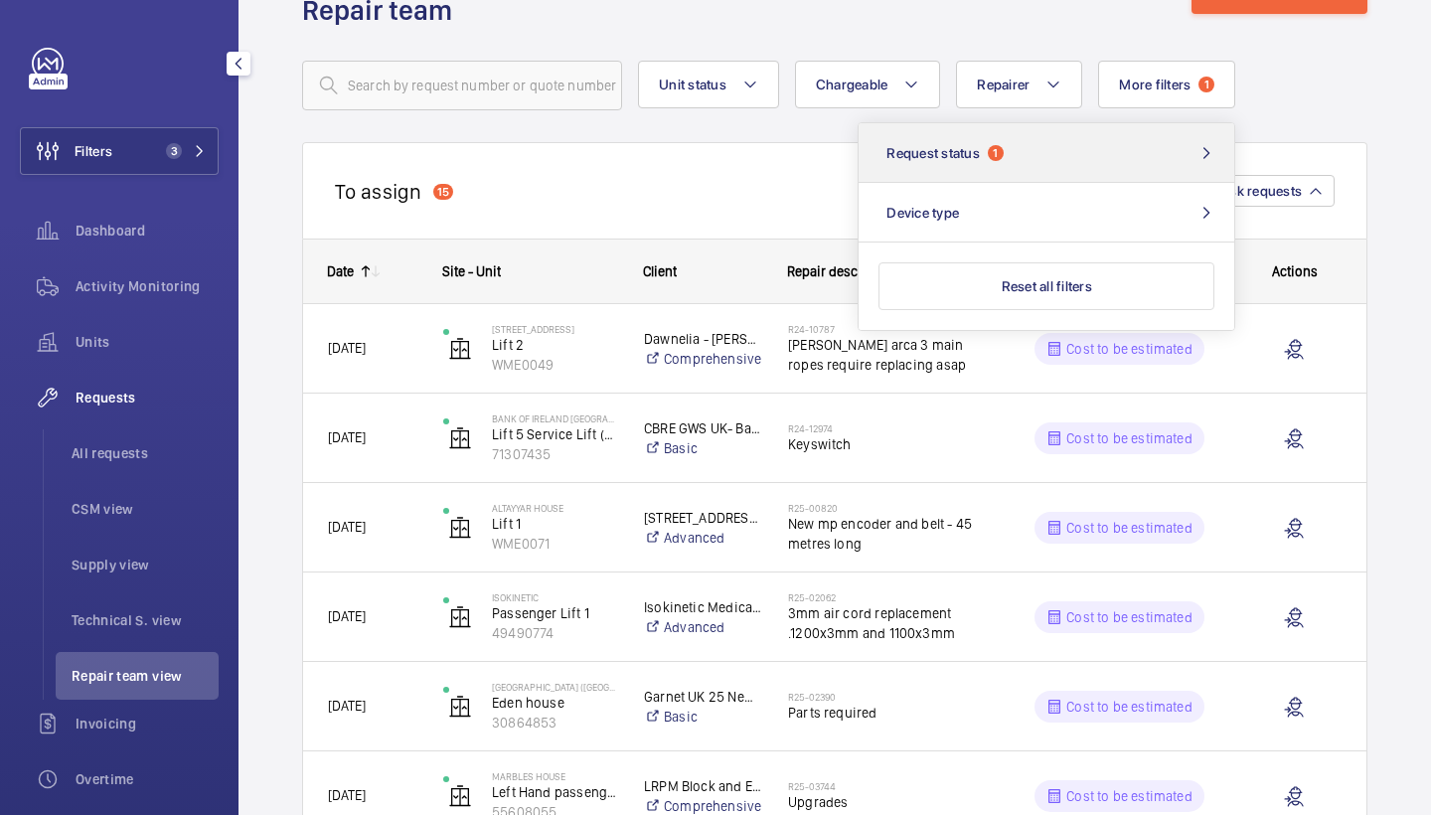
click at [1124, 163] on button "Request status 1" at bounding box center [1047, 153] width 376 height 60
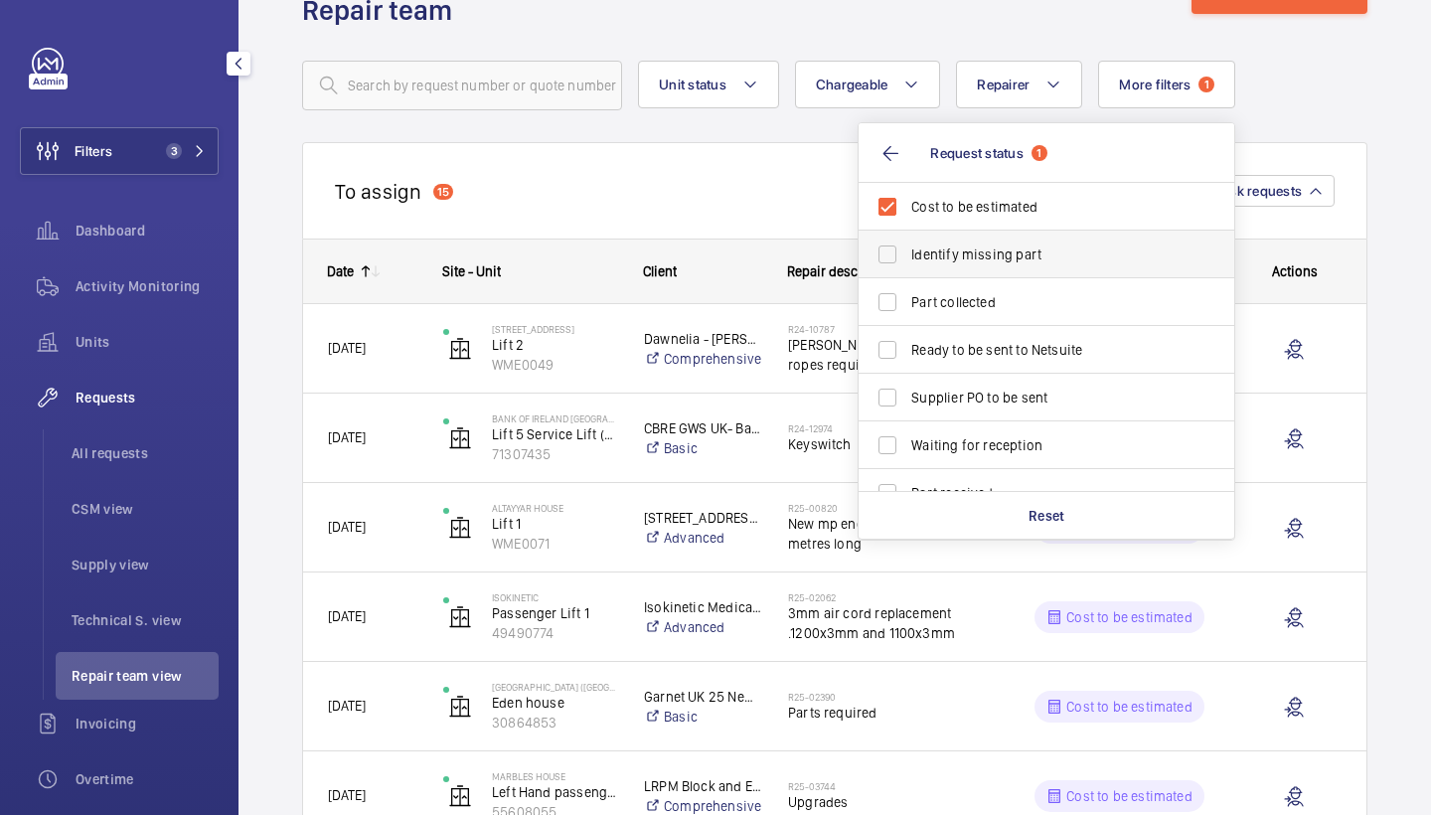
click at [1021, 258] on span "Identify missing part" at bounding box center [1048, 255] width 273 height 20
click at [908, 258] on input "Identify missing part" at bounding box center [888, 255] width 40 height 40
checkbox input "true"
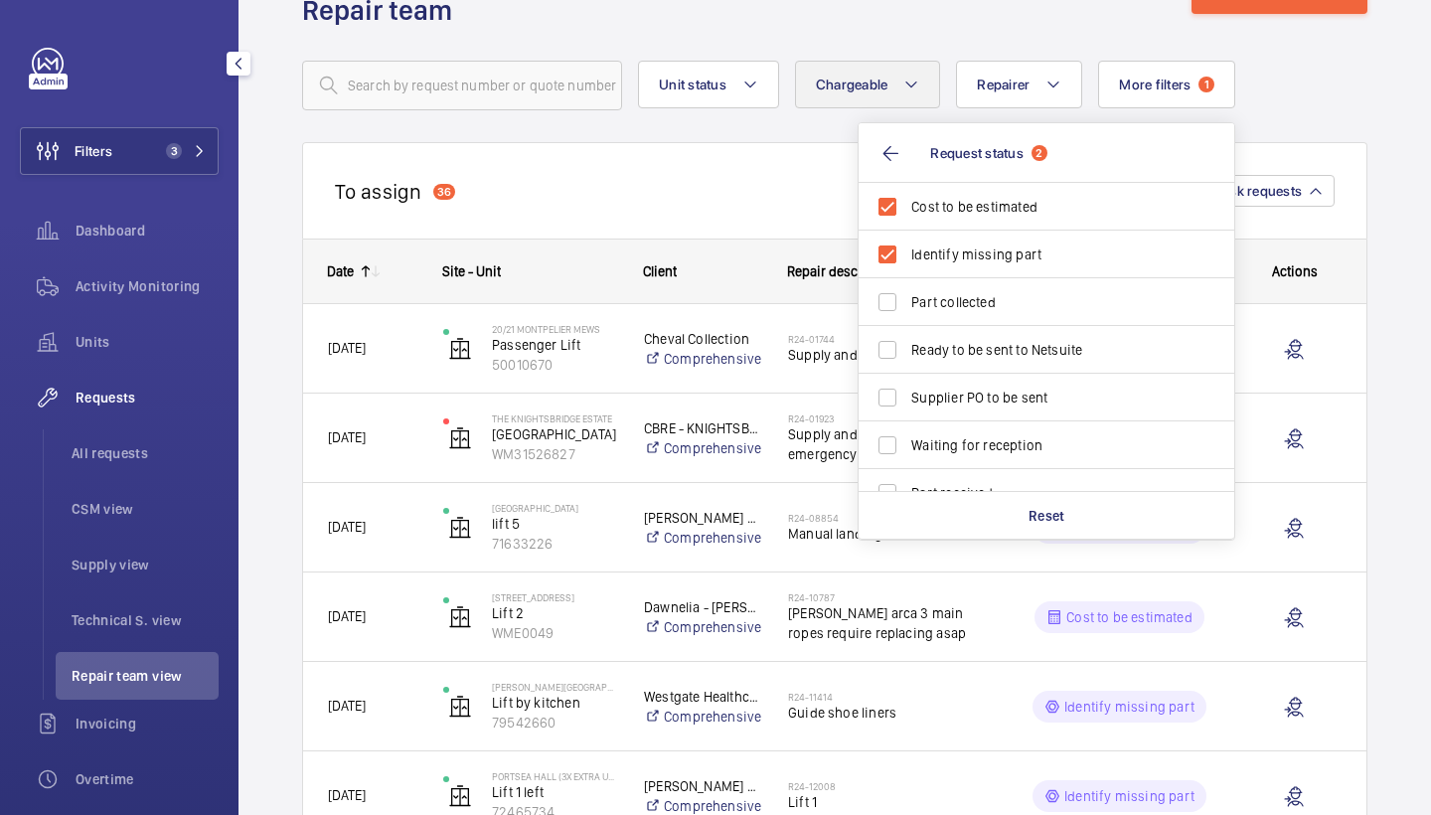
click at [869, 65] on button "Chargeable" at bounding box center [868, 85] width 146 height 48
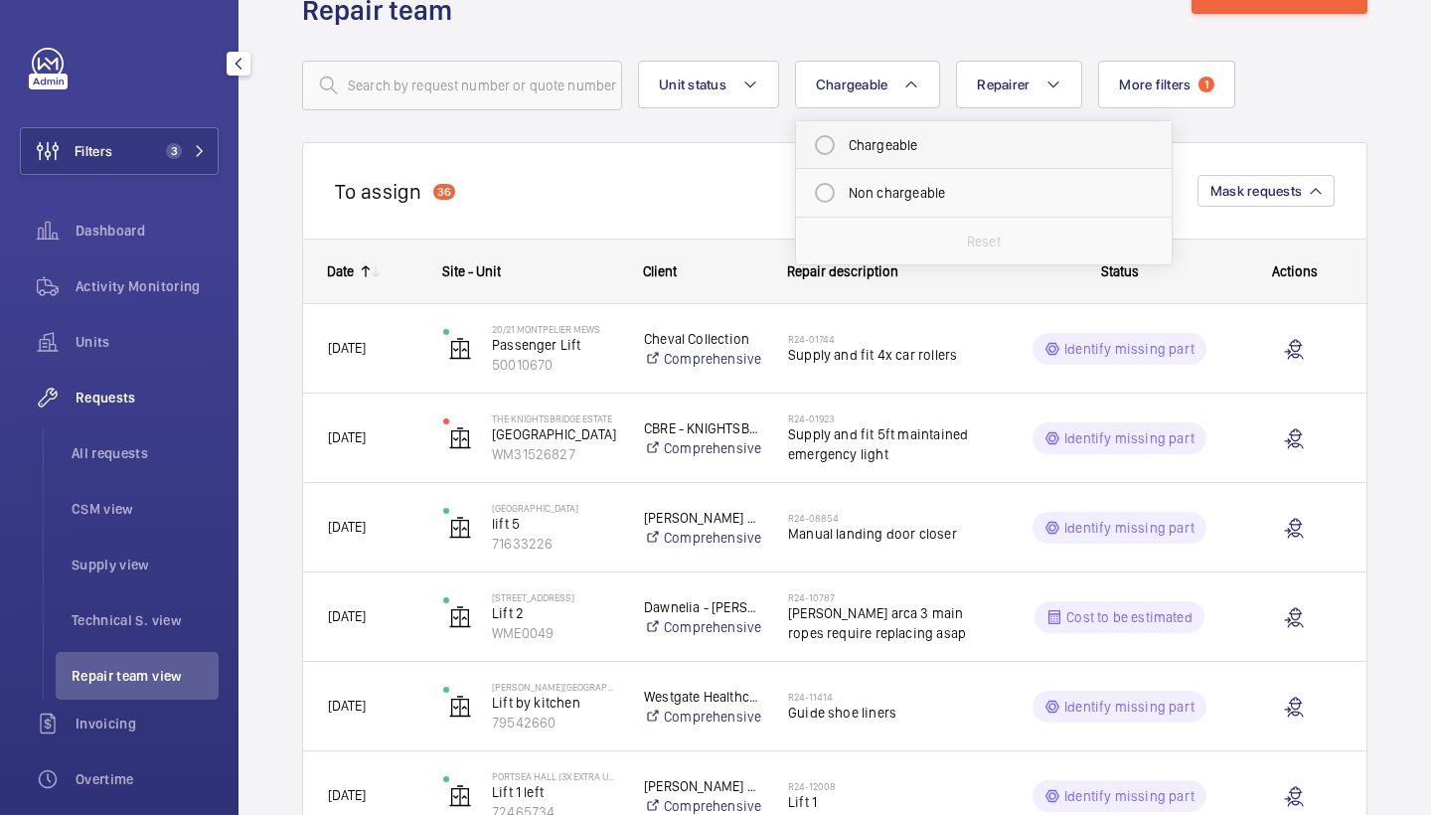
click at [897, 156] on mat-radio-button "Chargeable" at bounding box center [984, 145] width 358 height 40
radio input "true"
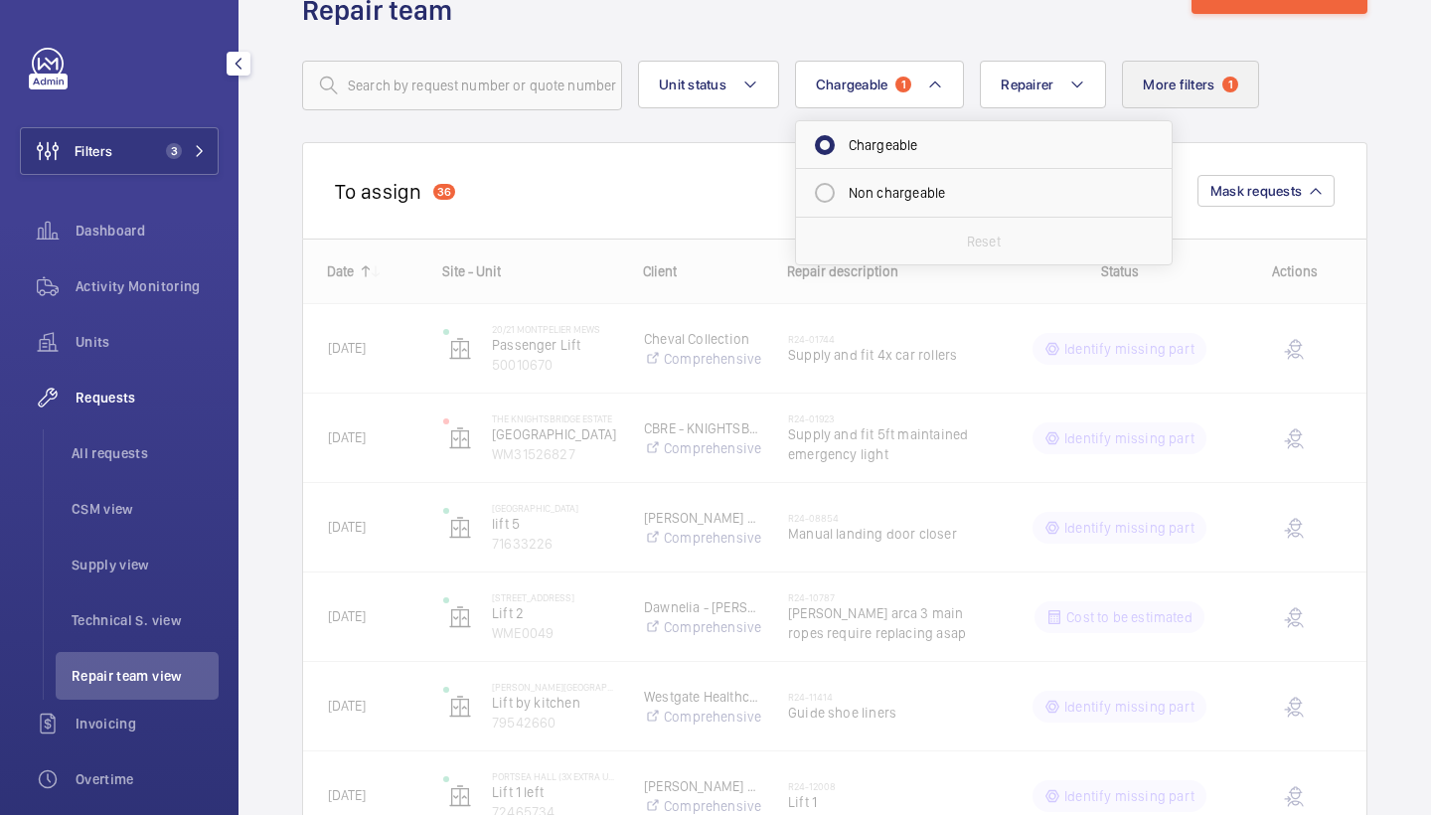
click at [1206, 100] on button "More filters 1" at bounding box center [1190, 85] width 137 height 48
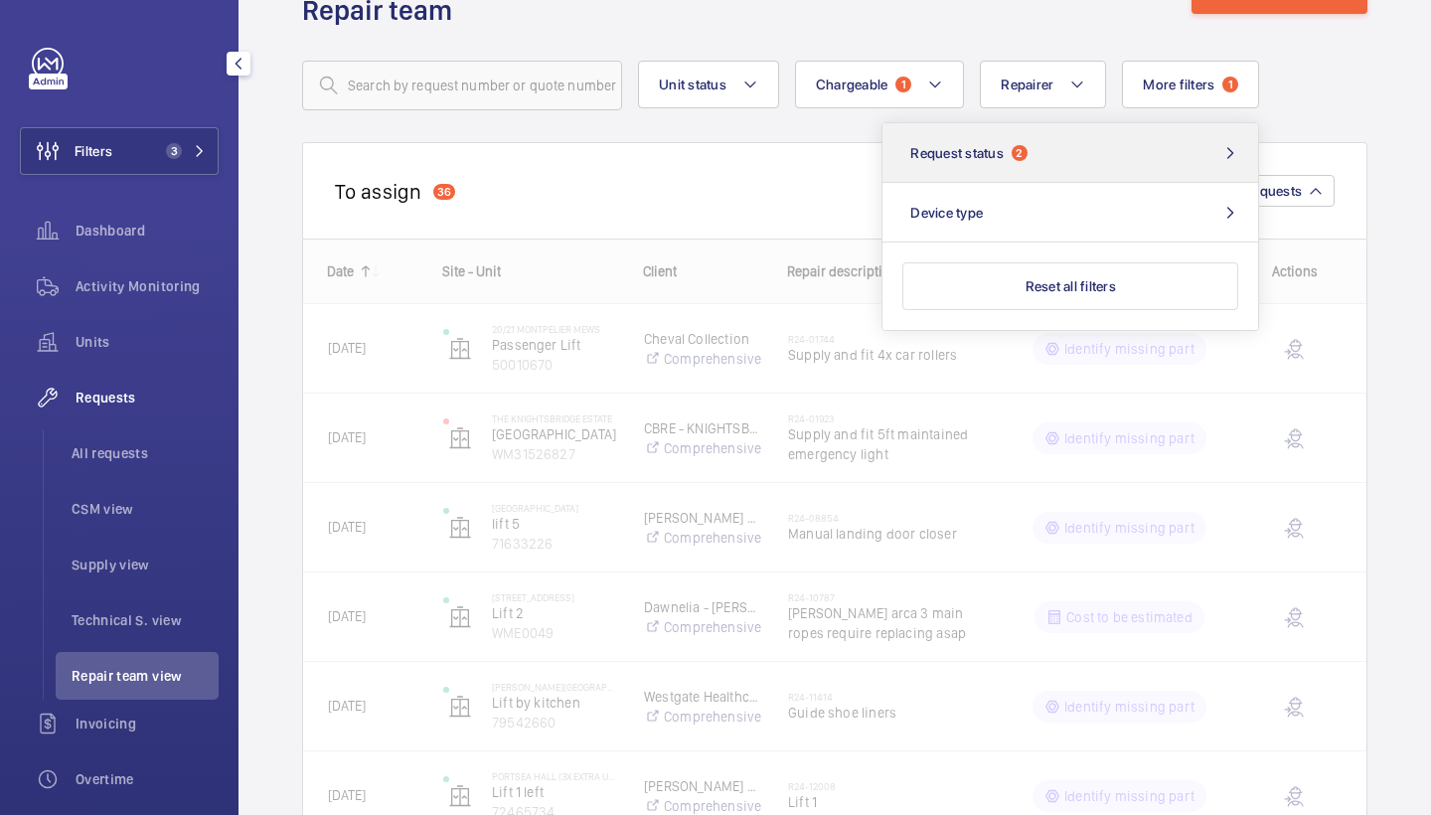
click at [1149, 137] on button "Request status 2" at bounding box center [1071, 153] width 376 height 60
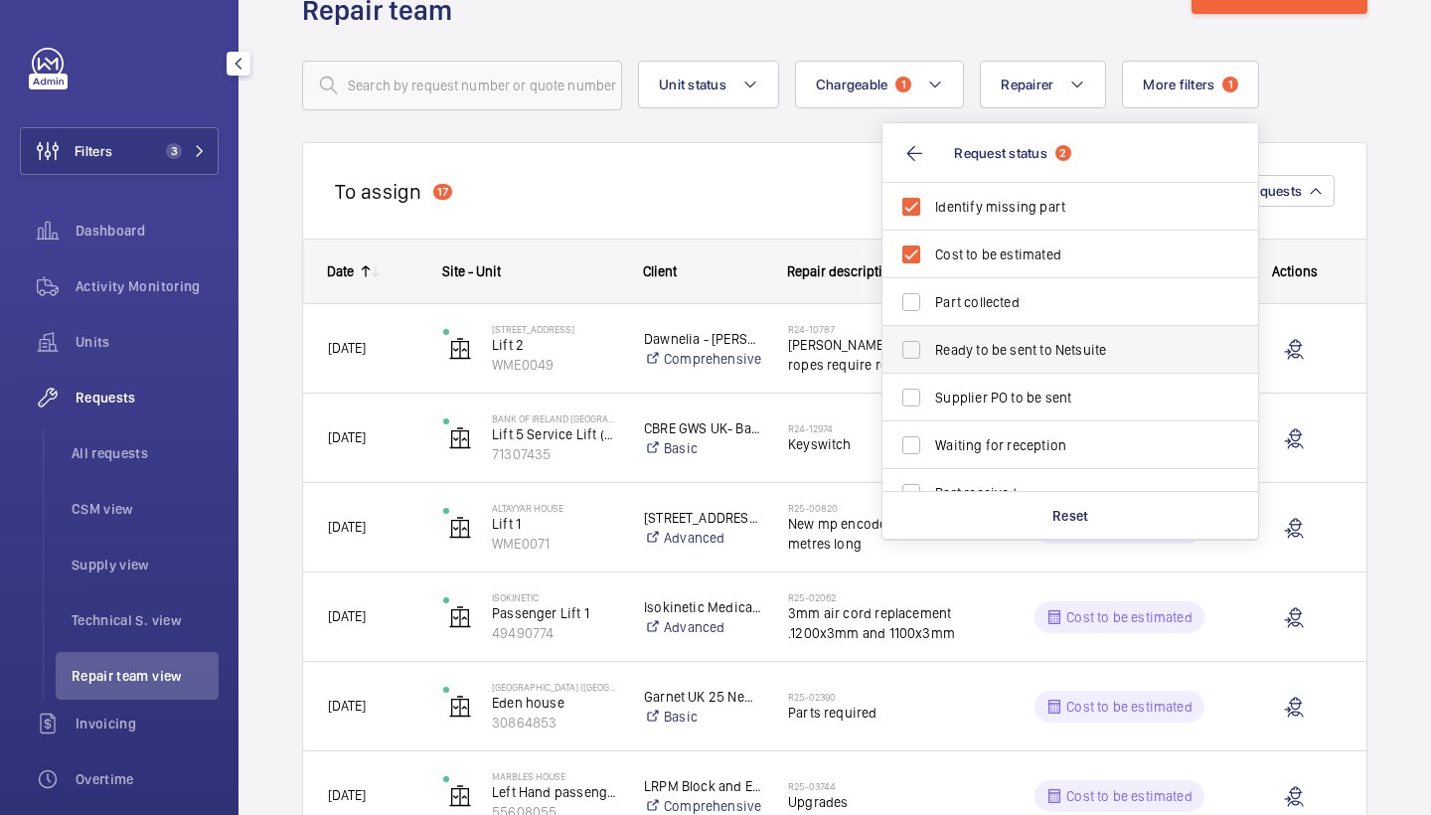
click at [1061, 355] on span "Ready to be sent to Netsuite" at bounding box center [1071, 350] width 273 height 20
click at [931, 355] on input "Ready to be sent to Netsuite" at bounding box center [912, 350] width 40 height 40
checkbox input "true"
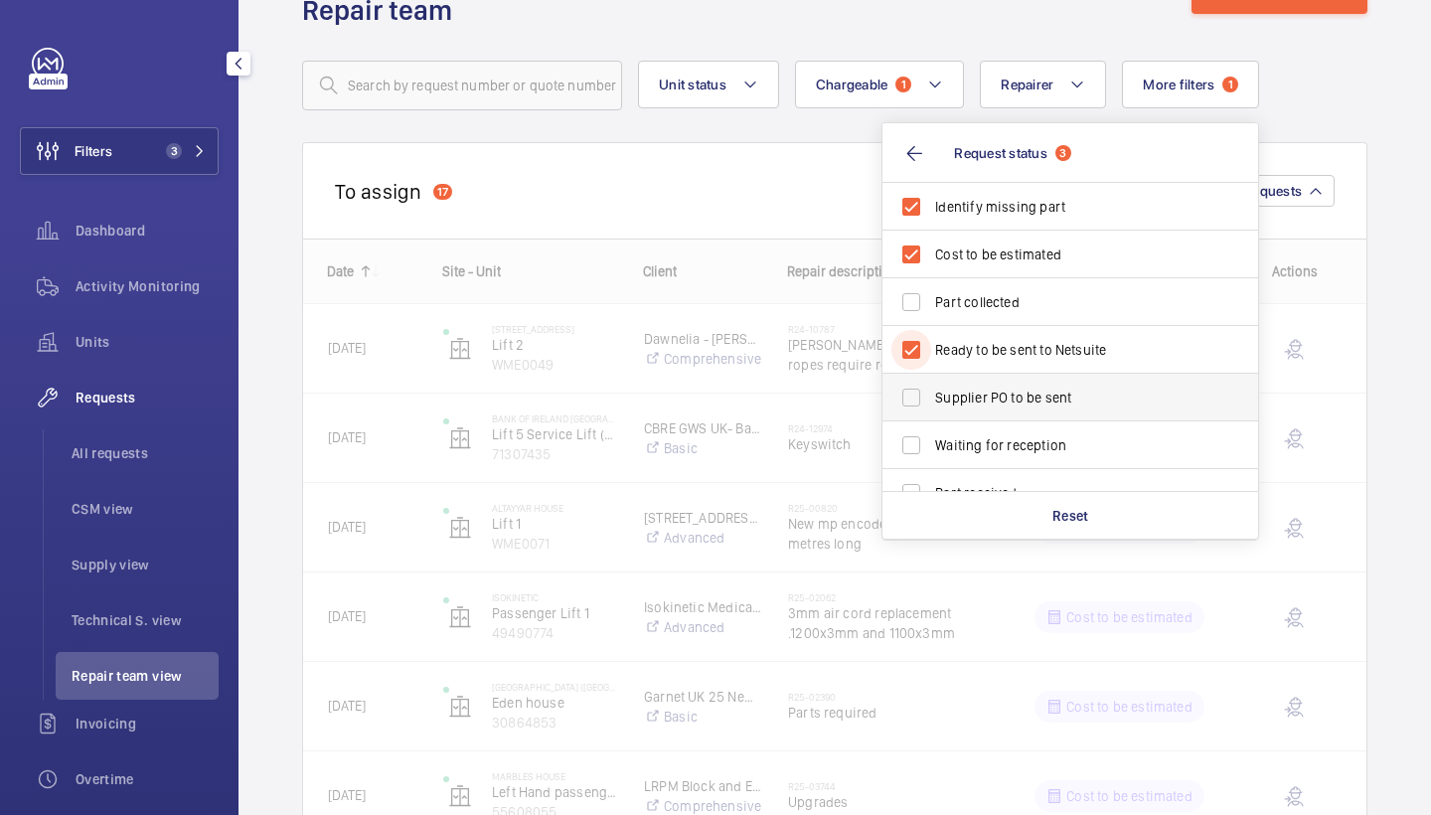
scroll to position [105, 0]
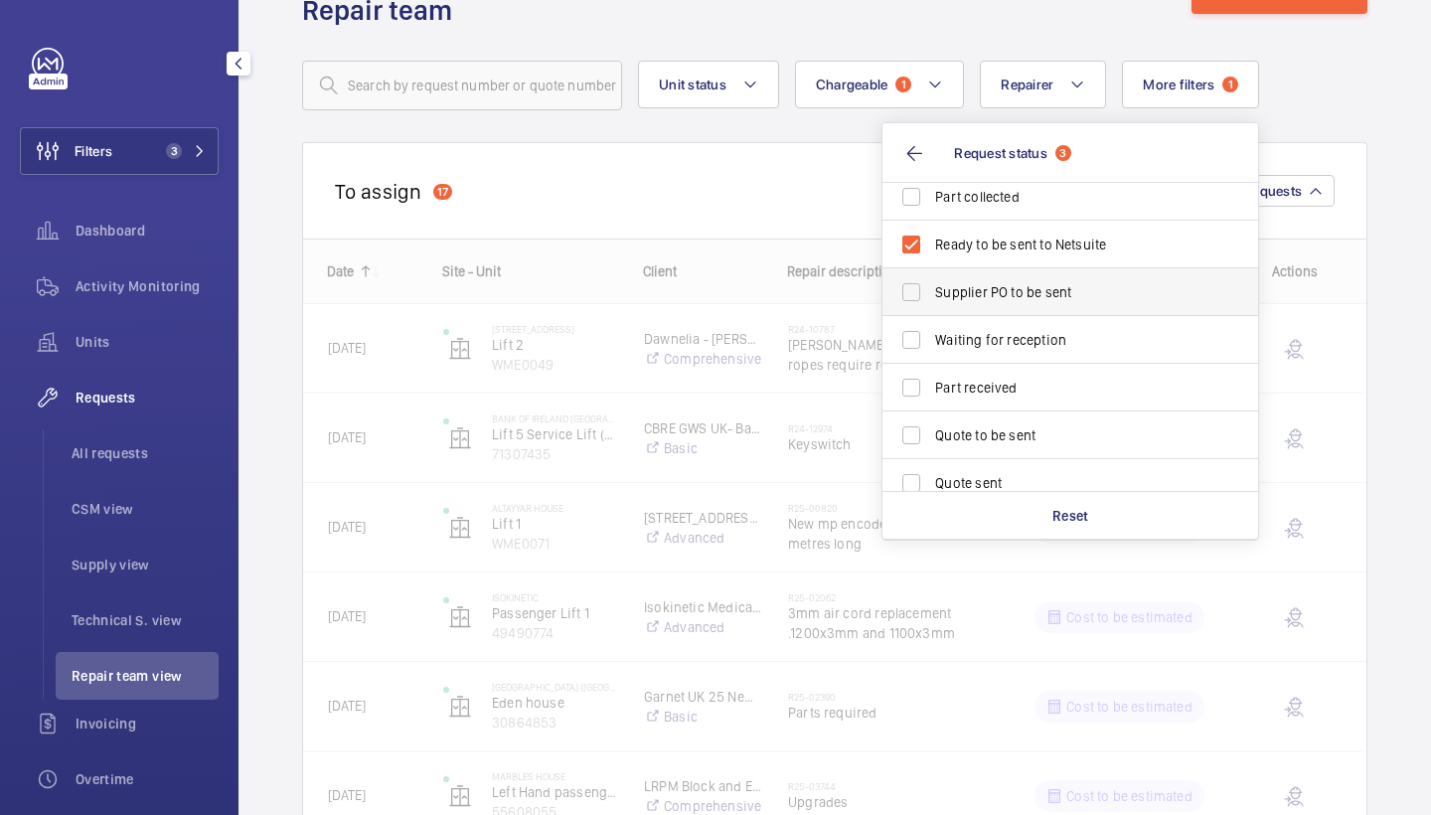
click at [1059, 307] on label "Supplier PO to be sent" at bounding box center [1056, 292] width 346 height 48
click at [931, 307] on input "Supplier PO to be sent" at bounding box center [912, 292] width 40 height 40
checkbox input "true"
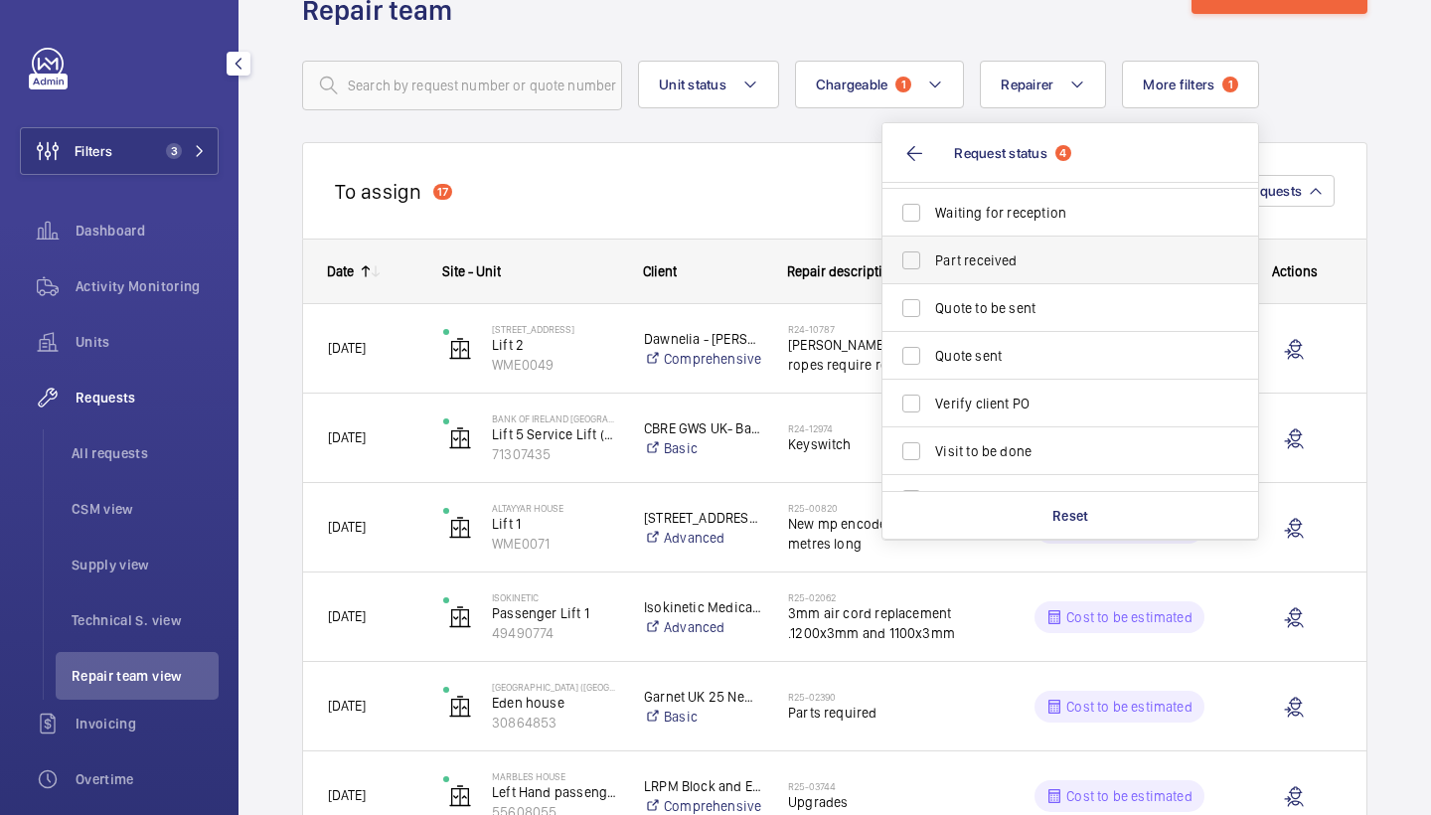
click at [1027, 268] on span "Part received" at bounding box center [1071, 260] width 273 height 20
click at [931, 268] on input "Part received" at bounding box center [912, 261] width 40 height 40
checkbox input "true"
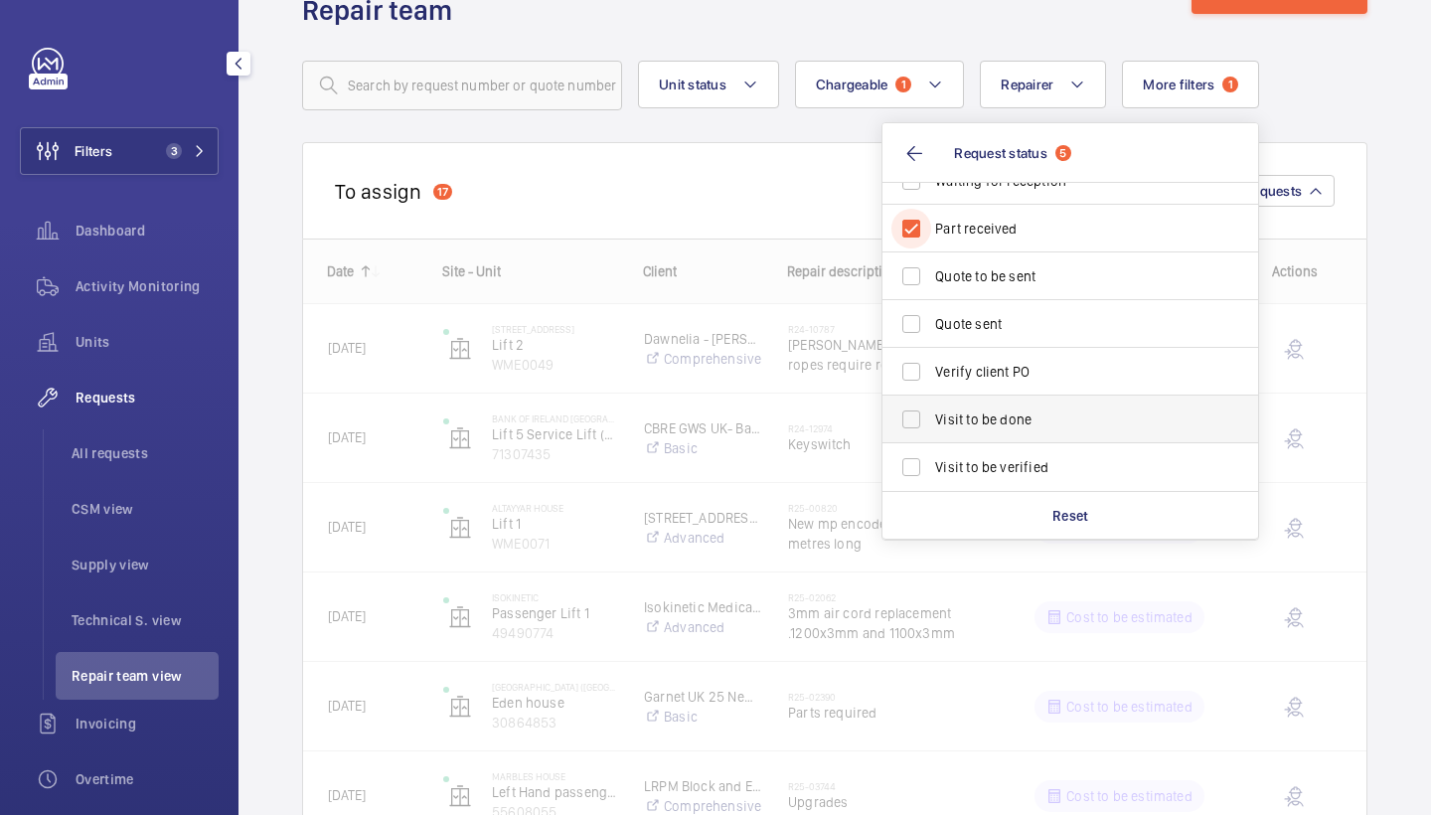
scroll to position [264, 0]
click at [1055, 419] on span "Visit to be done" at bounding box center [1071, 420] width 273 height 20
click at [931, 419] on input "Visit to be done" at bounding box center [912, 420] width 40 height 40
checkbox input "true"
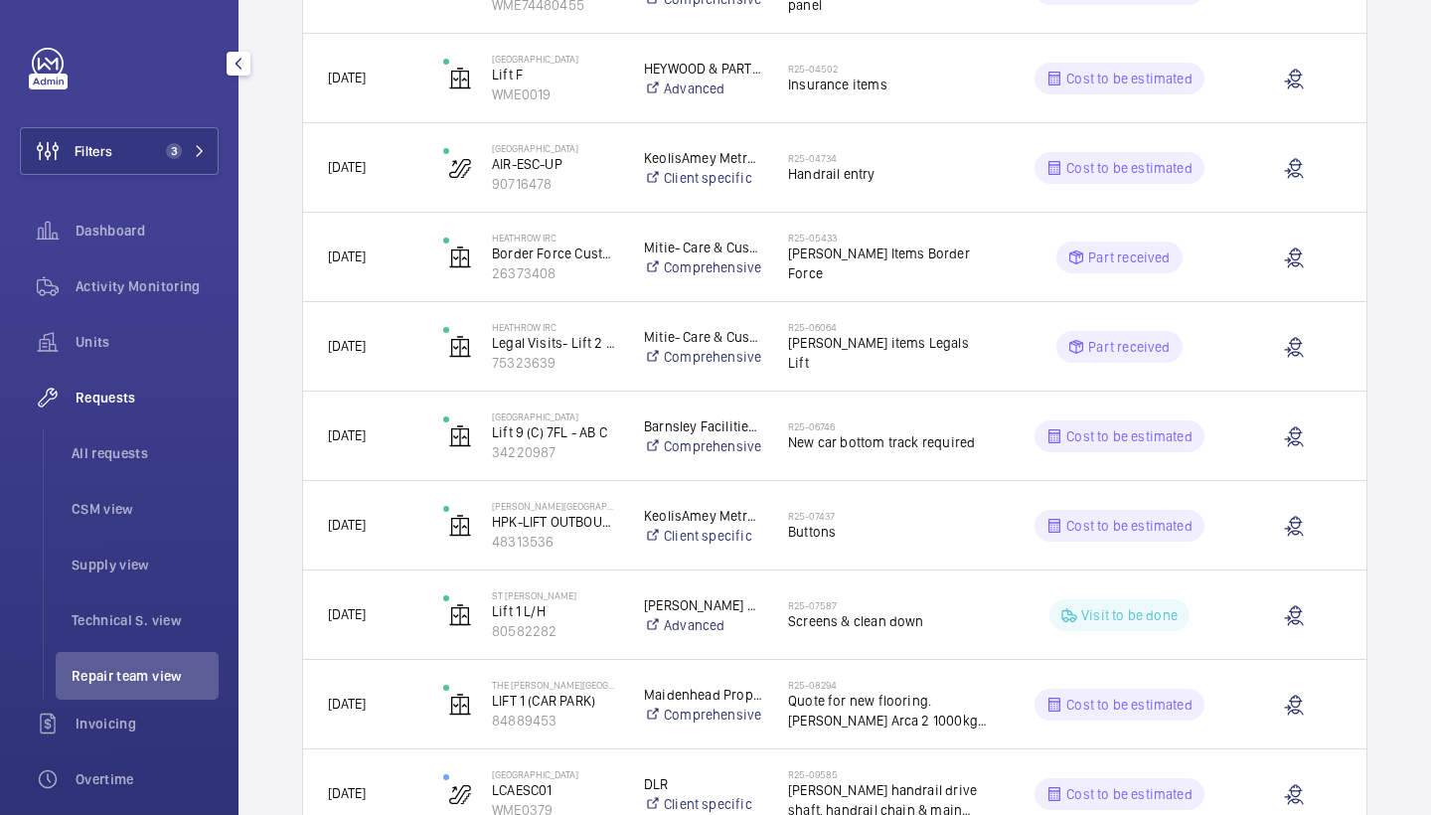
scroll to position [1666, 0]
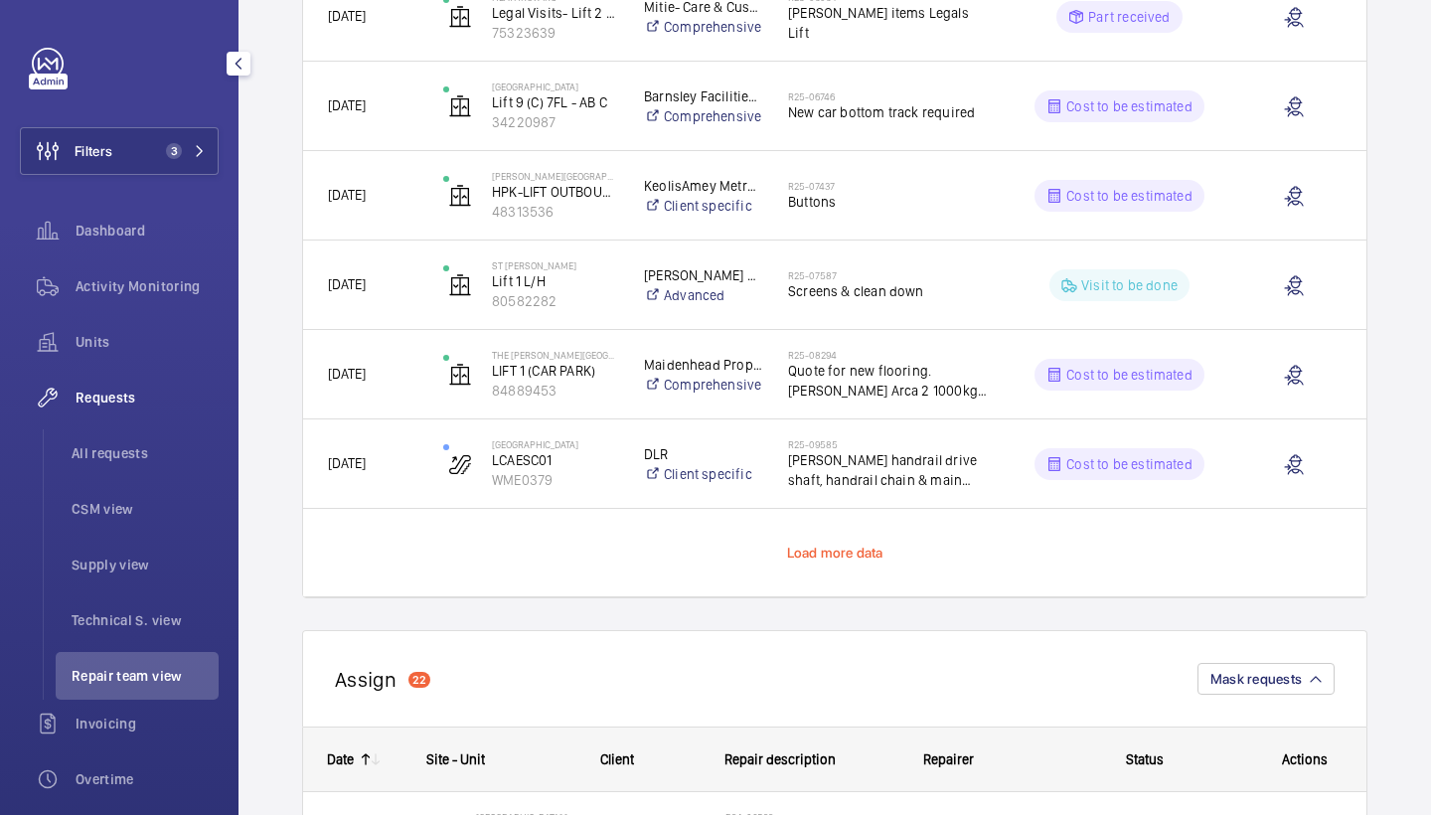
click at [854, 556] on span "Load more data" at bounding box center [835, 553] width 96 height 16
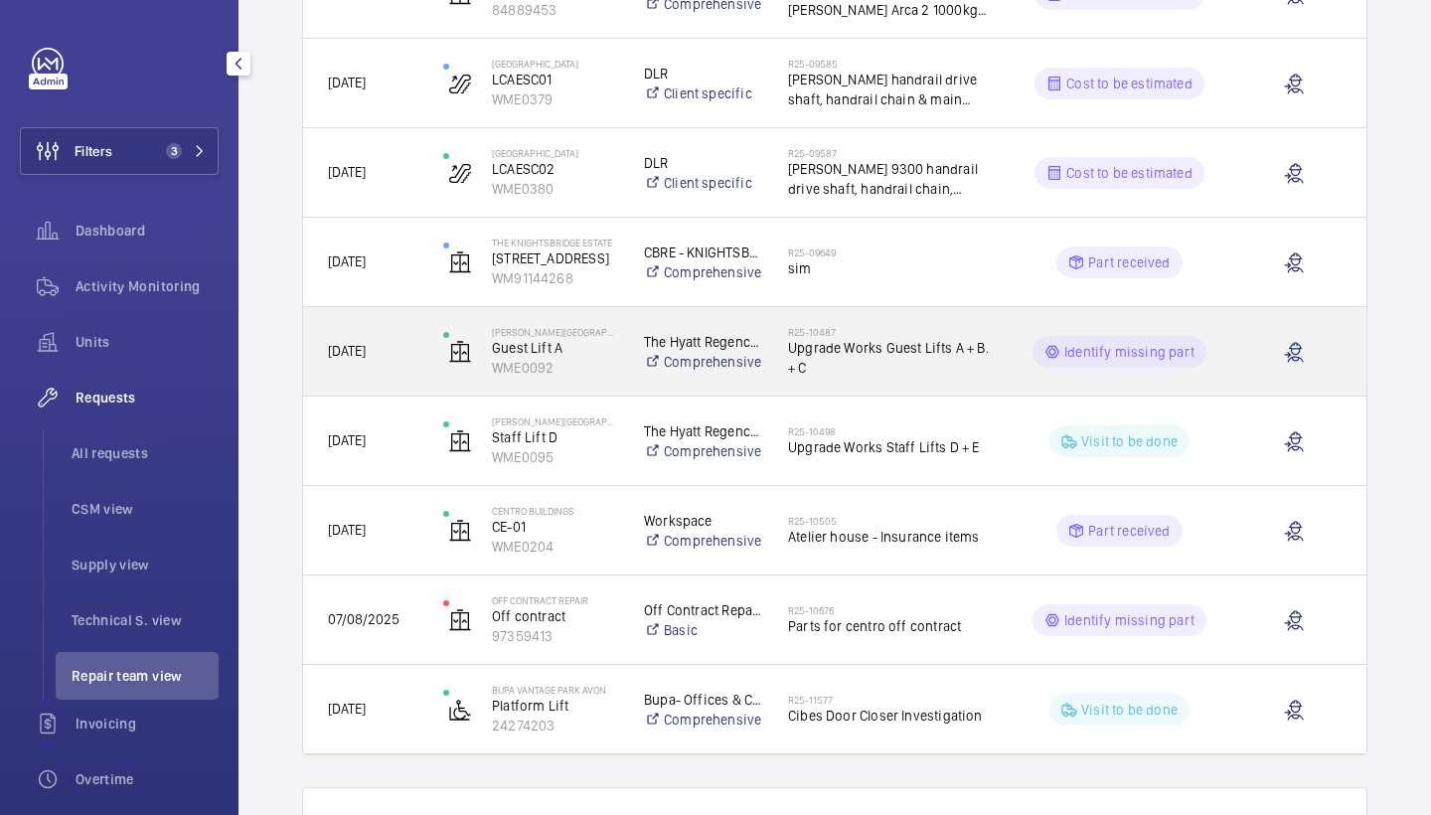
scroll to position [2007, 0]
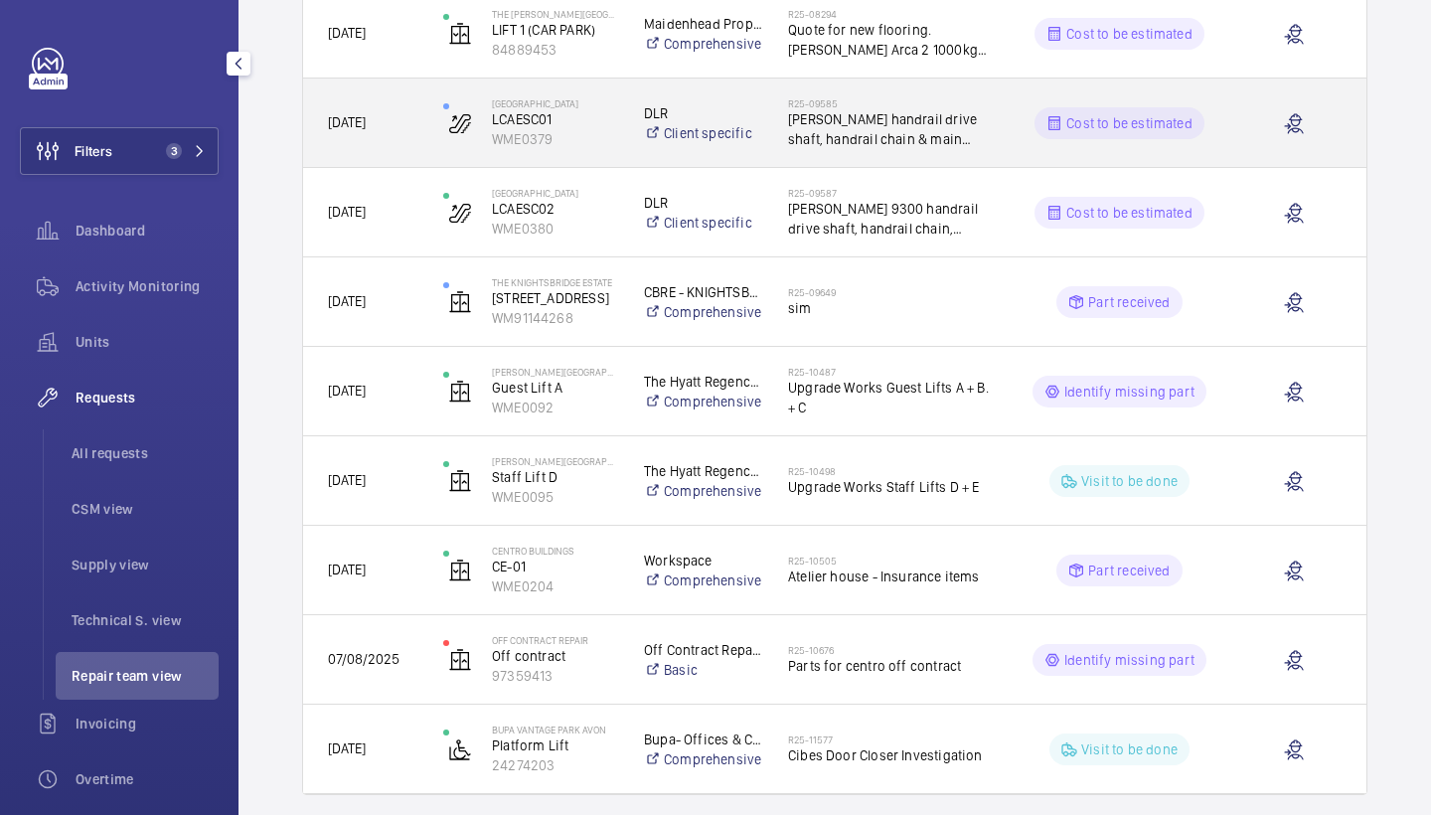
click at [919, 140] on span "[PERSON_NAME] handrail drive shaft, handrail chain & main handrail sprocket" at bounding box center [890, 129] width 204 height 40
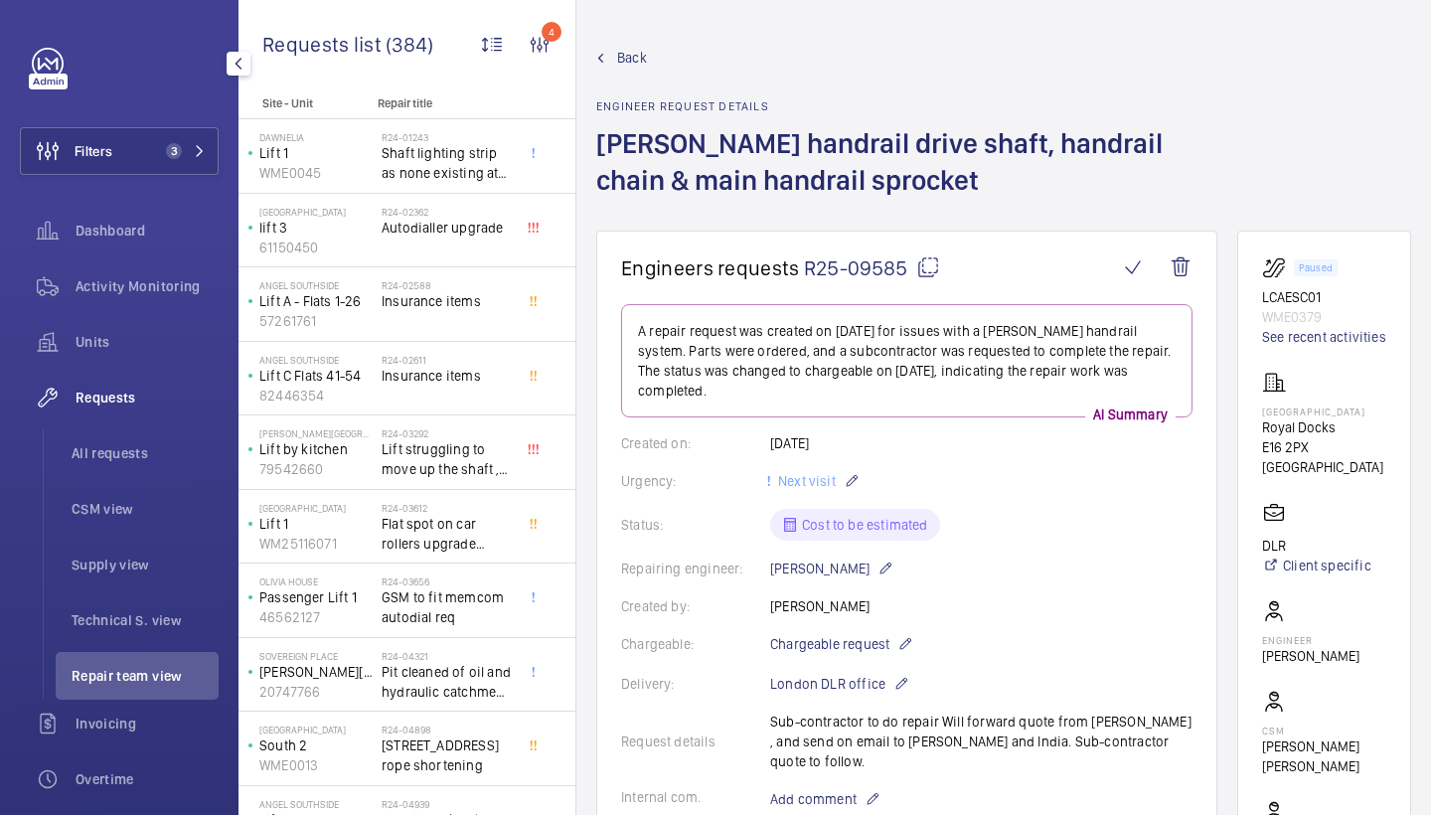
click at [918, 256] on mat-icon at bounding box center [928, 267] width 24 height 24
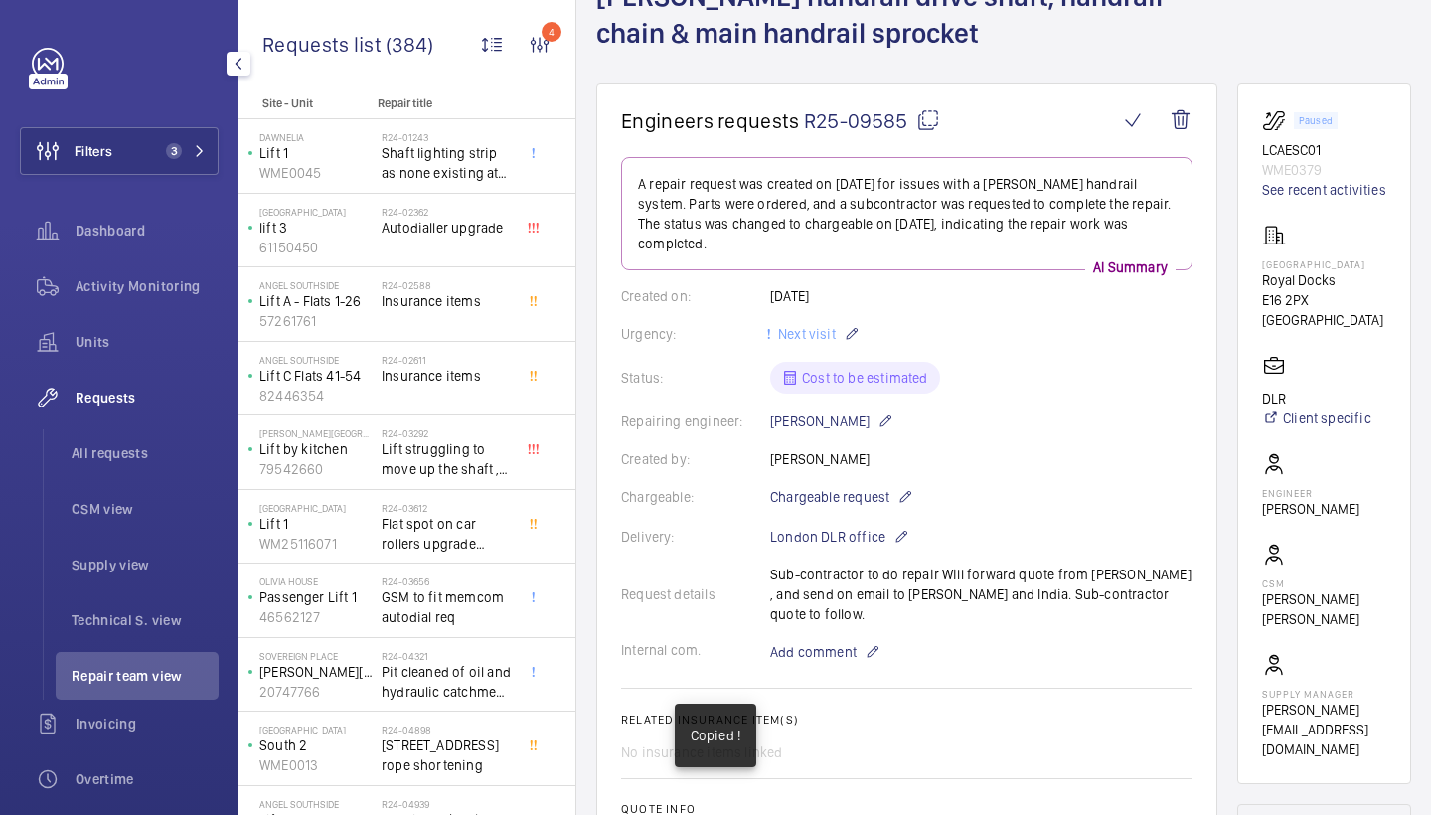
scroll to position [157, 0]
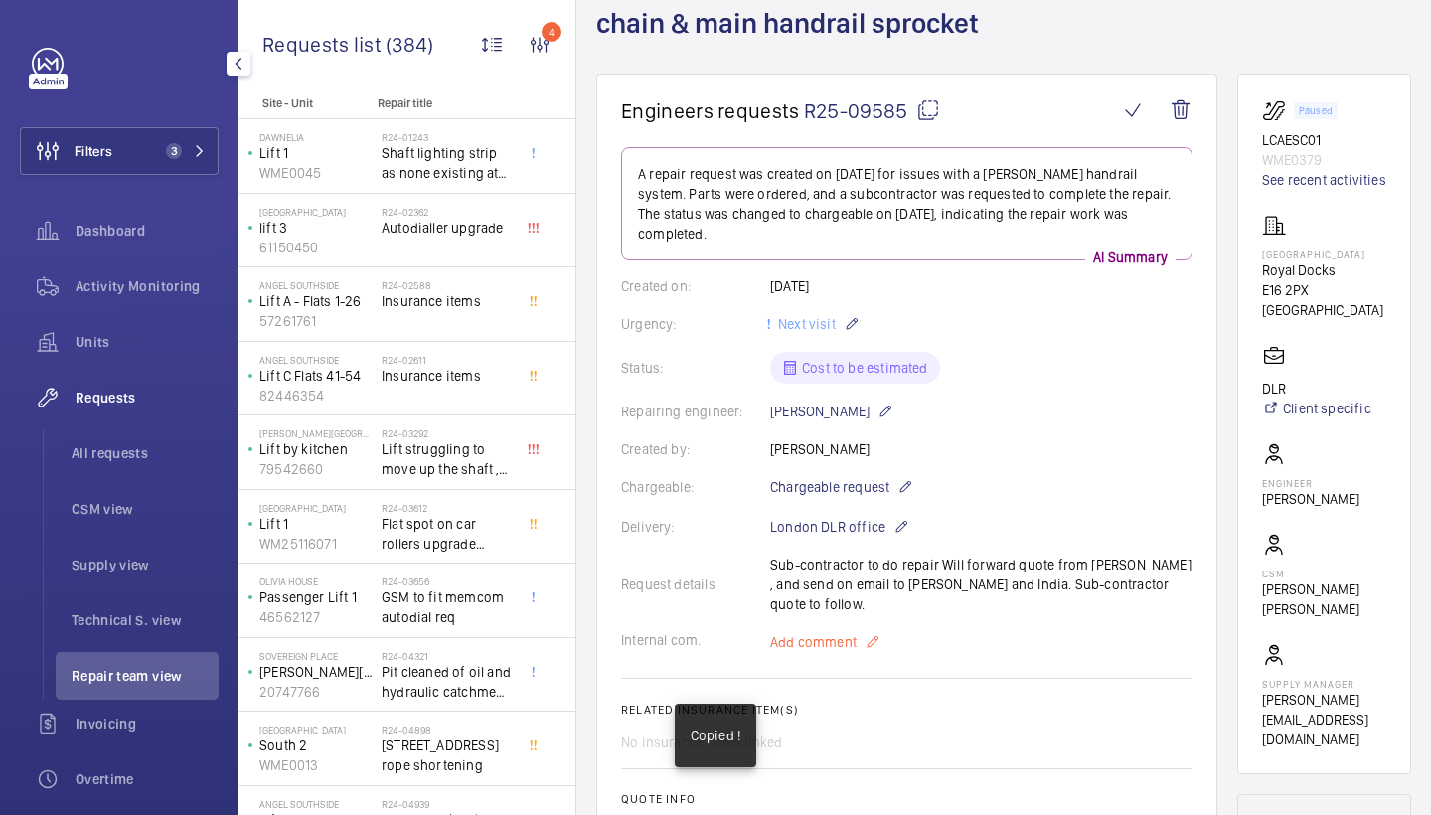
click at [830, 644] on span "Add comment" at bounding box center [813, 642] width 86 height 20
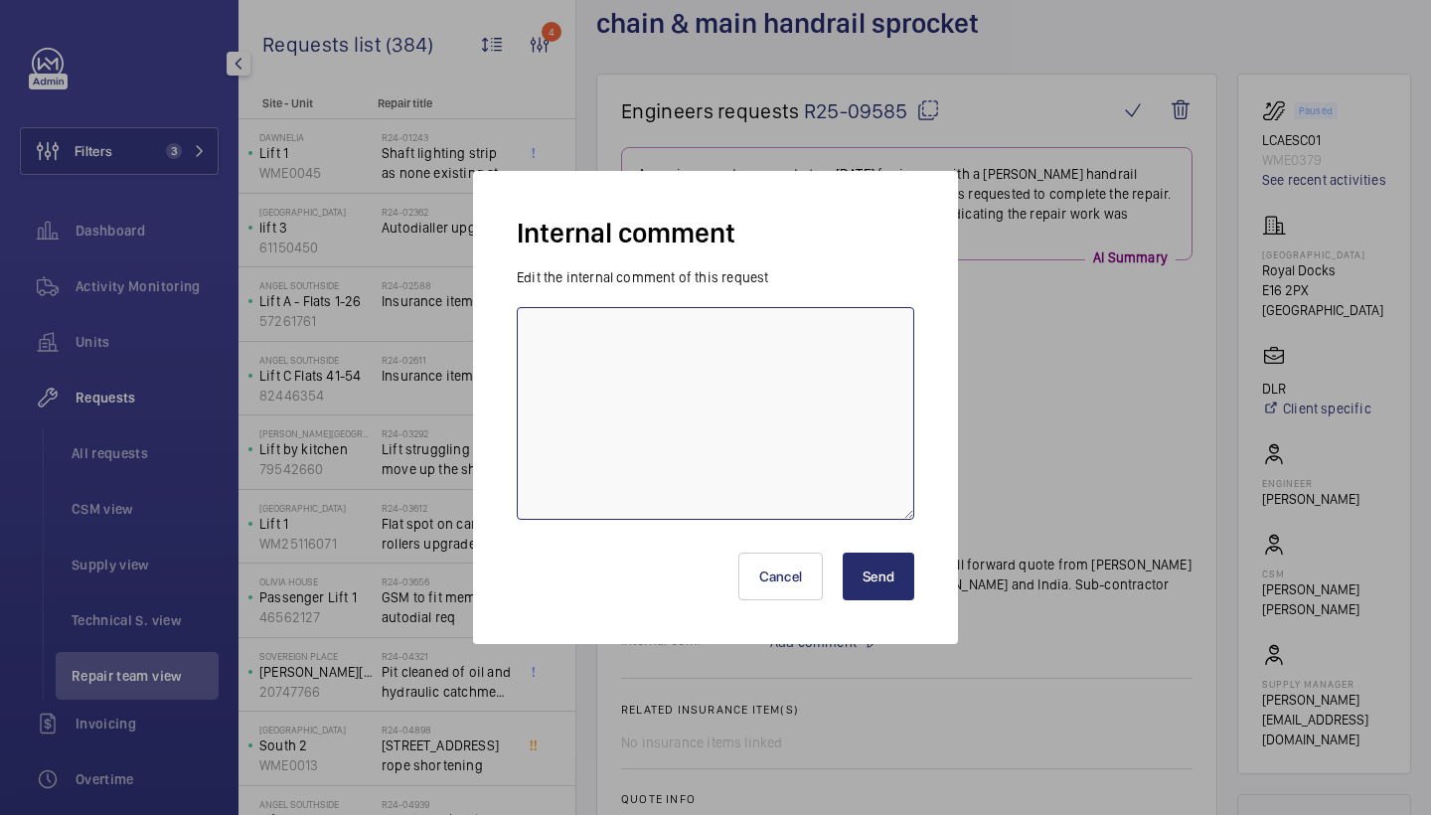
click at [804, 483] on textarea at bounding box center [716, 413] width 398 height 213
type textarea "chased RA for Dawsons quote - jc 4/9/25"
click at [881, 581] on button "Send" at bounding box center [879, 577] width 72 height 48
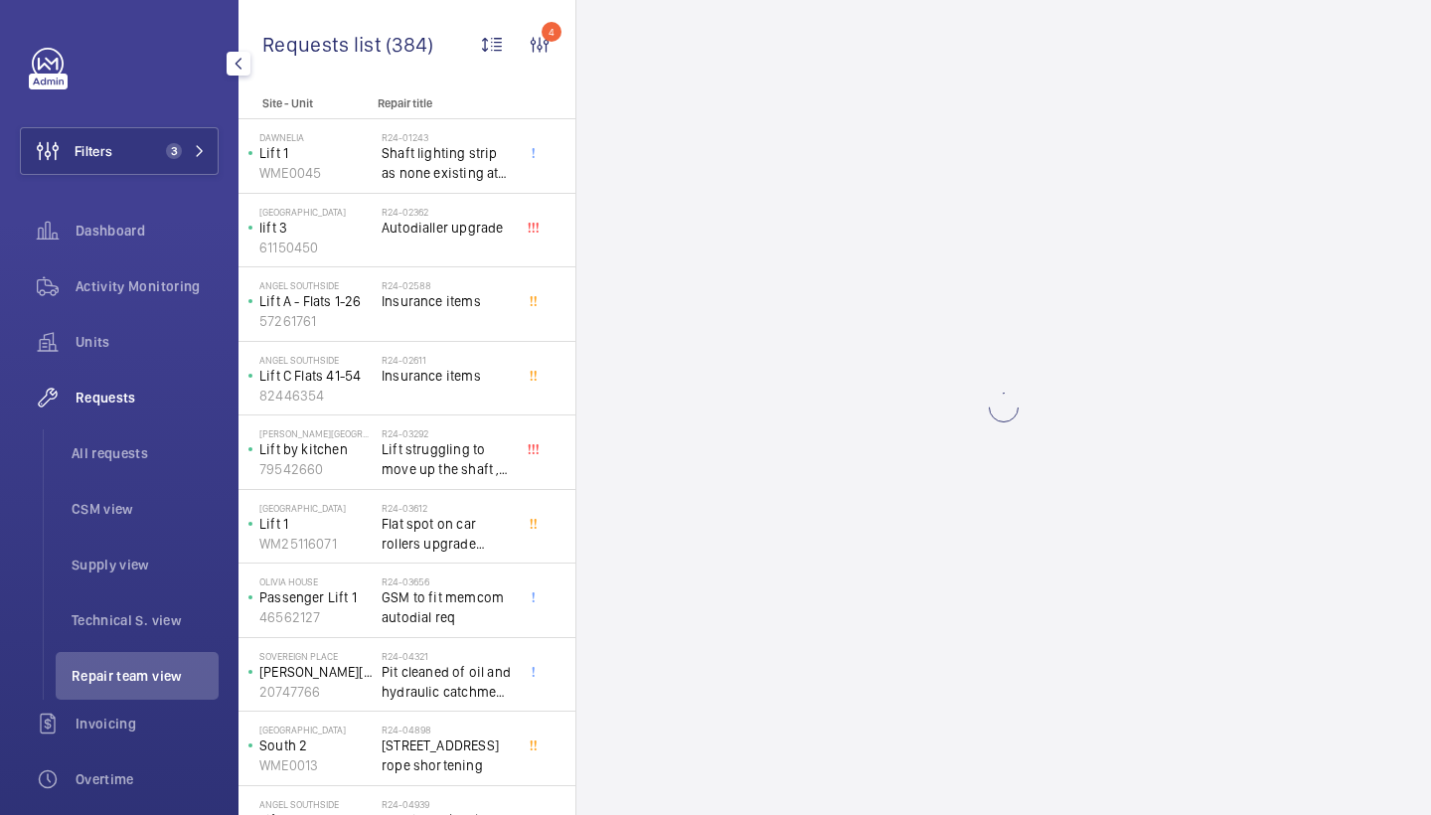
click at [864, 573] on wm-front-async-data-loader at bounding box center [1004, 407] width 855 height 815
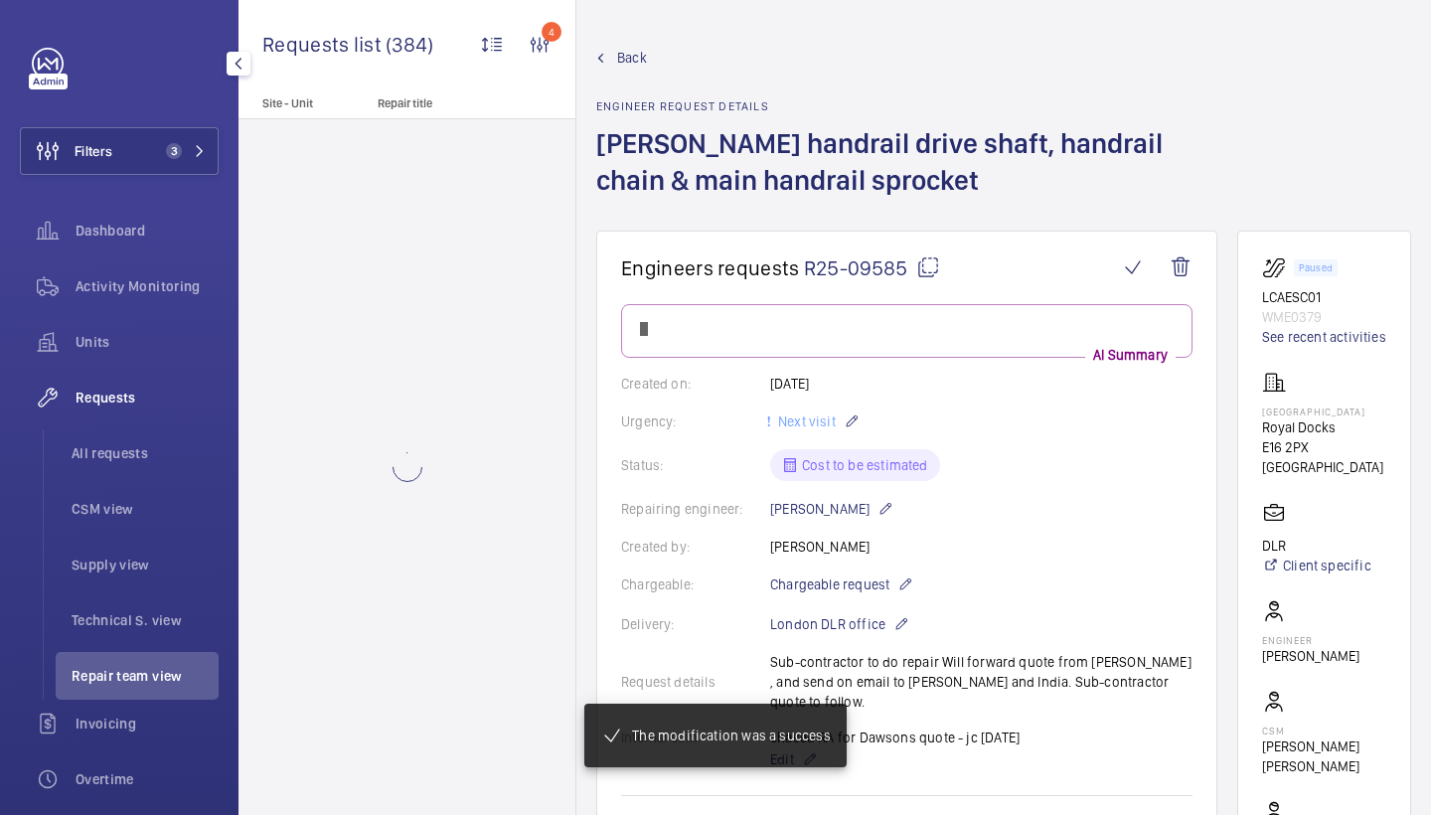
click at [887, 578] on span "Chargeable request" at bounding box center [829, 585] width 119 height 20
click at [819, 565] on div at bounding box center [715, 407] width 1431 height 815
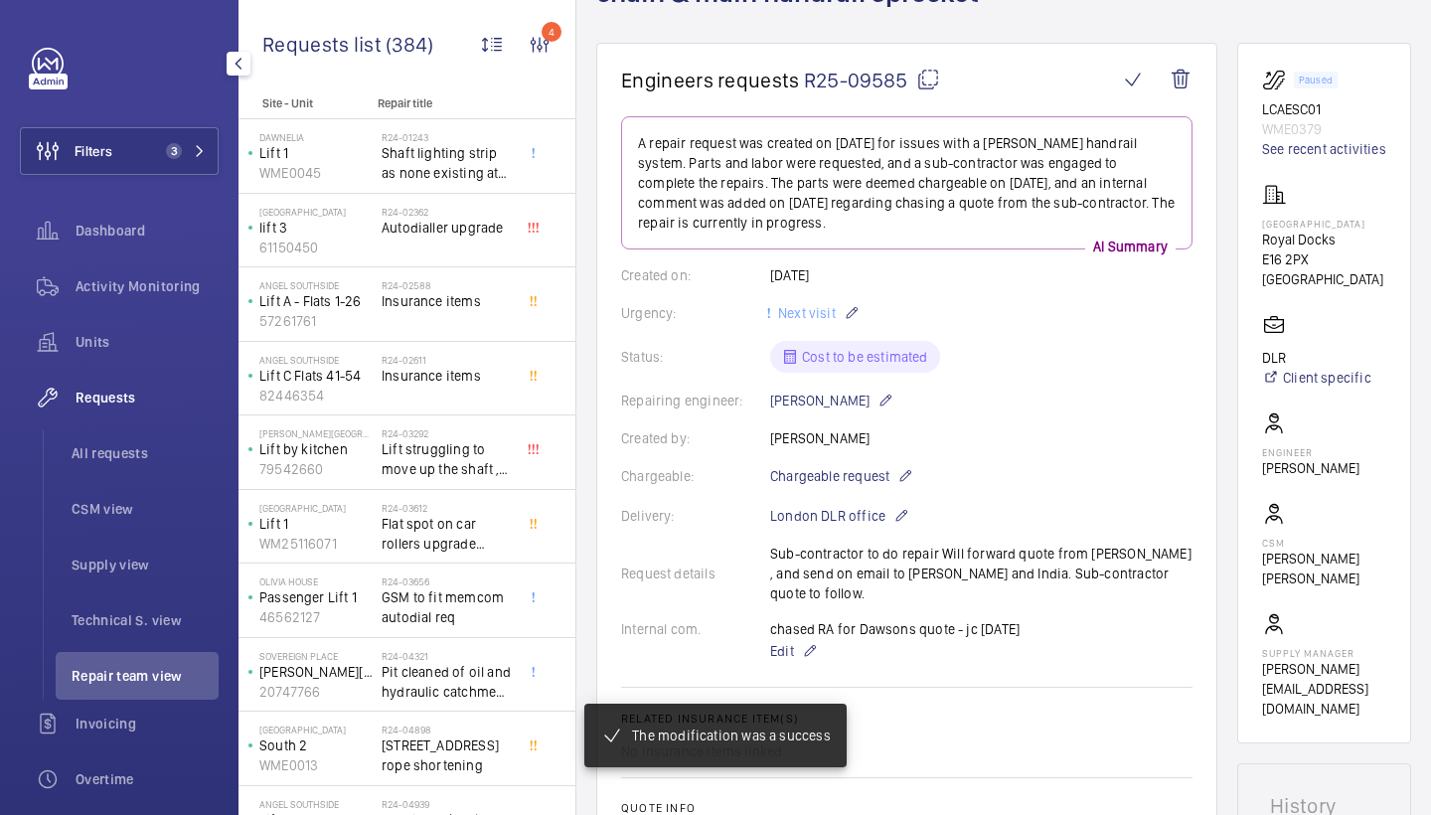
scroll to position [27, 0]
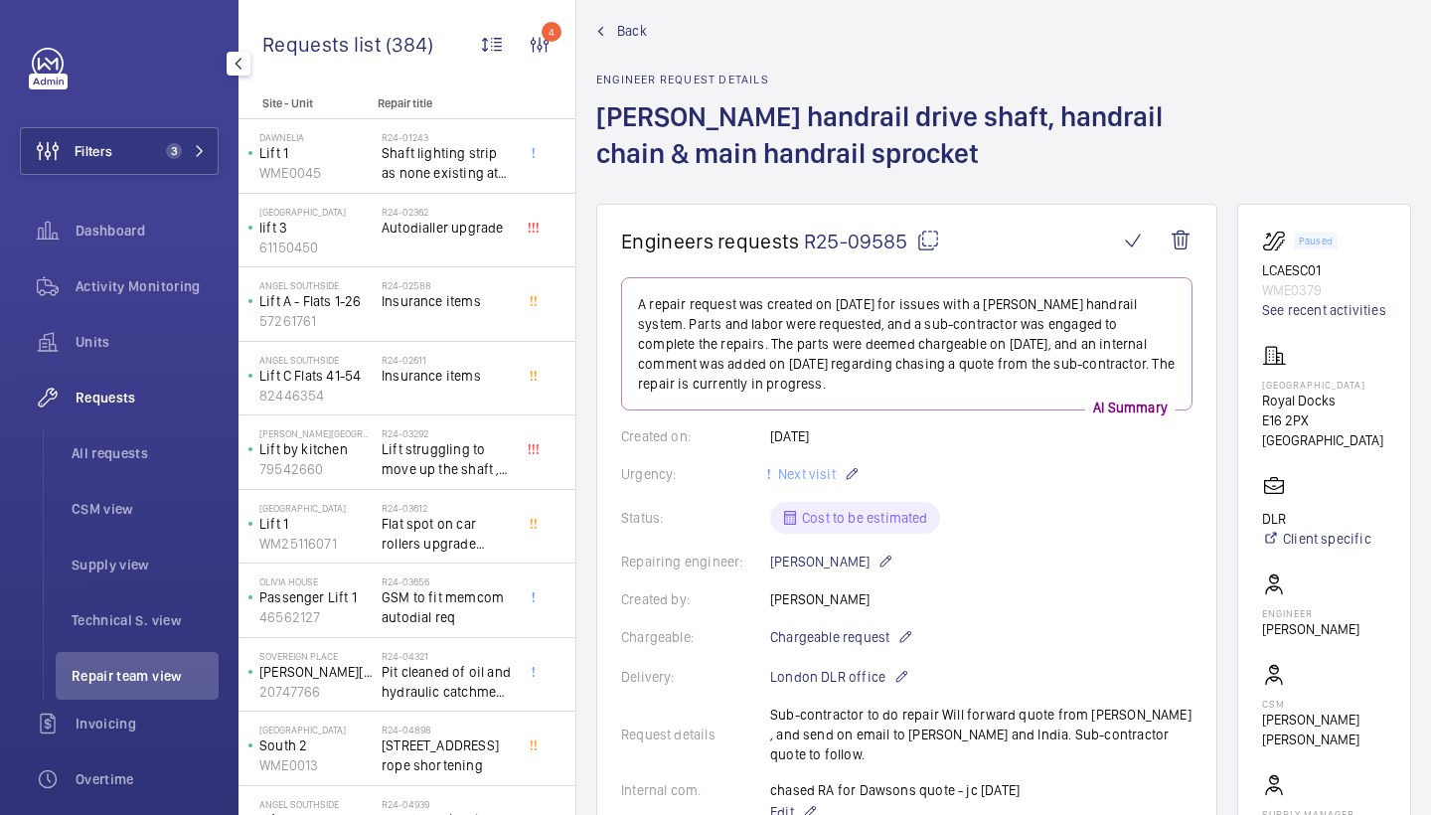
click at [931, 247] on mat-icon at bounding box center [928, 241] width 24 height 24
click at [624, 36] on span "Back" at bounding box center [632, 31] width 30 height 20
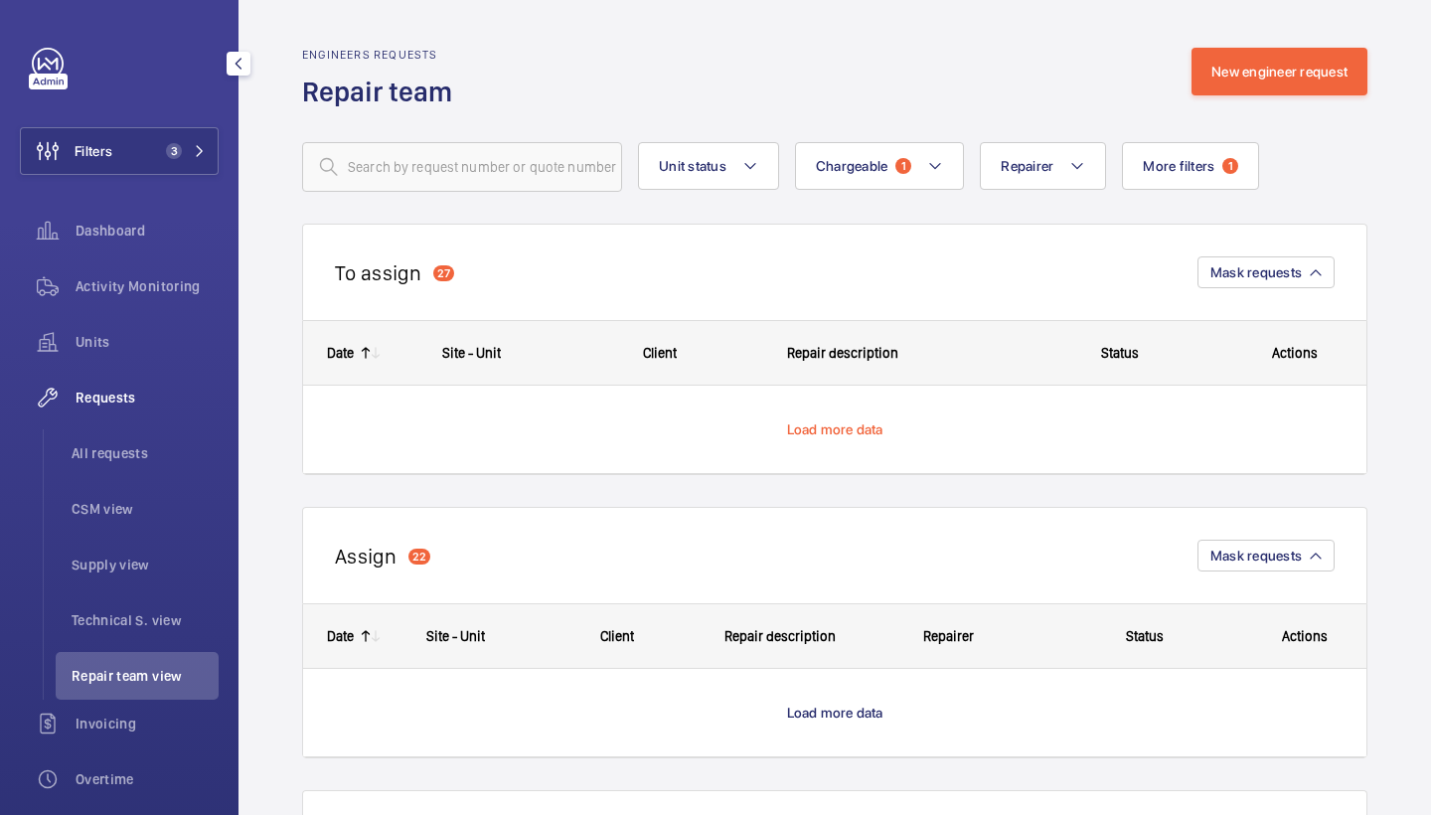
click at [839, 434] on span "Load more data" at bounding box center [835, 429] width 96 height 16
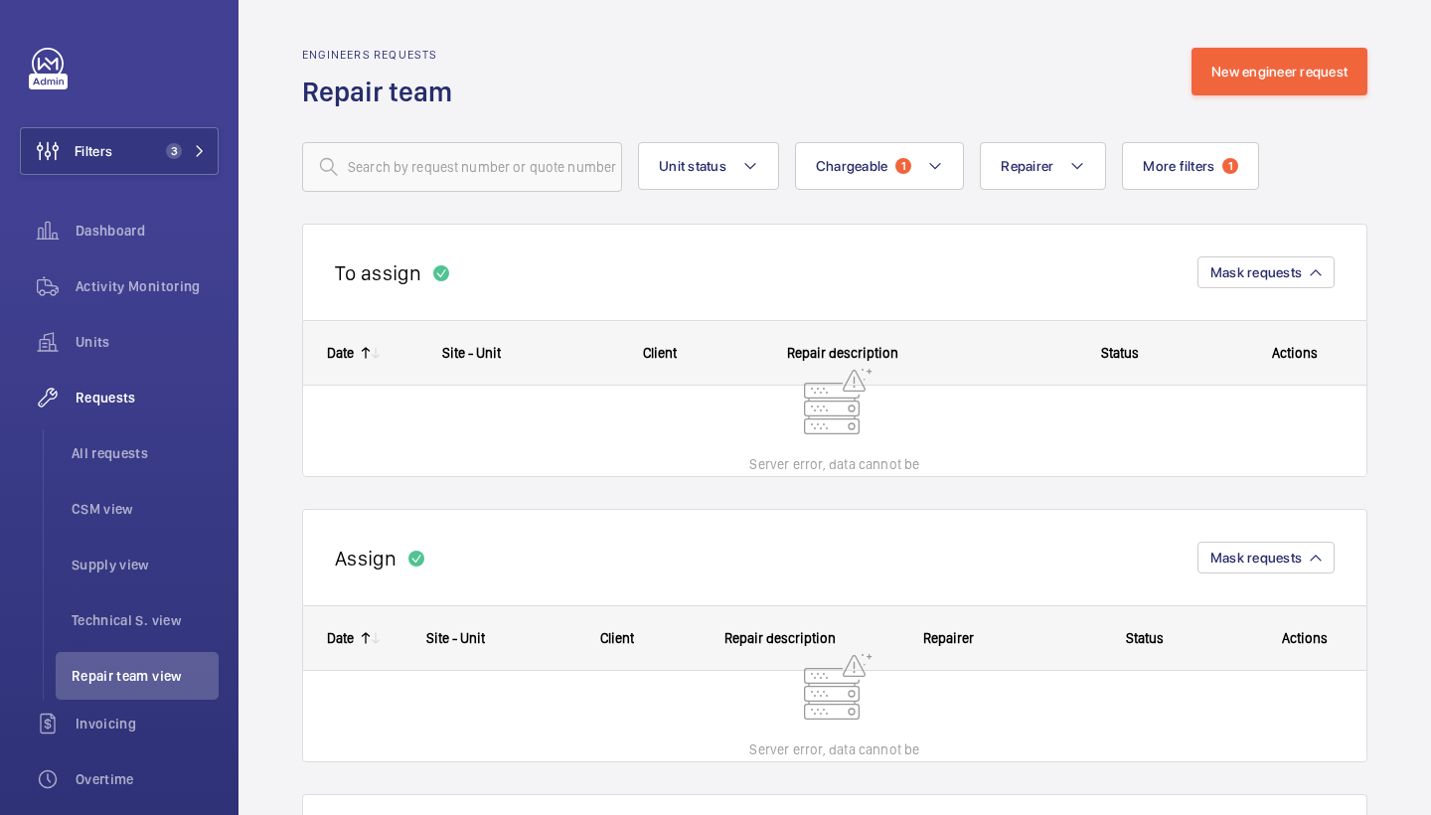
click at [809, 72] on div "Engineers requests Repair team New engineer request" at bounding box center [835, 79] width 1066 height 63
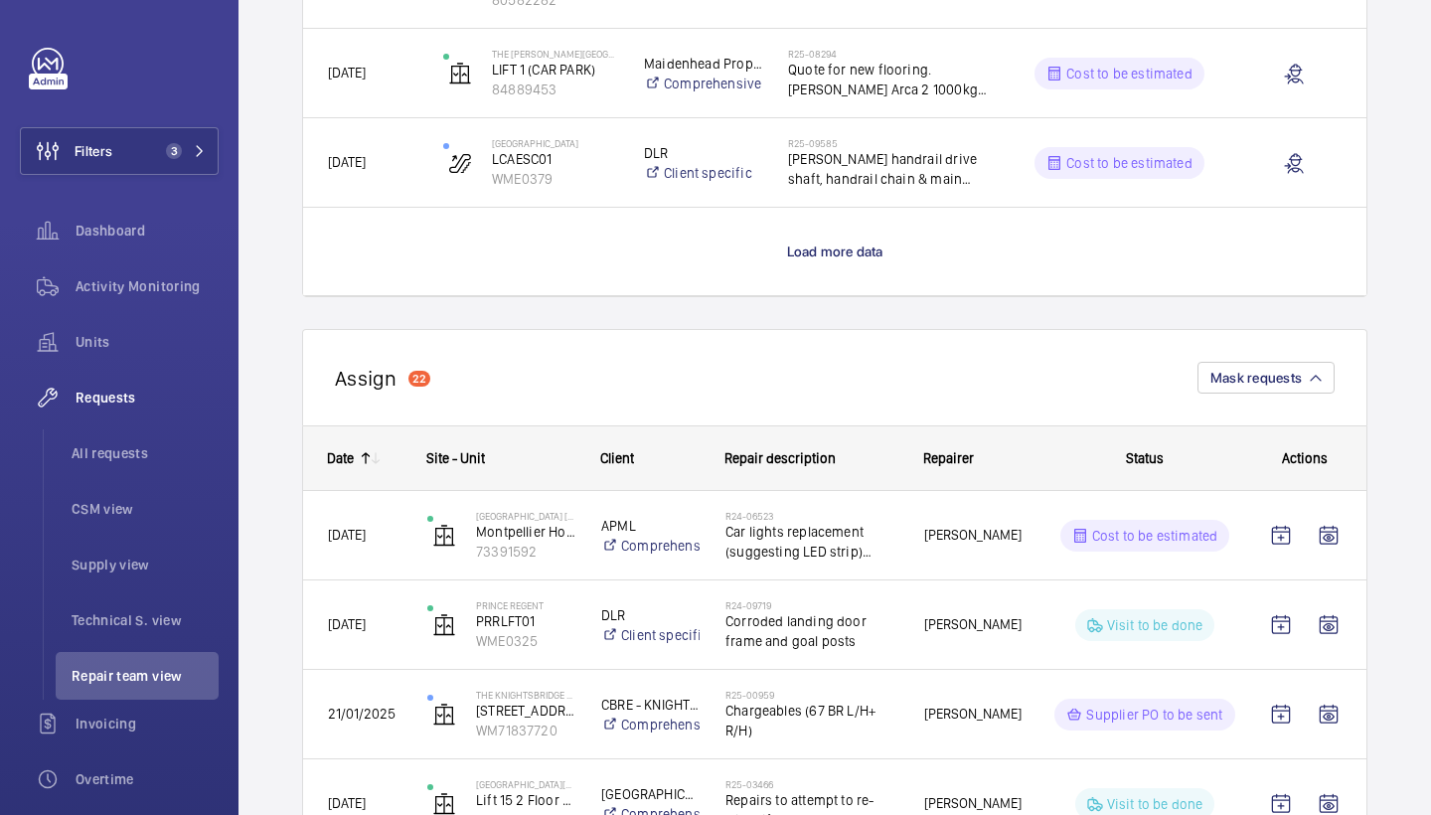
scroll to position [1935, 0]
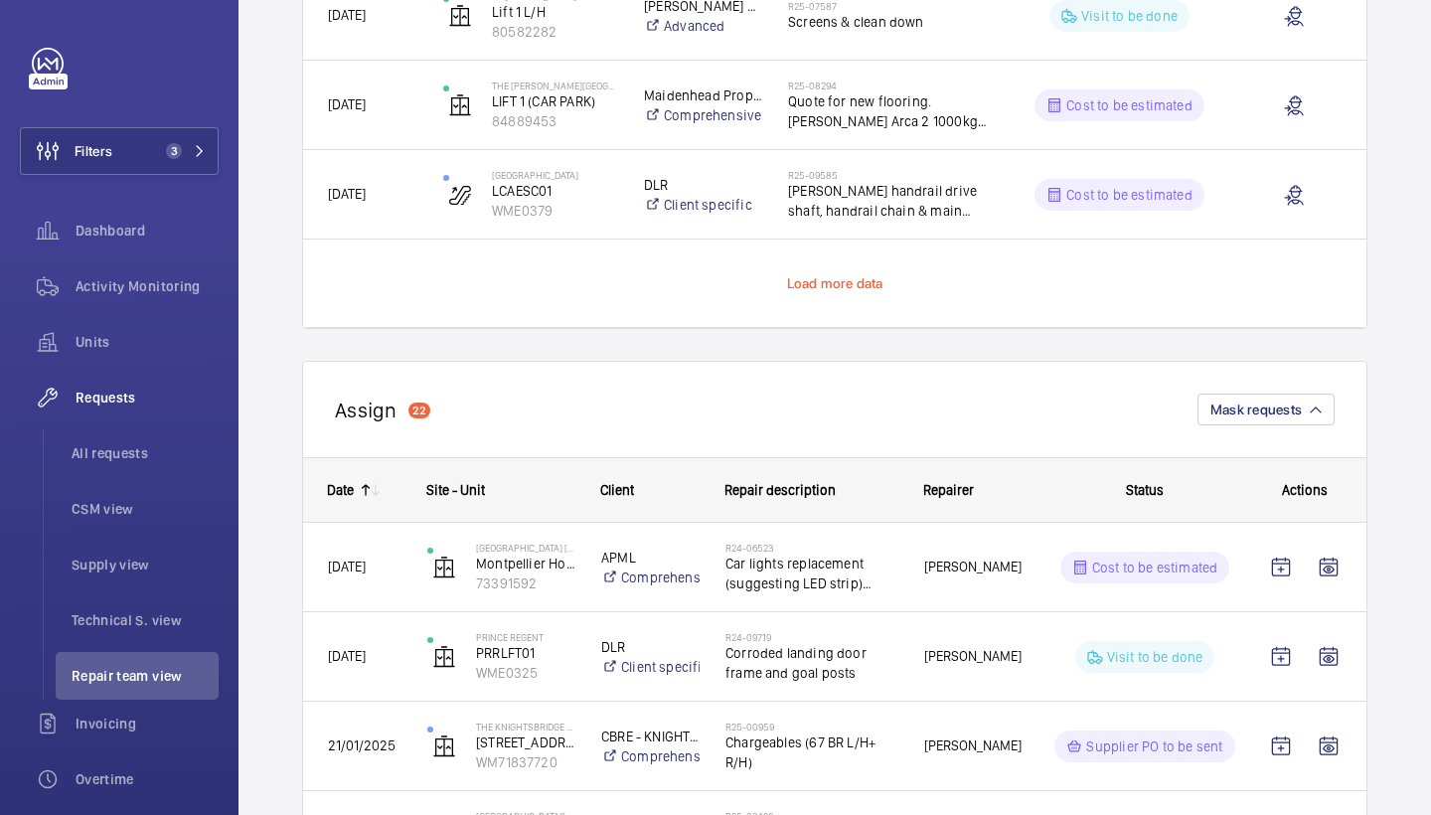
click at [841, 289] on span "Load more data" at bounding box center [835, 283] width 96 height 16
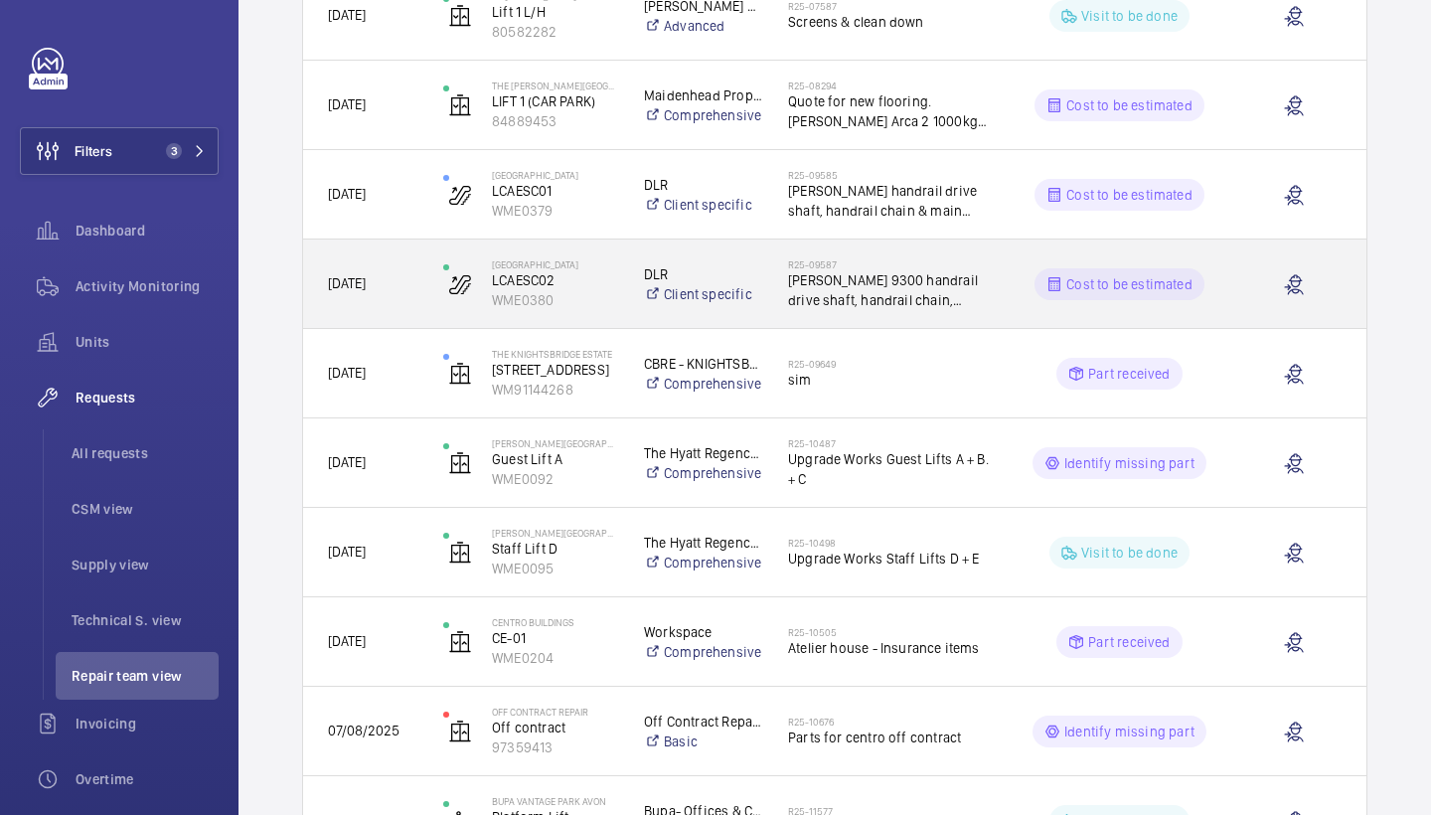
click at [935, 277] on span "[PERSON_NAME] 9300 handrail drive shaft, handrail chain, bearings & main shaft …" at bounding box center [890, 290] width 204 height 40
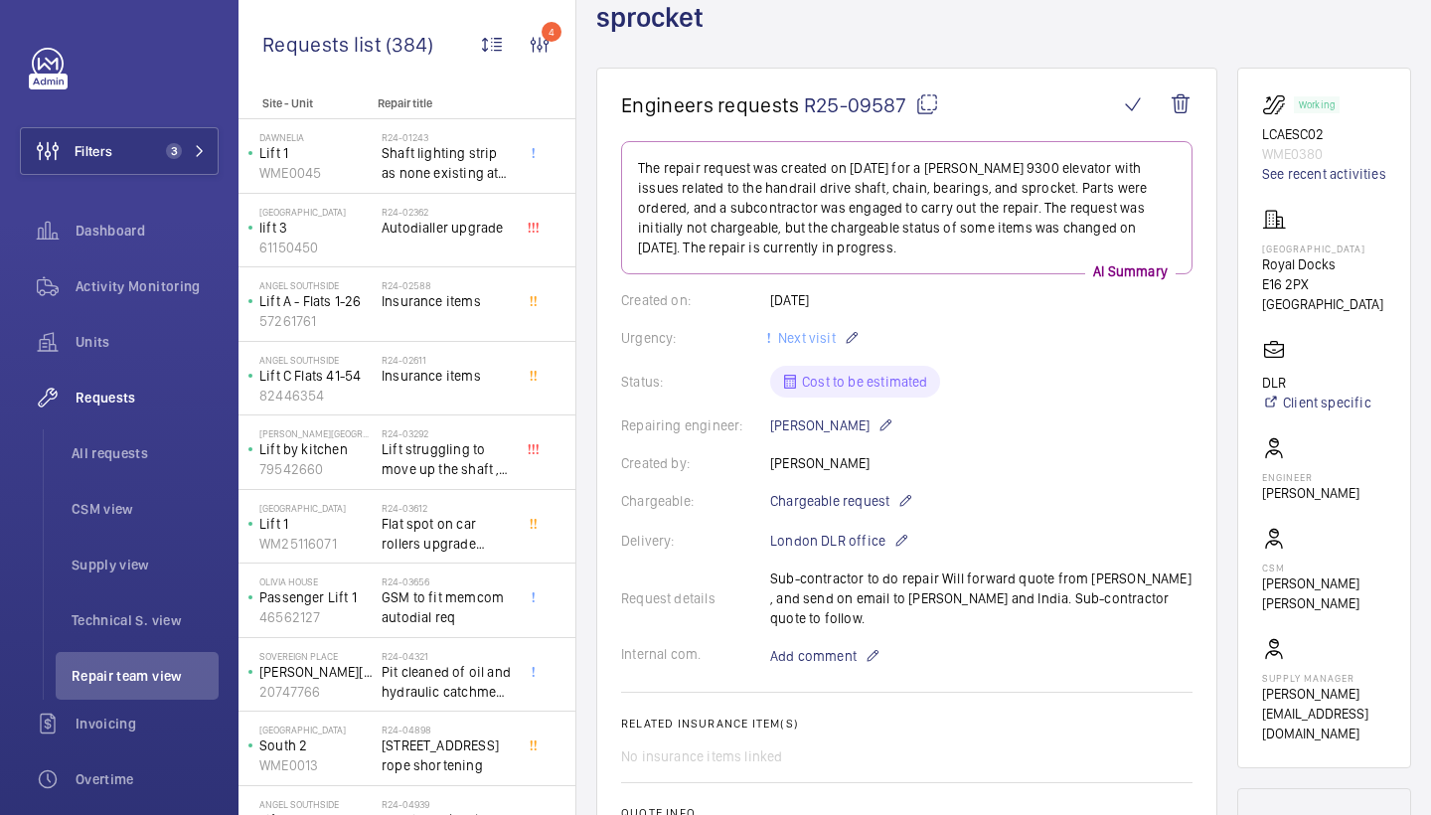
scroll to position [202, 0]
click at [827, 644] on span "Add comment" at bounding box center [813, 654] width 86 height 20
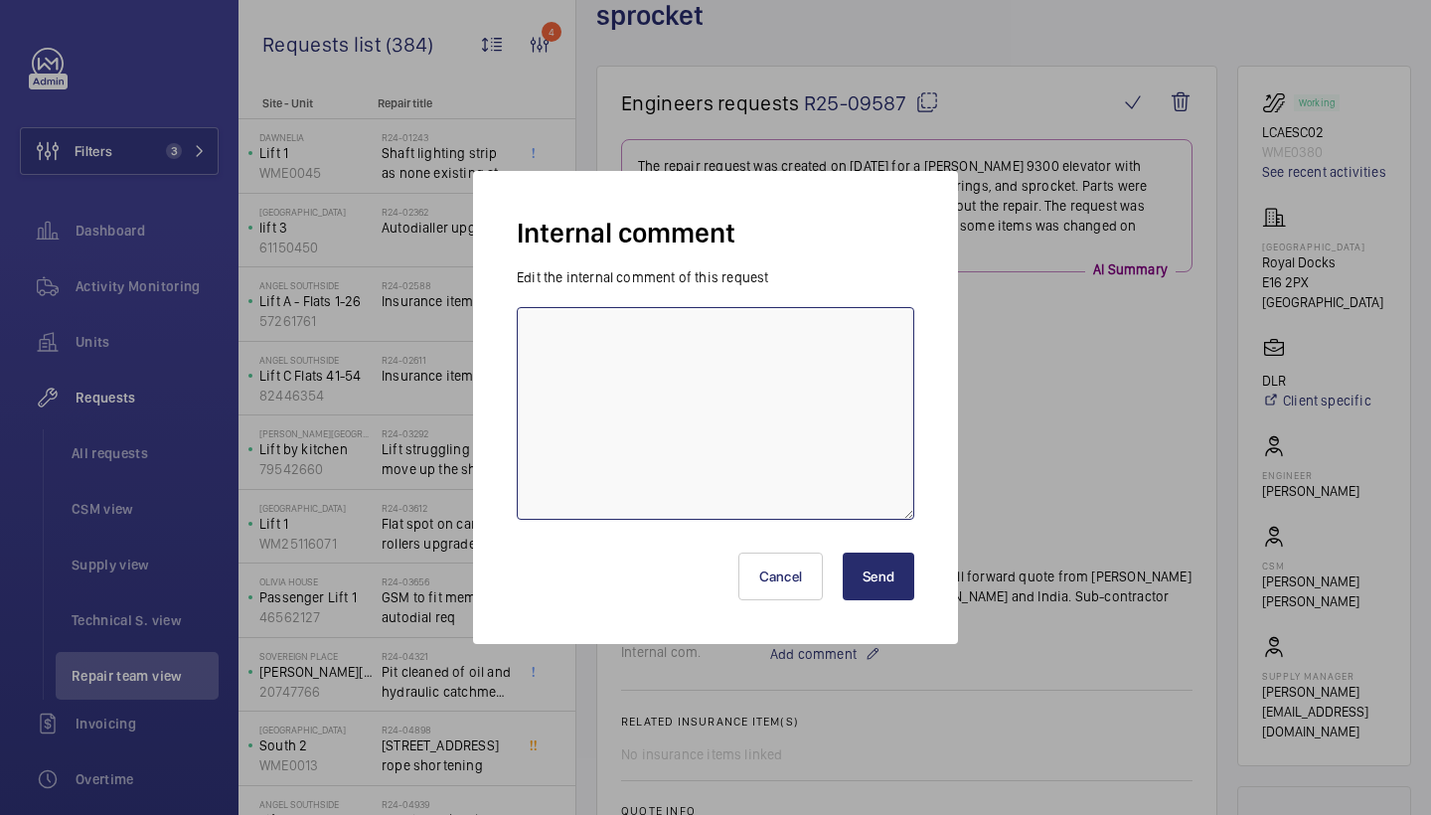
click at [805, 415] on textarea at bounding box center [716, 413] width 398 height 213
paste textarea "R25-09585"
type textarea "R"
type textarea "messaged [PERSON_NAME] for Dawsons quote - jc [DATE]"
click at [864, 584] on button "Send" at bounding box center [879, 577] width 72 height 48
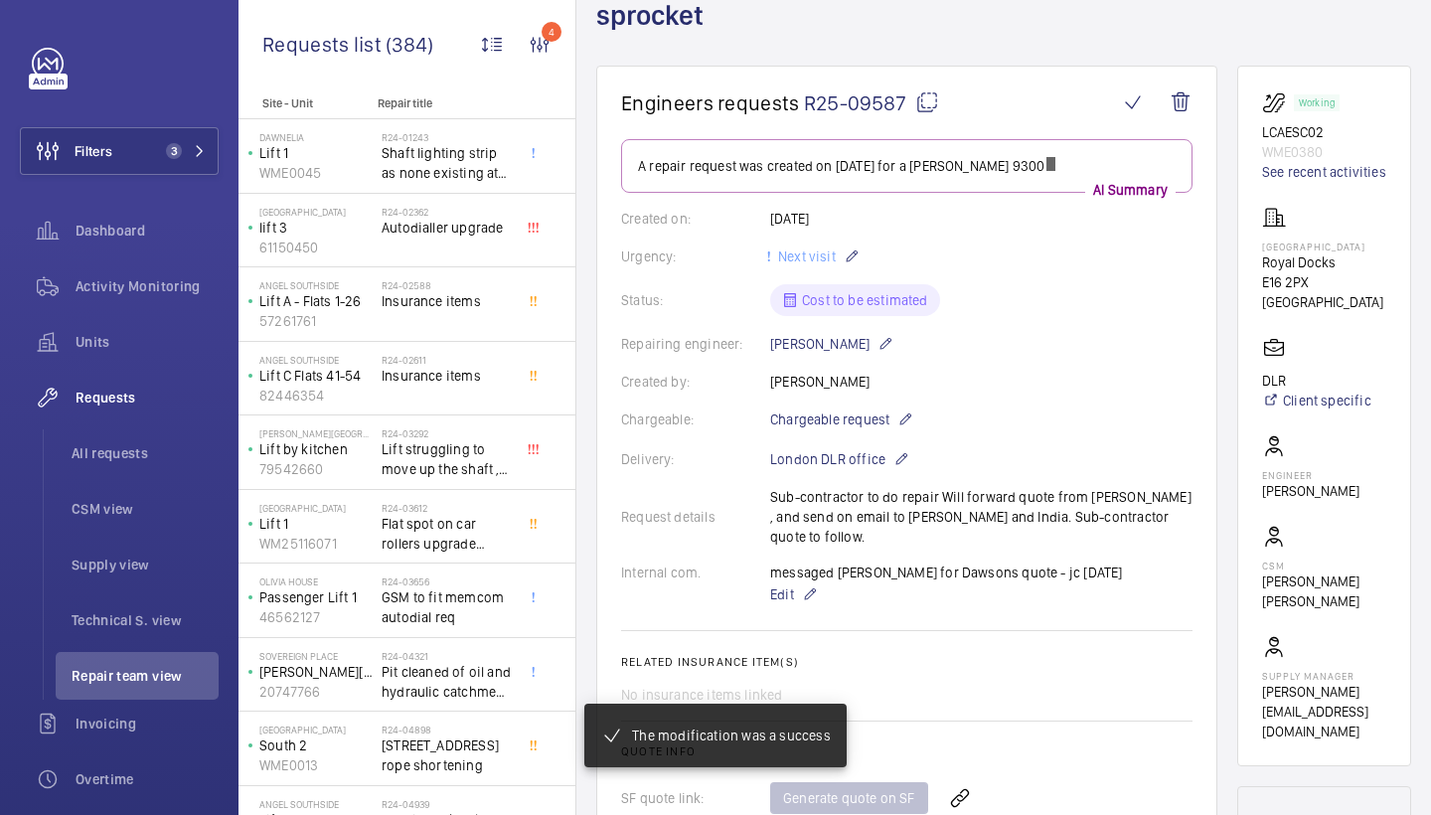
click at [924, 90] on mat-icon at bounding box center [927, 102] width 24 height 24
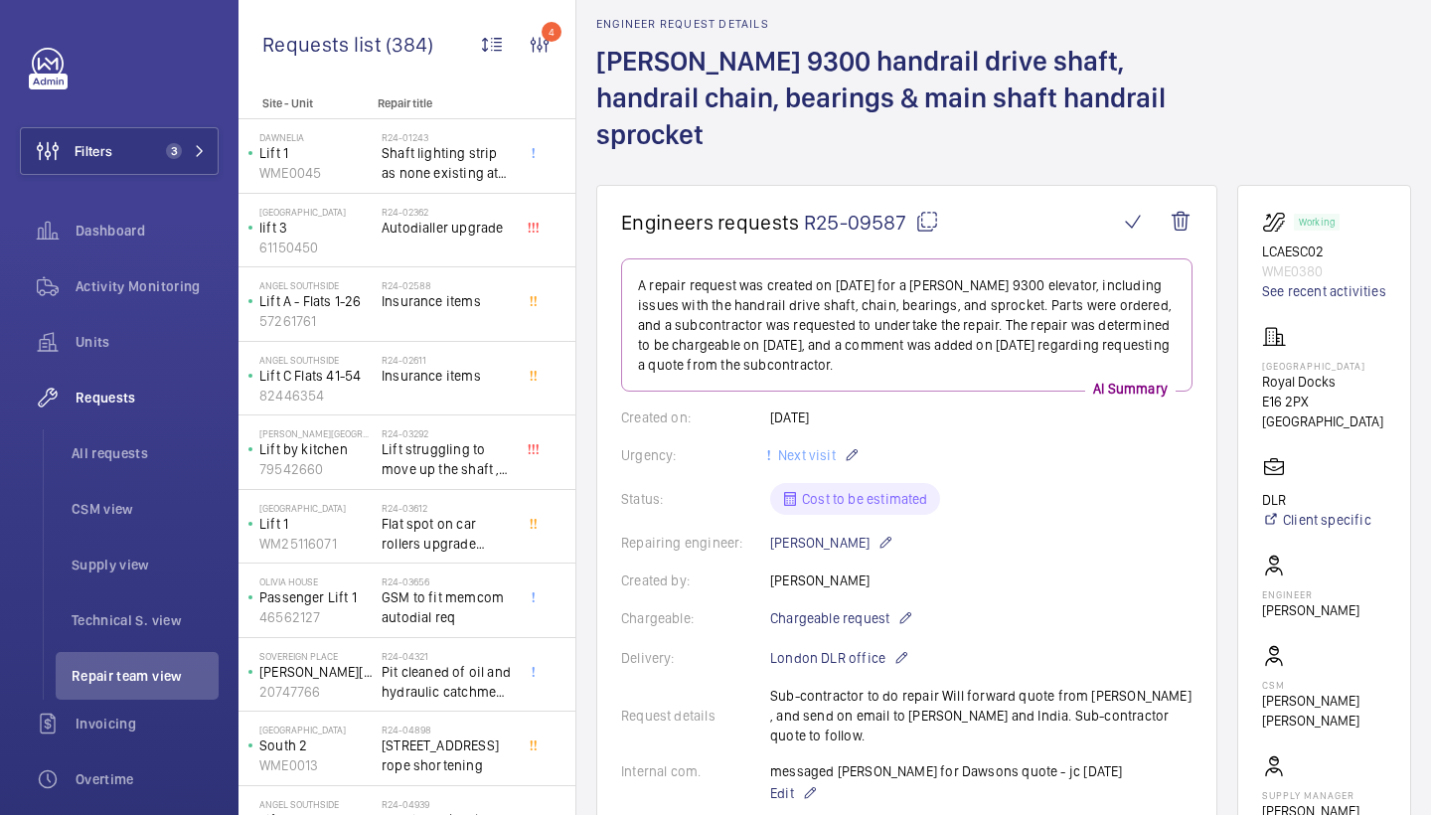
scroll to position [9, 0]
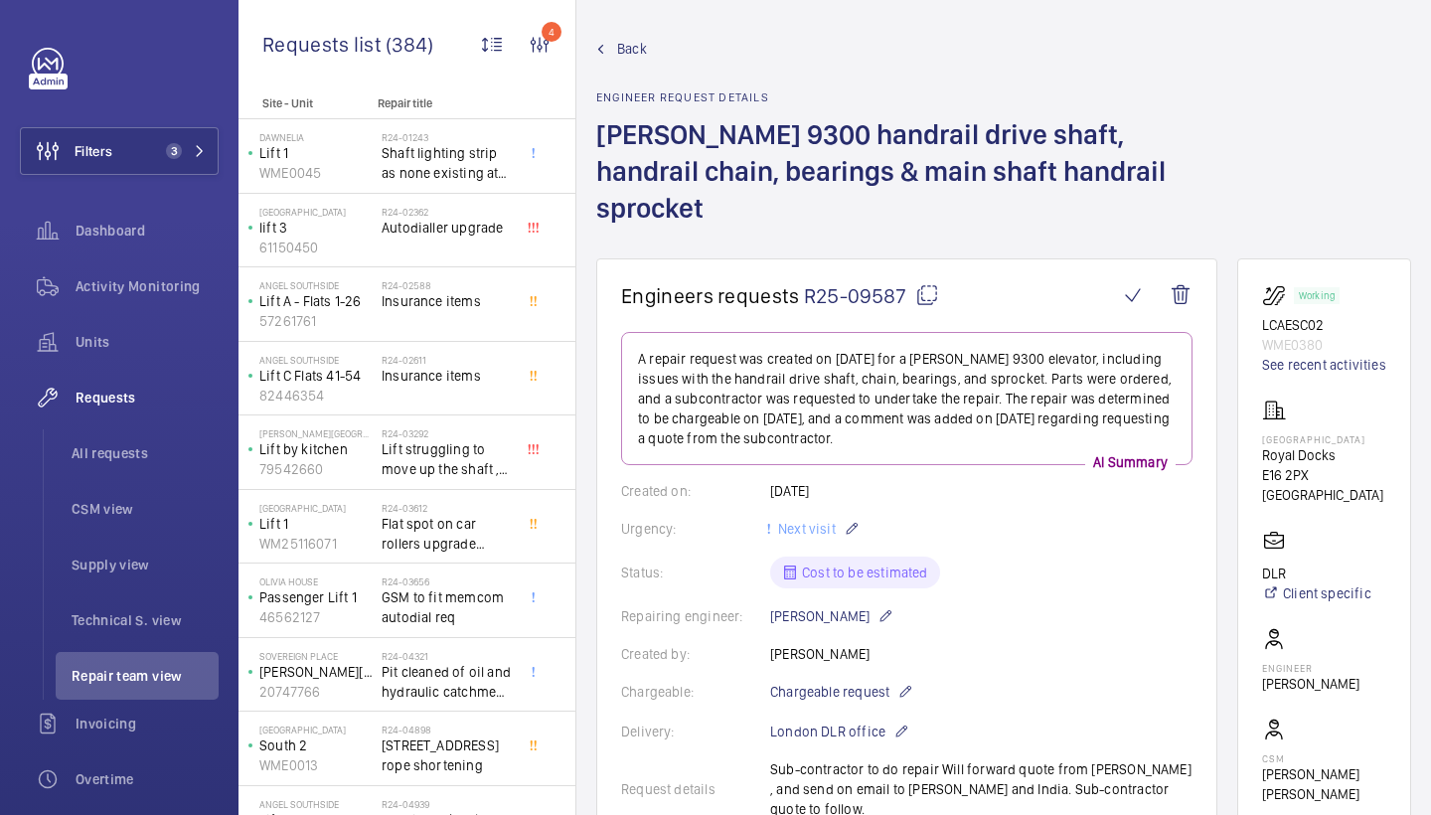
click at [636, 51] on span "Back" at bounding box center [632, 49] width 30 height 20
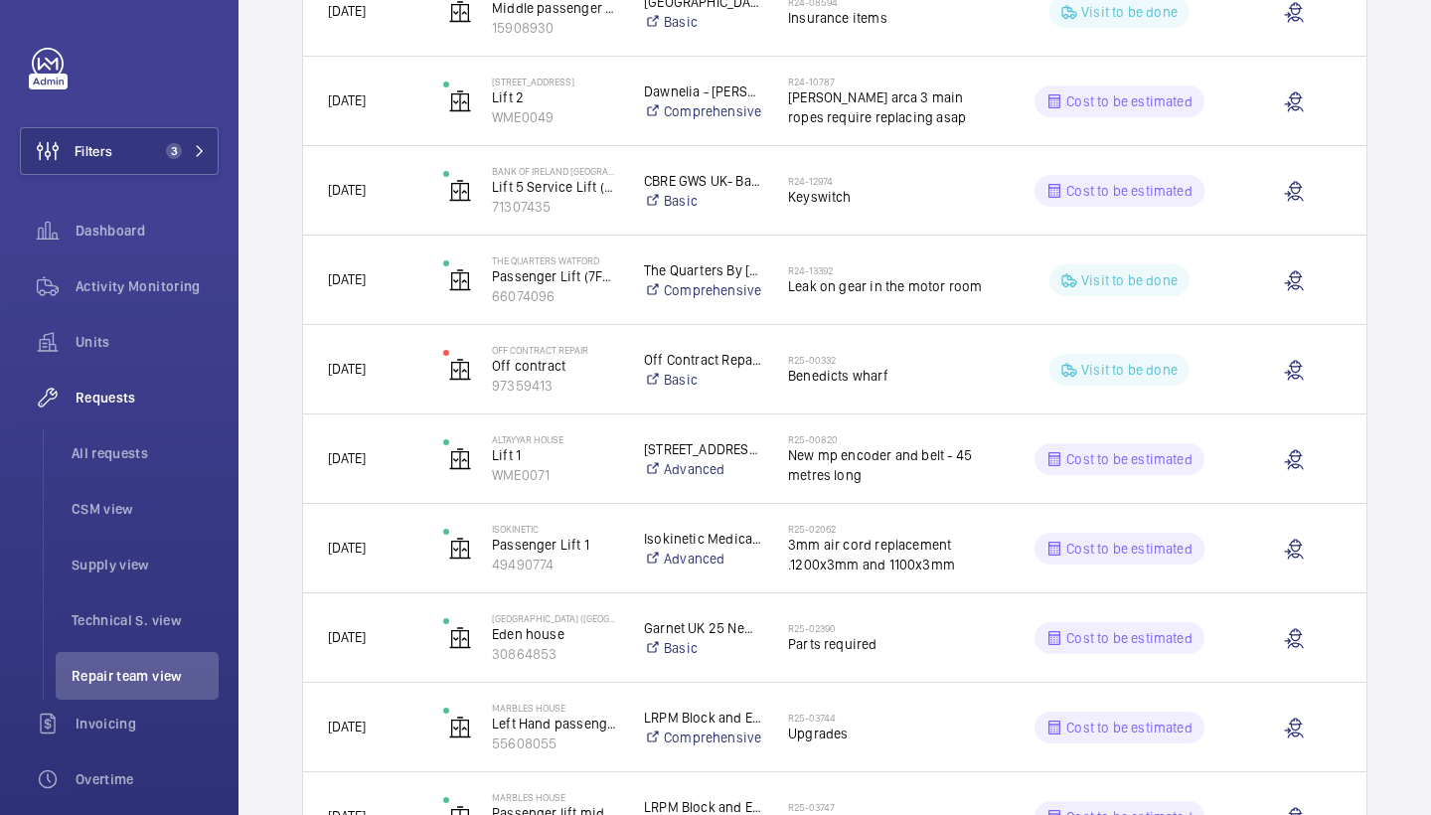
scroll to position [131, 0]
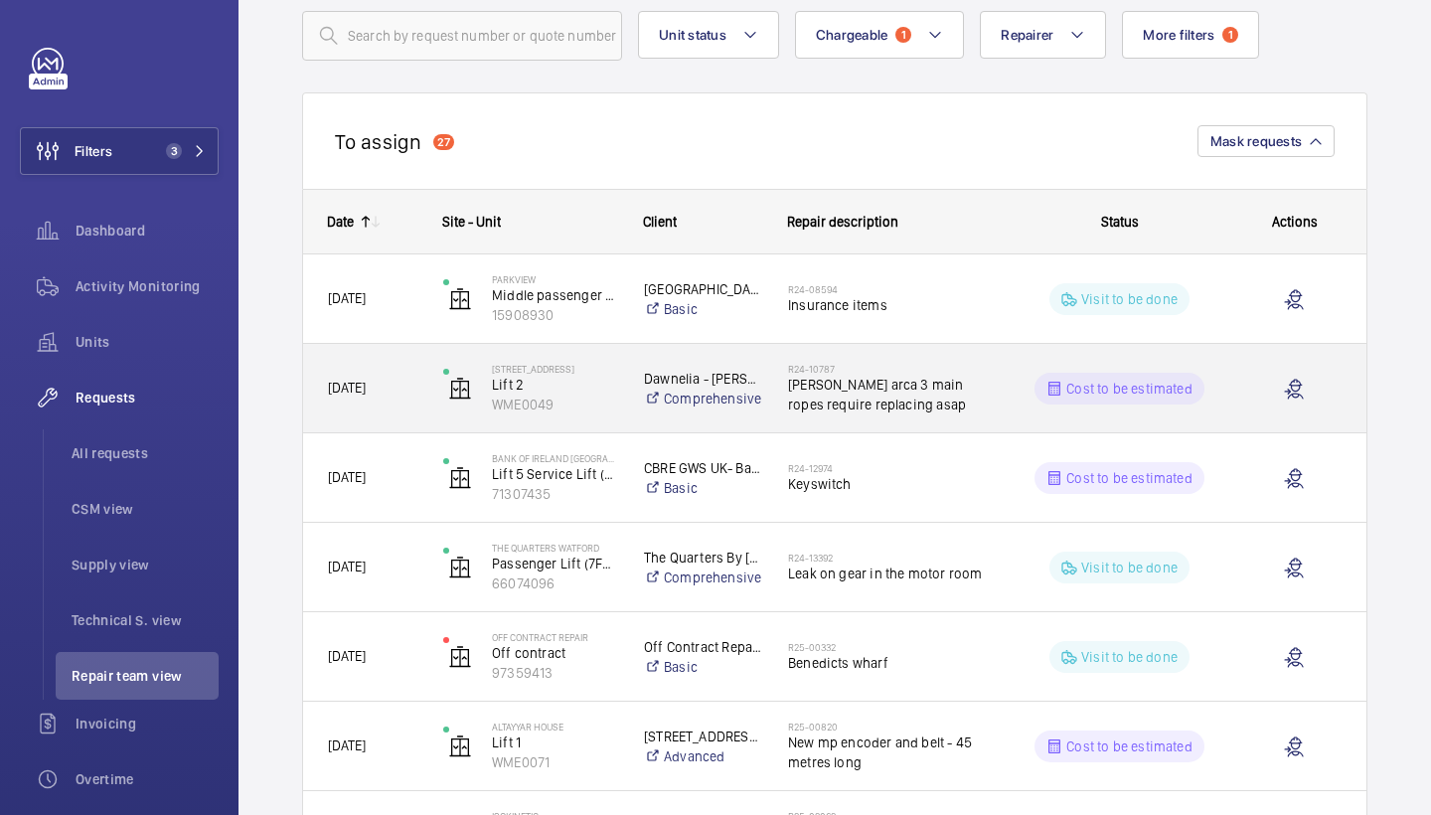
click at [876, 379] on span "[PERSON_NAME] arca 3 main ropes require replacing asap" at bounding box center [890, 395] width 204 height 40
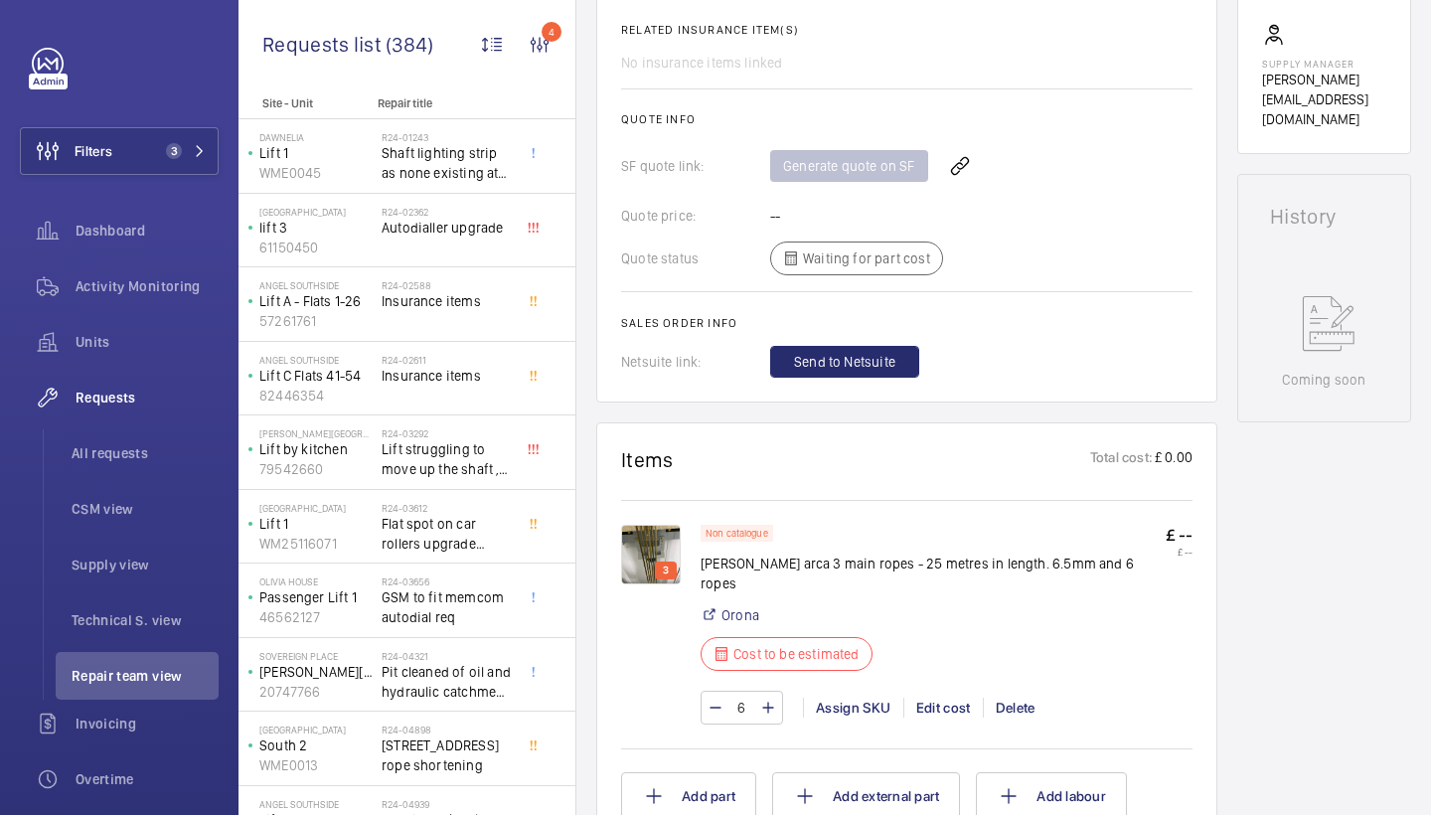
scroll to position [1044, 0]
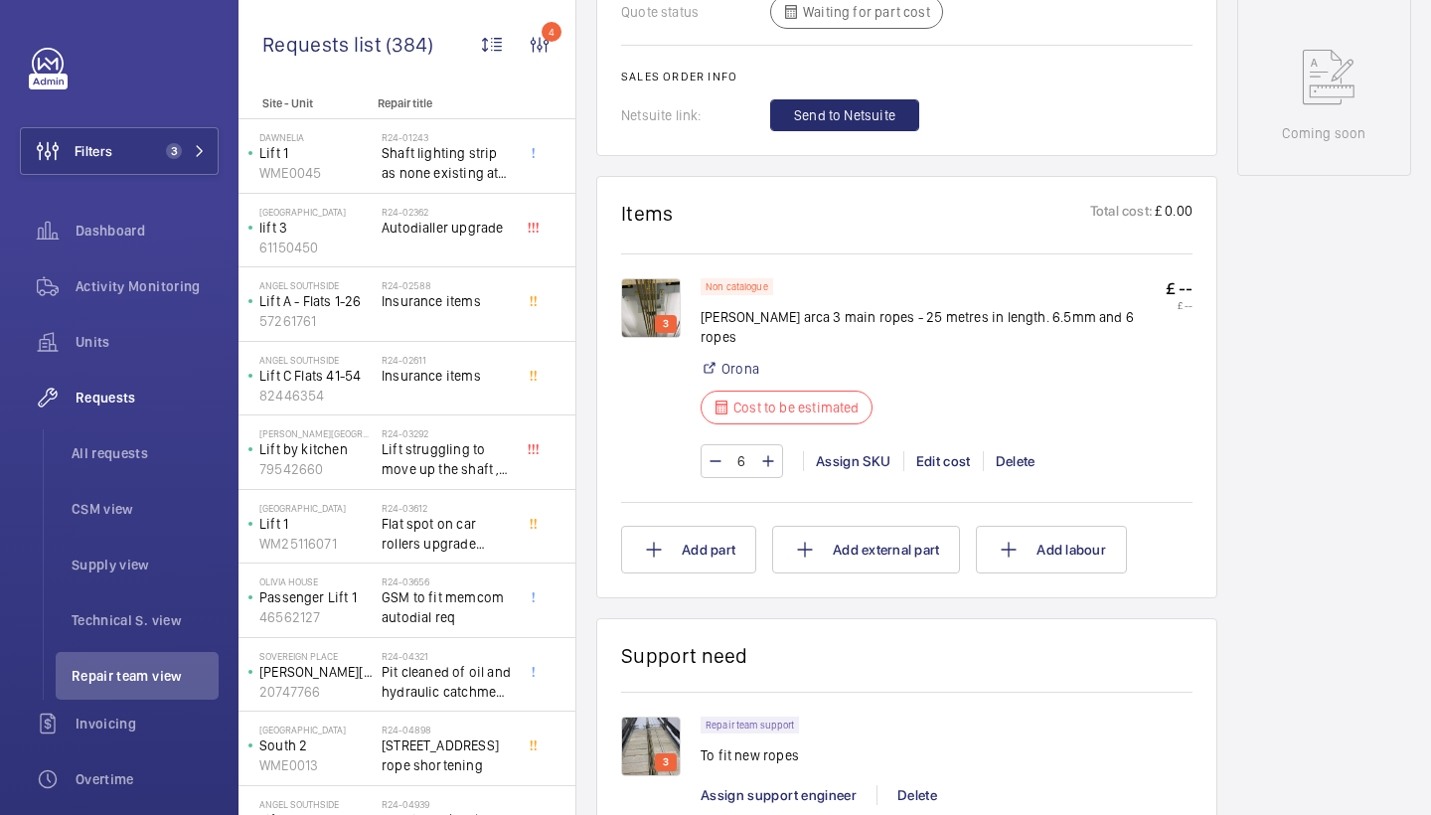
click at [664, 278] on img at bounding box center [651, 308] width 60 height 60
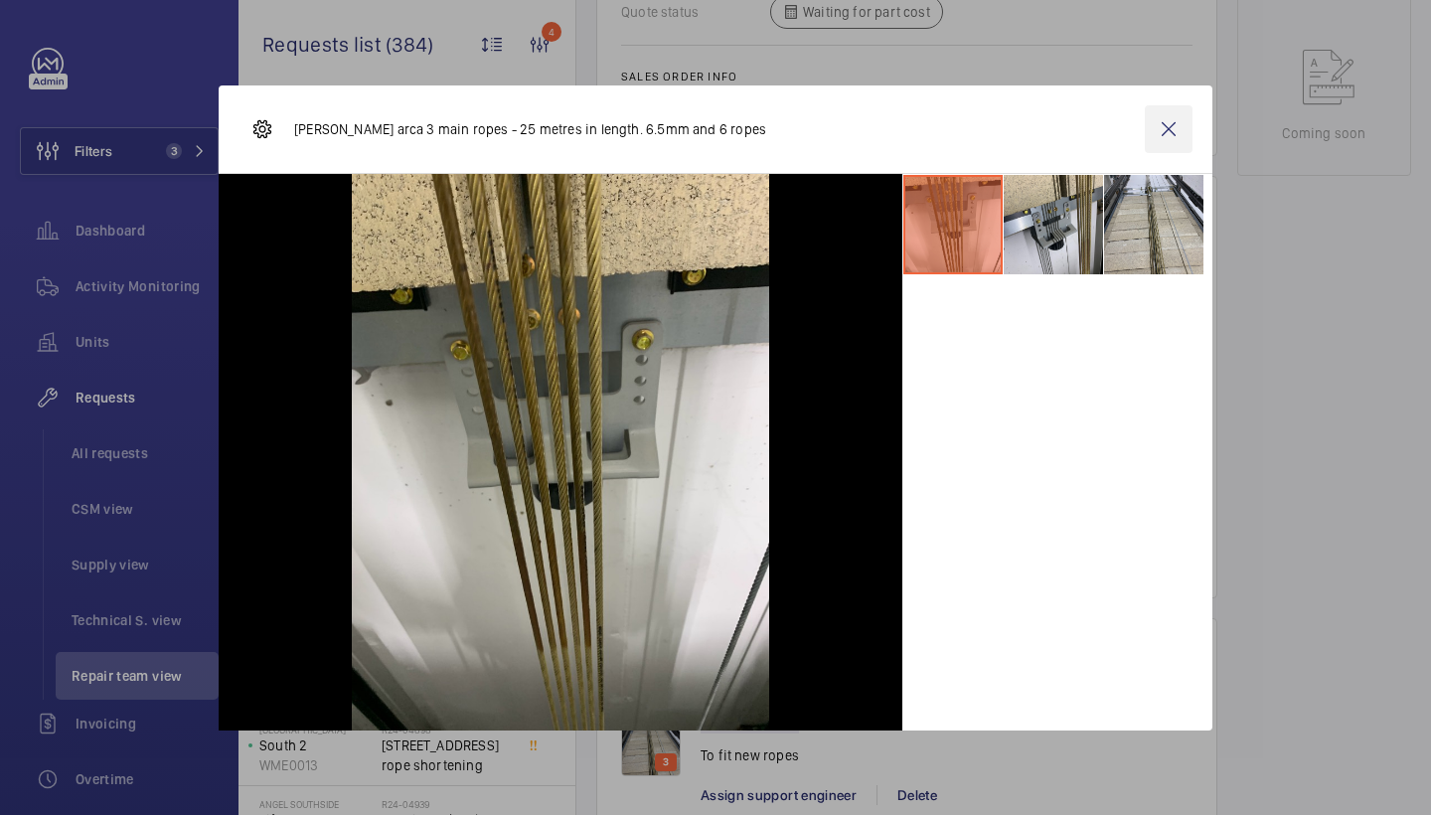
click at [1170, 124] on wm-front-icon-button at bounding box center [1169, 129] width 48 height 48
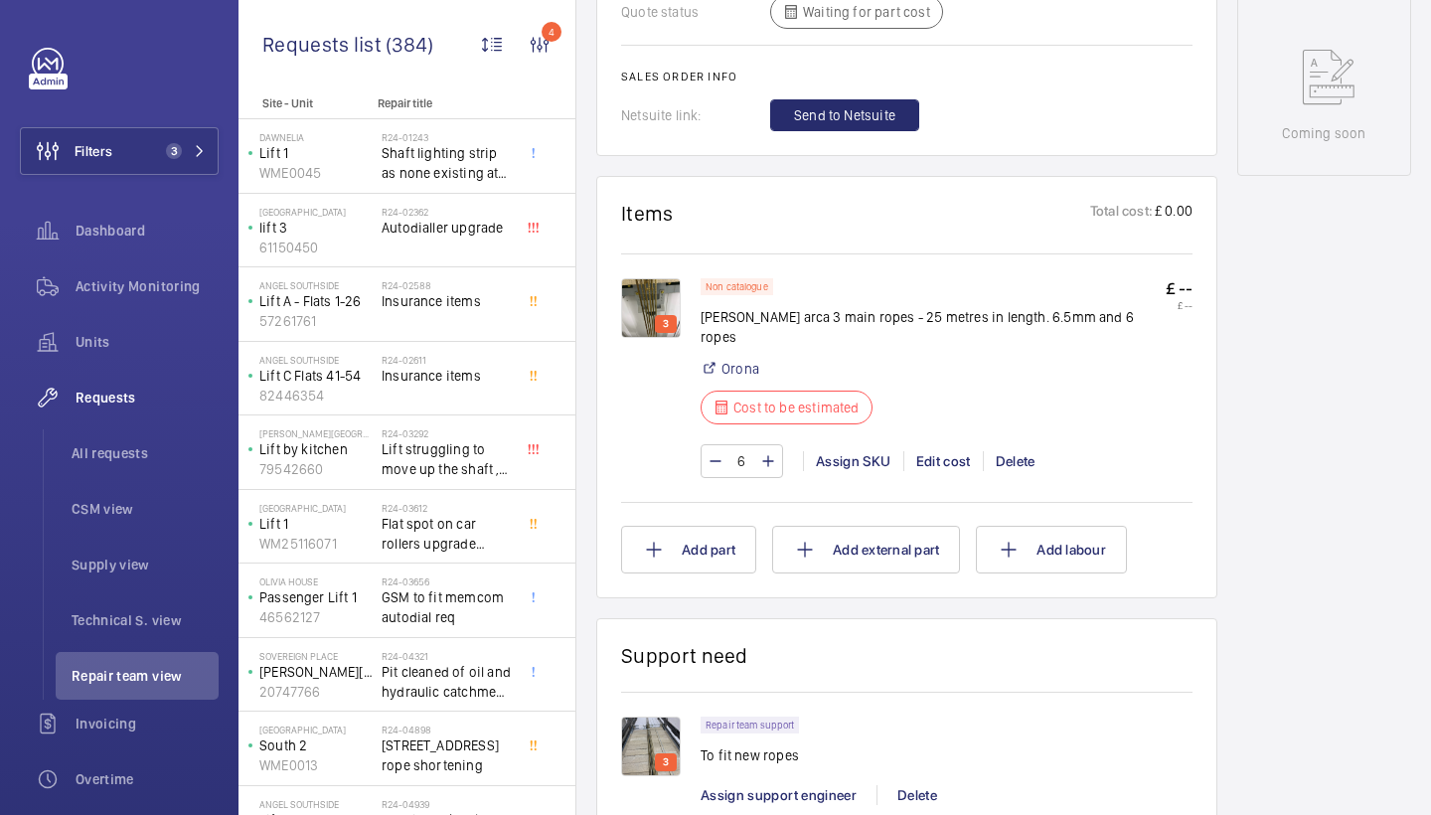
scroll to position [1069, 0]
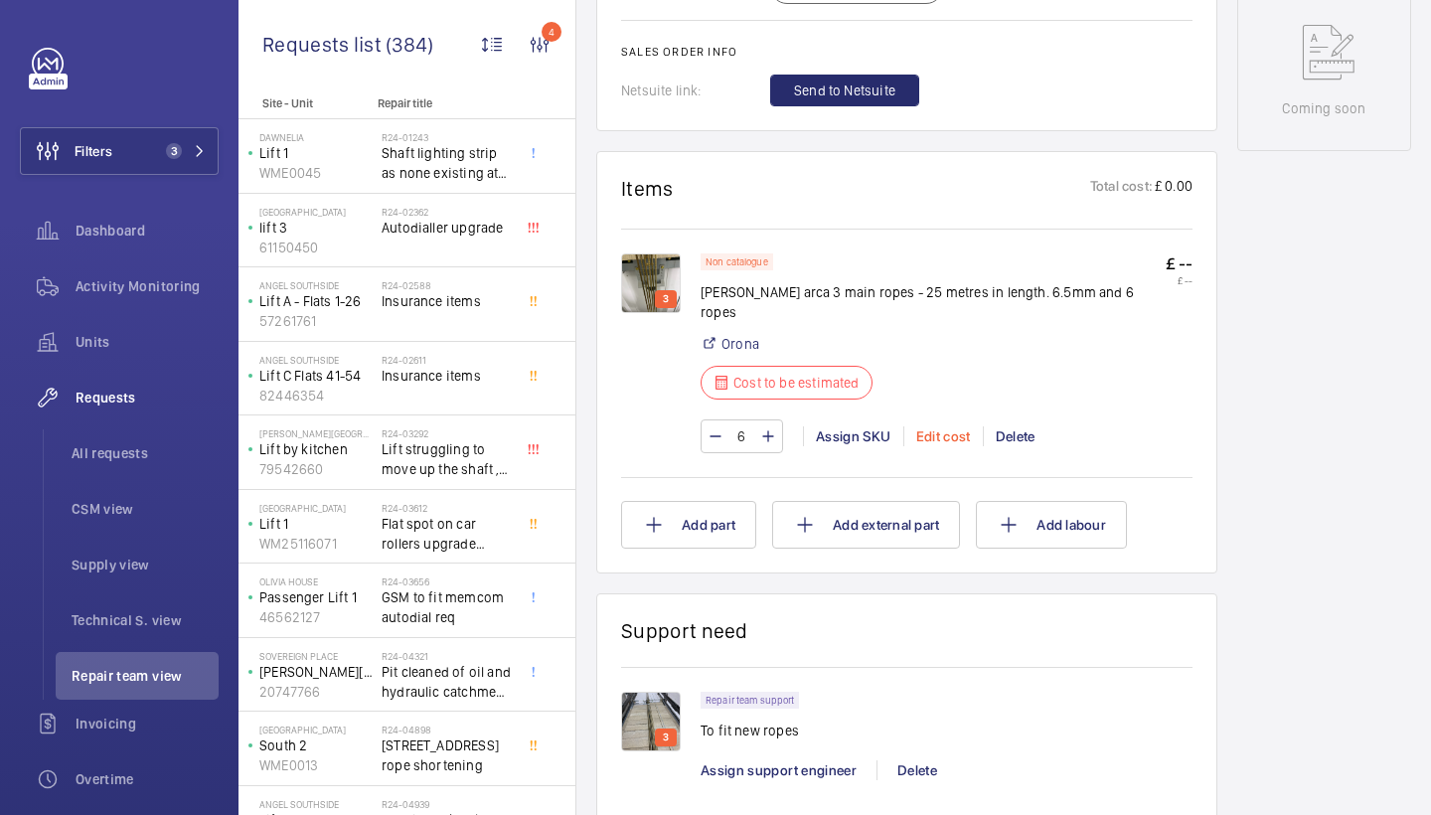
click at [954, 426] on div "Edit cost" at bounding box center [944, 436] width 80 height 20
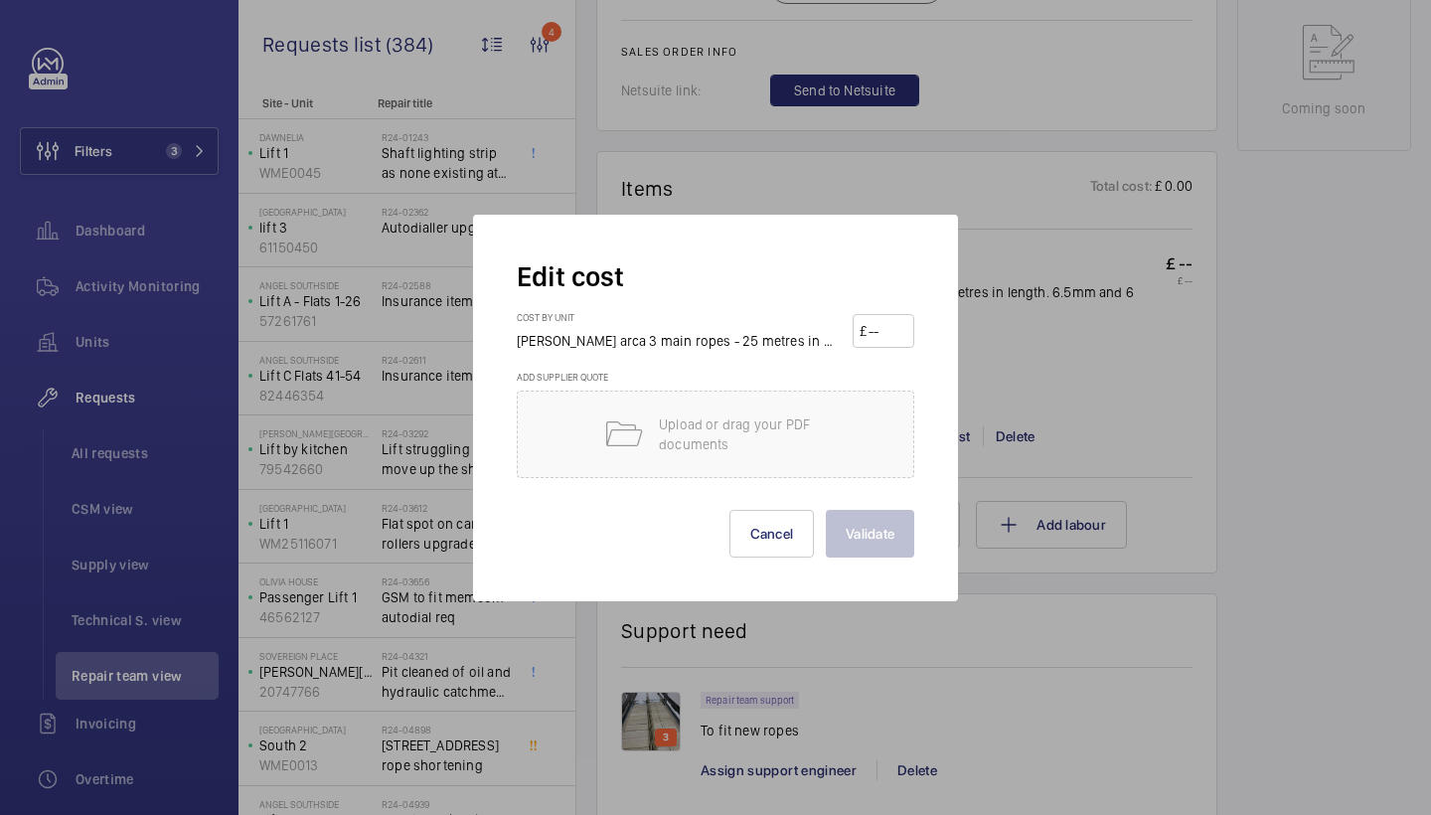
click at [894, 344] on input "number" at bounding box center [887, 331] width 41 height 32
type input "2000"
click at [883, 549] on button "Validate" at bounding box center [870, 534] width 88 height 48
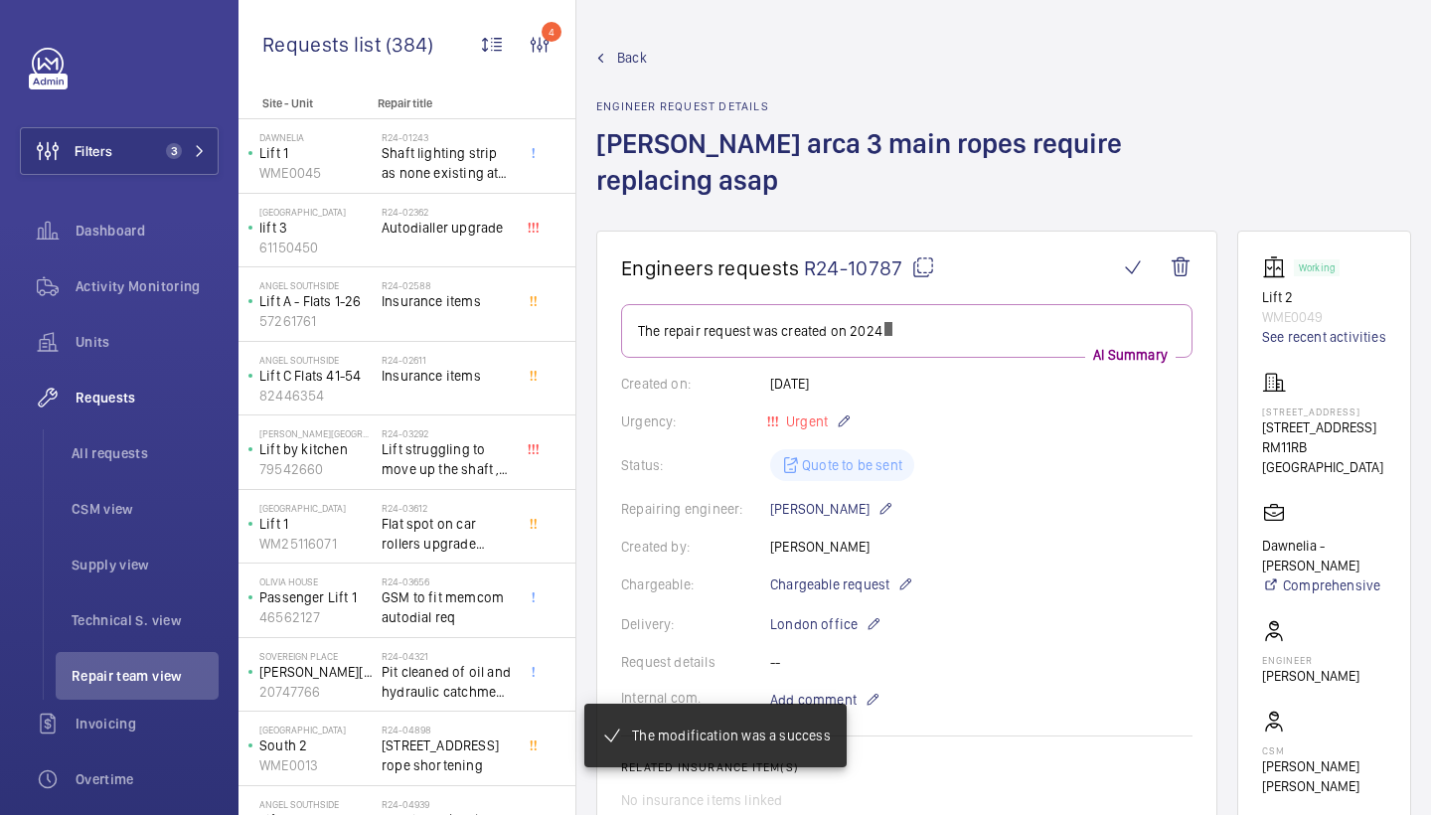
click at [640, 55] on span "Back" at bounding box center [632, 58] width 30 height 20
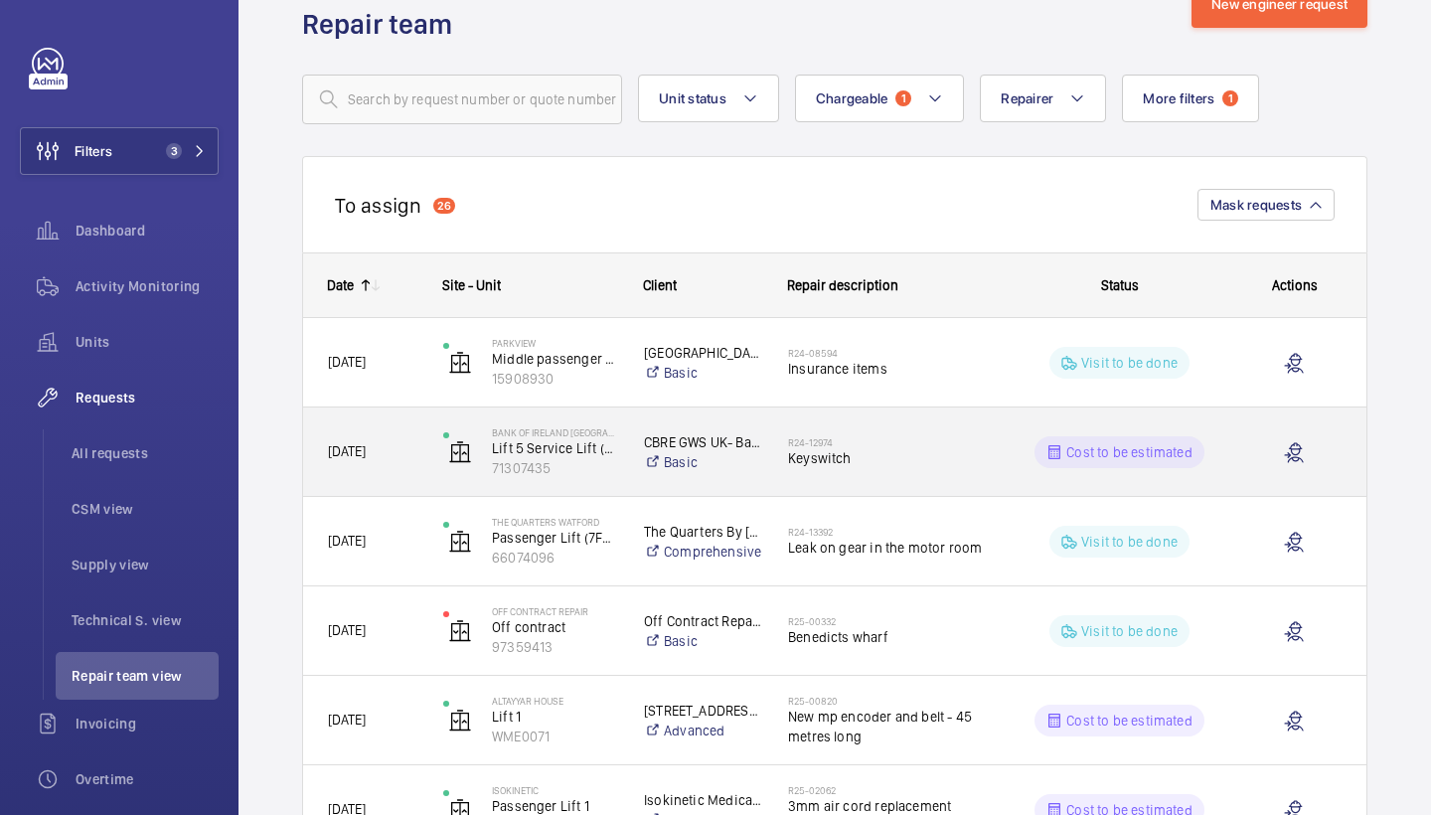
scroll to position [81, 0]
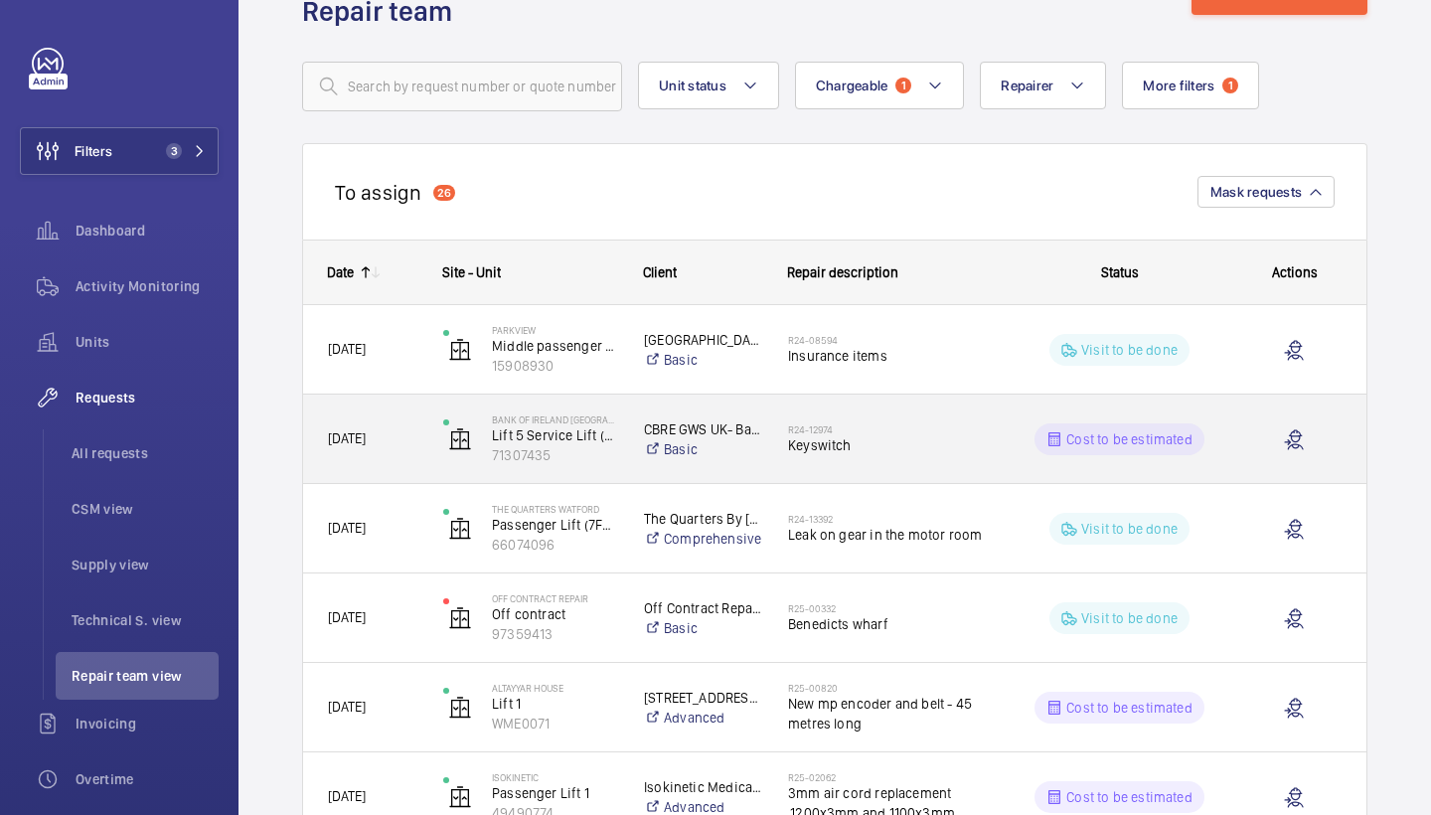
click at [901, 442] on span "Keyswitch" at bounding box center [890, 445] width 204 height 20
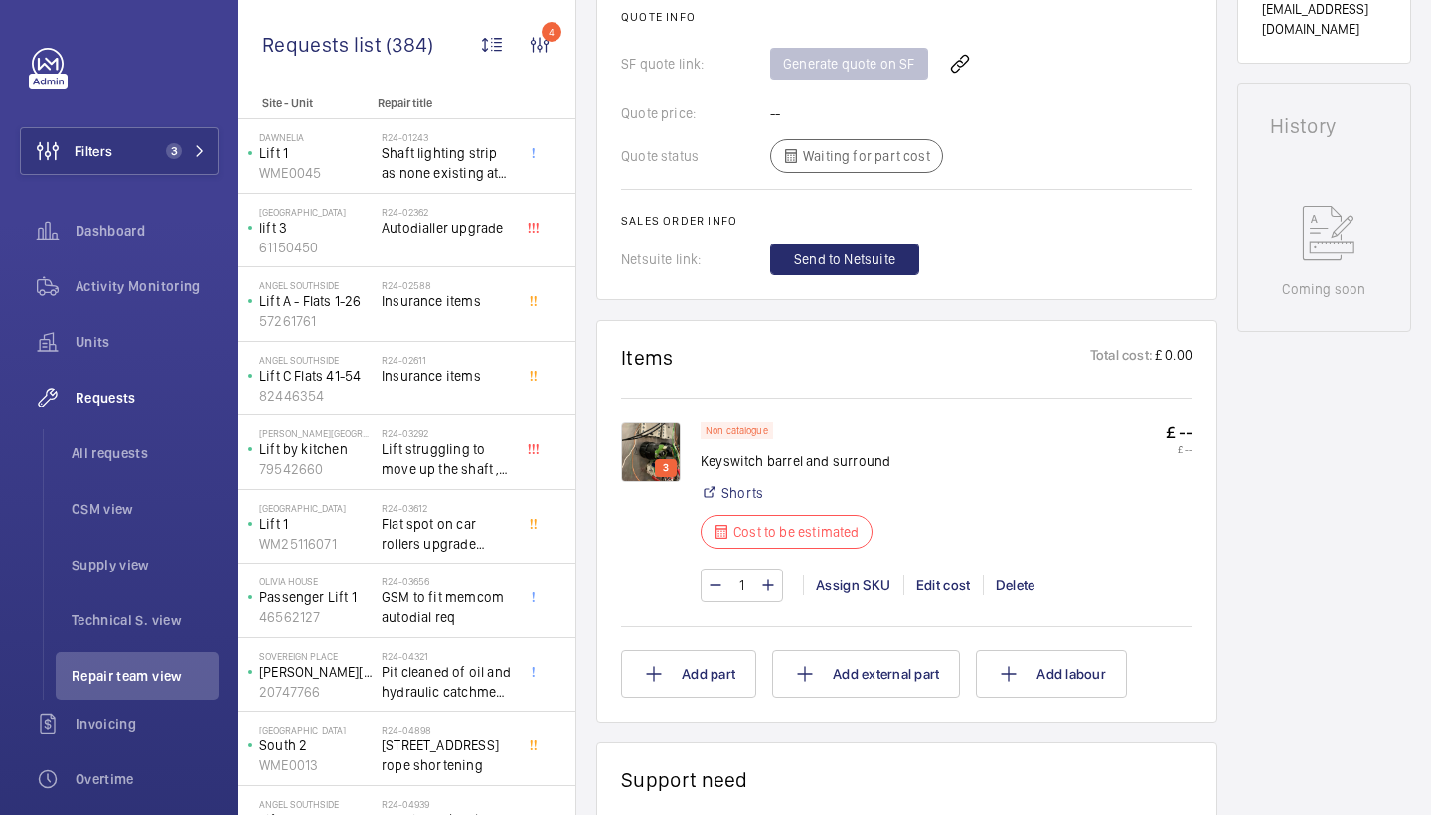
scroll to position [903, 0]
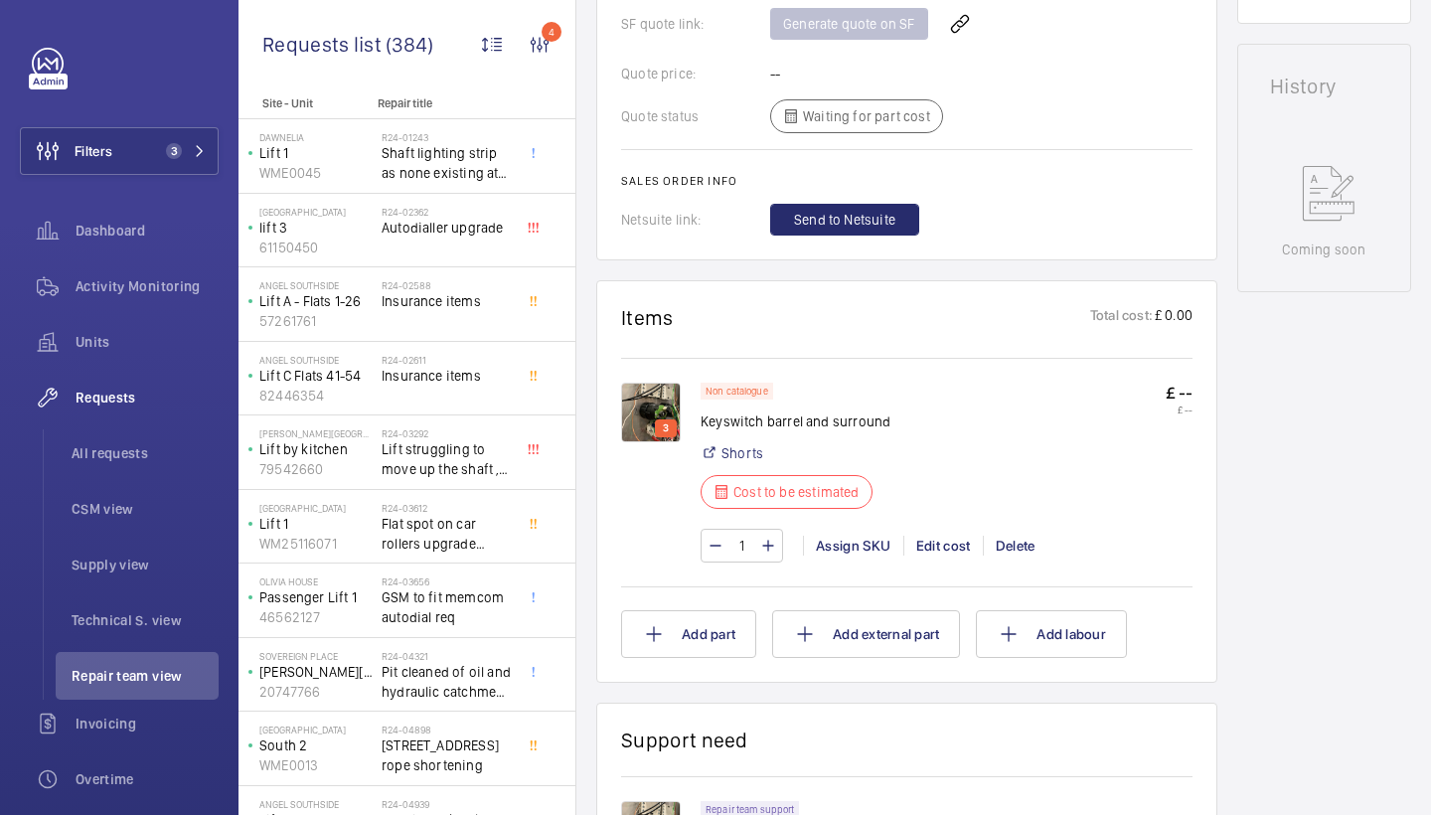
click at [652, 402] on img at bounding box center [651, 413] width 60 height 60
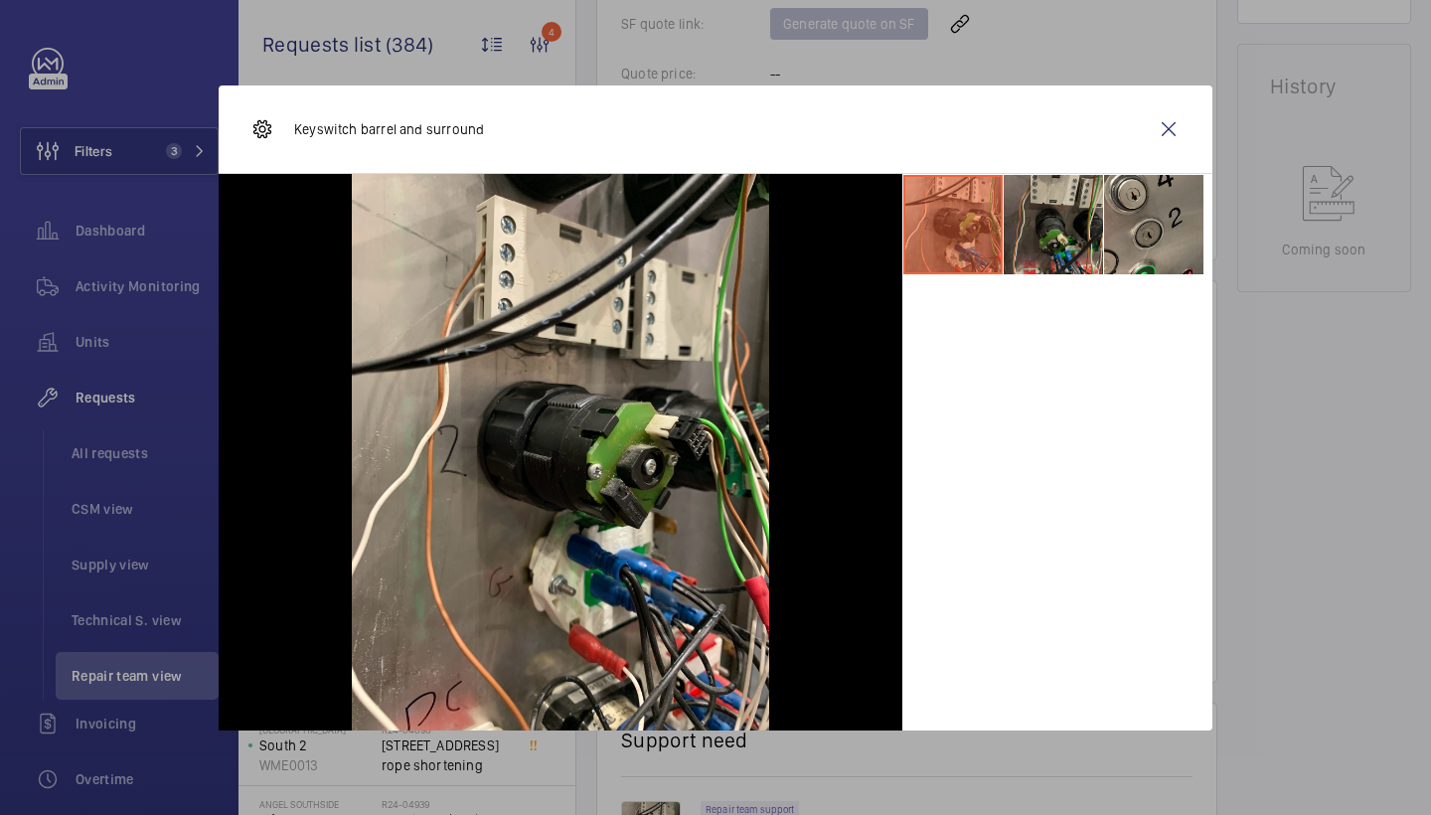
click at [1049, 205] on li at bounding box center [1053, 224] width 99 height 99
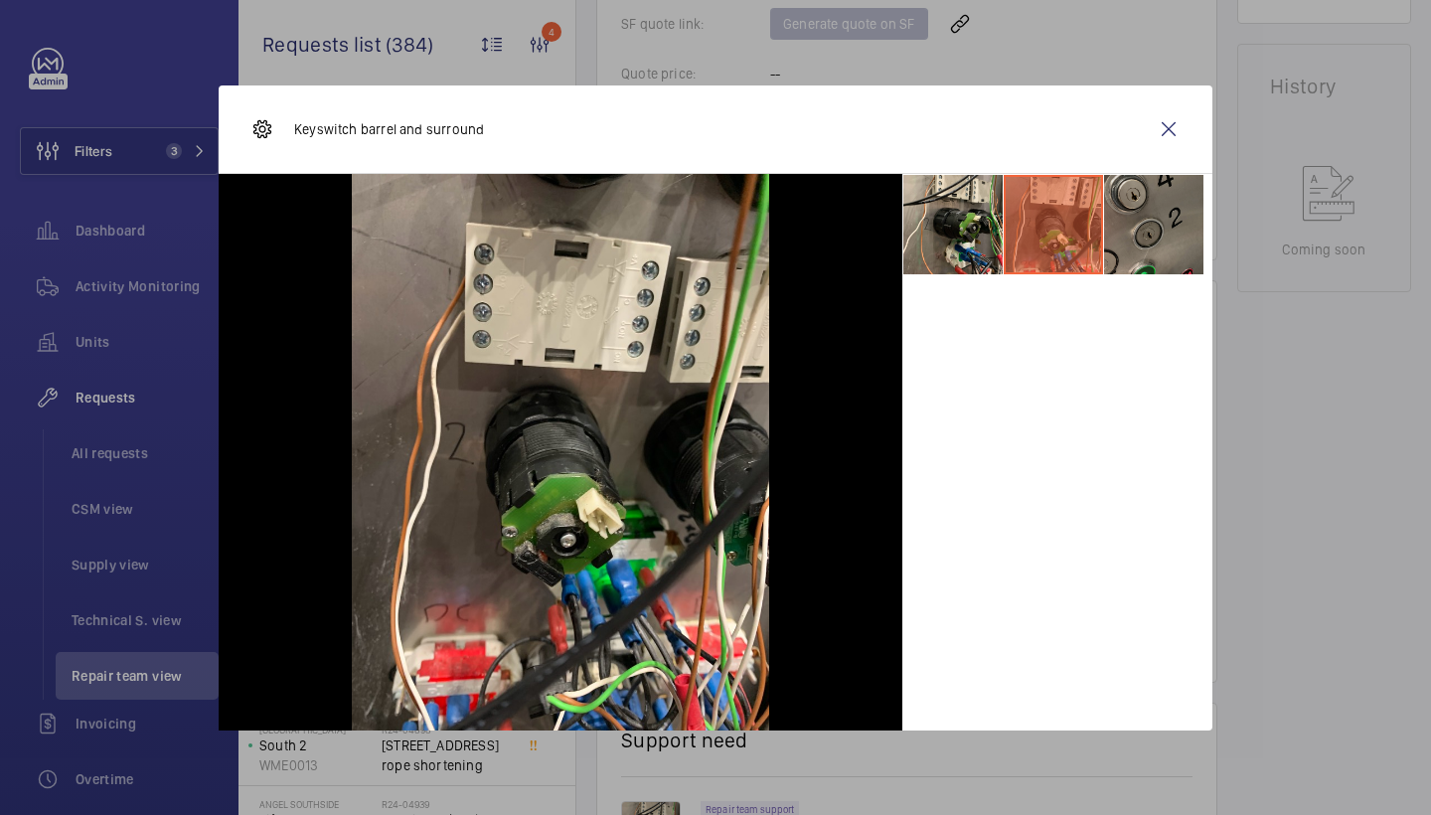
click at [1158, 205] on li at bounding box center [1153, 224] width 99 height 99
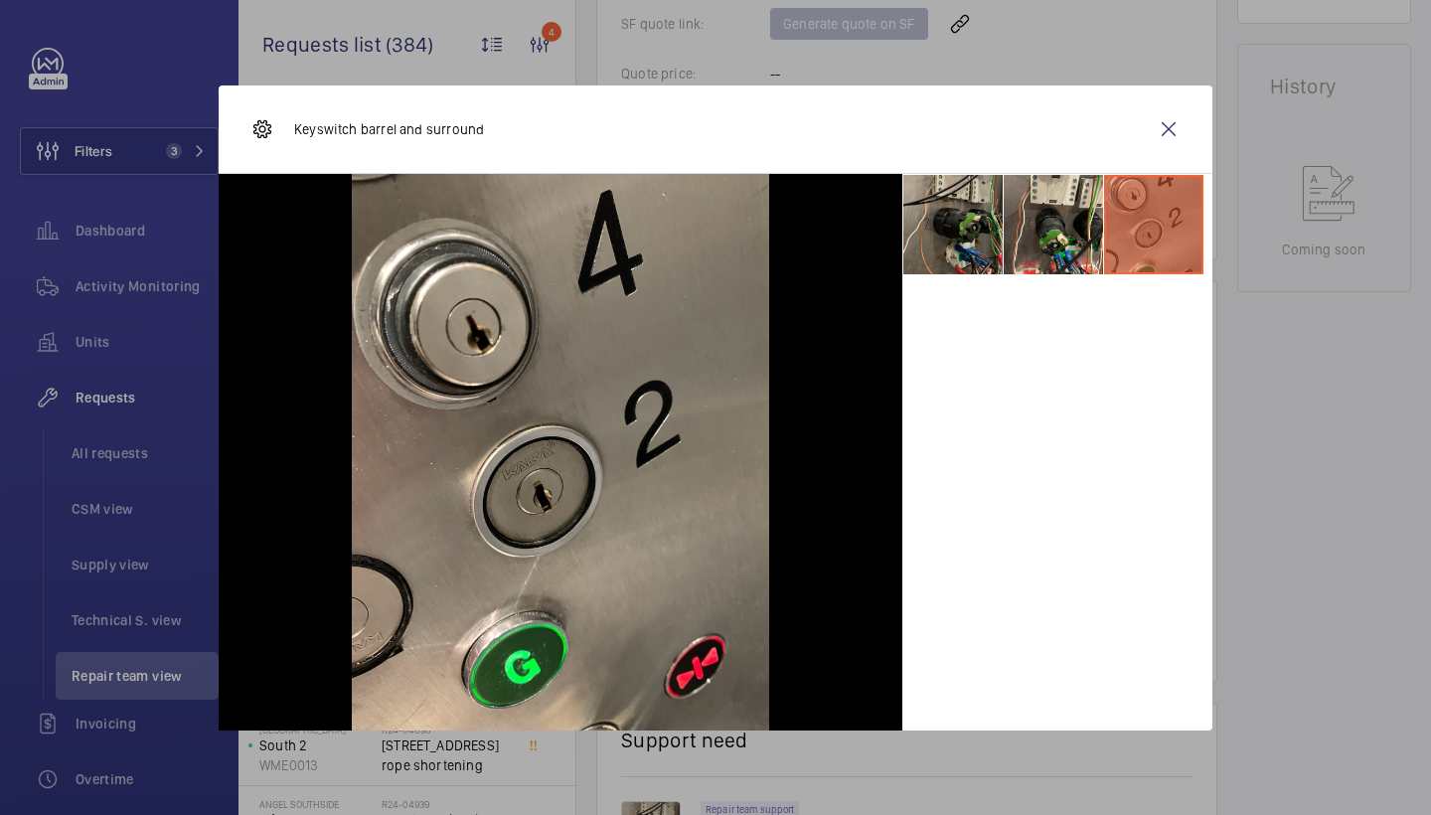
click at [950, 235] on li at bounding box center [953, 224] width 99 height 99
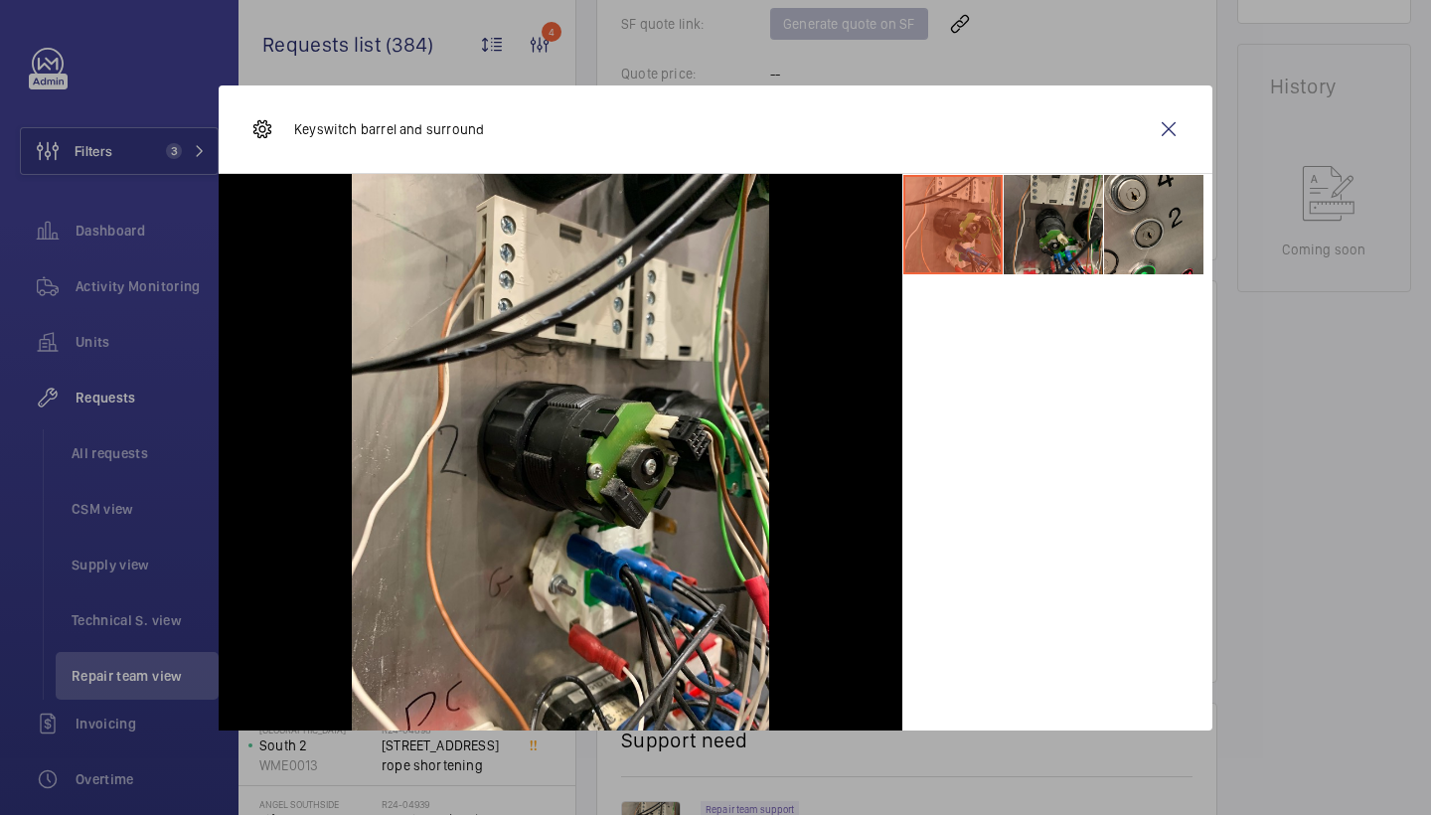
click at [1095, 230] on li at bounding box center [1053, 224] width 99 height 99
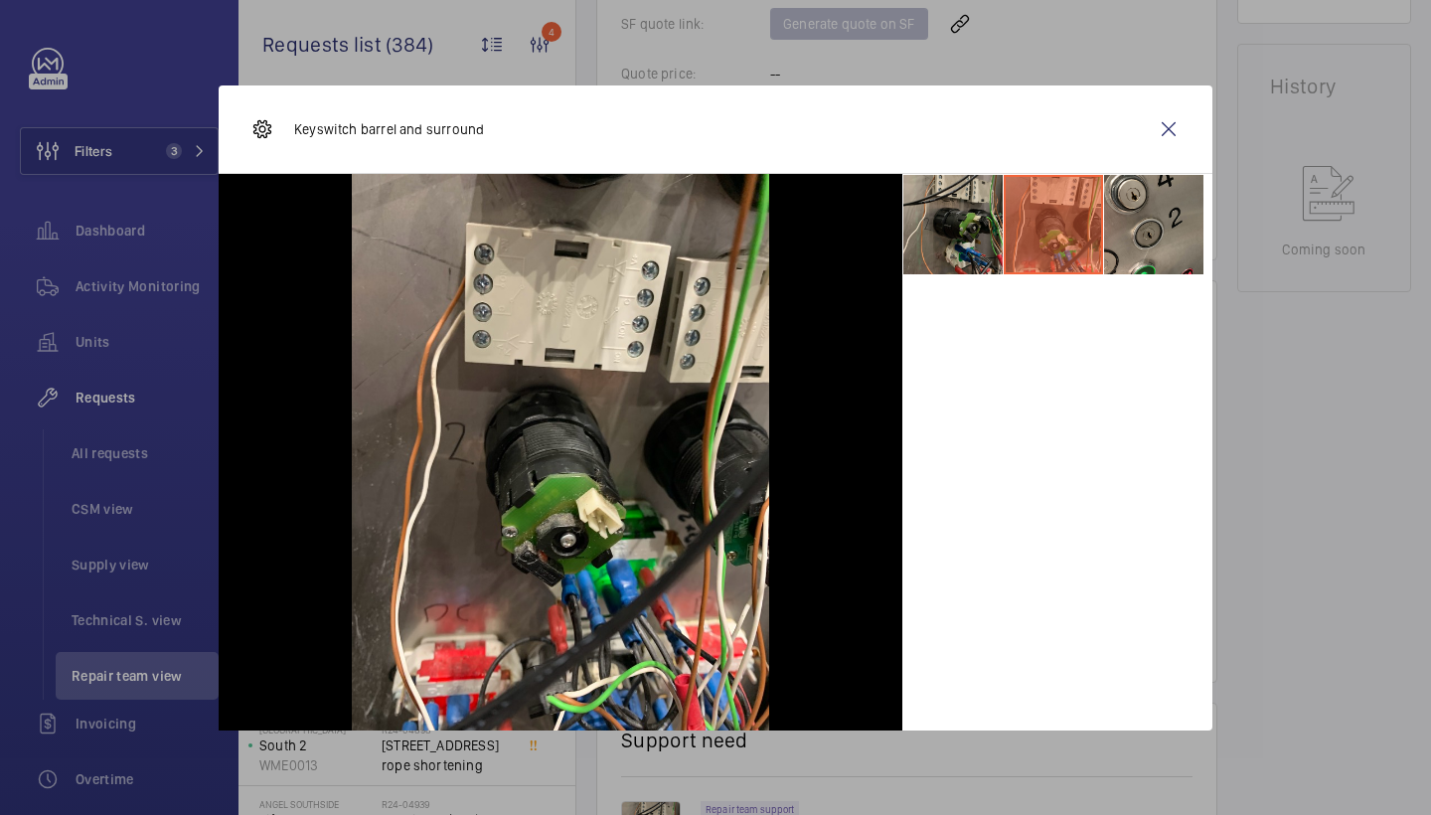
click at [964, 237] on li at bounding box center [953, 224] width 99 height 99
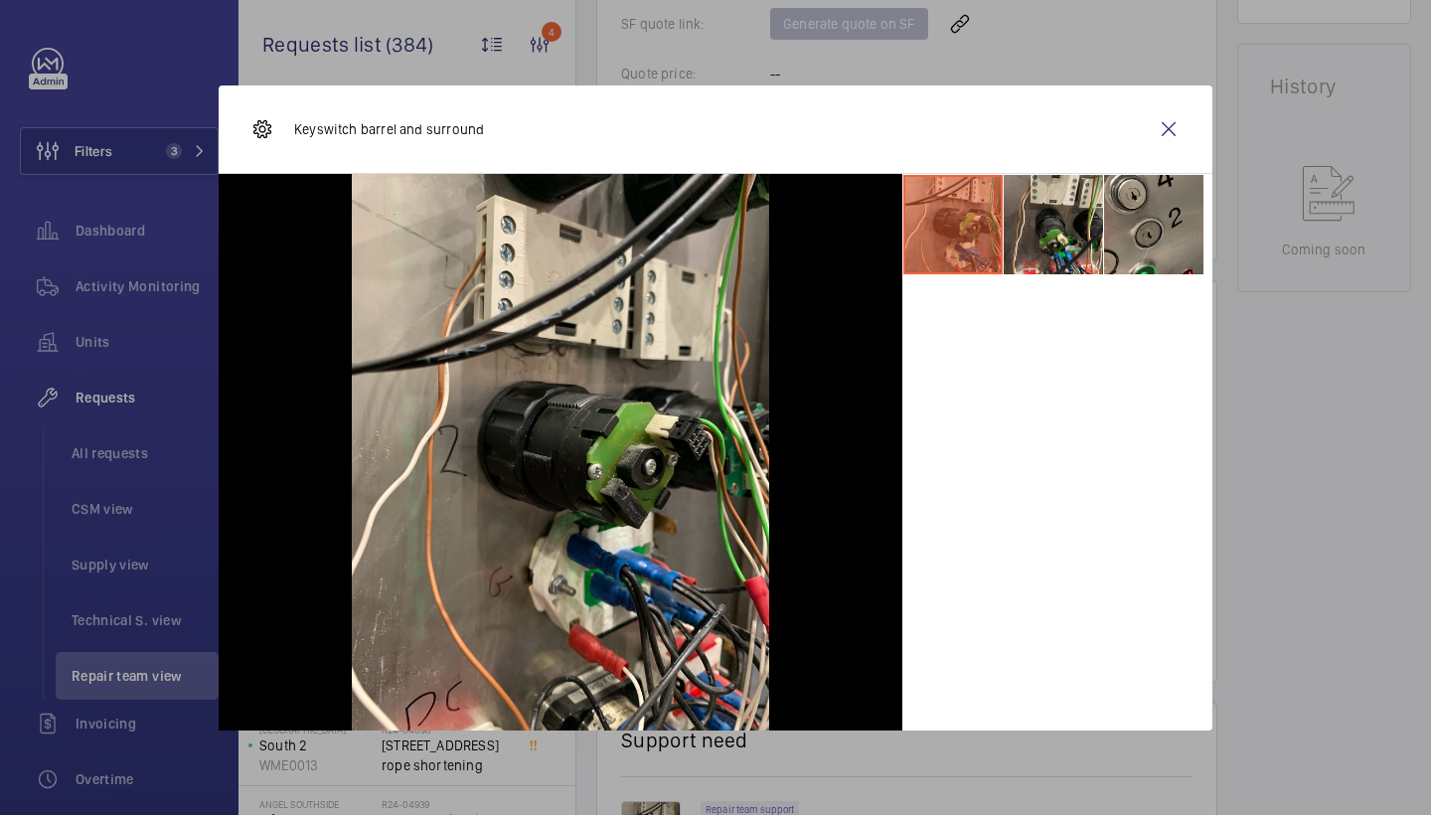
click at [1172, 129] on wm-front-icon-button at bounding box center [1169, 129] width 48 height 48
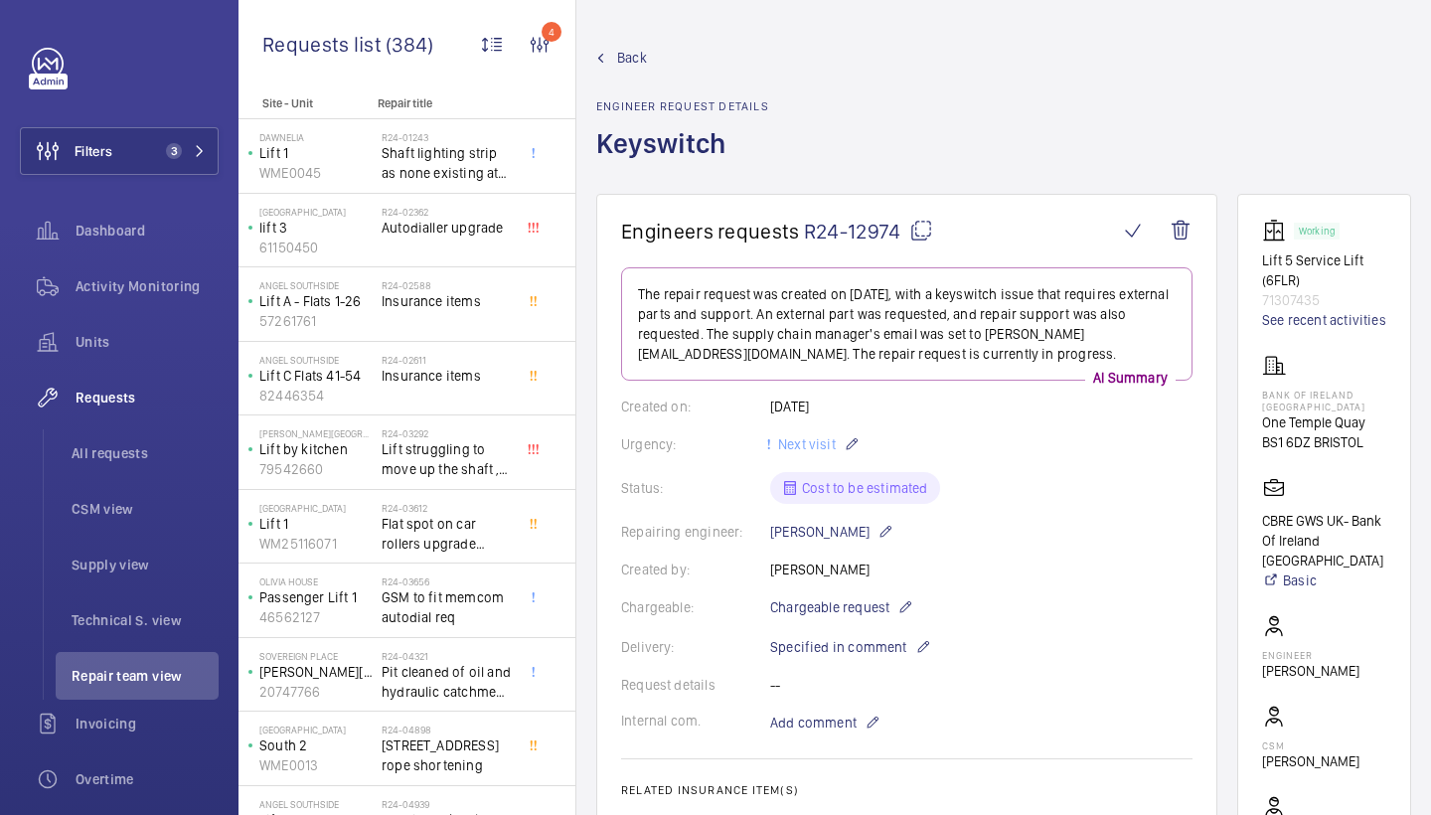
scroll to position [0, 0]
click at [634, 57] on span "Back" at bounding box center [632, 58] width 30 height 20
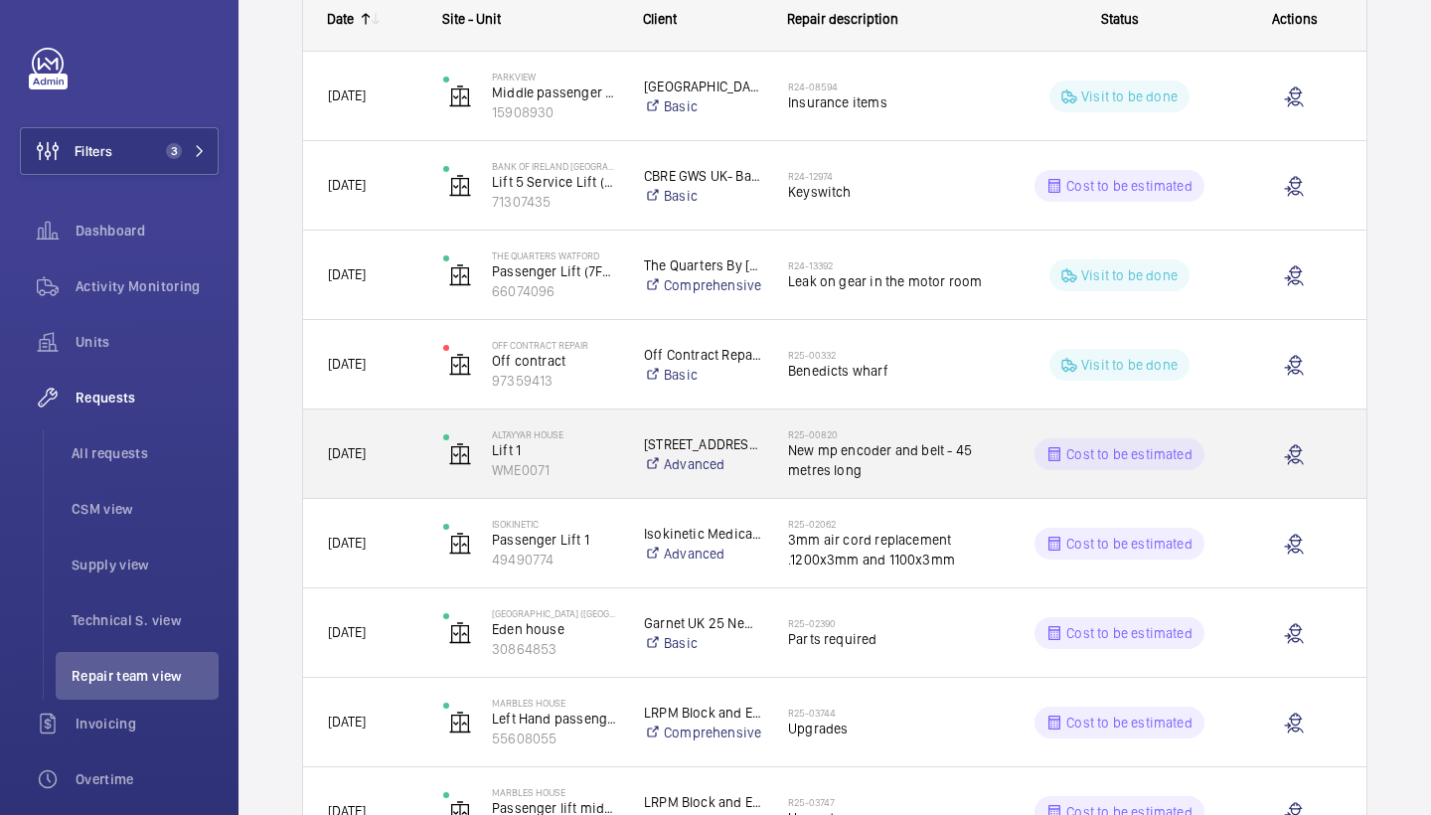
scroll to position [347, 0]
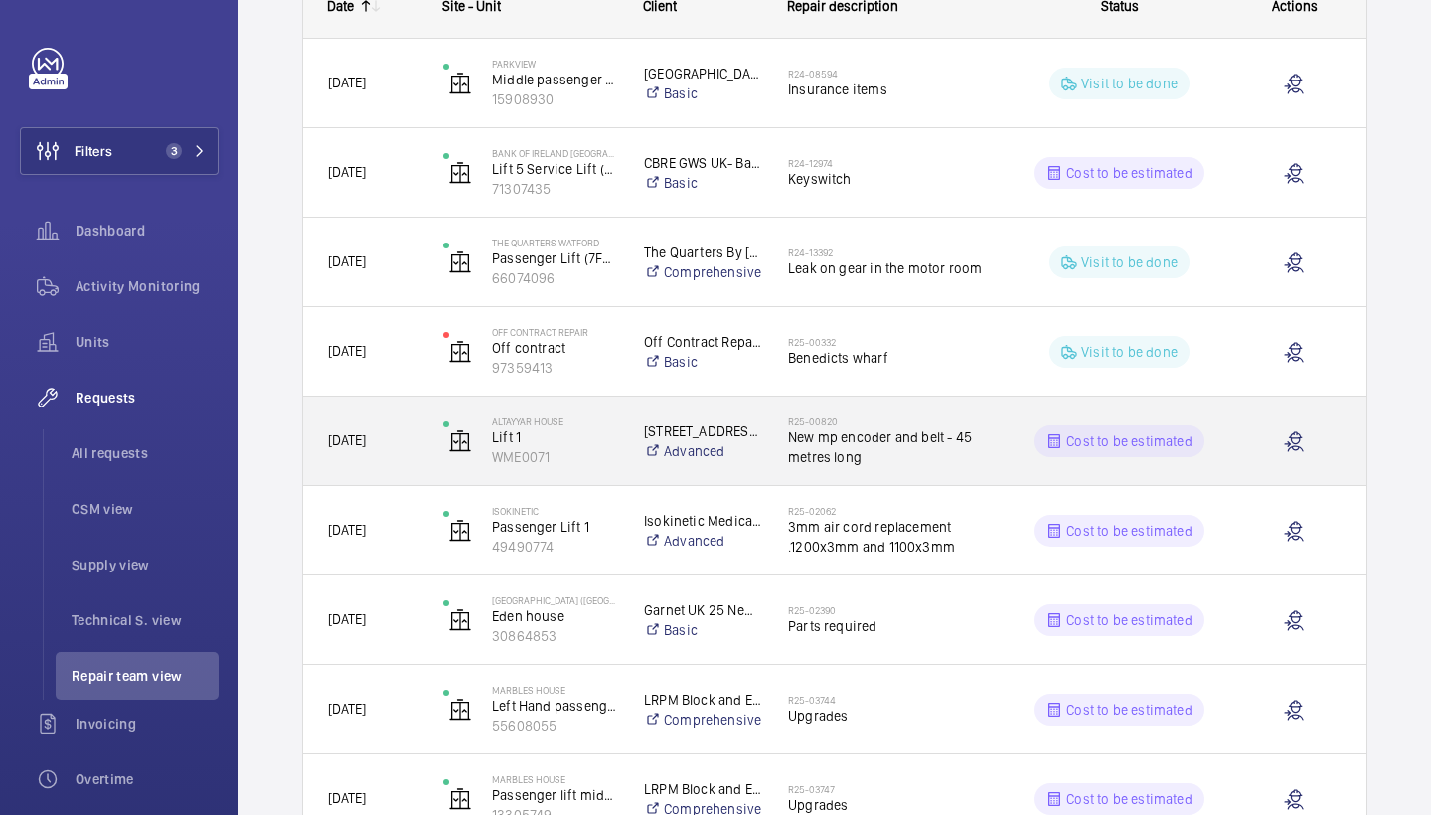
click at [901, 432] on span "New mp encoder and belt - 45 metres long" at bounding box center [890, 447] width 204 height 40
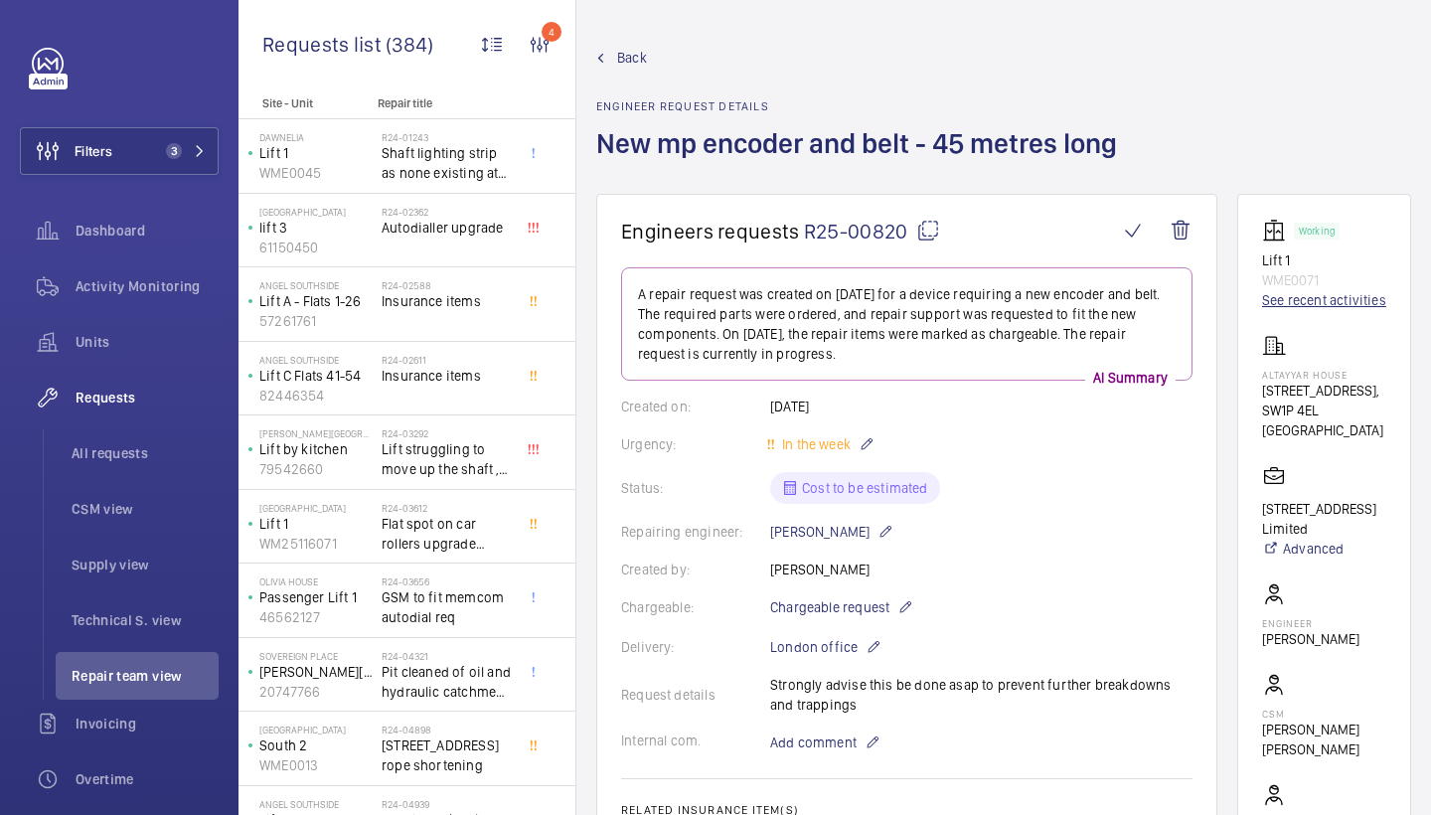
click at [1289, 295] on link "See recent activities" at bounding box center [1324, 300] width 124 height 20
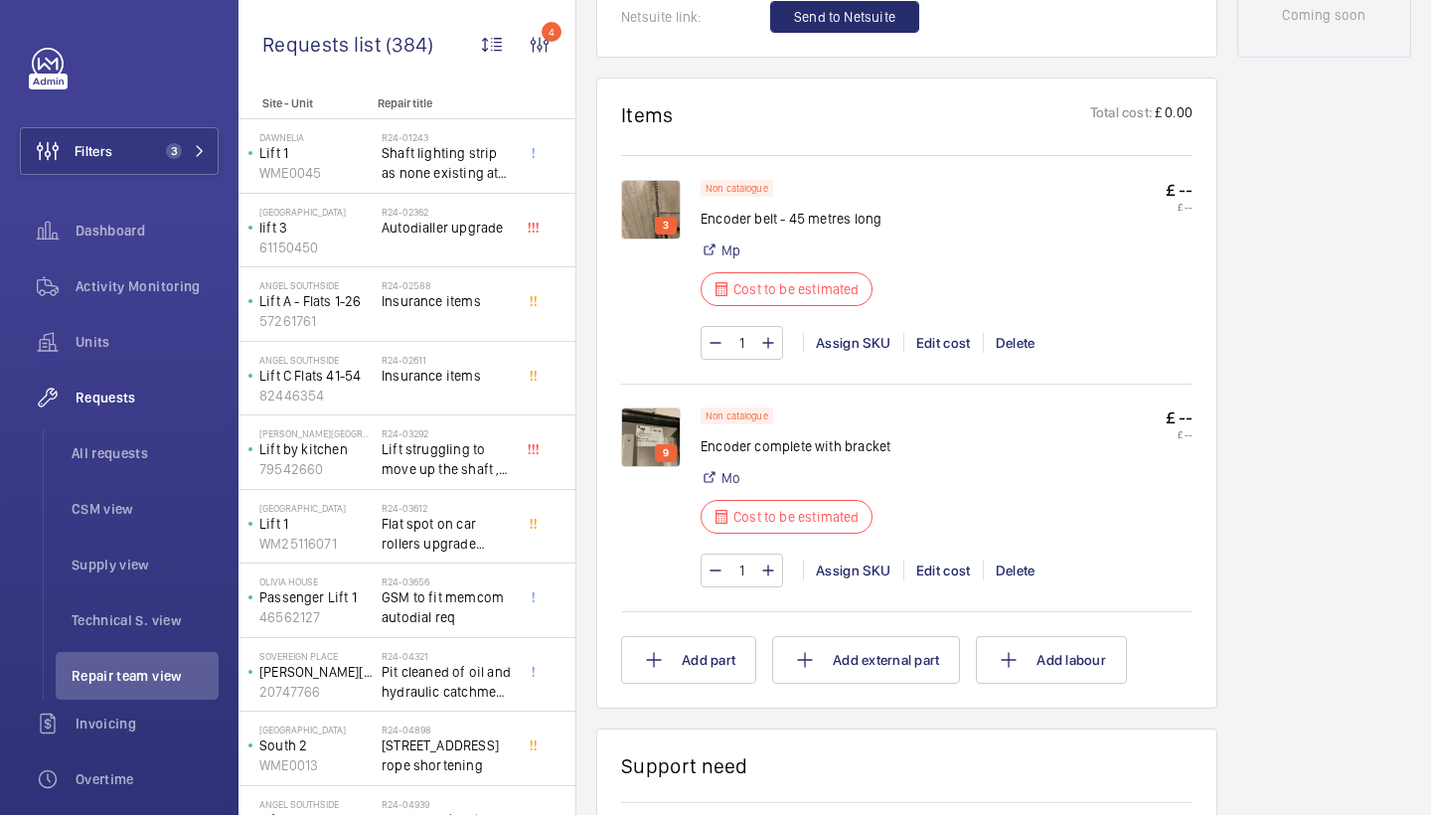
scroll to position [1171, 0]
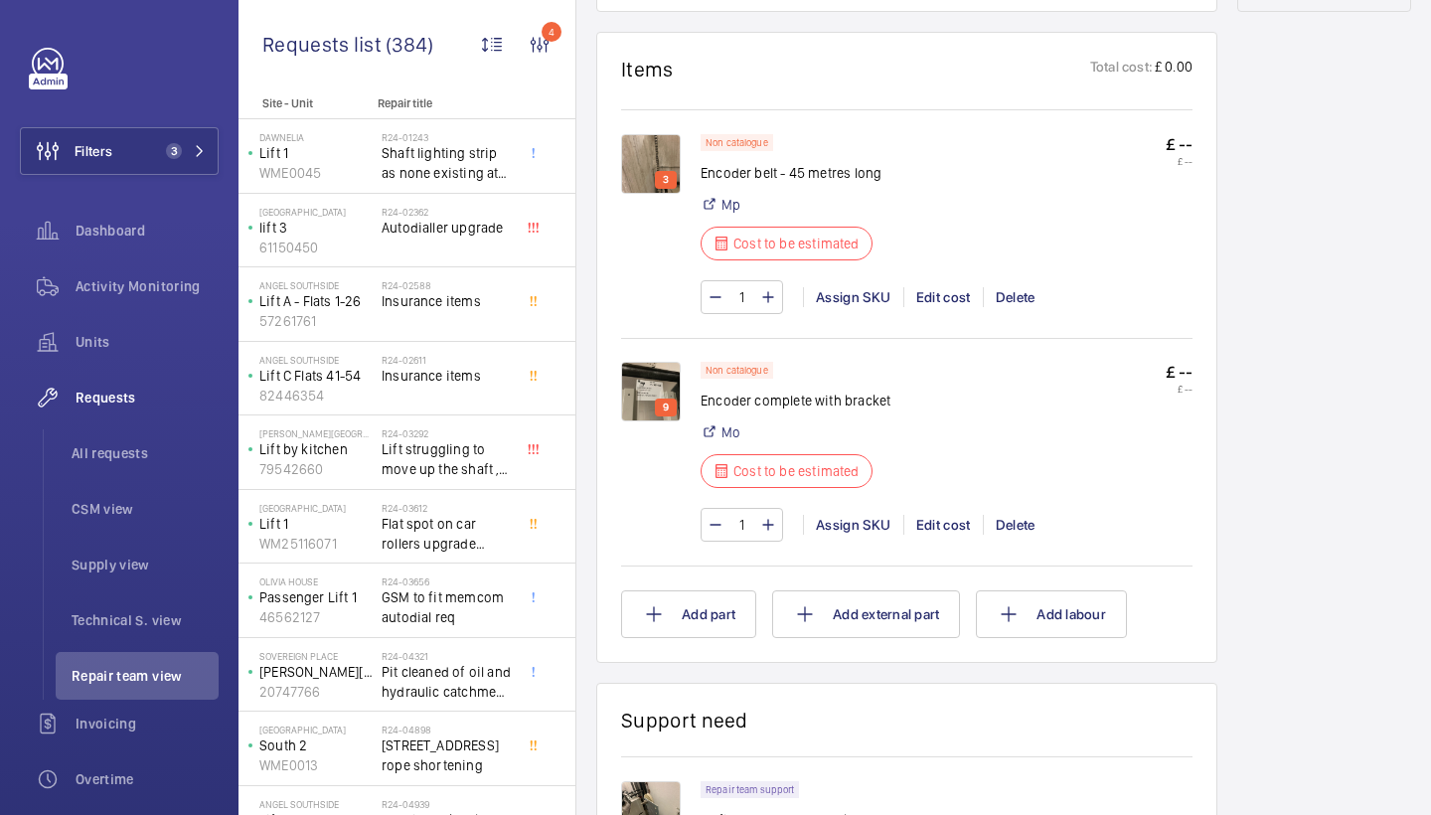
click at [636, 140] on img at bounding box center [651, 164] width 60 height 60
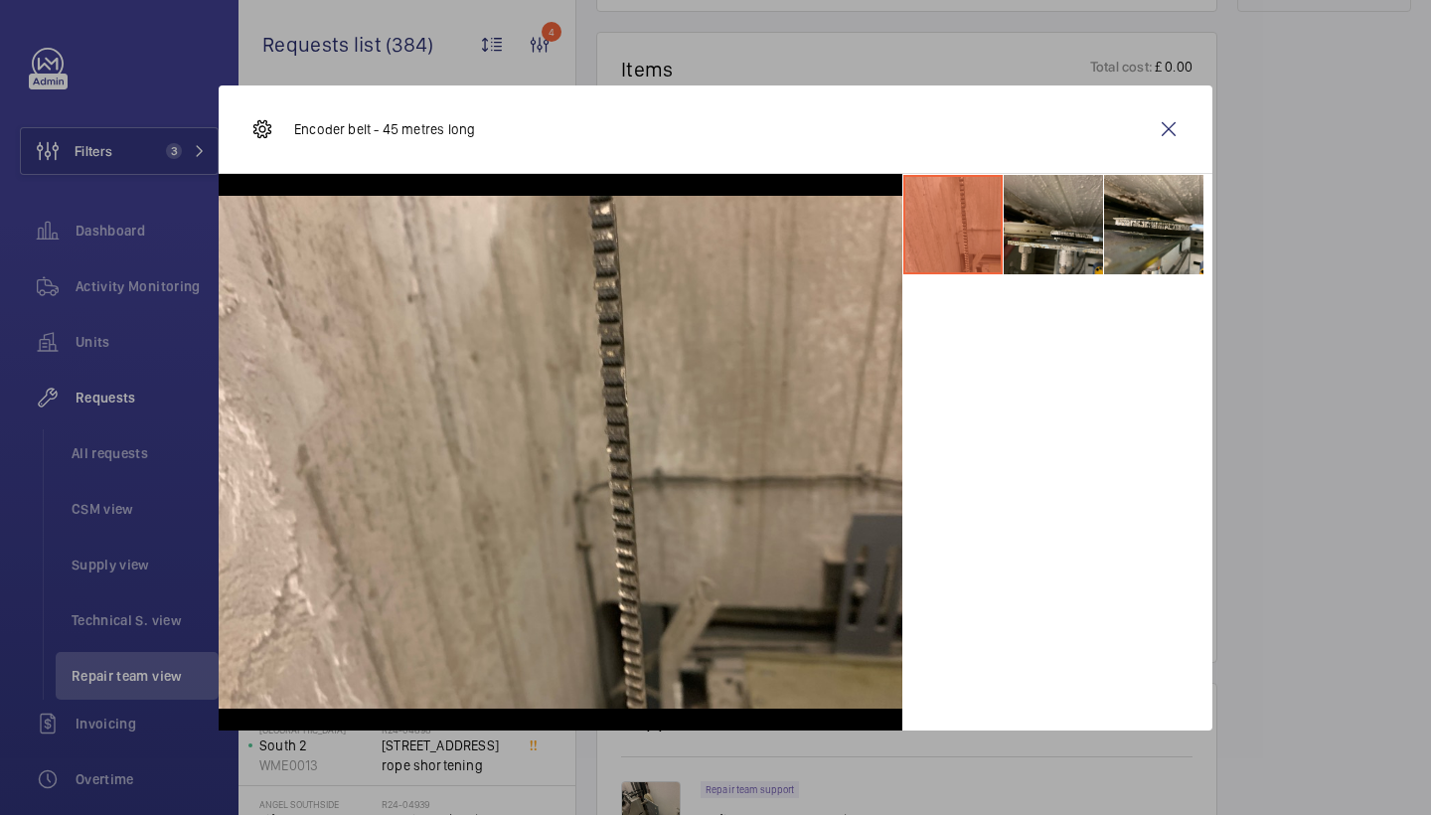
click at [1072, 255] on li at bounding box center [1053, 224] width 99 height 99
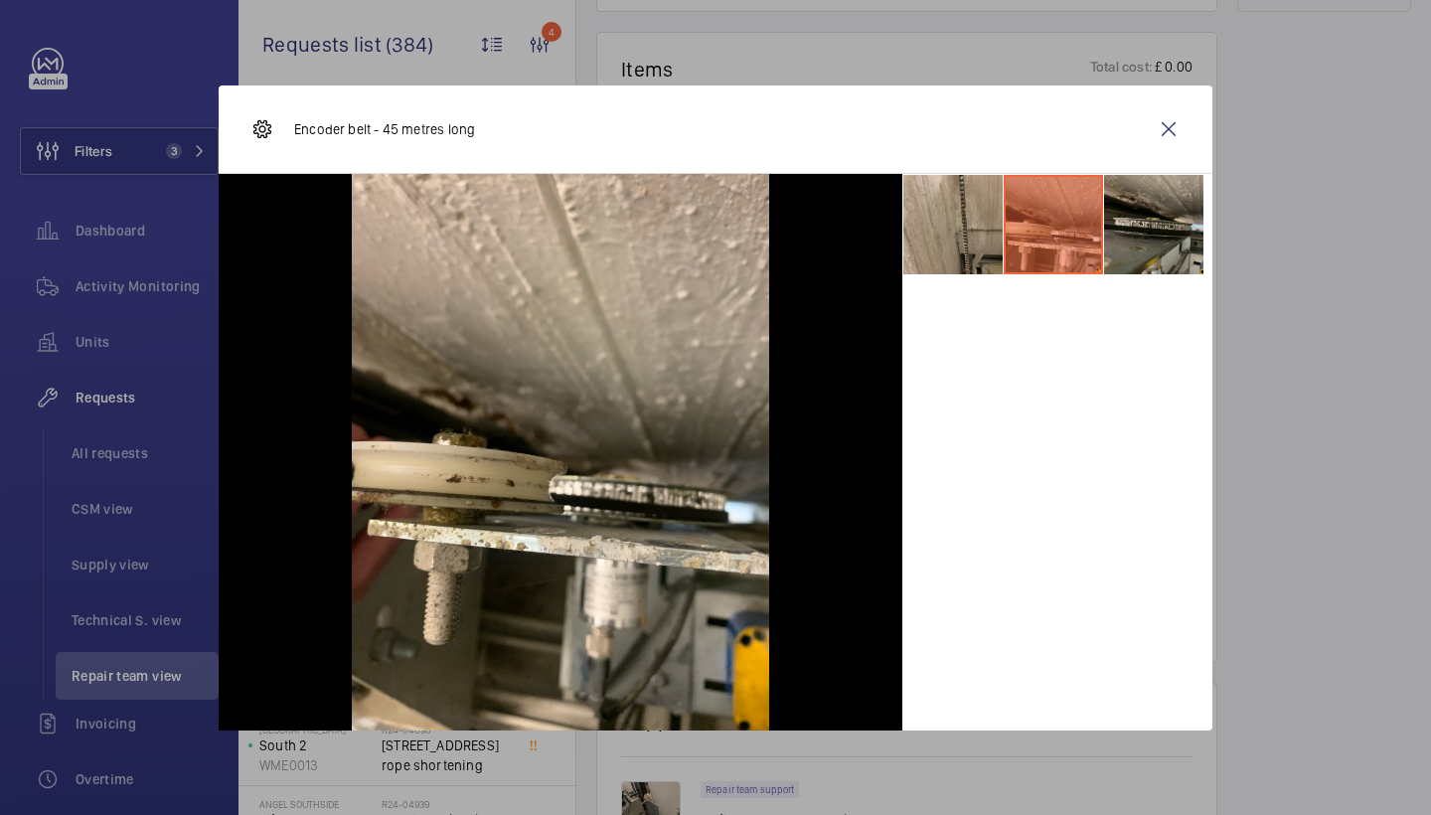
click at [1162, 253] on li at bounding box center [1153, 224] width 99 height 99
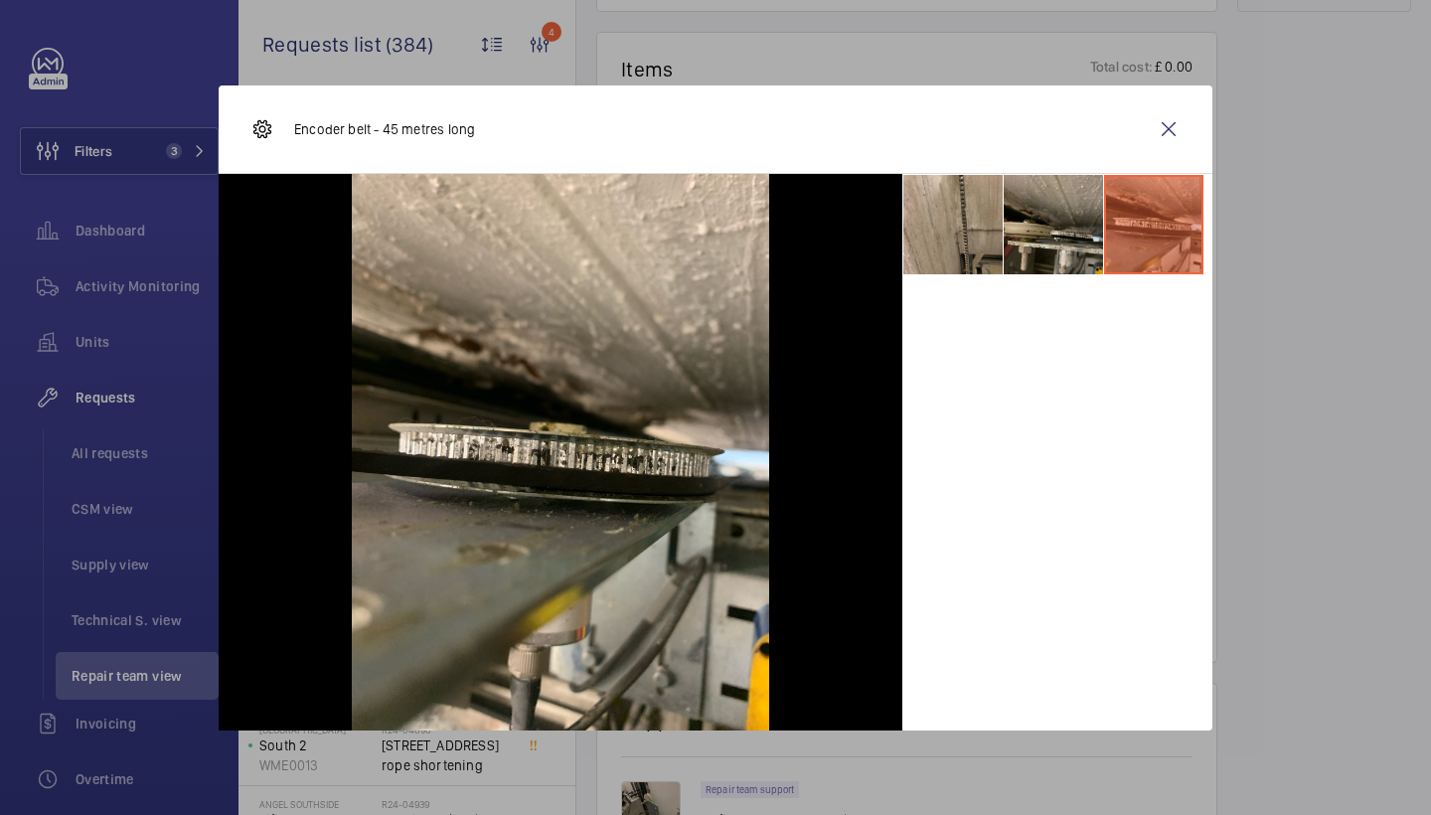
click at [1035, 221] on li at bounding box center [1053, 224] width 99 height 99
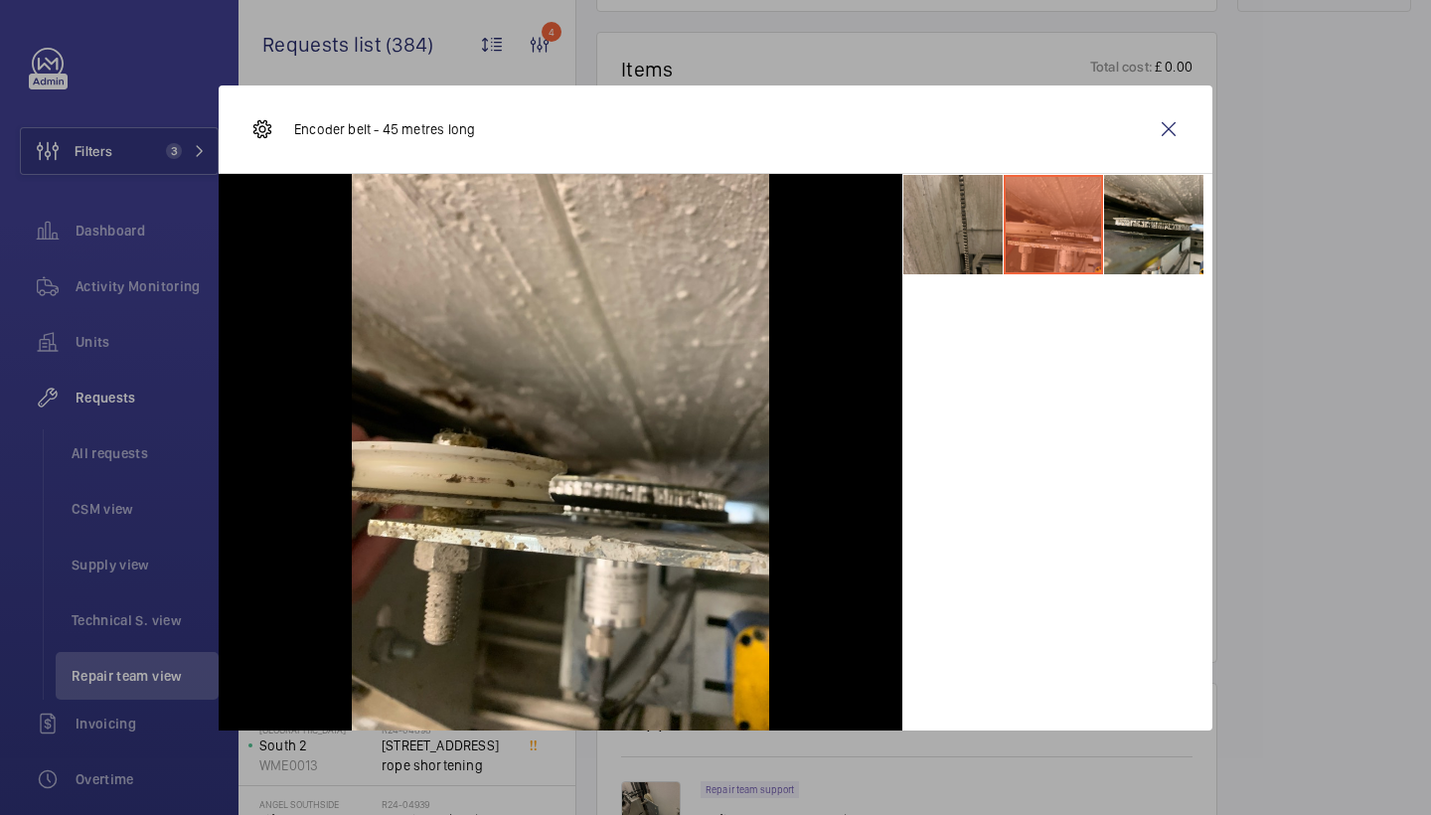
click at [956, 236] on li at bounding box center [953, 224] width 99 height 99
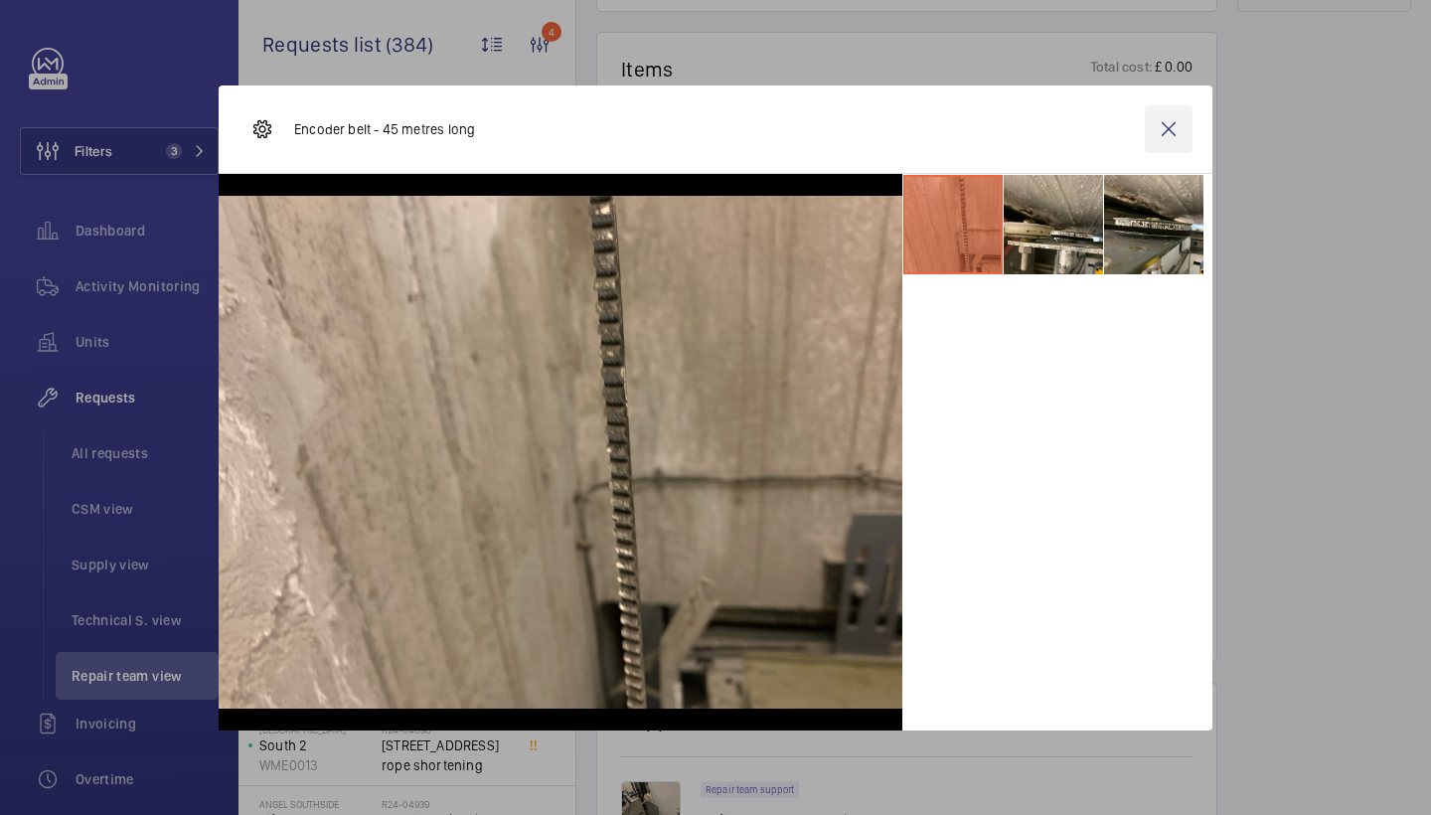
click at [1189, 150] on wm-front-icon-button at bounding box center [1169, 129] width 48 height 48
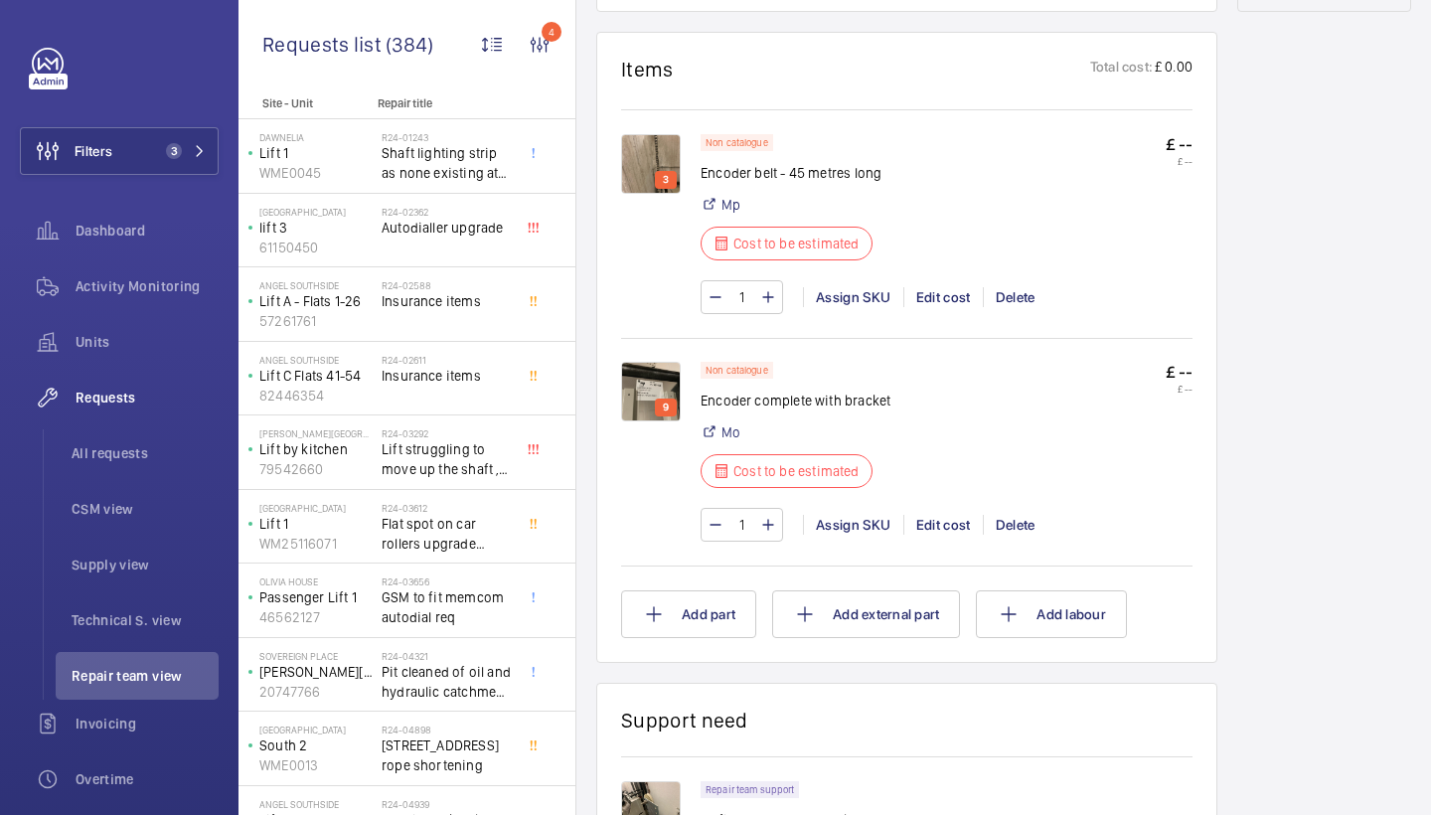
click at [664, 395] on img at bounding box center [651, 392] width 60 height 60
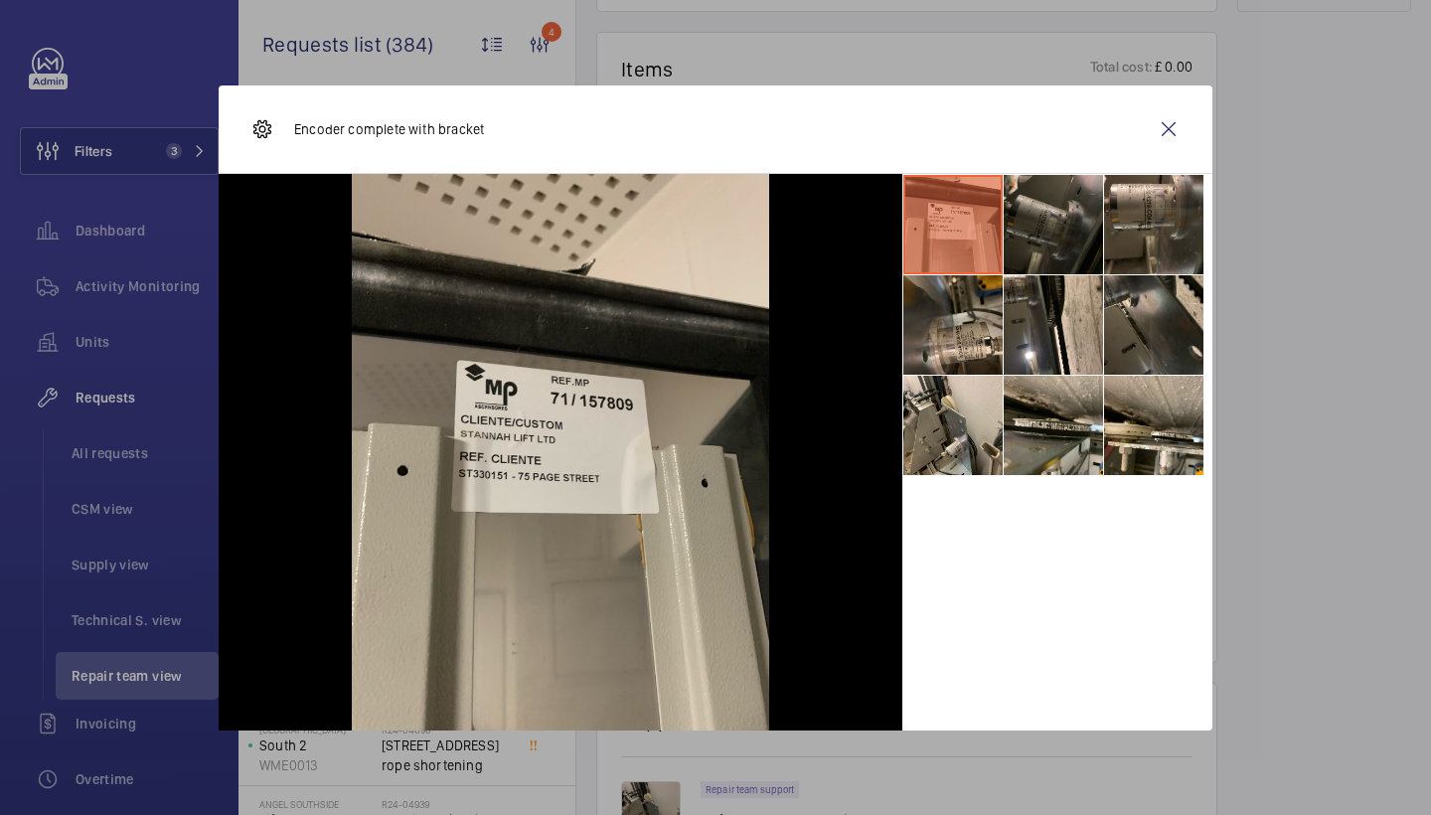
click at [1047, 201] on li at bounding box center [1053, 224] width 99 height 99
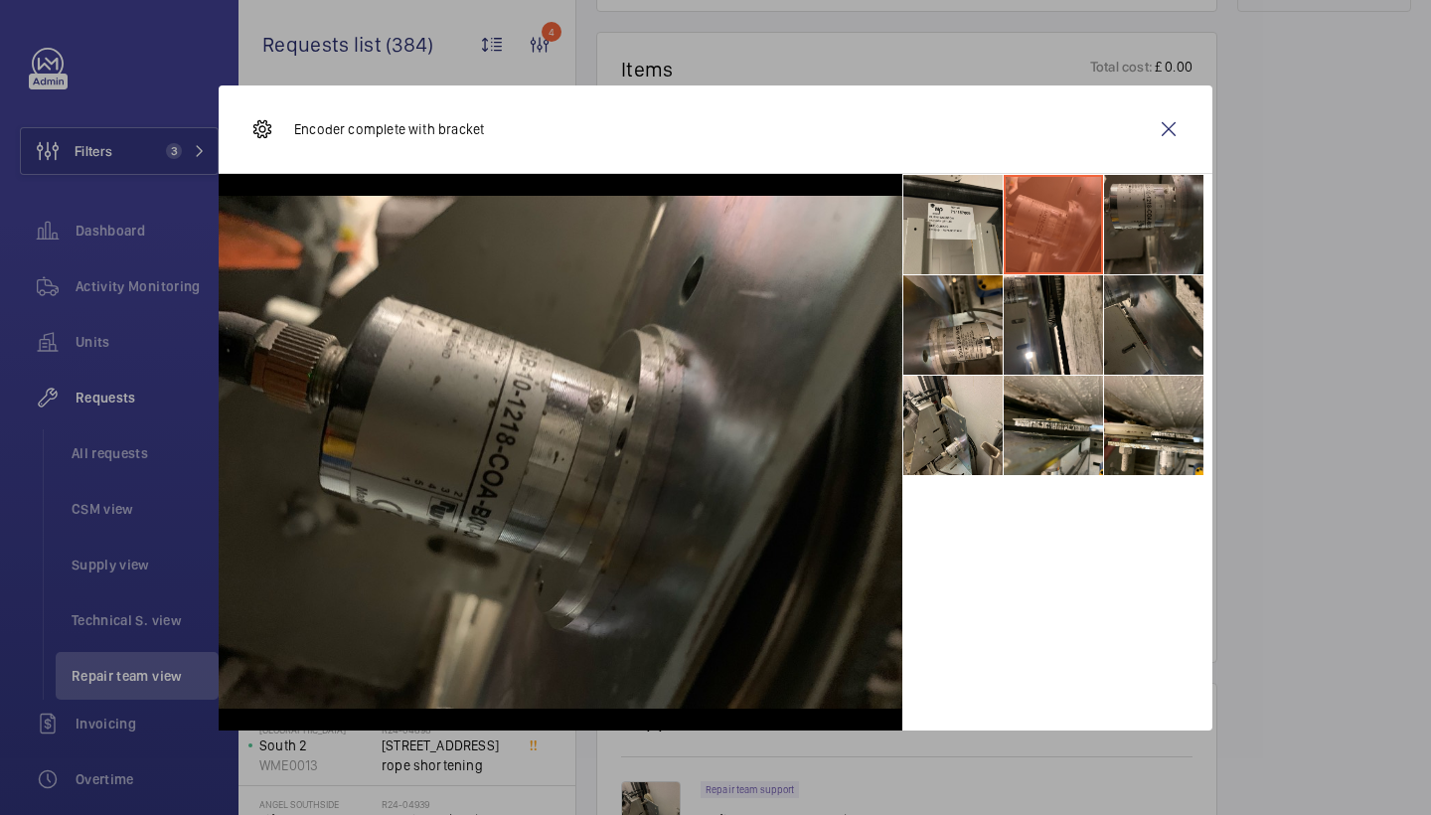
click at [1177, 197] on li at bounding box center [1153, 224] width 99 height 99
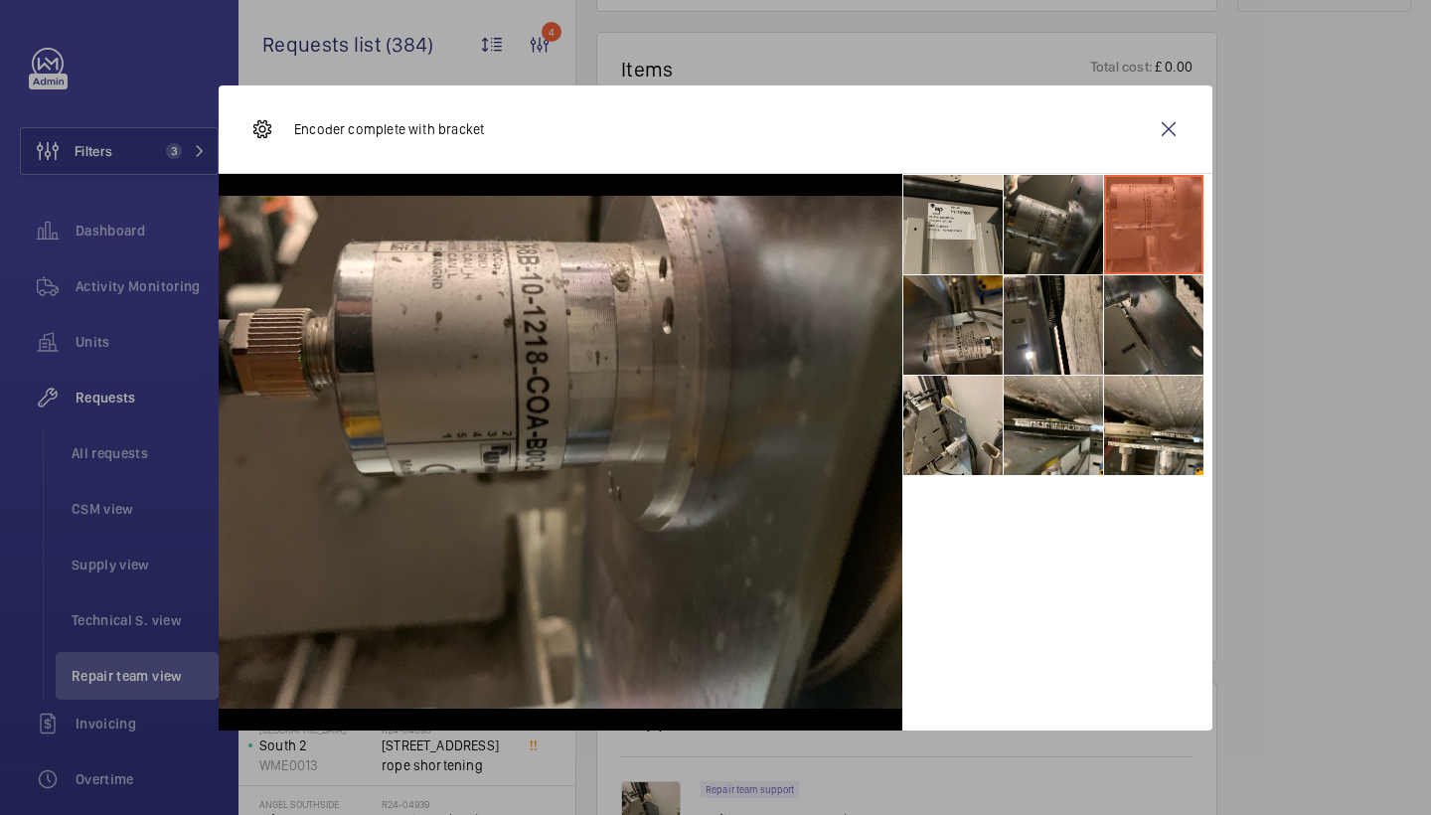
click at [952, 311] on li at bounding box center [953, 324] width 99 height 99
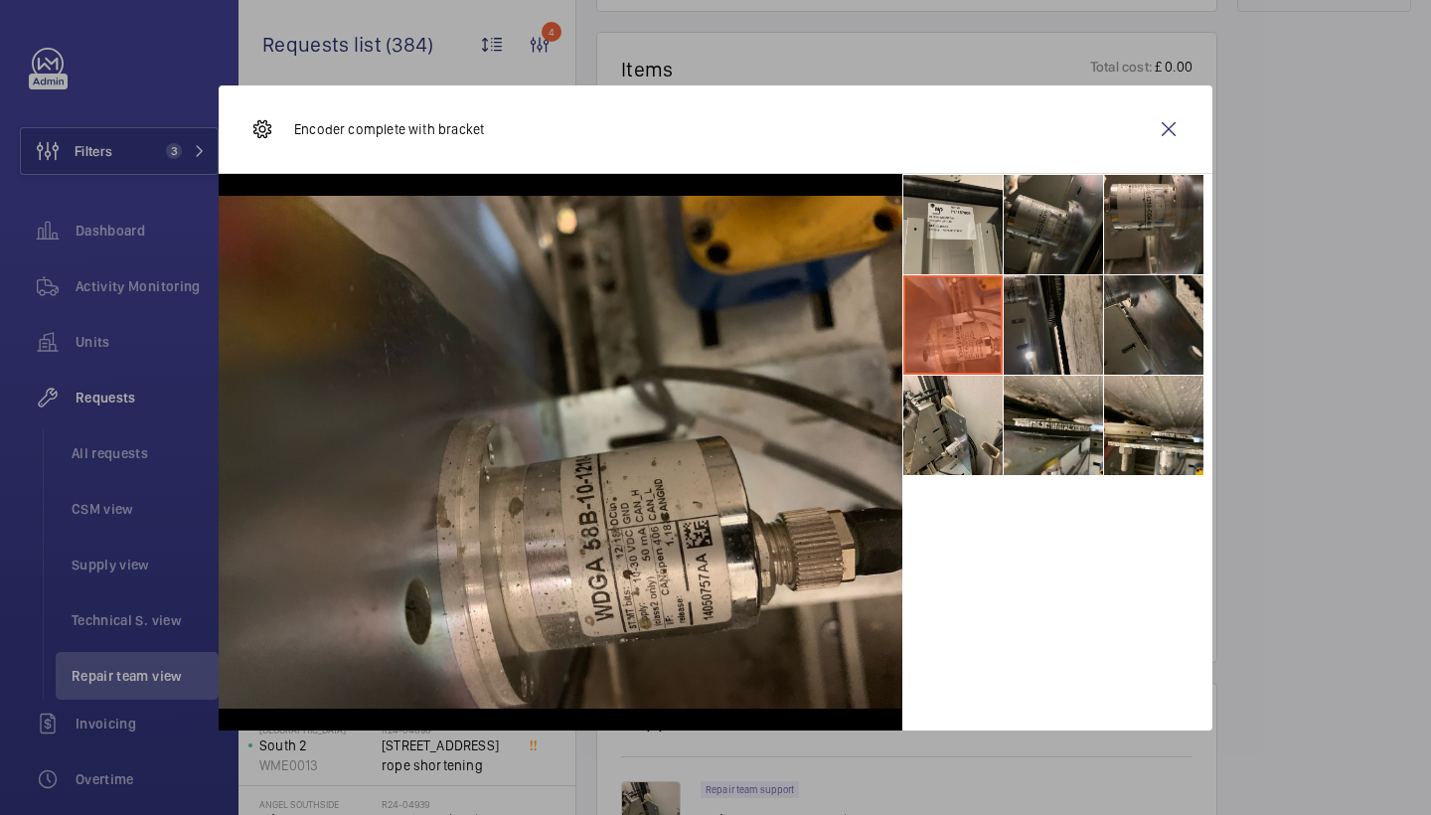
click at [1035, 276] on li at bounding box center [1053, 324] width 99 height 99
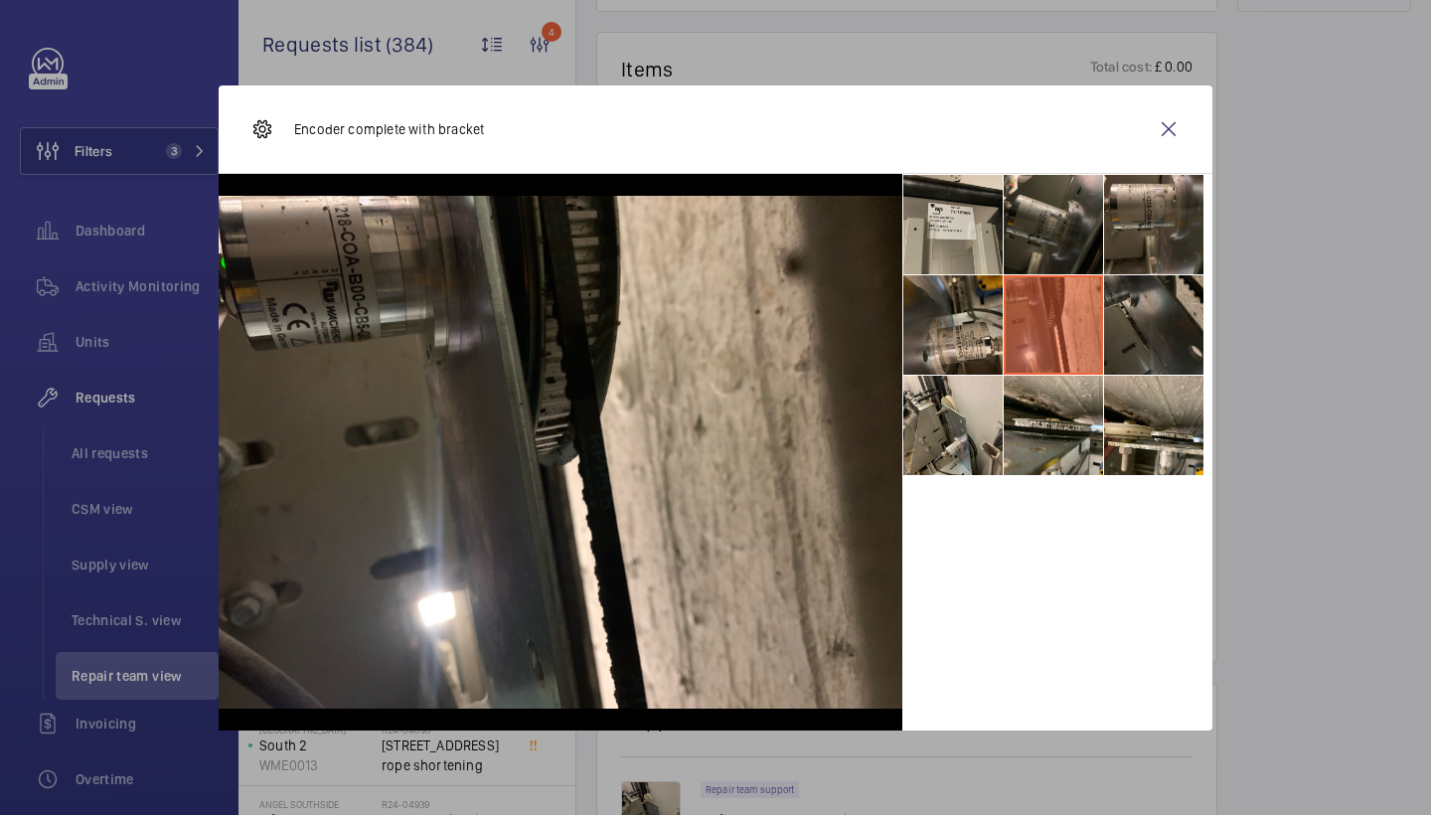
click at [1157, 310] on li at bounding box center [1153, 324] width 99 height 99
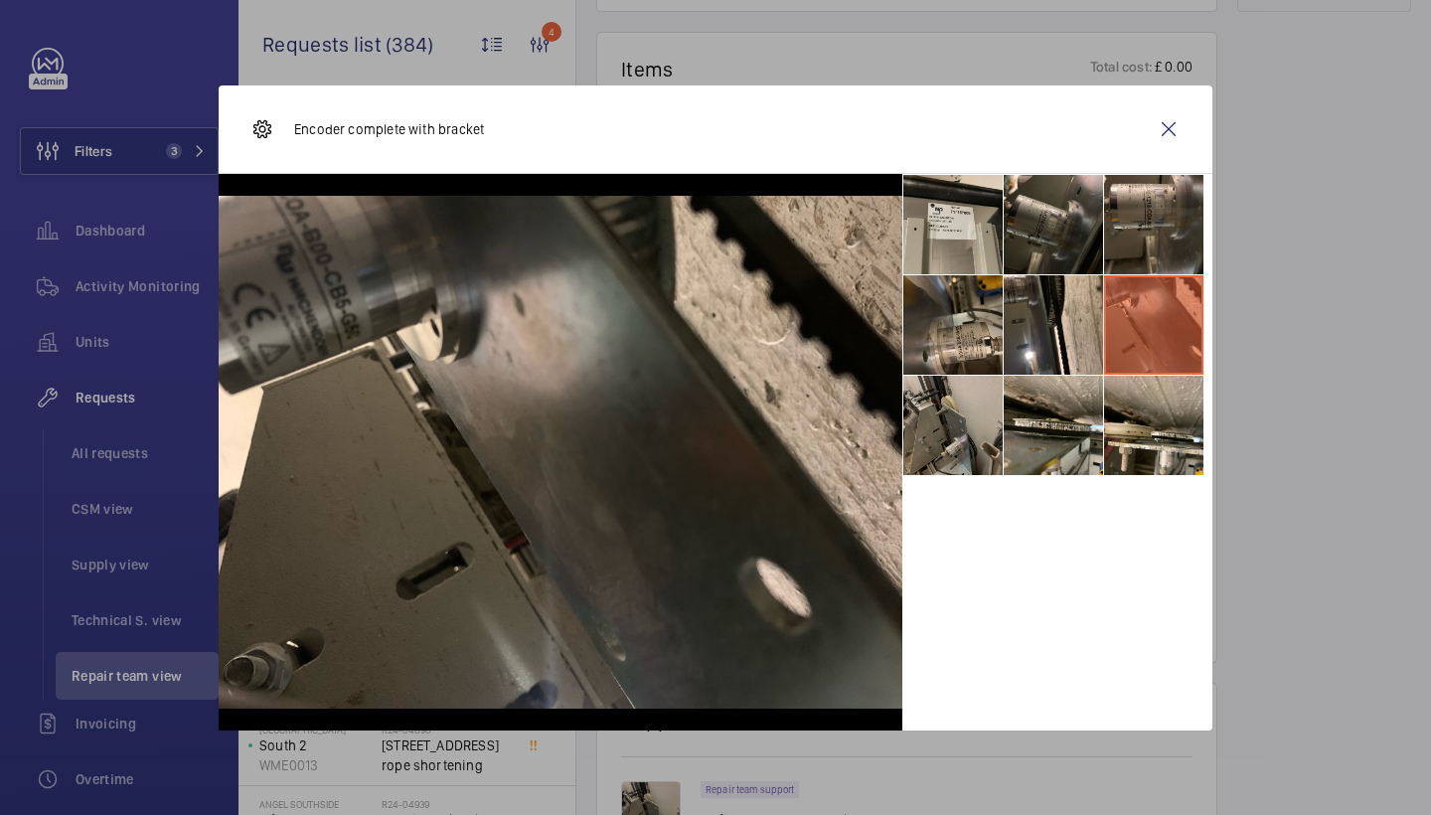
click at [949, 421] on li at bounding box center [953, 425] width 99 height 99
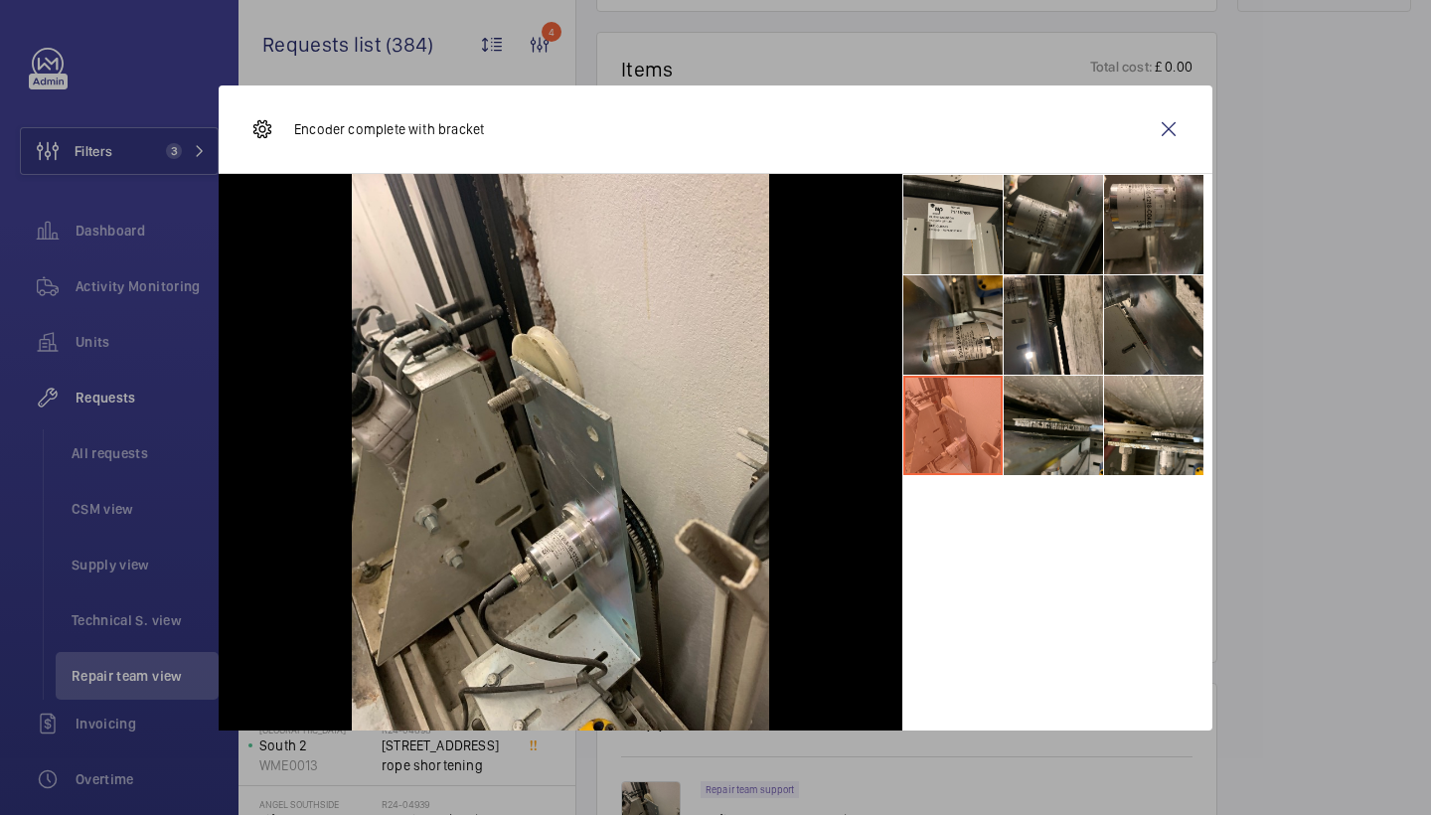
click at [1052, 381] on li at bounding box center [1053, 425] width 99 height 99
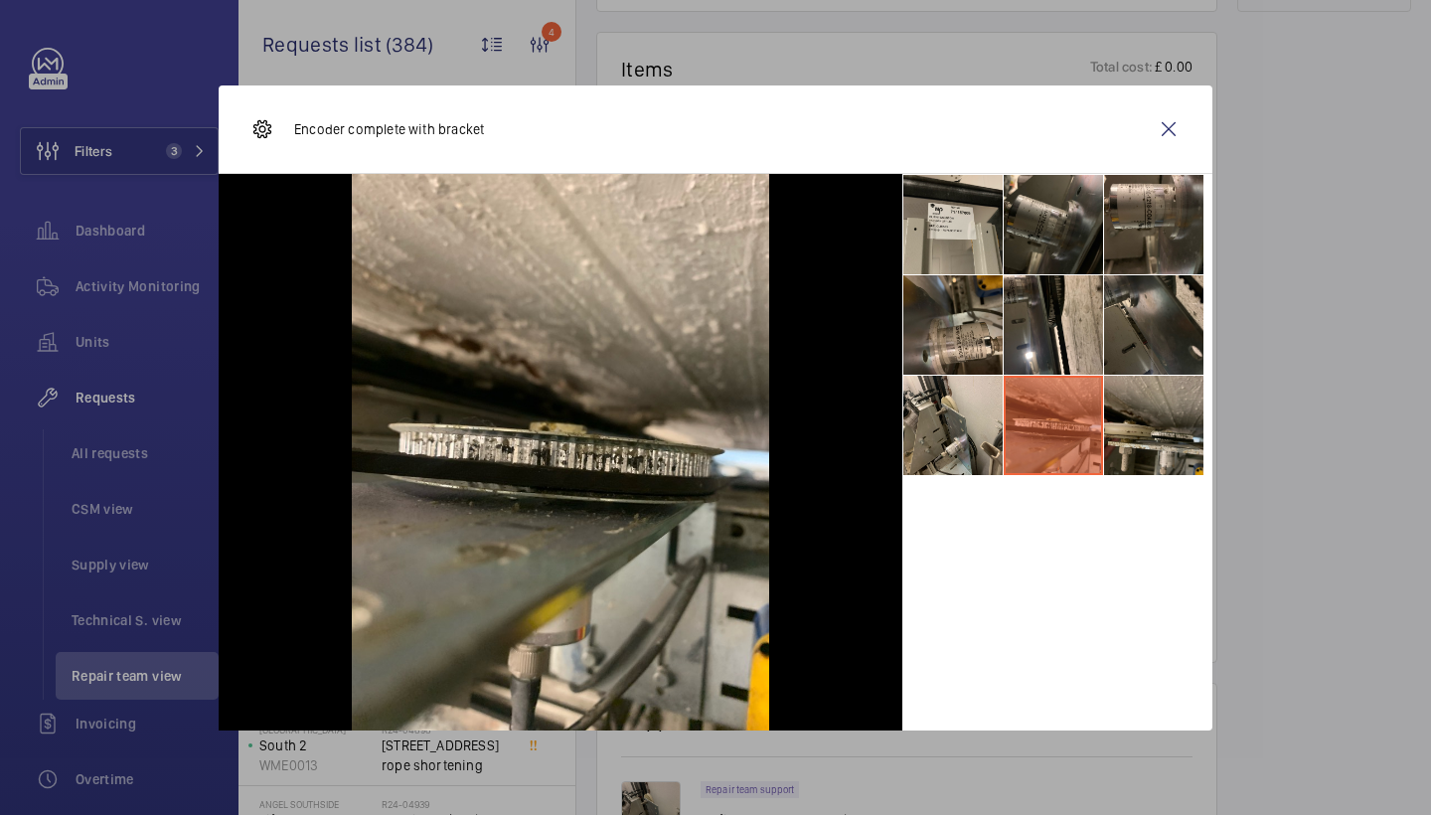
click at [1145, 405] on li at bounding box center [1153, 425] width 99 height 99
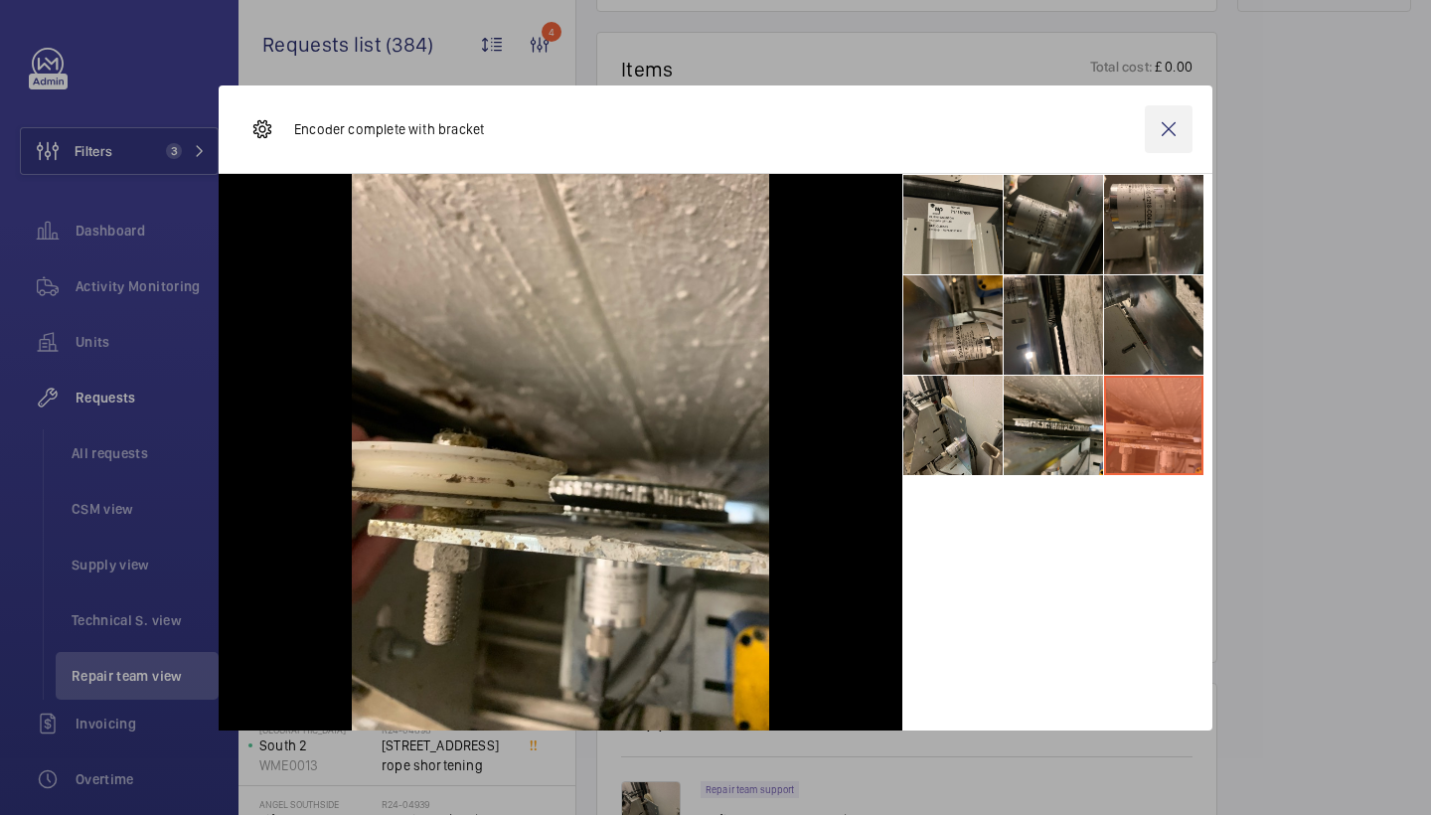
click at [1172, 141] on wm-front-icon-button at bounding box center [1169, 129] width 48 height 48
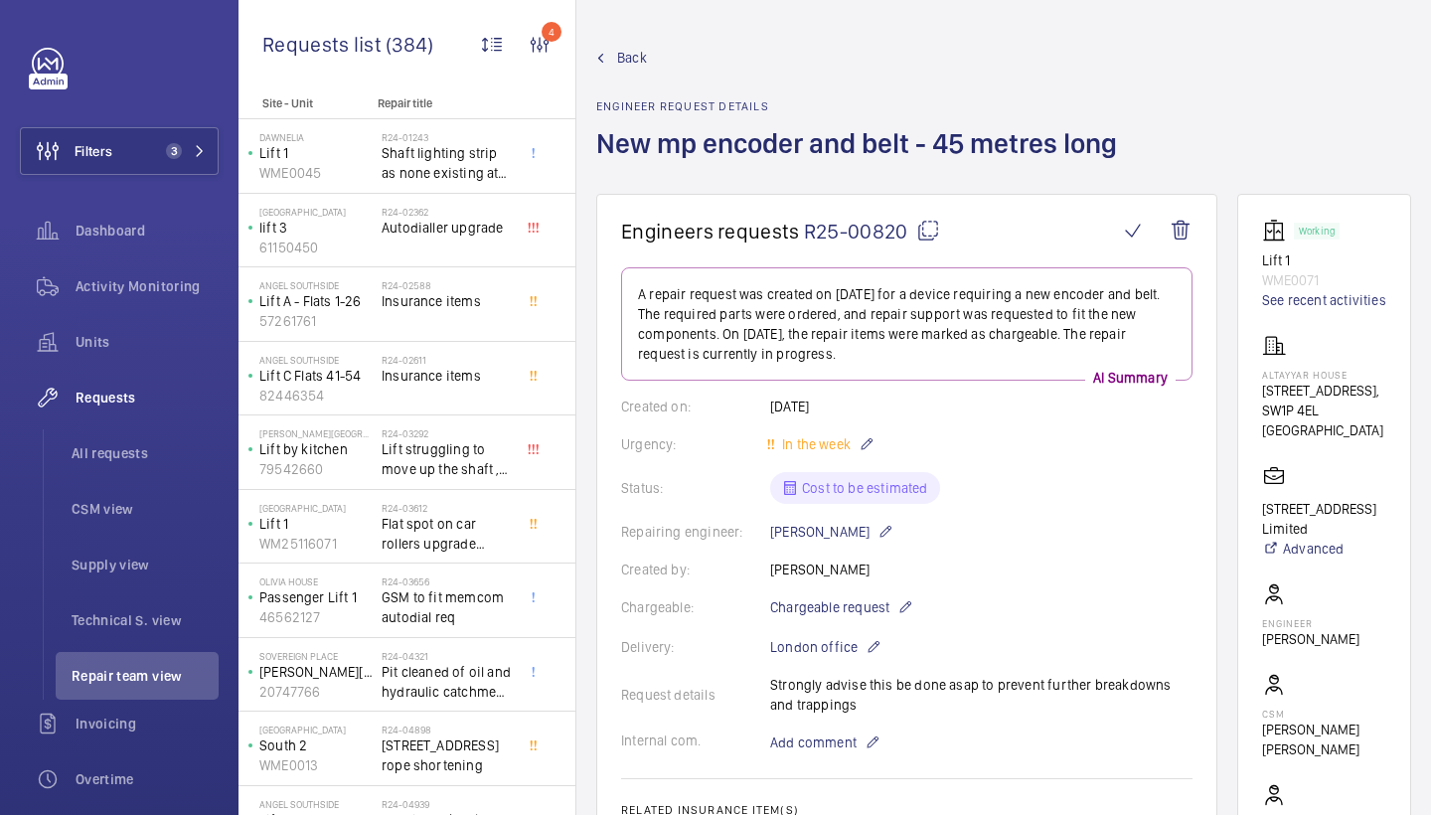
scroll to position [-1, 0]
click at [925, 233] on mat-icon at bounding box center [928, 231] width 24 height 24
click at [825, 748] on span "Add comment" at bounding box center [813, 743] width 86 height 20
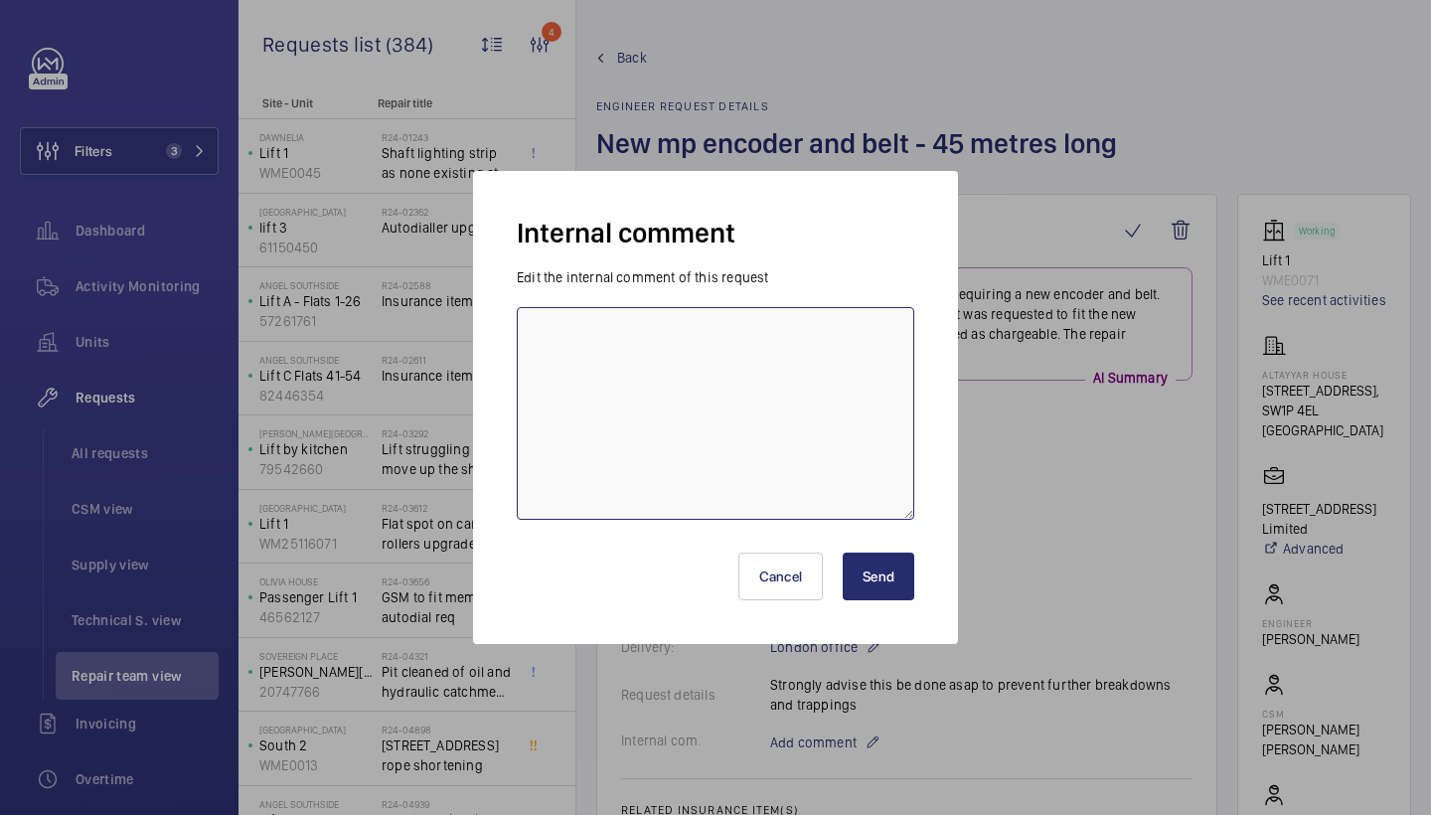
click at [794, 472] on textarea at bounding box center [716, 413] width 398 height 213
type textarea "contacted mp for quote - jc [DATE]"
click at [866, 574] on button "Send" at bounding box center [879, 577] width 72 height 48
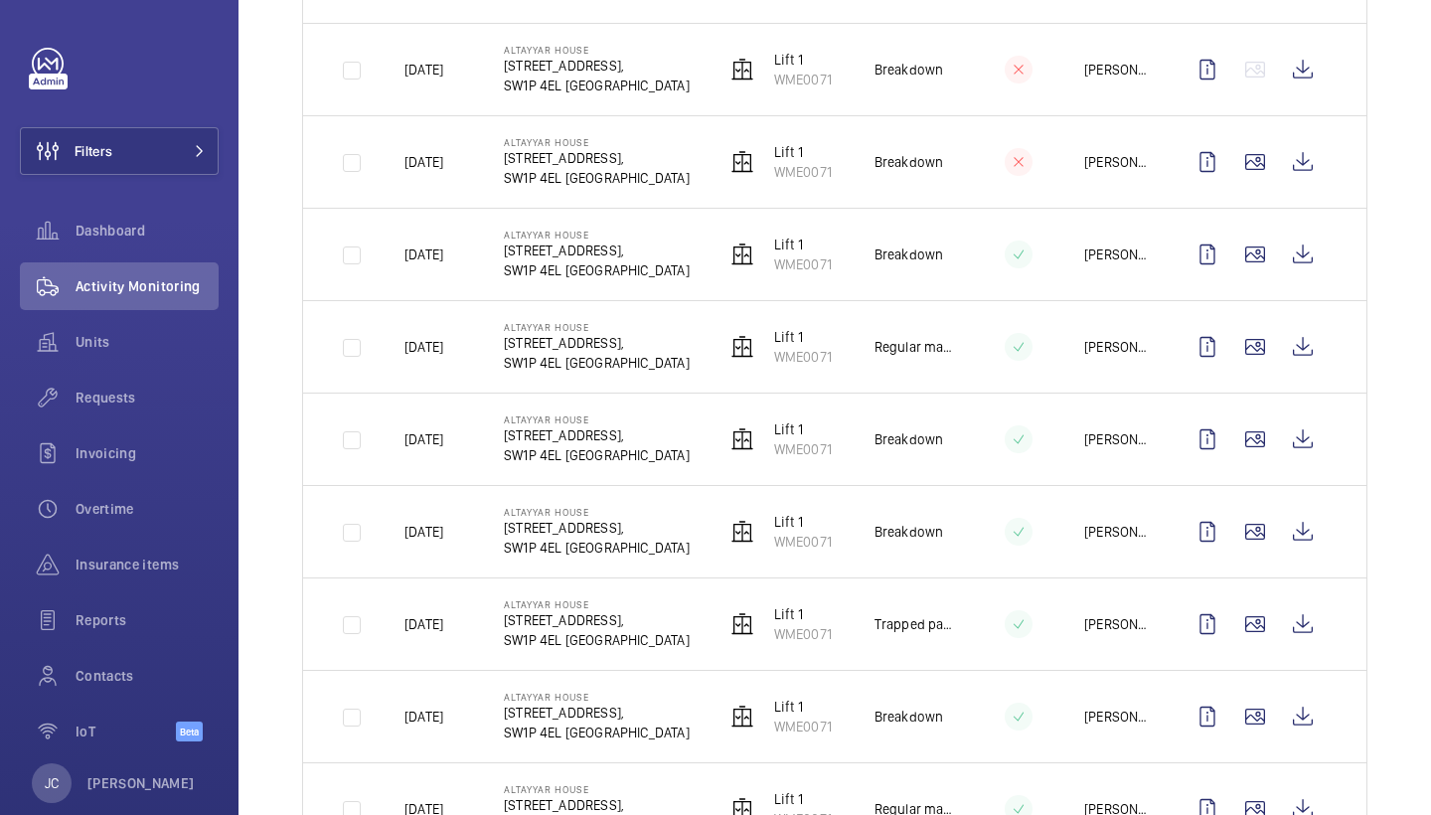
scroll to position [736, 0]
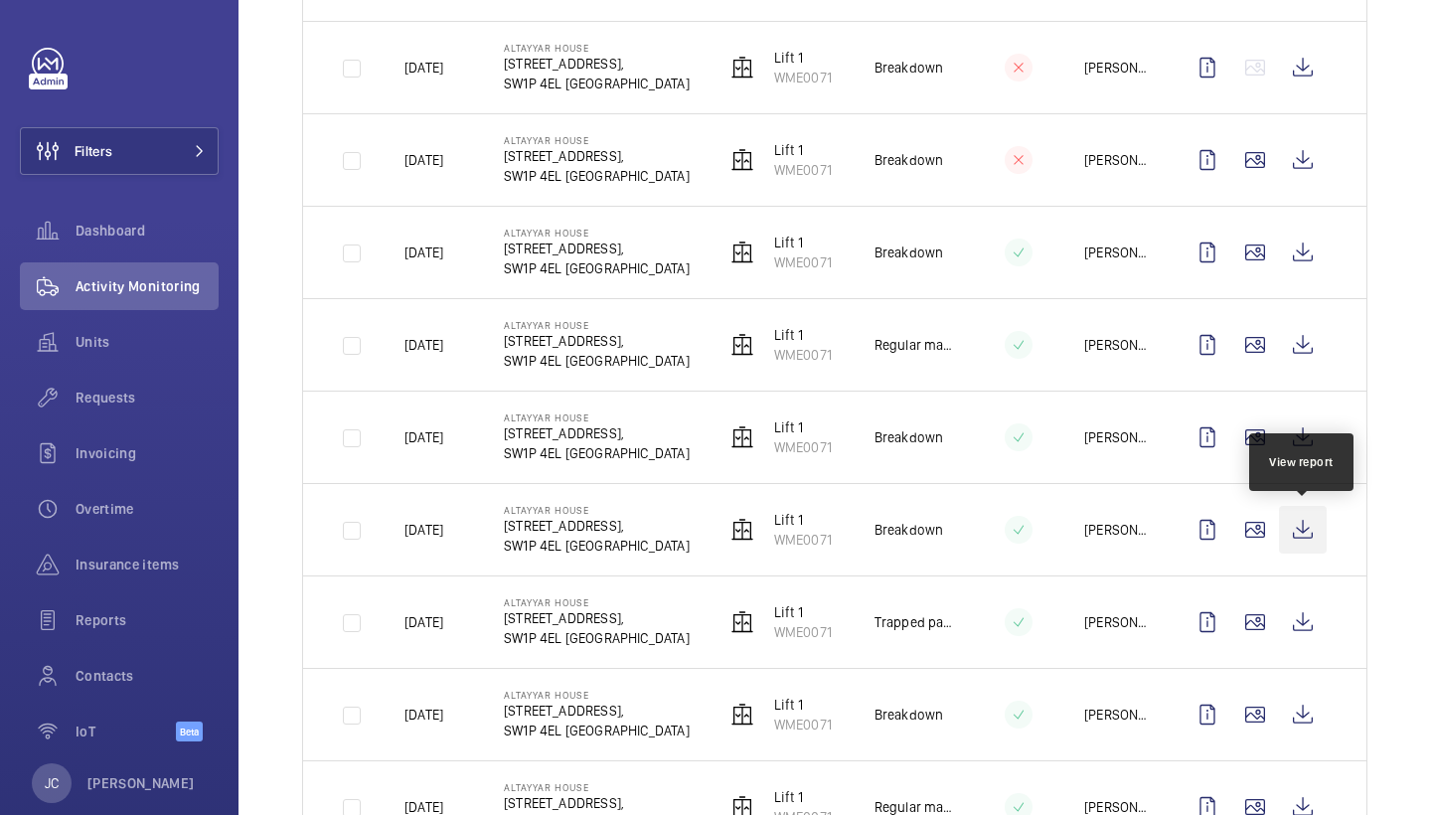
click at [1310, 535] on wm-front-icon-button at bounding box center [1303, 530] width 48 height 48
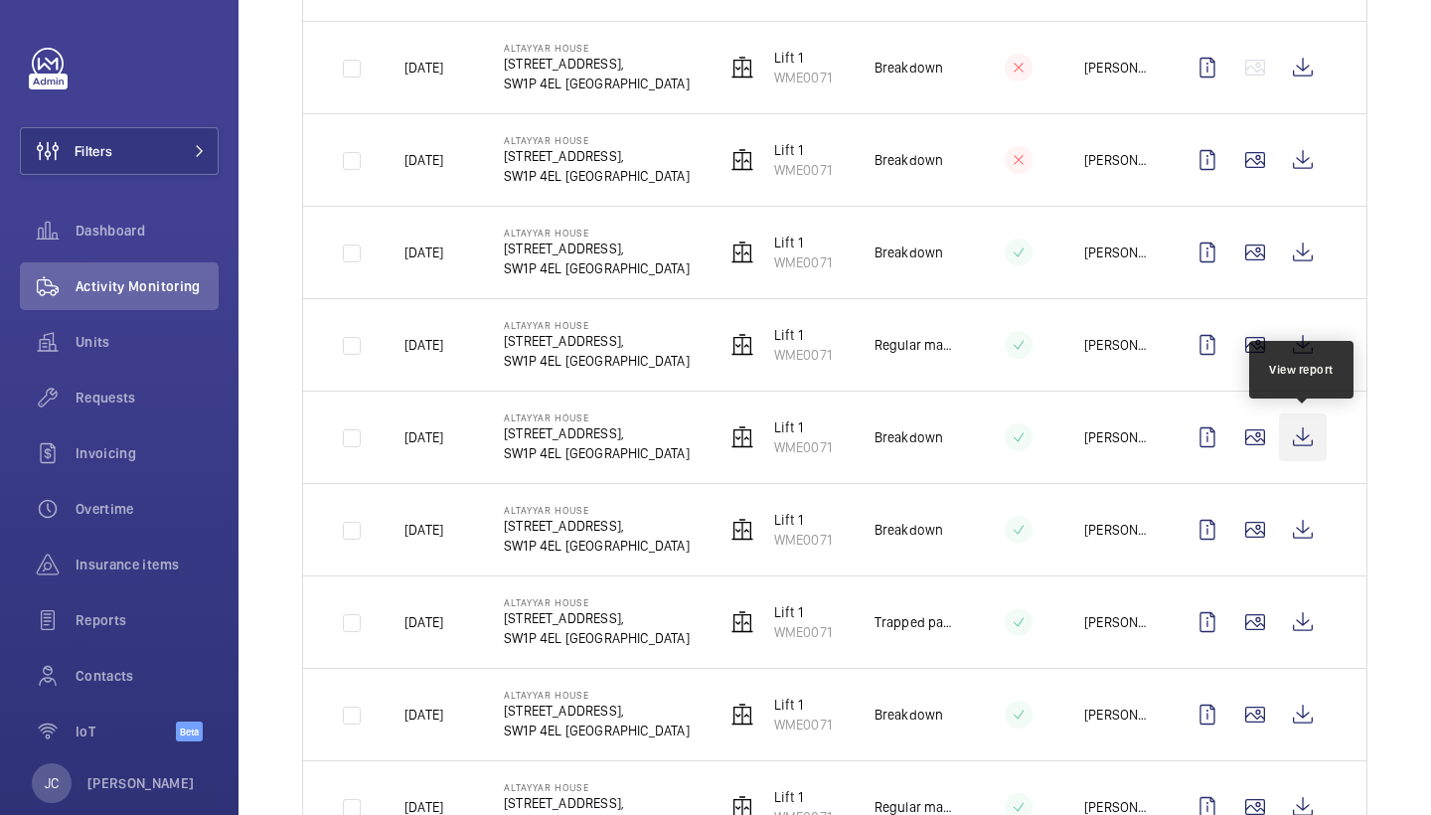
click at [1311, 428] on wm-front-icon-button at bounding box center [1303, 438] width 48 height 48
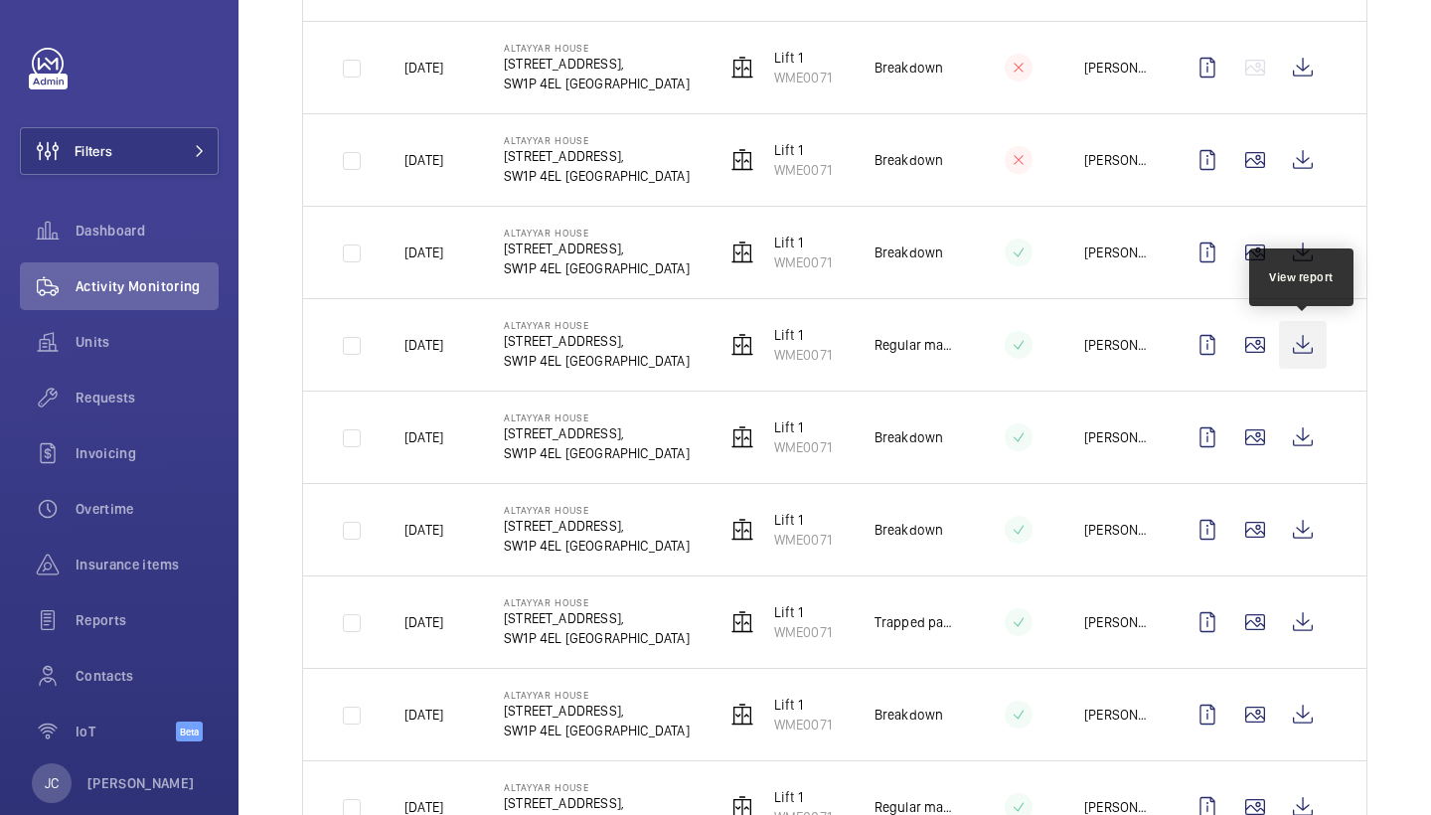
click at [1307, 352] on wm-front-icon-button at bounding box center [1303, 345] width 48 height 48
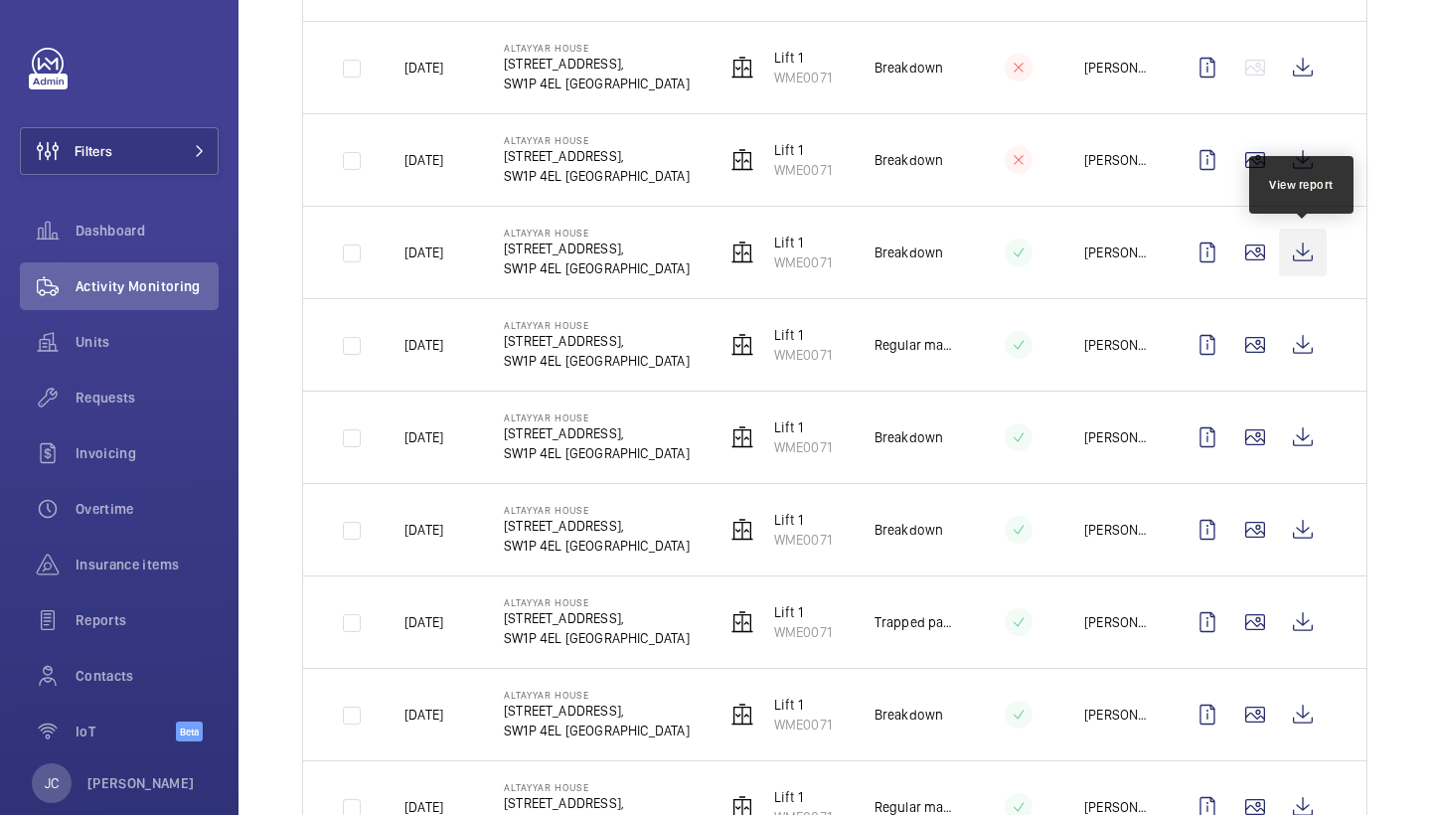
click at [1308, 265] on wm-front-icon-button at bounding box center [1303, 253] width 48 height 48
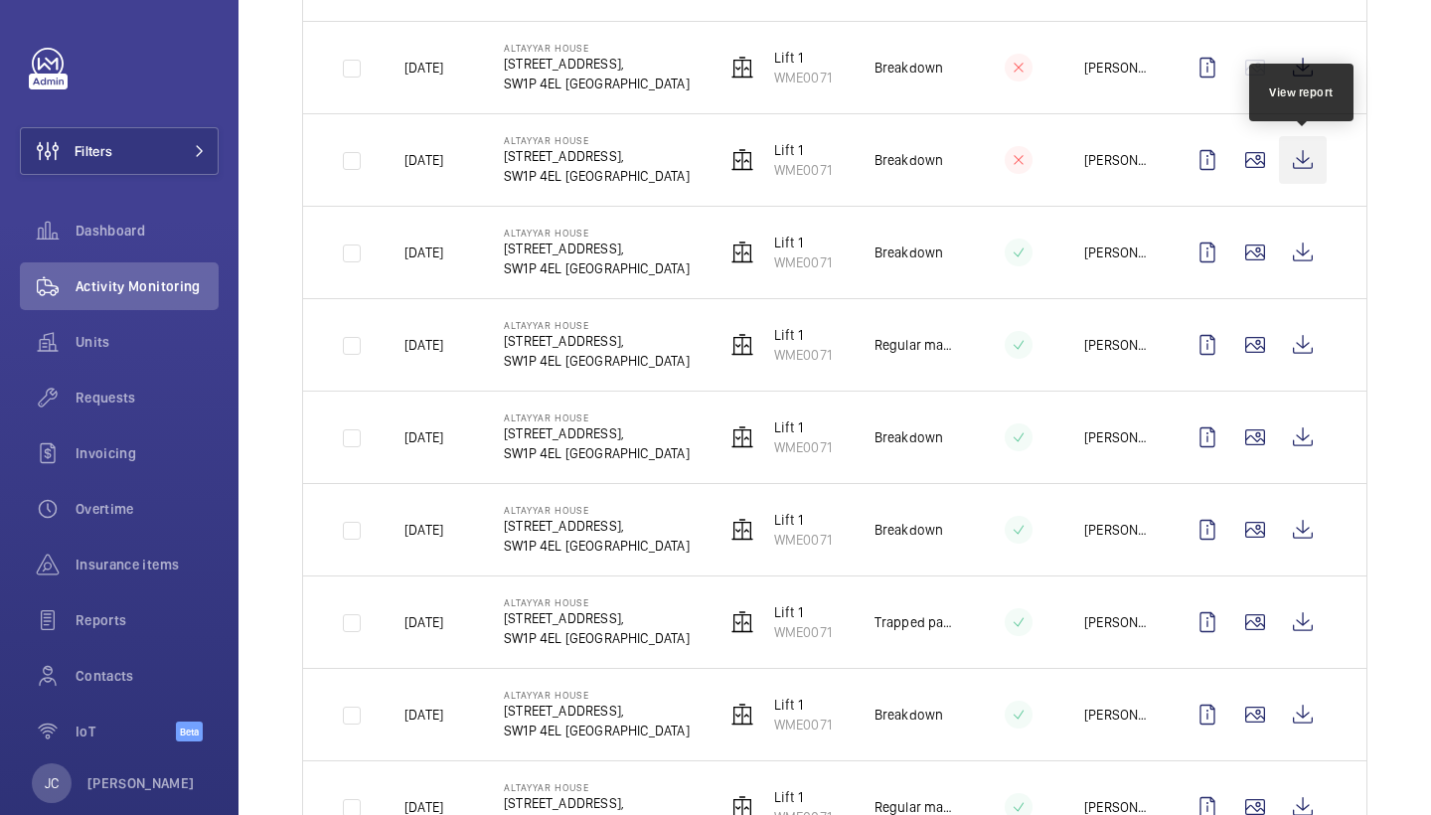
click at [1313, 172] on wm-front-icon-button at bounding box center [1303, 160] width 48 height 48
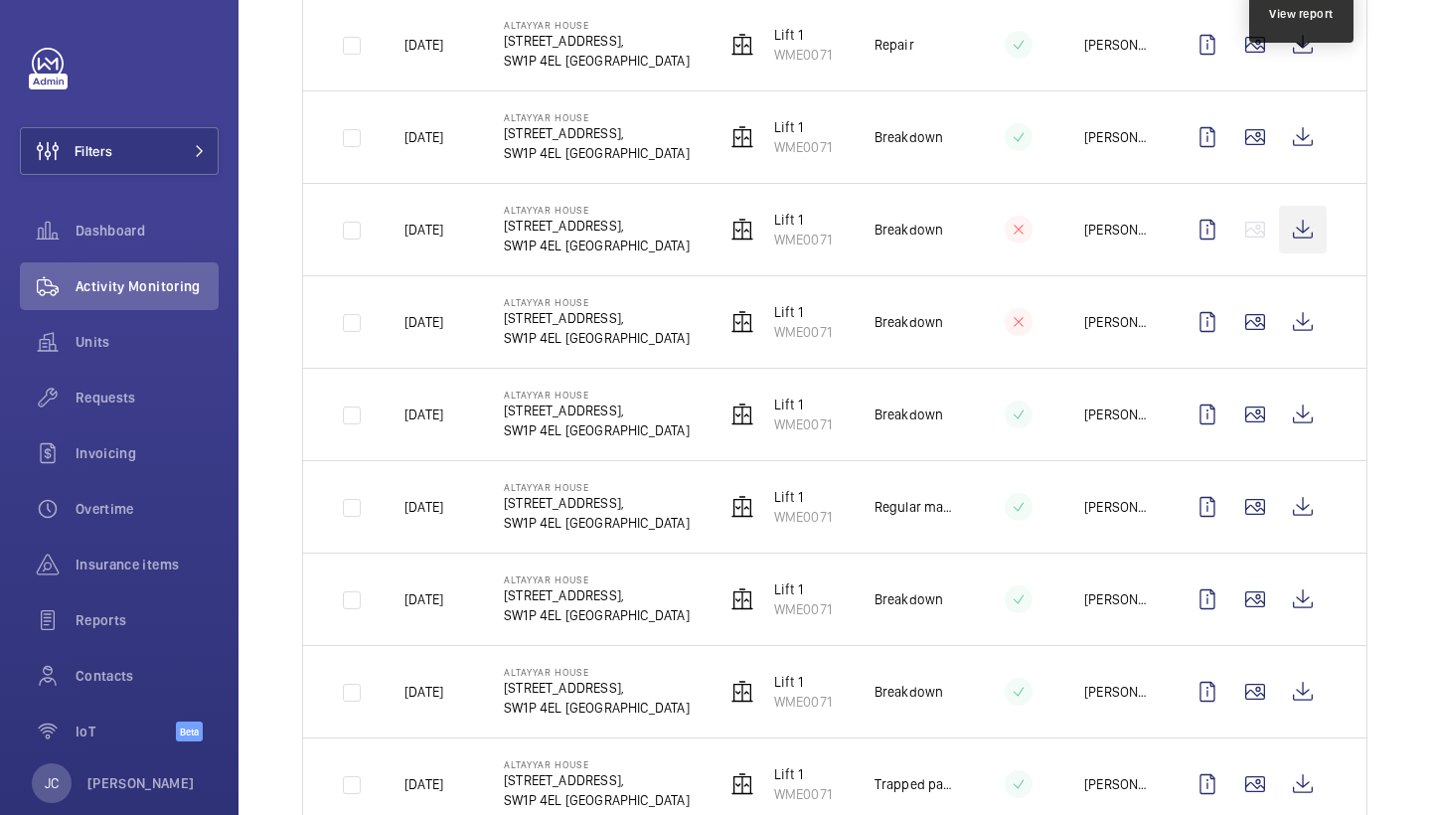
scroll to position [569, 0]
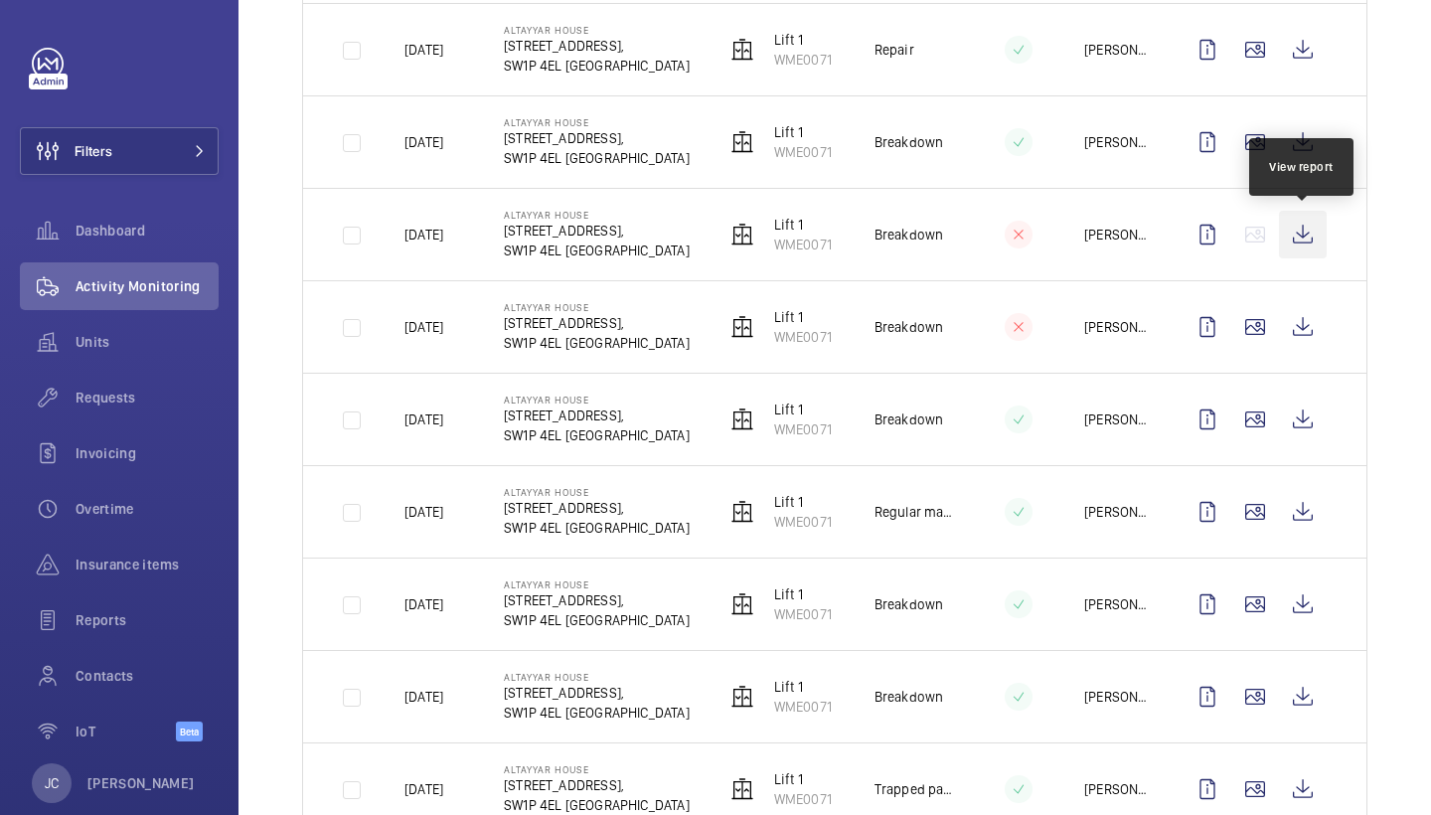
click at [1315, 227] on wm-front-icon-button at bounding box center [1303, 235] width 48 height 48
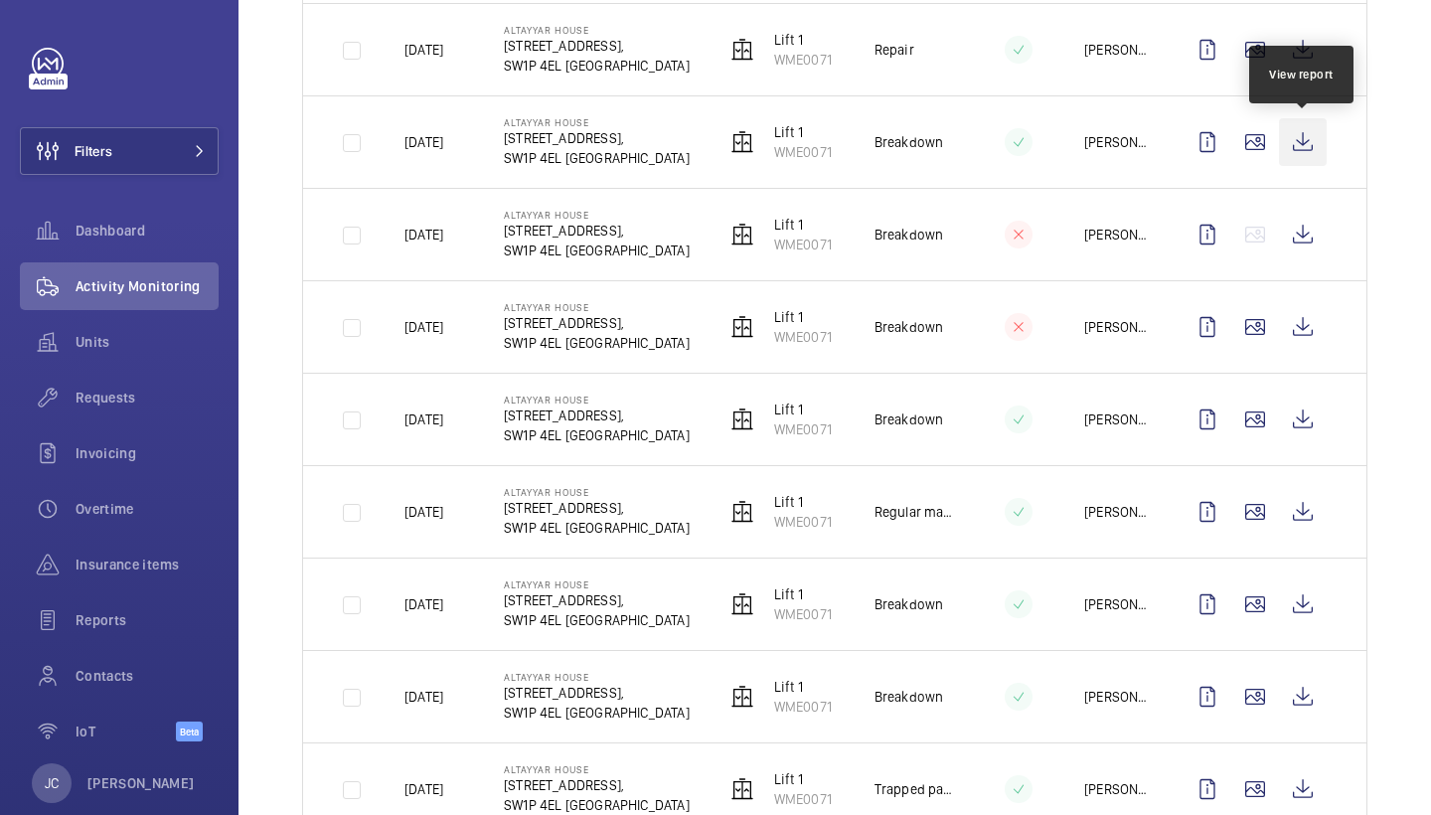
click at [1297, 143] on wm-front-icon-button at bounding box center [1303, 142] width 48 height 48
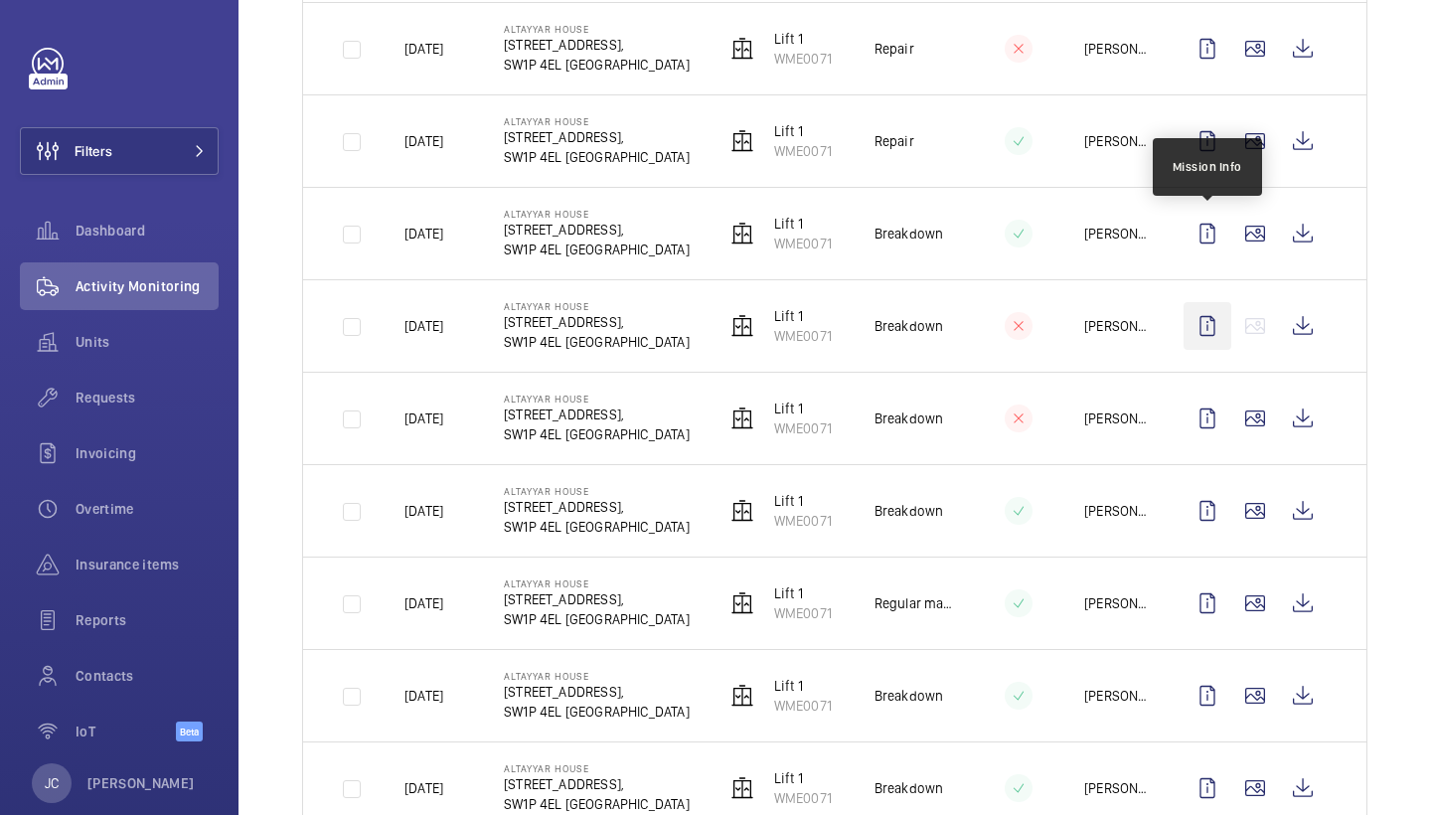
scroll to position [473, 0]
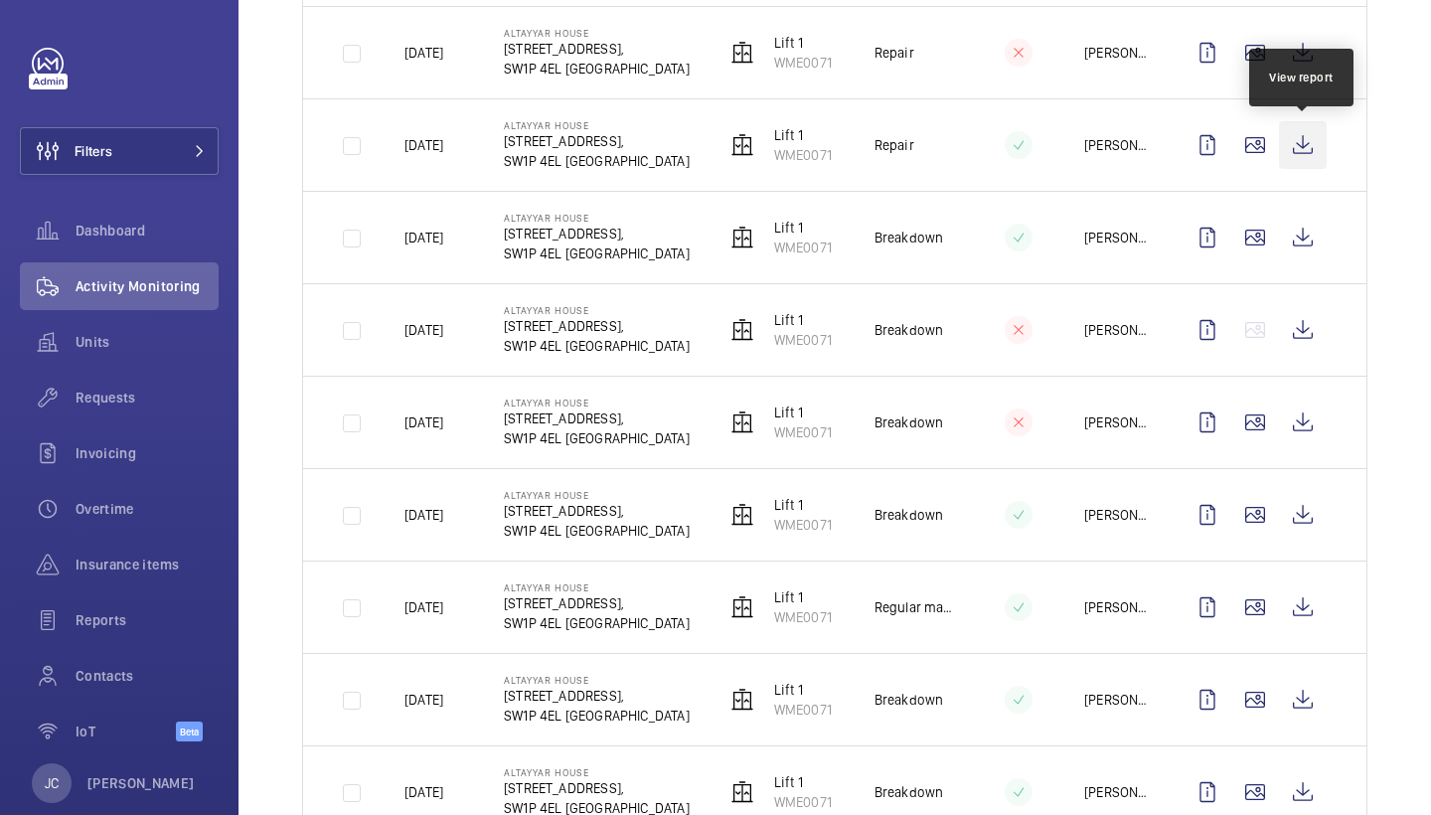
click at [1291, 143] on wm-front-icon-button at bounding box center [1303, 145] width 48 height 48
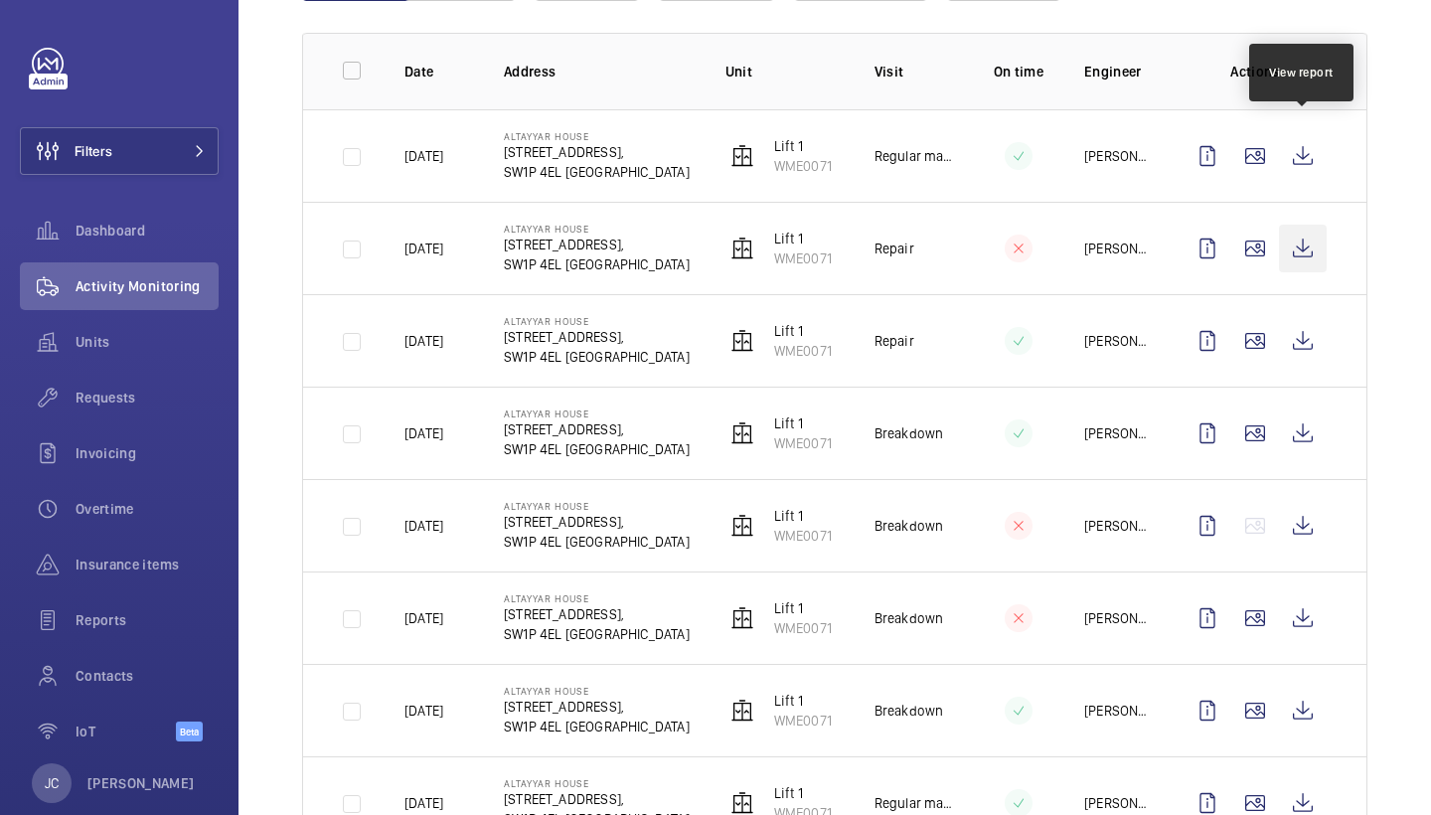
scroll to position [275, 0]
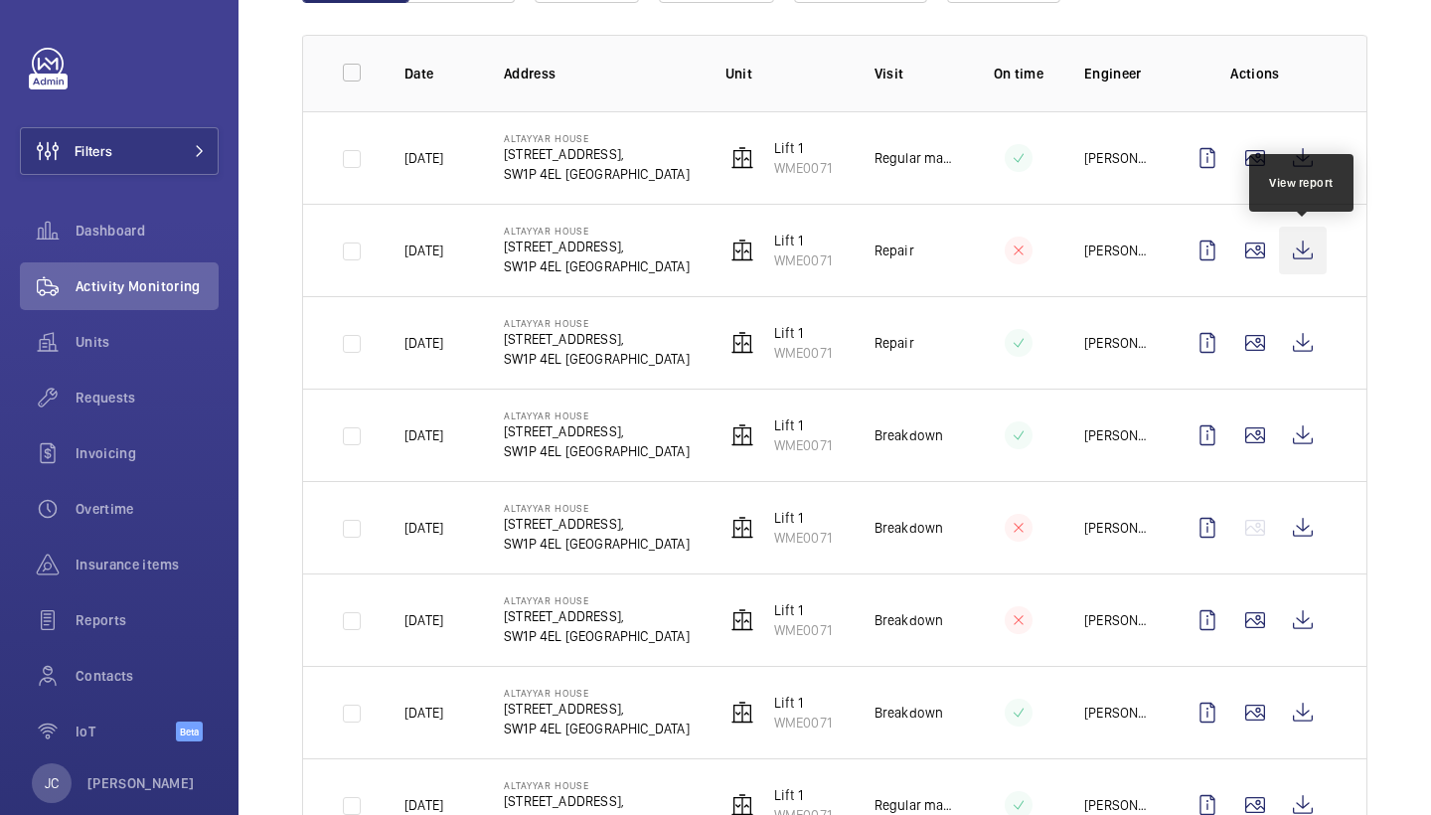
click at [1313, 259] on wm-front-icon-button at bounding box center [1303, 251] width 48 height 48
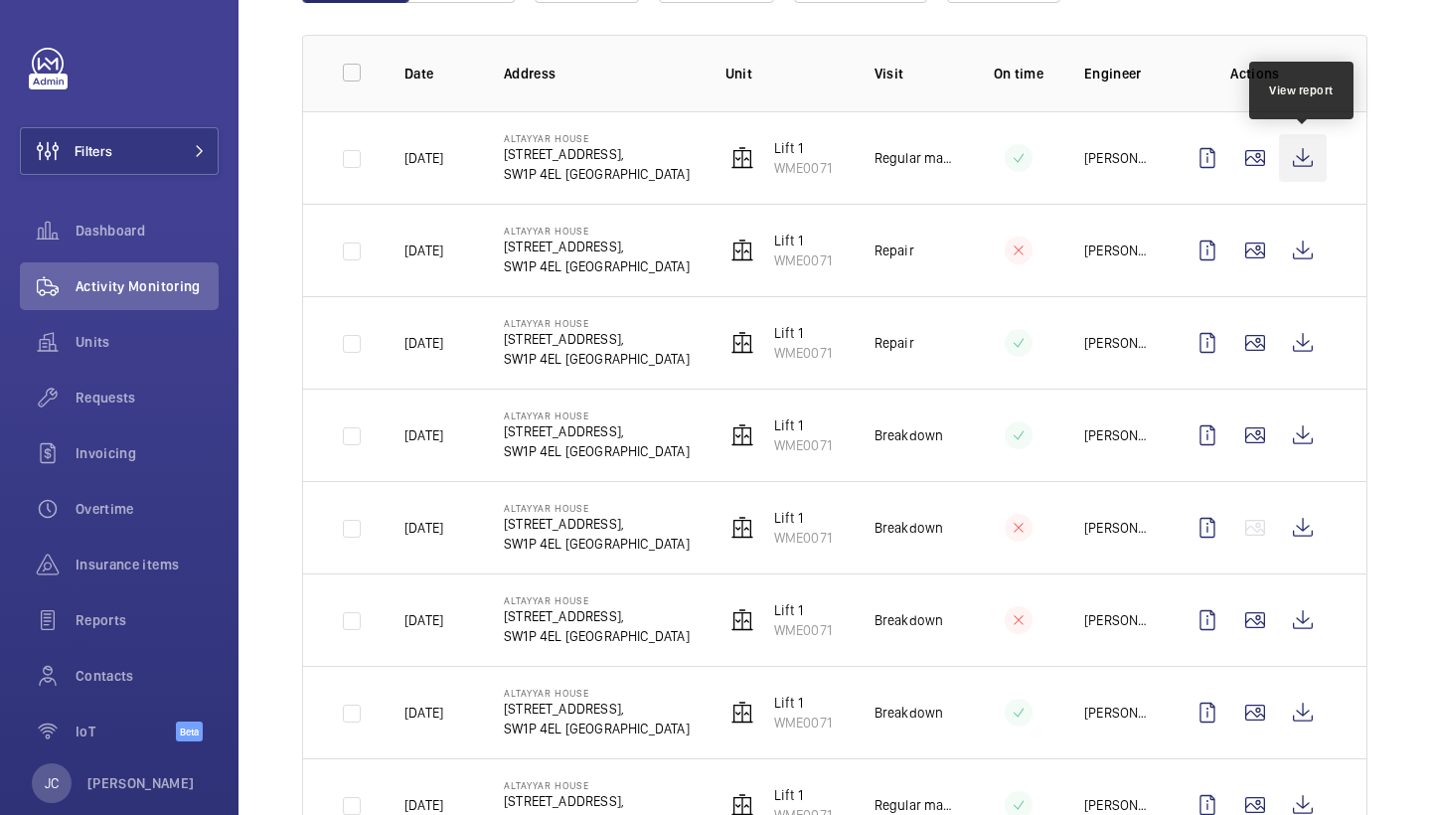
click at [1311, 164] on wm-front-icon-button at bounding box center [1303, 158] width 48 height 48
